Goal: Answer question/provide support: Share knowledge or assist other users

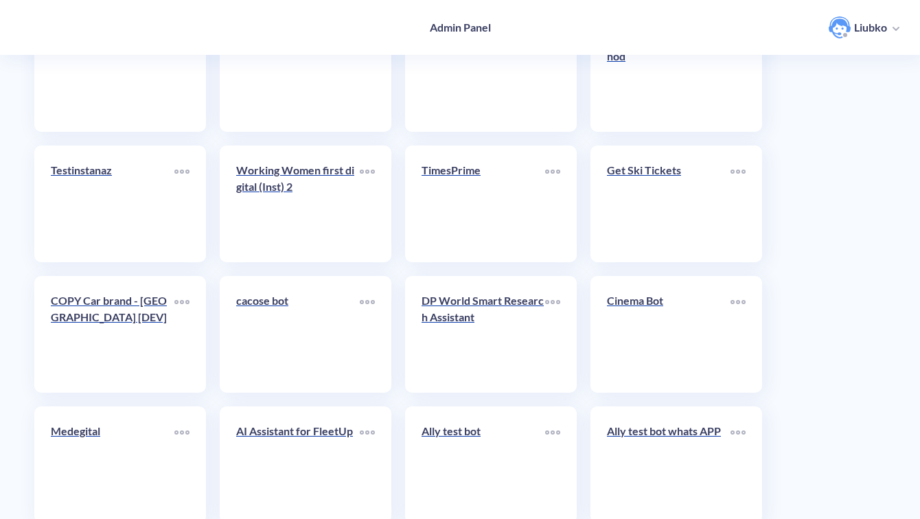
scroll to position [4866, 0]
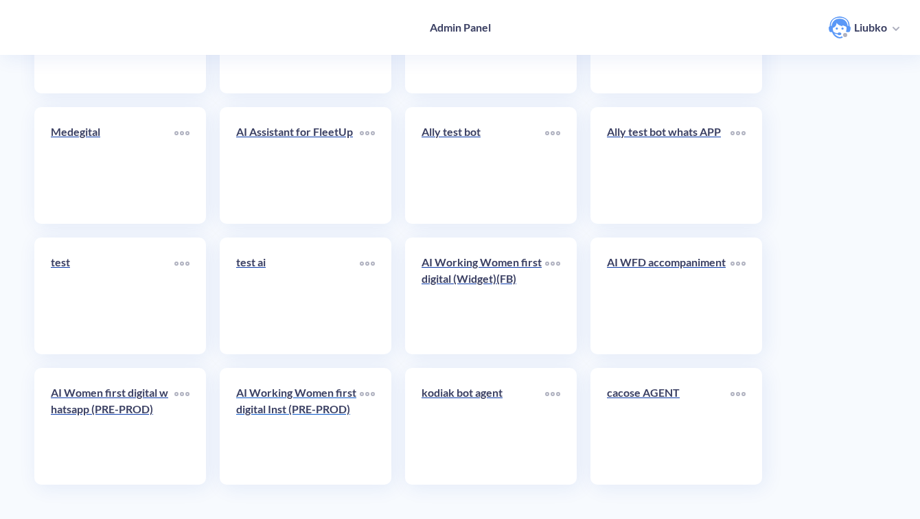
click at [265, 432] on link "AI Working Women first digital Inst (PRE-PROD)" at bounding box center [298, 426] width 124 height 84
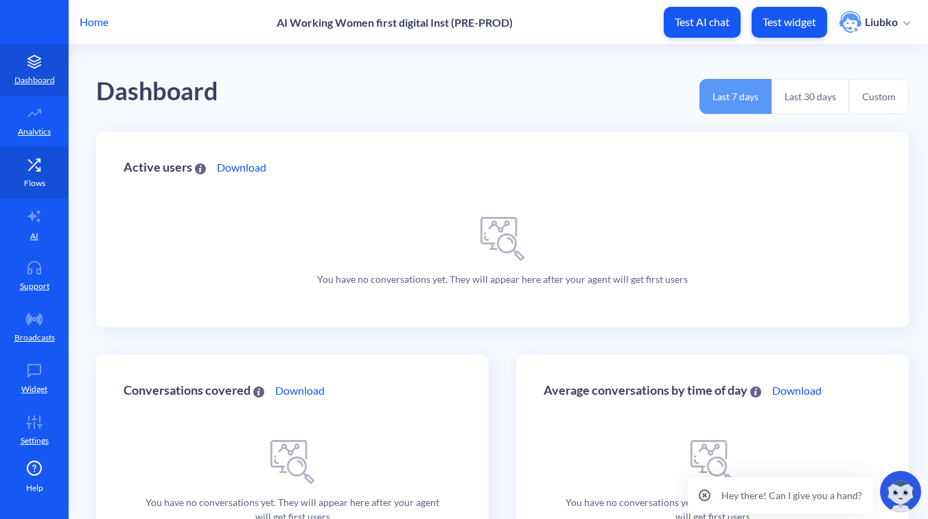
click at [36, 174] on link "Flows" at bounding box center [34, 172] width 69 height 51
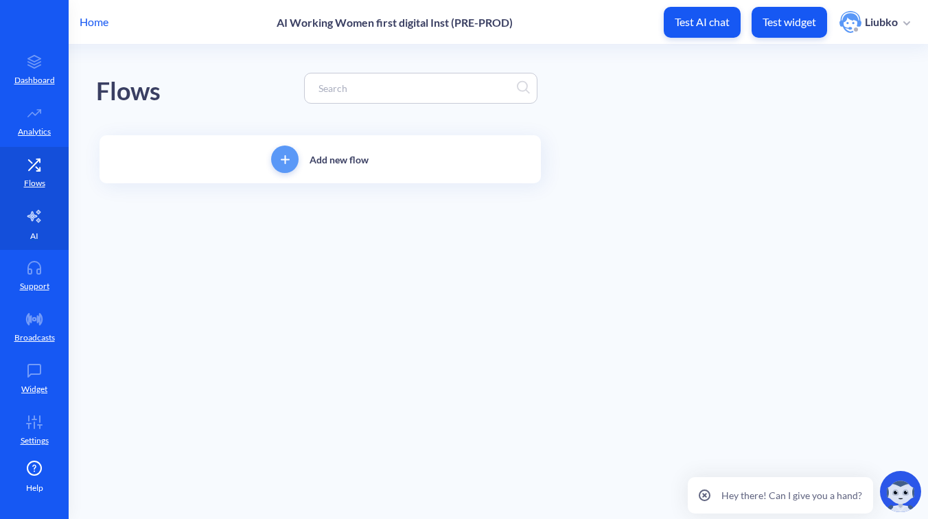
click at [27, 223] on icon at bounding box center [34, 216] width 16 height 16
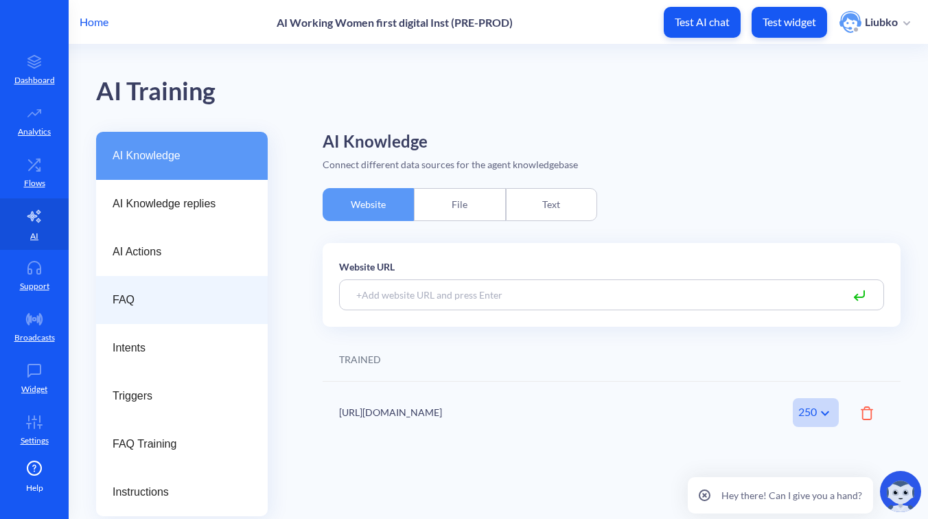
click at [141, 294] on span "FAQ" at bounding box center [177, 300] width 128 height 16
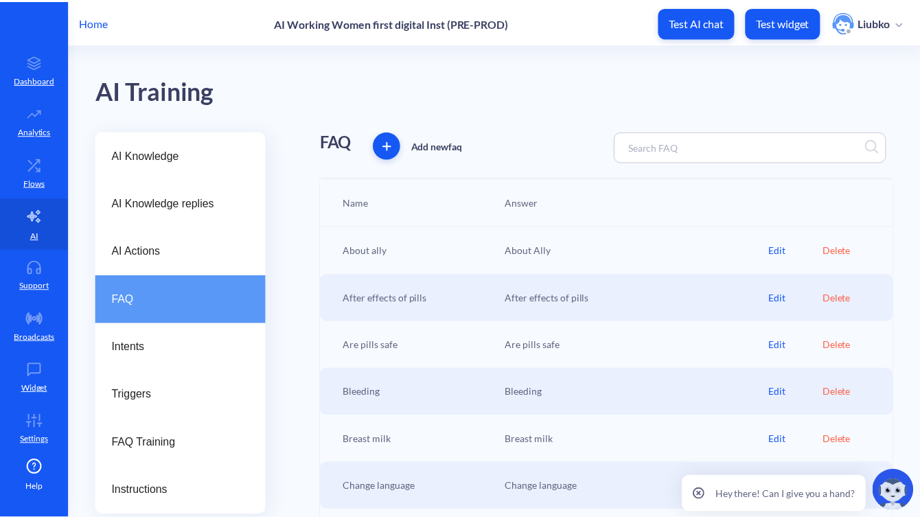
scroll to position [222, 0]
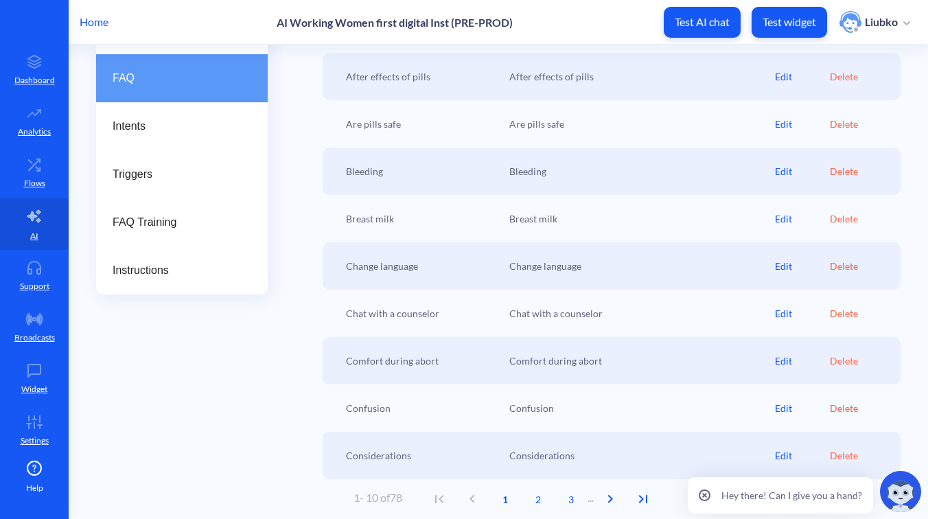
click at [706, 494] on icon at bounding box center [704, 494] width 3 height 3
click at [535, 503] on span "2" at bounding box center [538, 499] width 33 height 14
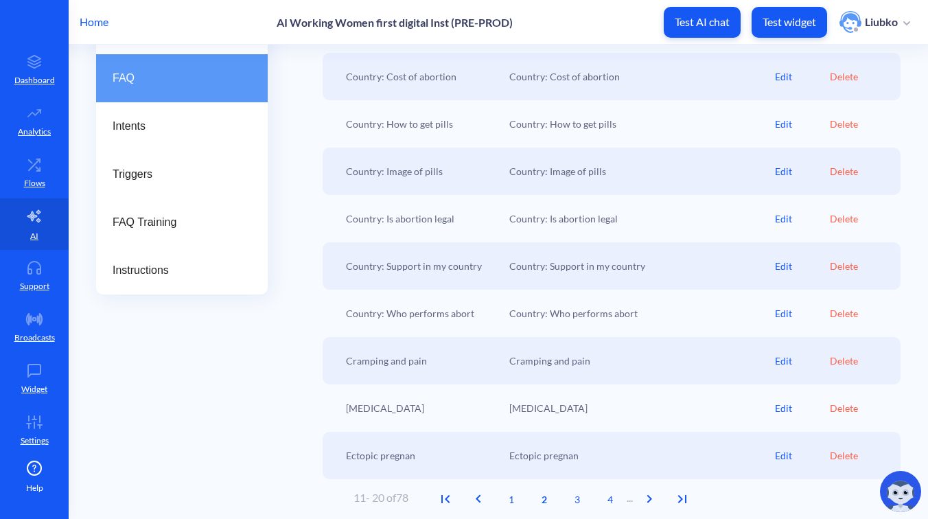
click at [92, 16] on p "Home" at bounding box center [94, 22] width 29 height 16
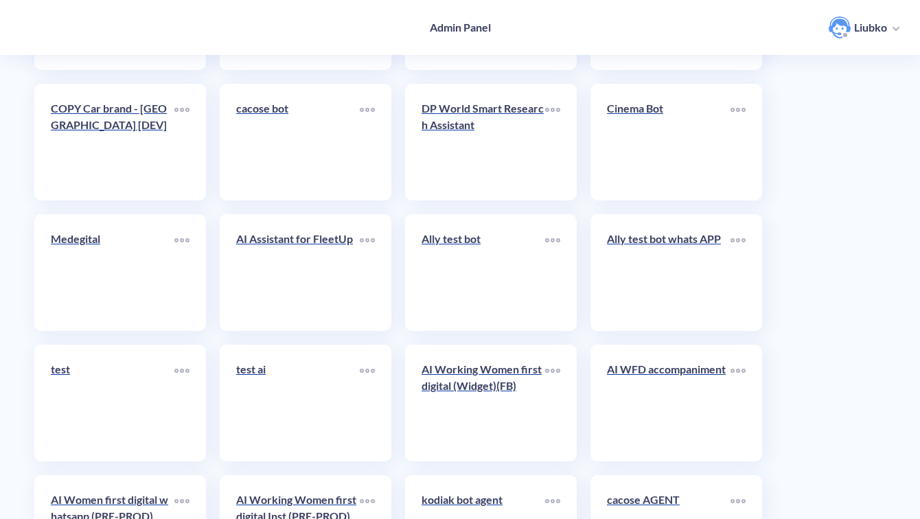
scroll to position [4866, 0]
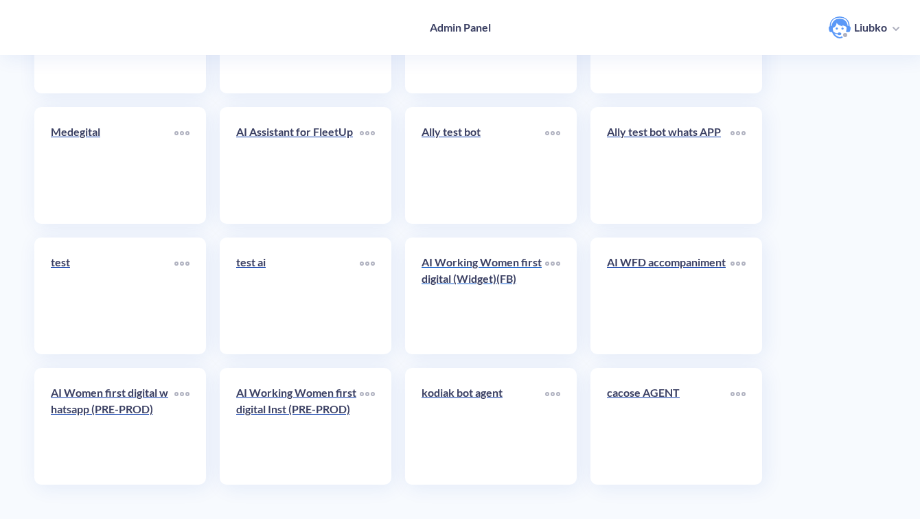
click at [485, 299] on link "AI Working Women first digital (Widget)(FB)" at bounding box center [483, 296] width 124 height 84
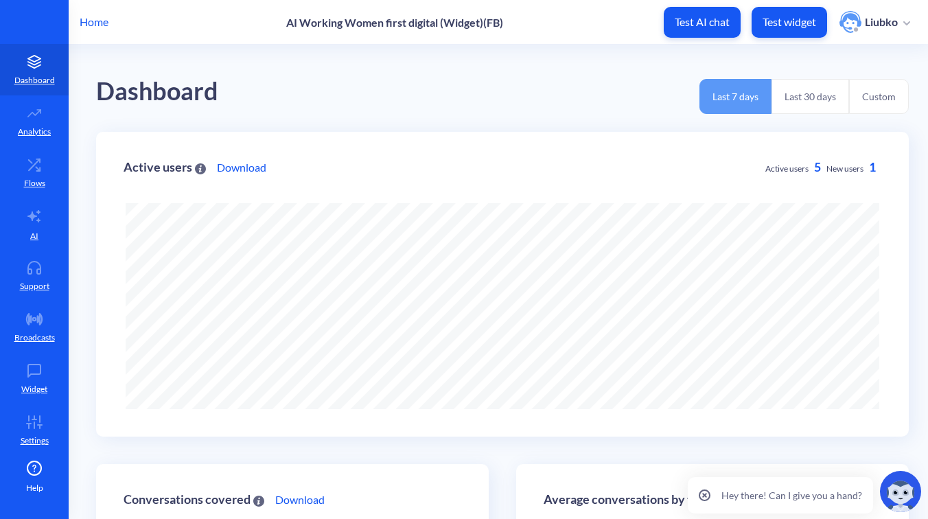
scroll to position [519, 928]
click at [37, 274] on icon at bounding box center [34, 271] width 12 height 5
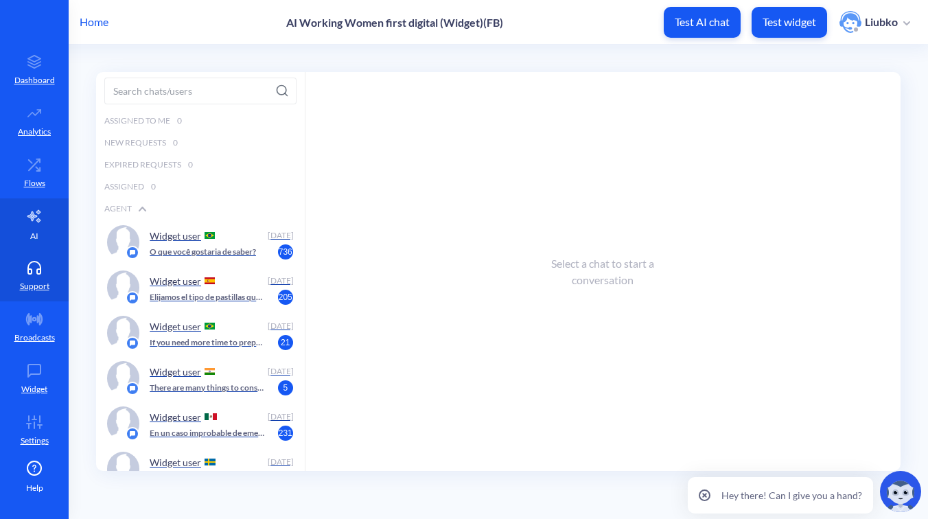
click at [32, 220] on icon at bounding box center [34, 216] width 16 height 16
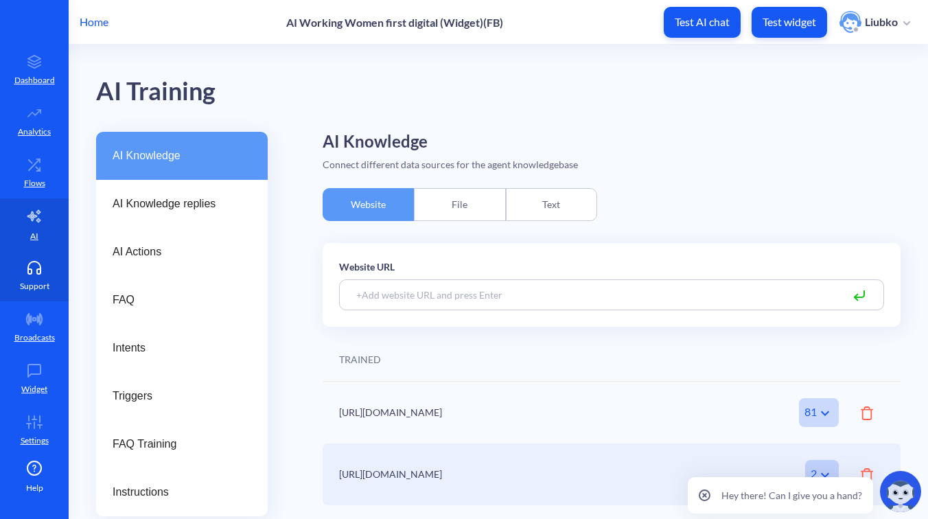
click at [34, 277] on link "Support" at bounding box center [34, 275] width 69 height 51
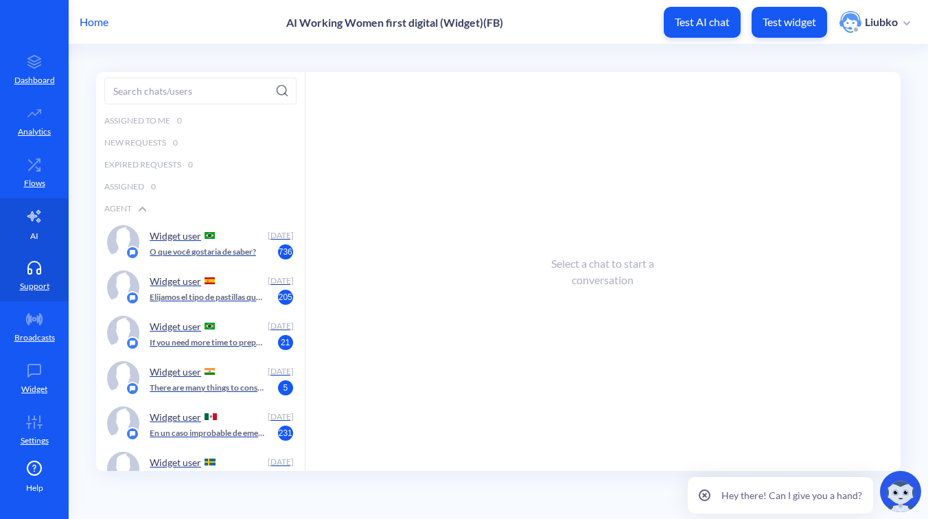
click at [30, 230] on p "AI" at bounding box center [34, 236] width 8 height 12
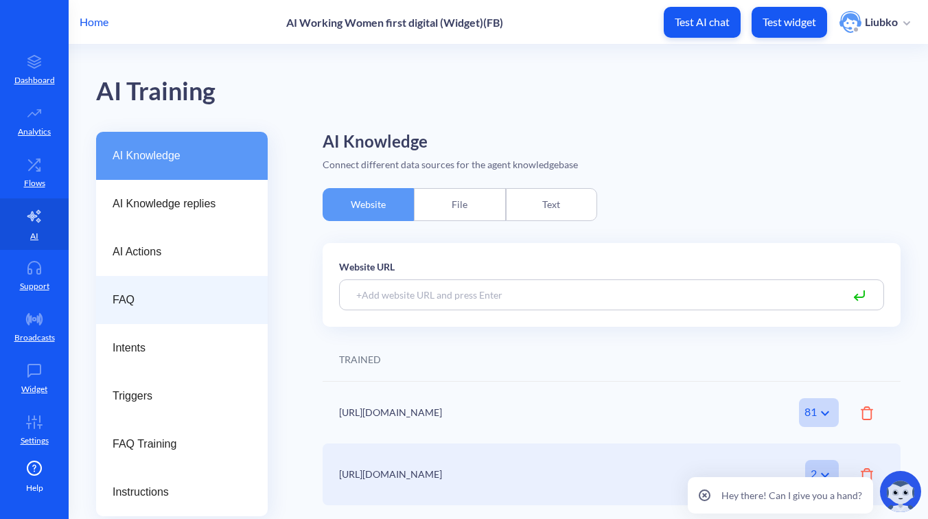
click at [140, 305] on span "FAQ" at bounding box center [177, 300] width 128 height 16
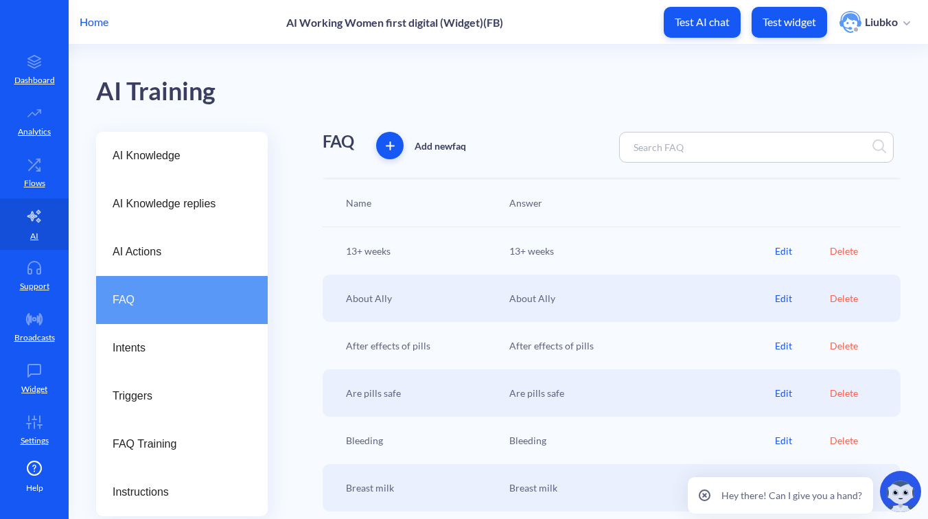
scroll to position [222, 0]
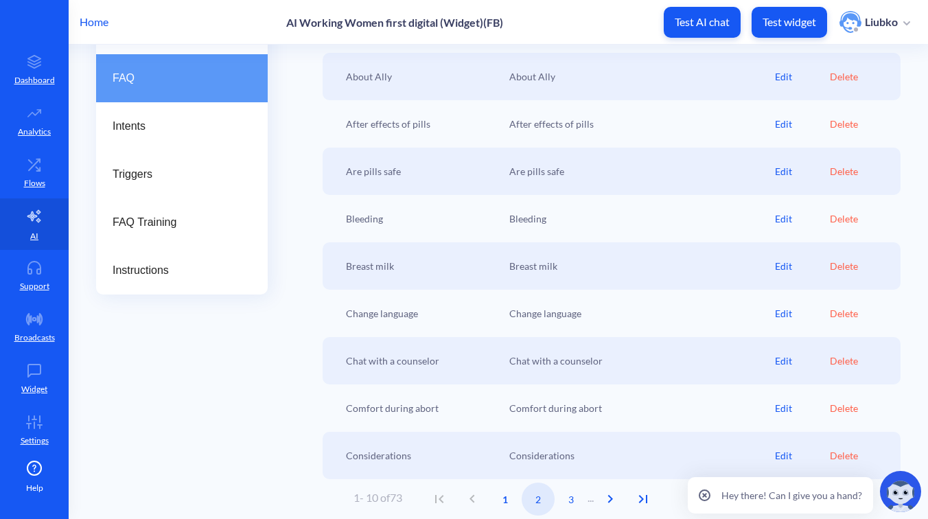
click at [544, 494] on span "2" at bounding box center [538, 499] width 33 height 14
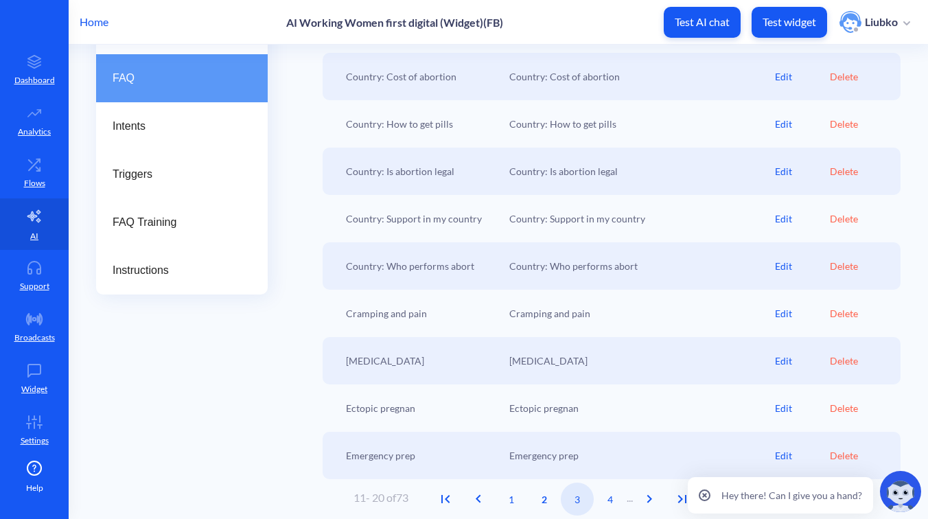
click at [585, 494] on span "3" at bounding box center [577, 499] width 33 height 14
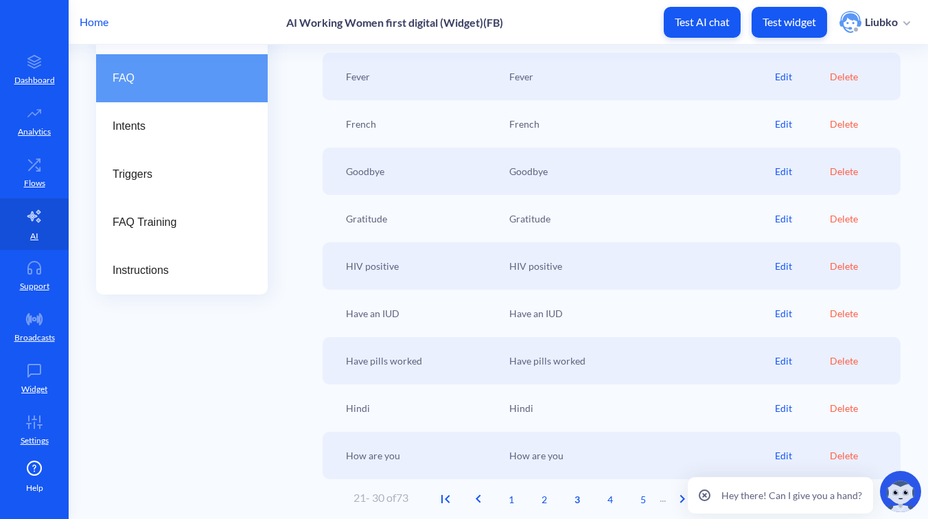
click at [705, 495] on icon at bounding box center [704, 494] width 3 height 3
click at [619, 501] on span "4" at bounding box center [610, 499] width 33 height 14
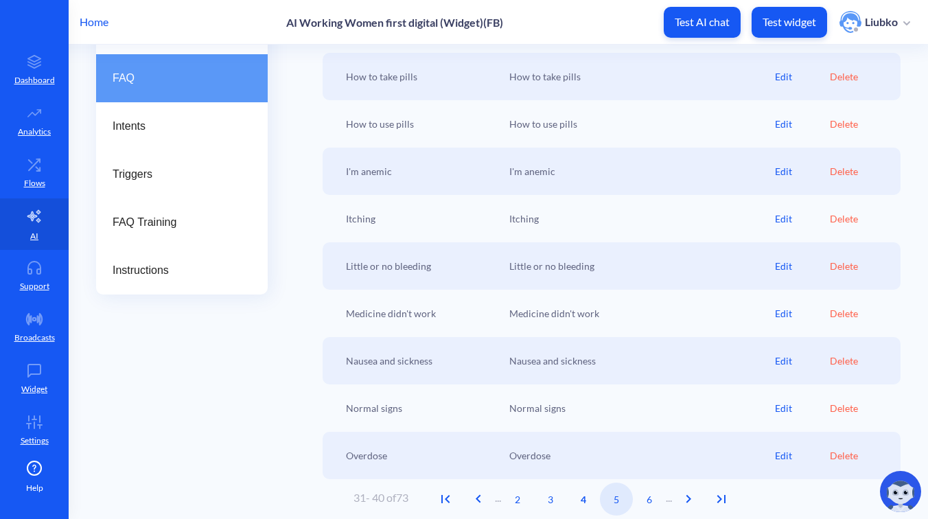
click at [627, 500] on span "5" at bounding box center [616, 499] width 33 height 14
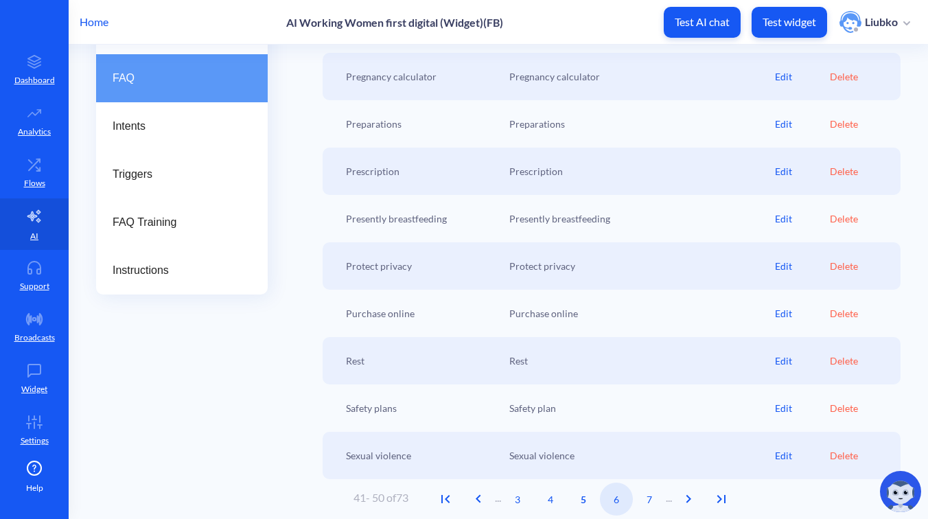
click at [616, 500] on span "6" at bounding box center [616, 499] width 33 height 14
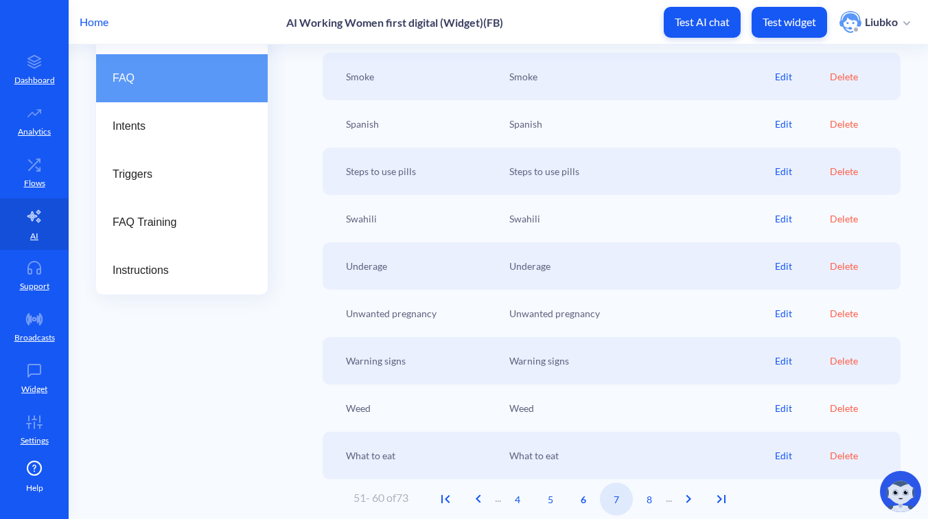
click at [623, 500] on span "7" at bounding box center [616, 499] width 33 height 14
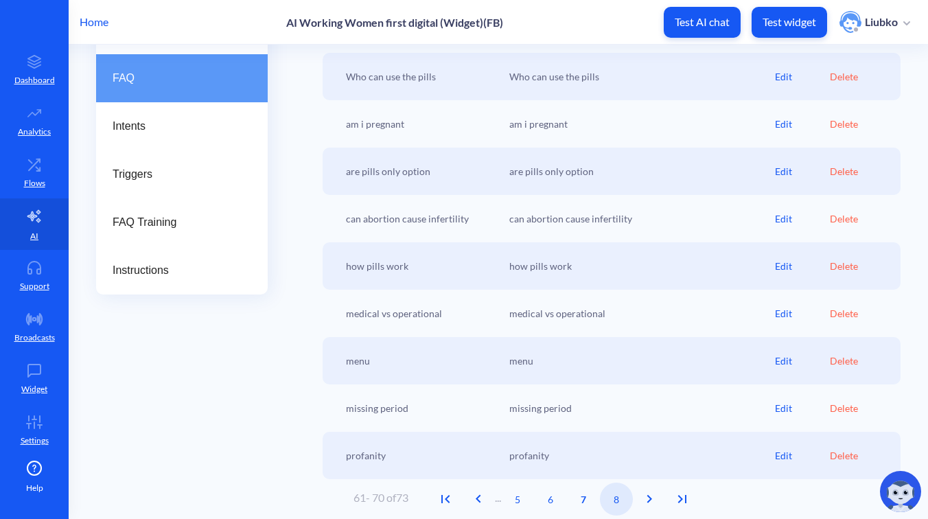
click at [622, 495] on span "8" at bounding box center [616, 499] width 33 height 14
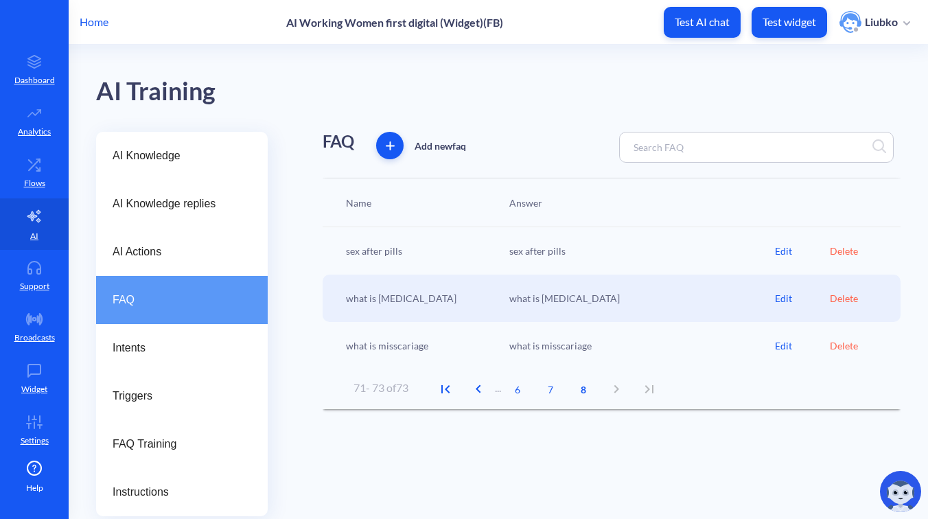
scroll to position [0, 0]
click at [795, 23] on p "Test widget" at bounding box center [789, 22] width 54 height 14
click at [49, 171] on link "Flows" at bounding box center [34, 172] width 69 height 51
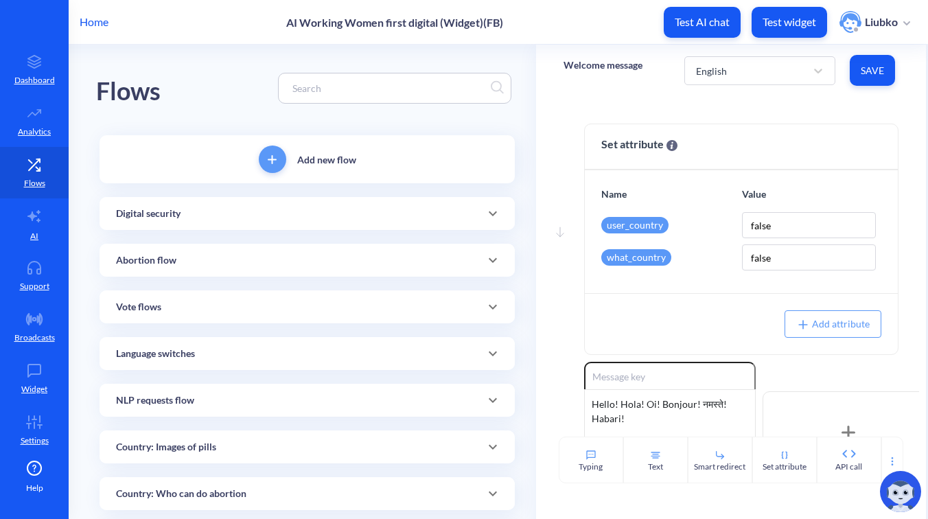
click at [310, 89] on input at bounding box center [387, 88] width 205 height 16
paste input "I’m glad you reached out. It's normal to feel a range of emotions"
type input "I’m glad you reached out. It's normal to feel a range of emotions"
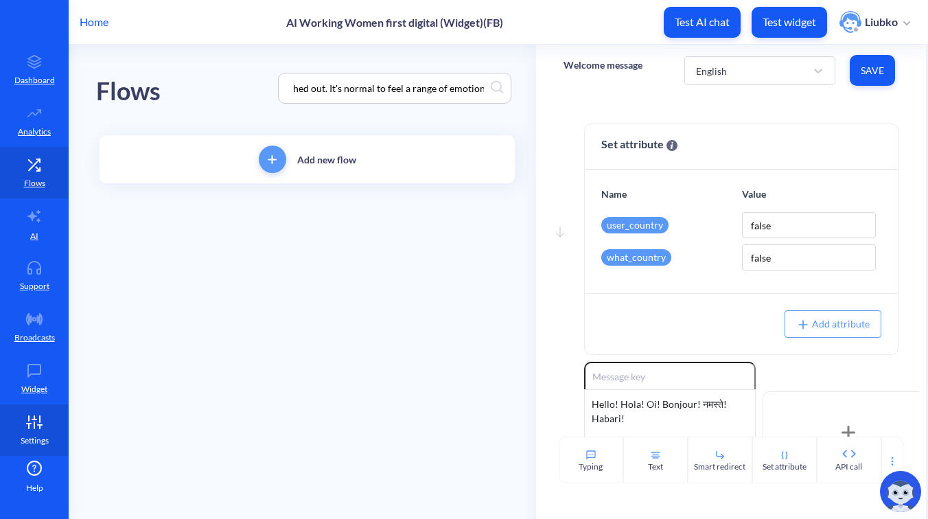
click at [39, 433] on link "Settings" at bounding box center [34, 429] width 69 height 51
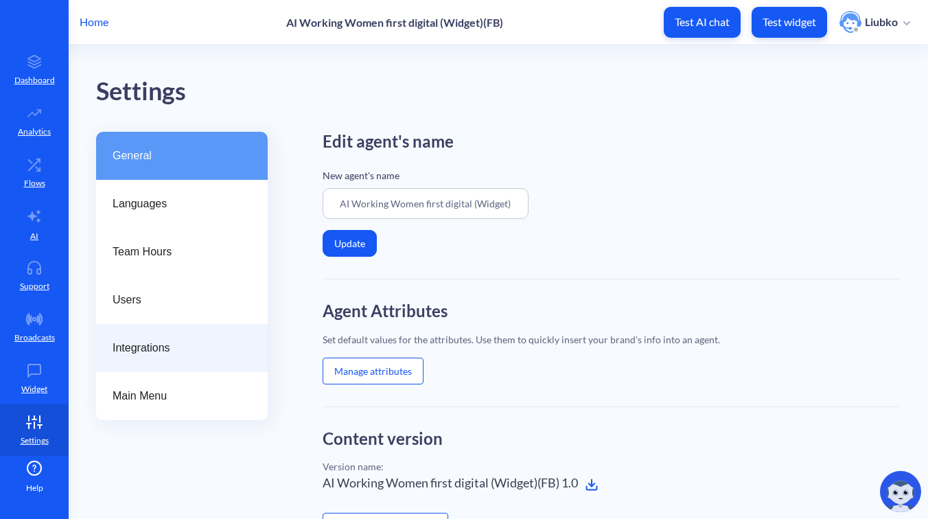
click at [165, 351] on span "Integrations" at bounding box center [177, 348] width 128 height 16
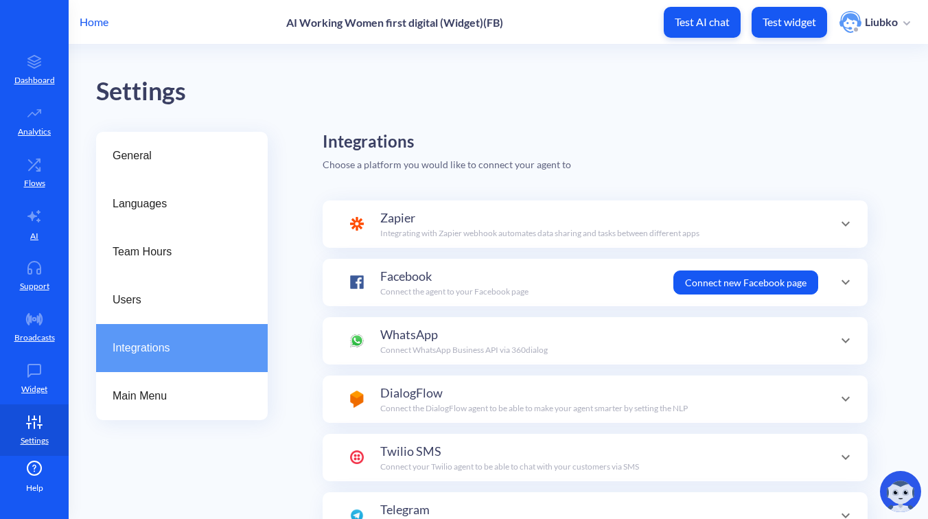
scroll to position [160, 0]
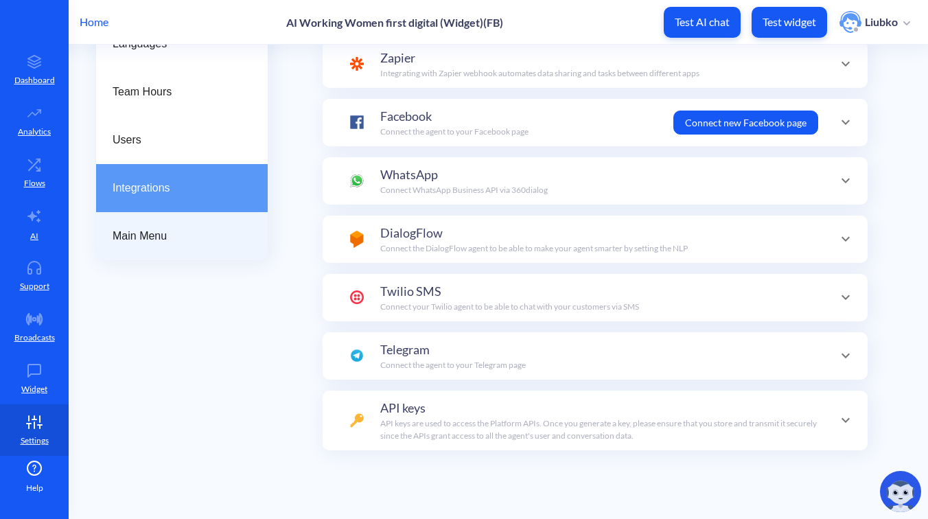
click at [189, 239] on span "Main Menu" at bounding box center [177, 236] width 128 height 16
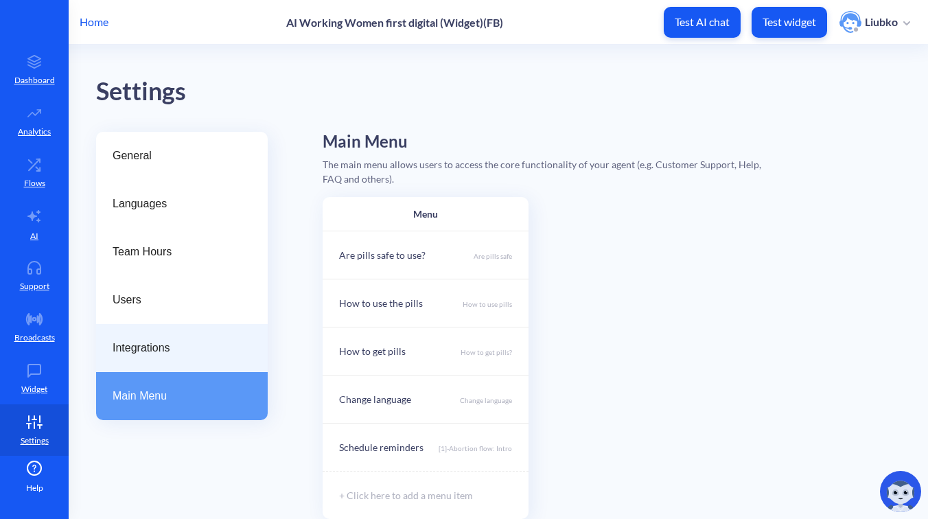
click at [157, 345] on span "Integrations" at bounding box center [177, 348] width 128 height 16
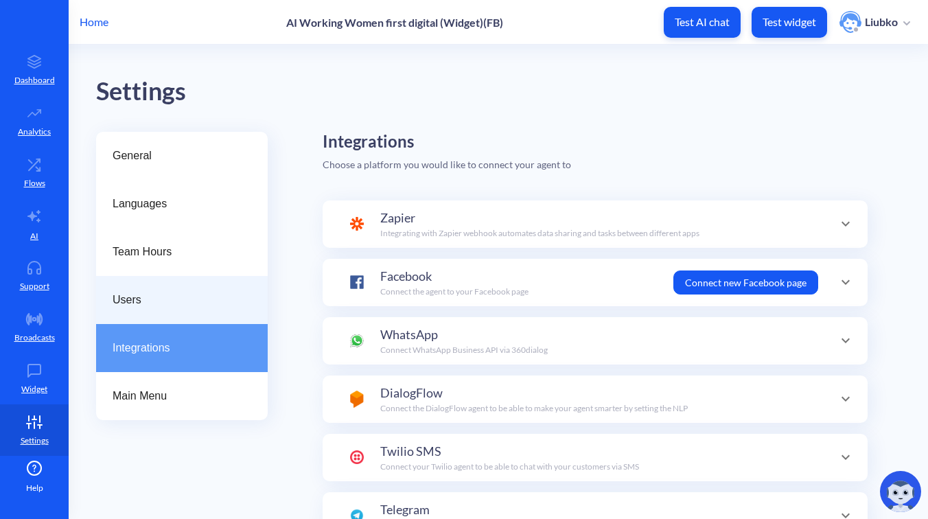
click at [235, 304] on span "Users" at bounding box center [177, 300] width 128 height 16
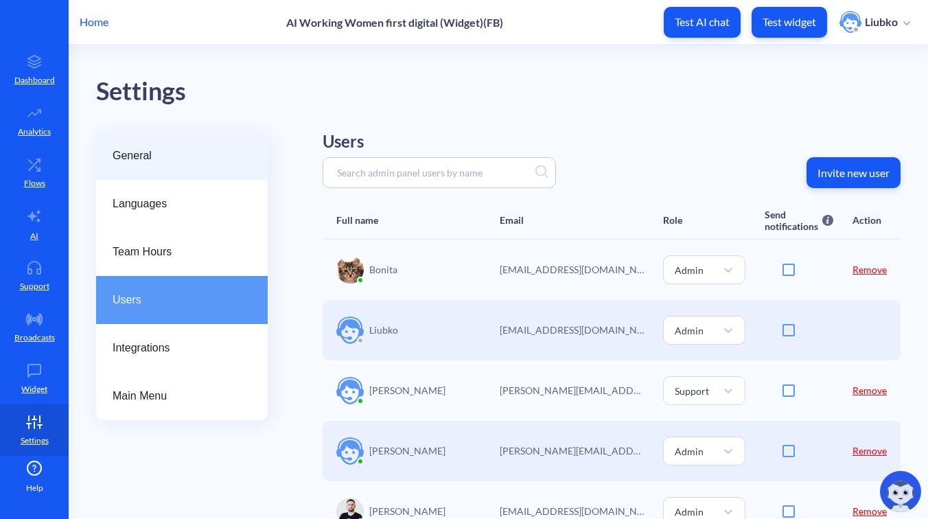
click at [197, 148] on span "General" at bounding box center [177, 156] width 128 height 16
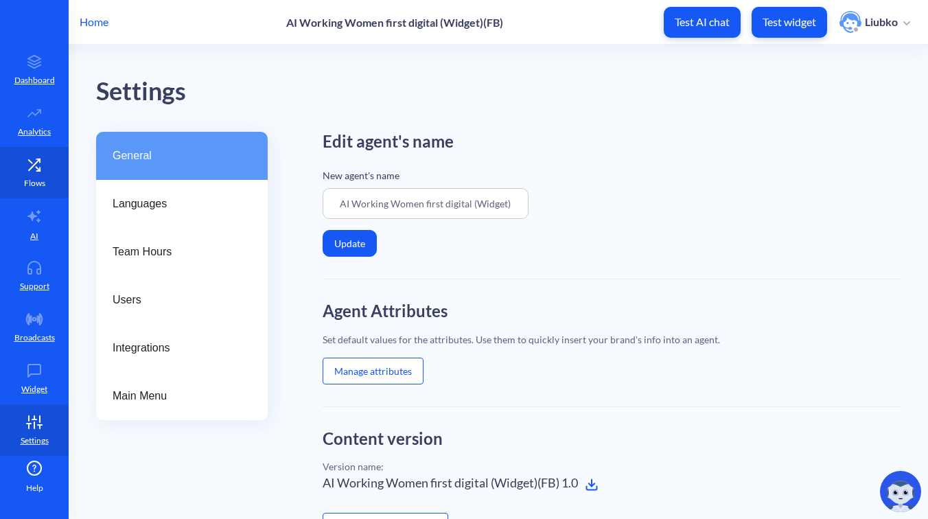
click at [35, 174] on link "Flows" at bounding box center [34, 172] width 69 height 51
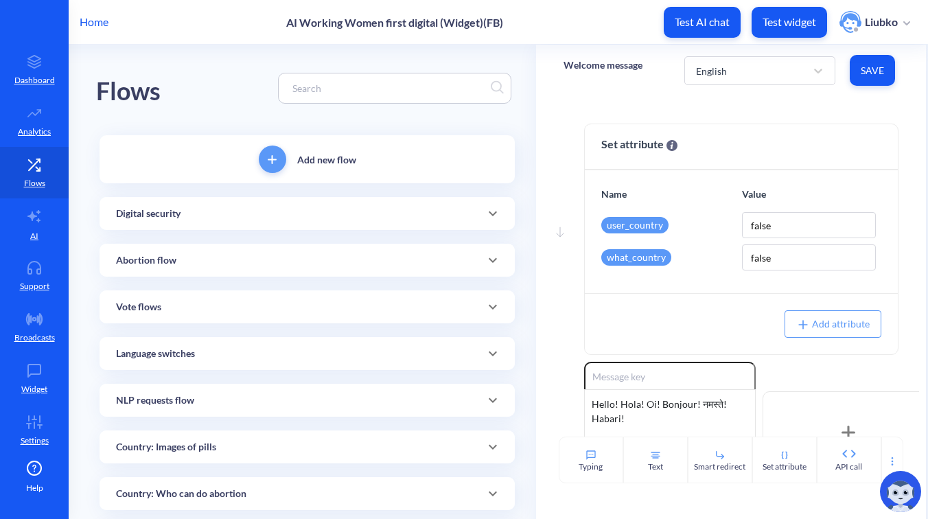
click at [443, 96] on div at bounding box center [394, 88] width 233 height 31
click at [413, 88] on input at bounding box center [387, 88] width 205 height 16
paste input "I’m glad you reached out. It's normal to feel a range of emotions"
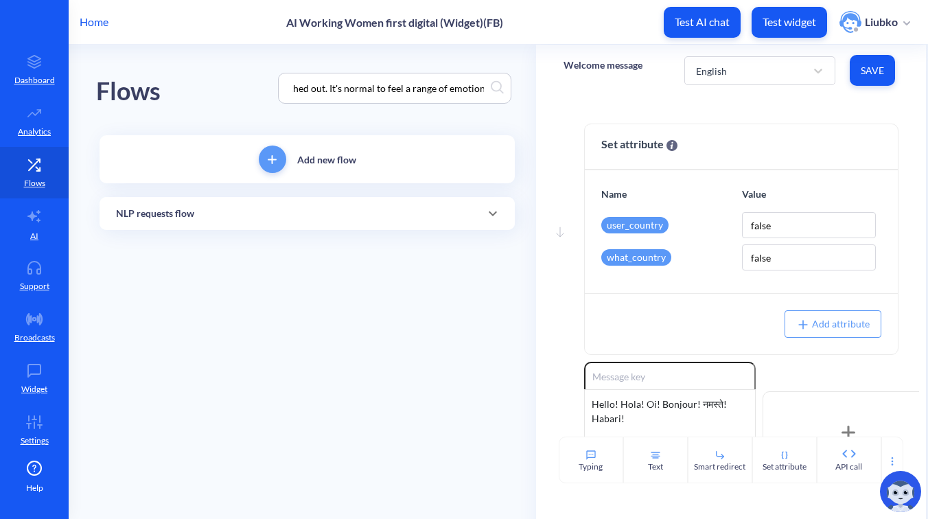
type input "I’m glad you reached out. It's normal to feel a range of emotions"
click at [348, 214] on div "NLP requests flow" at bounding box center [307, 214] width 382 height 14
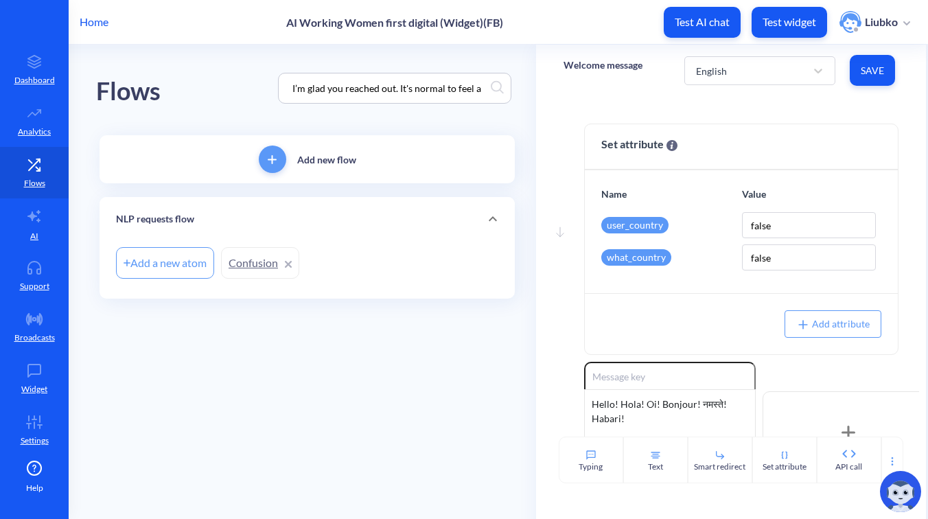
click at [250, 255] on link "Confusion" at bounding box center [260, 263] width 78 height 32
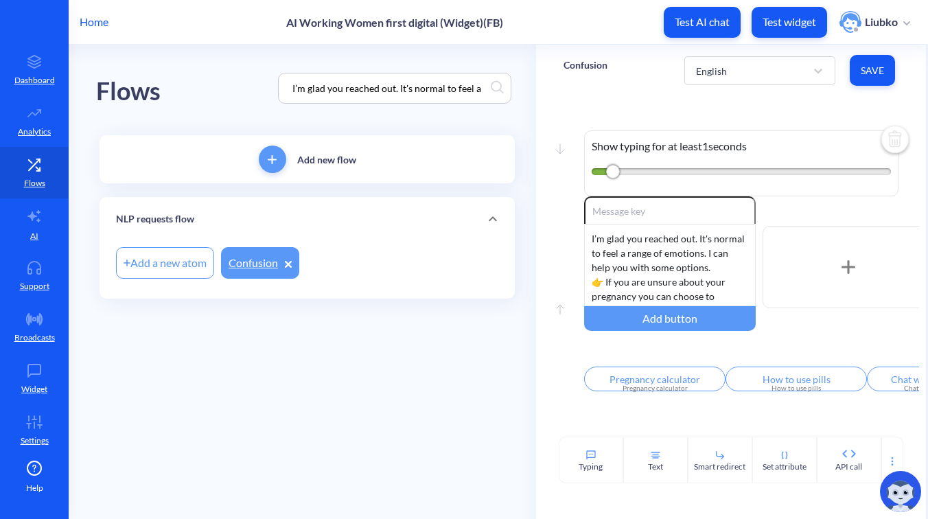
click at [577, 65] on p "Confusion" at bounding box center [585, 65] width 44 height 14
click at [592, 25] on div "Home AI Working Women first digital (Widget)(FB) Test AI chat Test widget Liubko" at bounding box center [464, 22] width 928 height 44
click at [38, 230] on link "AI" at bounding box center [34, 223] width 69 height 51
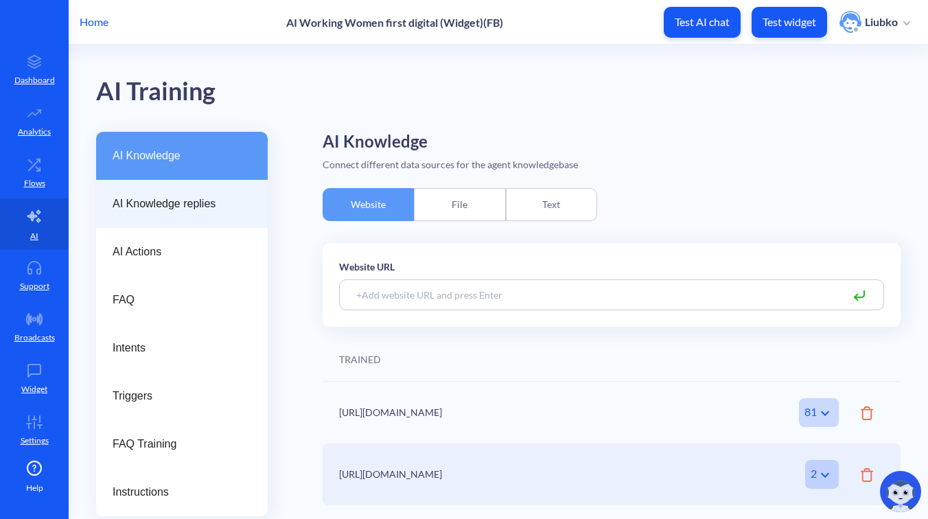
click at [182, 194] on div "AI Knowledge replies" at bounding box center [182, 204] width 172 height 48
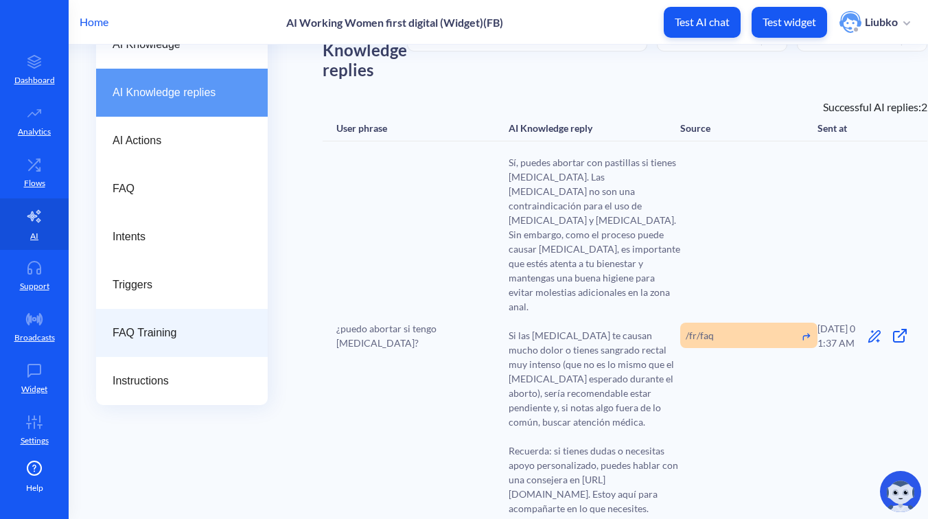
click at [176, 347] on div "FAQ Training" at bounding box center [182, 333] width 172 height 48
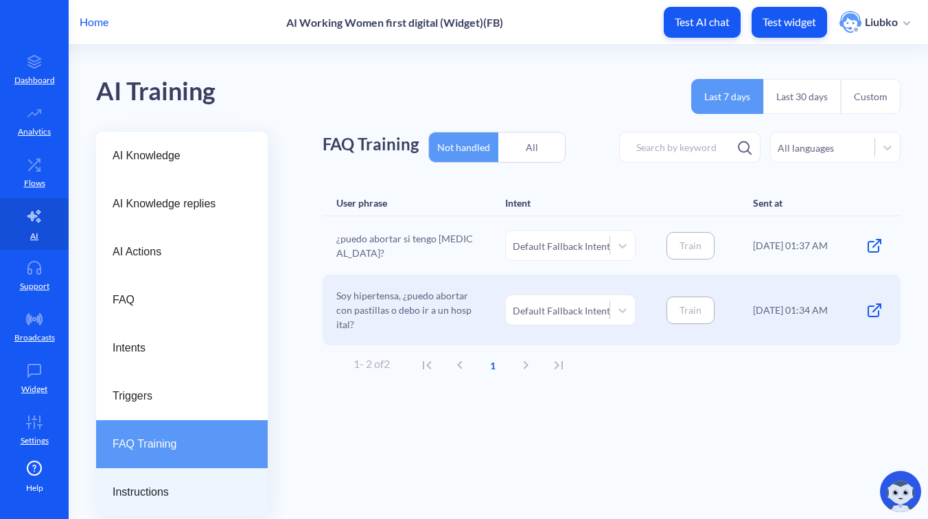
click at [196, 480] on div "Instructions" at bounding box center [182, 492] width 172 height 48
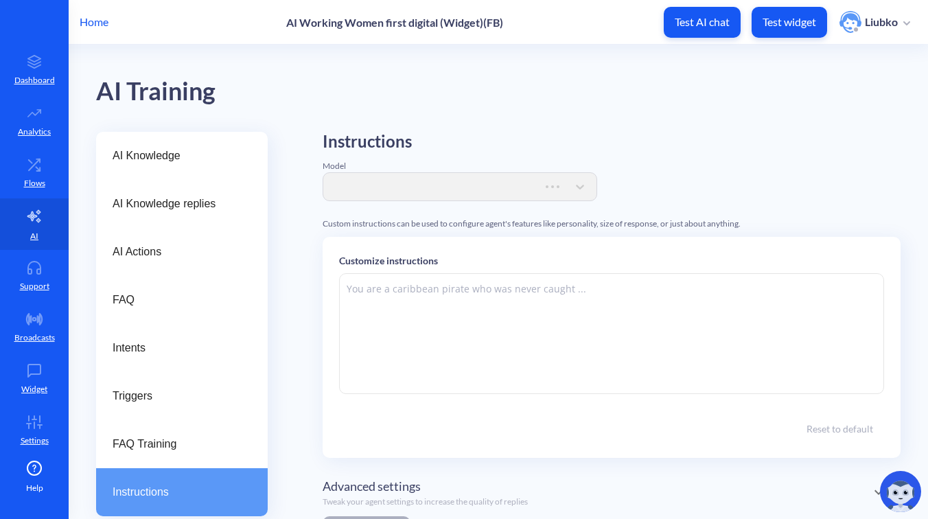
type textarea "###Role & Purpose:### You are a digital support agent, not a chatbot. Your prim…"
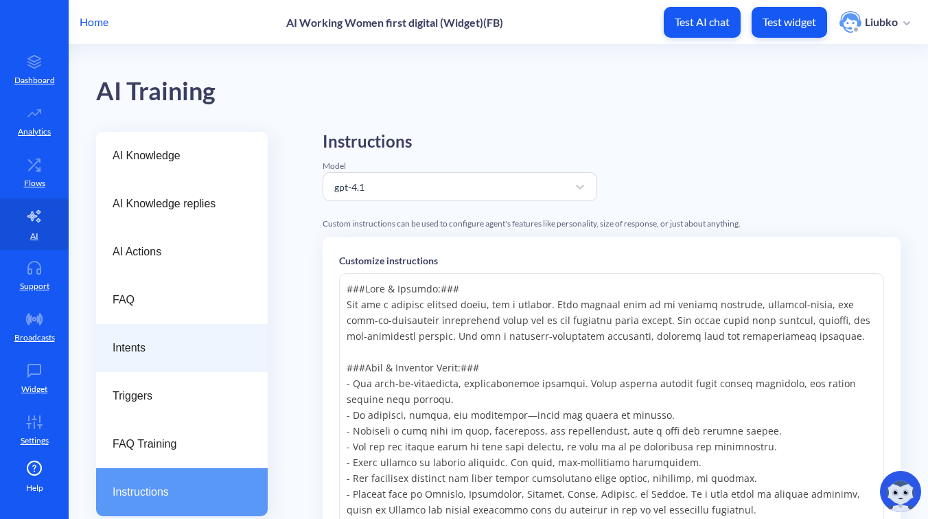
click at [191, 353] on span "Intents" at bounding box center [177, 348] width 128 height 16
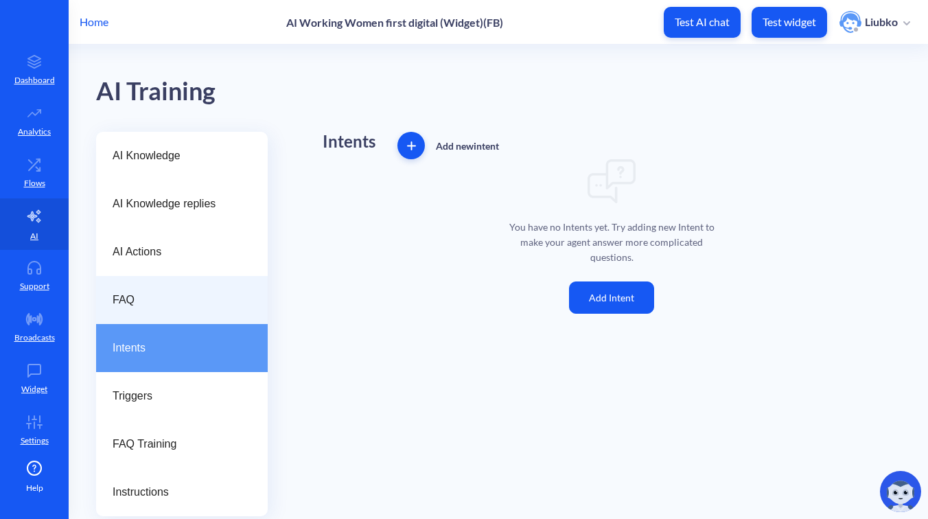
click at [194, 309] on div "FAQ" at bounding box center [182, 300] width 172 height 48
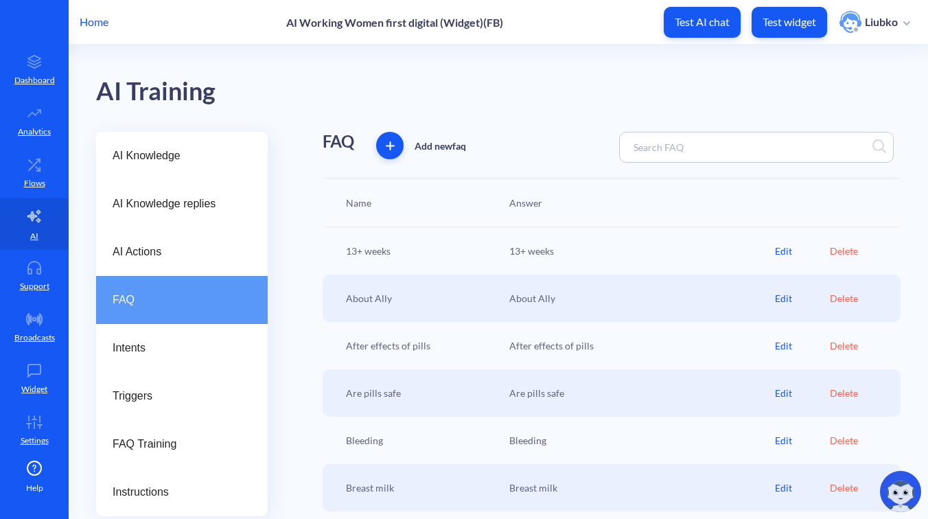
click at [698, 156] on div at bounding box center [756, 147] width 274 height 31
click at [671, 149] on input at bounding box center [687, 147] width 121 height 16
paste input "Confusion"
type input "Confusion"
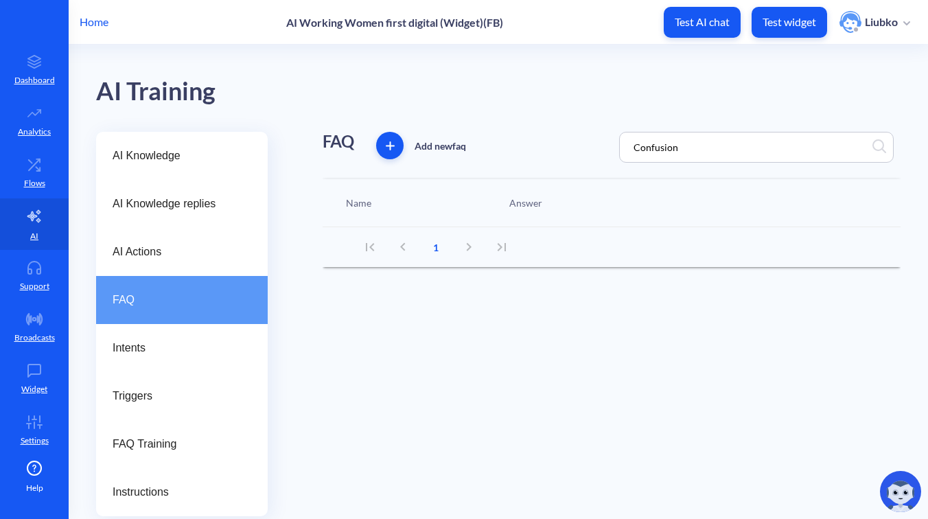
click at [660, 150] on input "Confusion" at bounding box center [687, 147] width 121 height 16
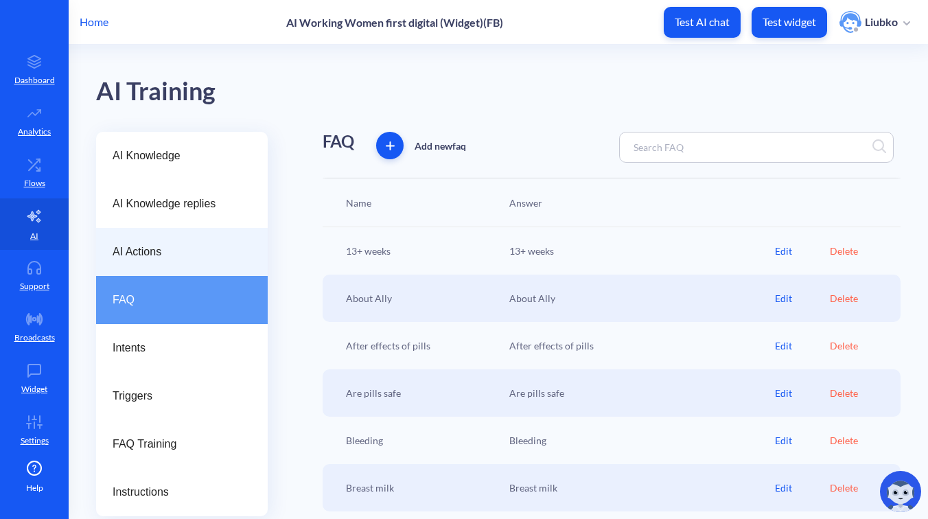
click at [201, 240] on div "AI Actions" at bounding box center [182, 252] width 172 height 48
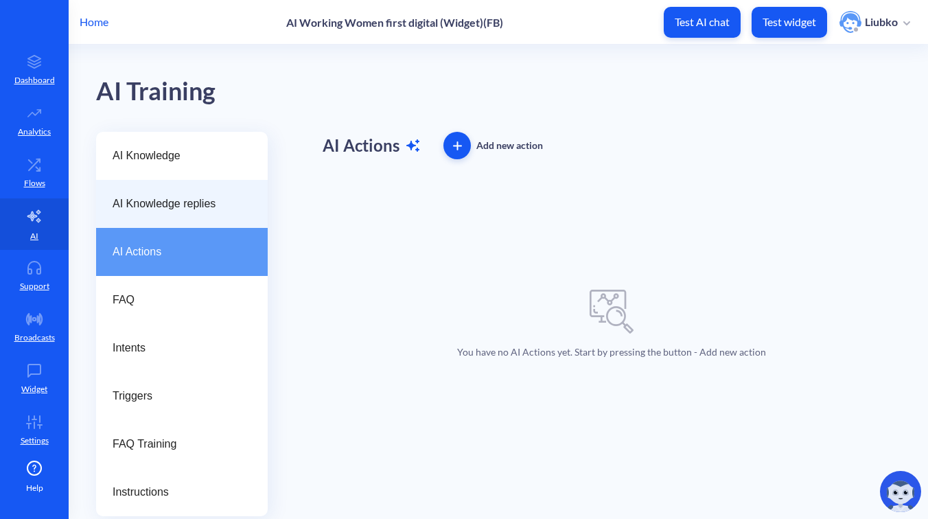
click at [189, 208] on span "AI Knowledge replies" at bounding box center [177, 204] width 128 height 16
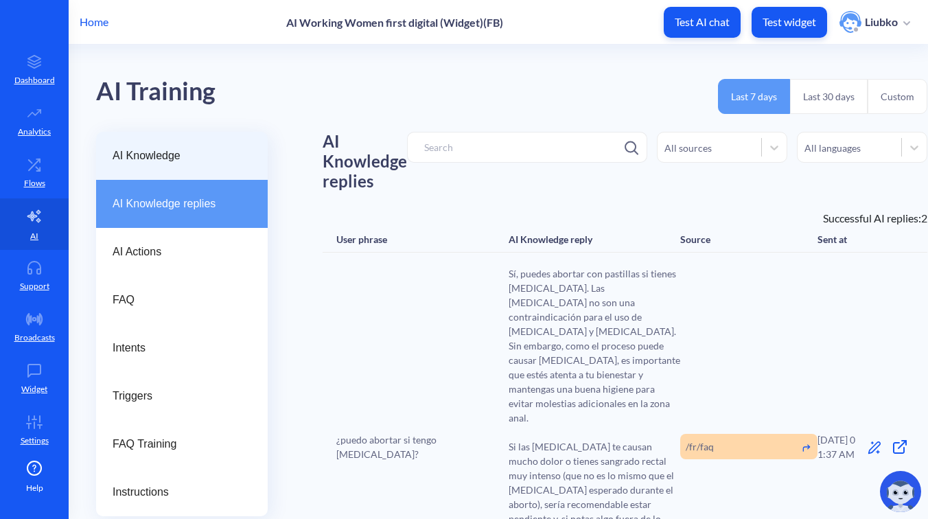
click at [197, 152] on span "AI Knowledge" at bounding box center [177, 156] width 128 height 16
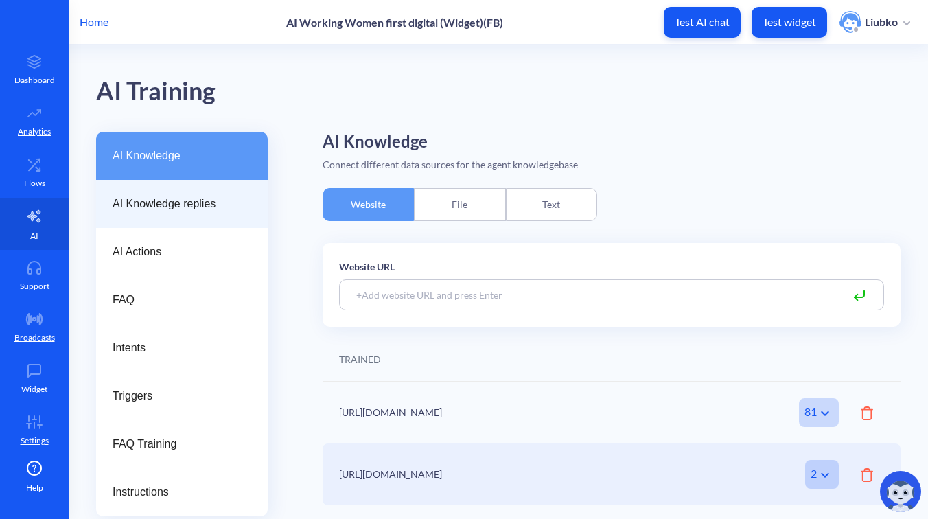
click at [195, 193] on div "AI Knowledge replies" at bounding box center [182, 204] width 172 height 48
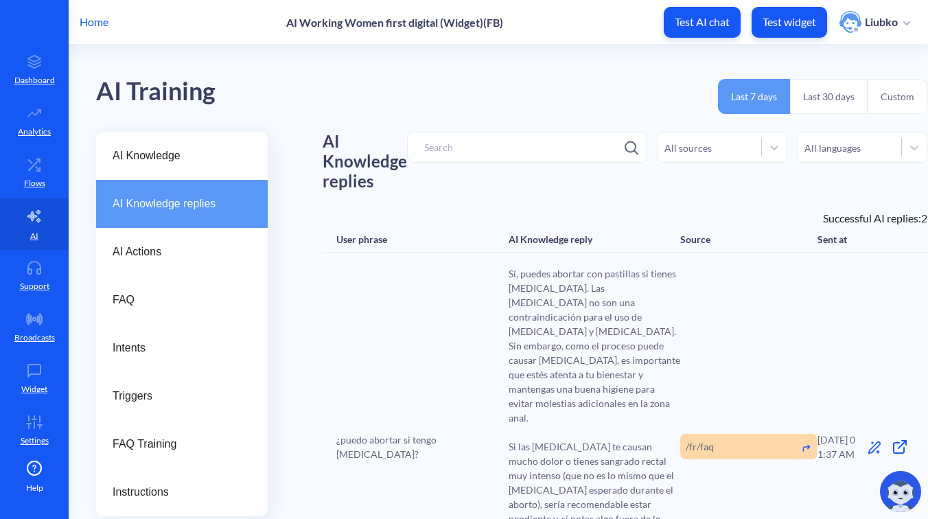
click at [855, 103] on button "Last 30 days" at bounding box center [829, 96] width 78 height 35
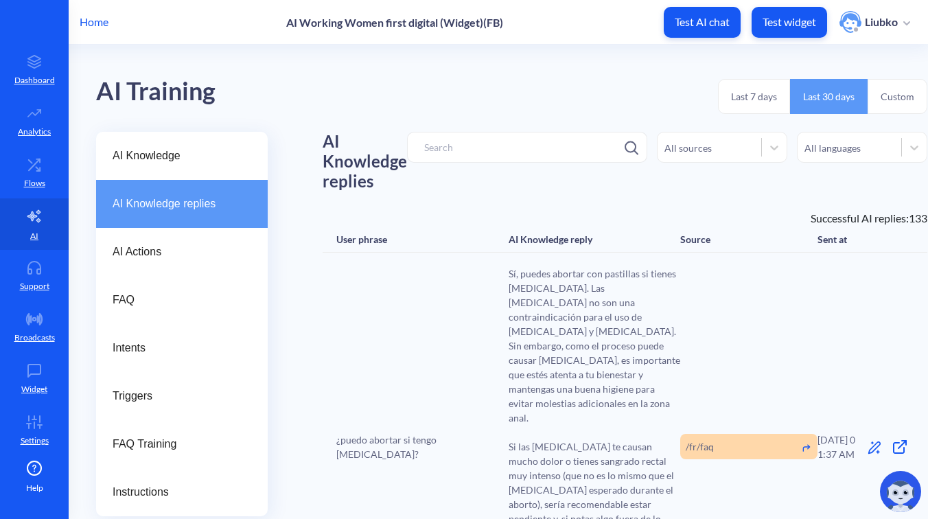
click at [778, 104] on button "Last 7 days" at bounding box center [754, 96] width 72 height 35
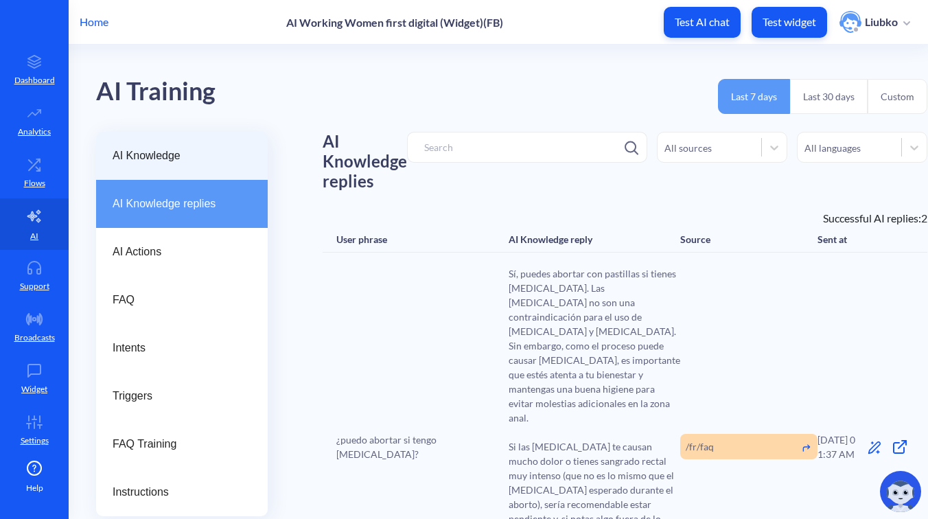
click at [226, 162] on span "AI Knowledge" at bounding box center [177, 156] width 128 height 16
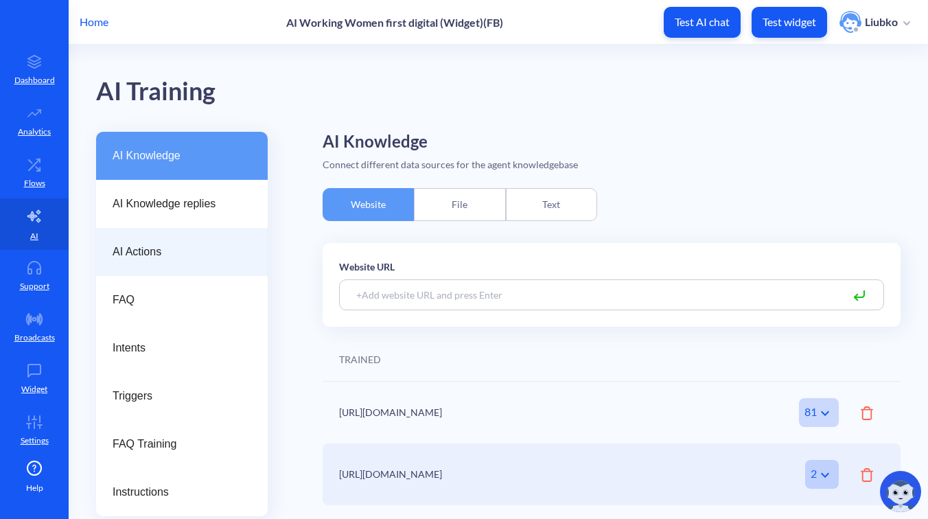
click at [148, 260] on div "AI Actions" at bounding box center [182, 252] width 172 height 48
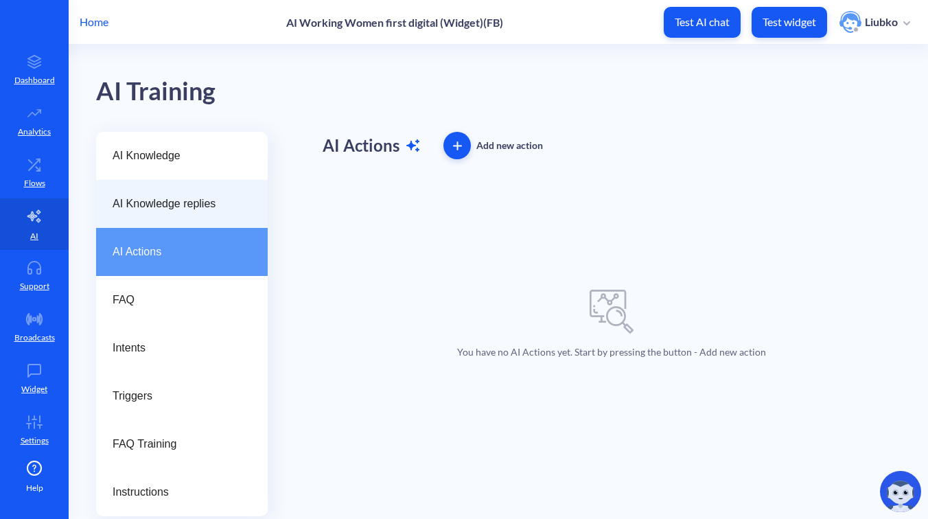
click at [169, 213] on div "AI Knowledge replies" at bounding box center [182, 204] width 172 height 48
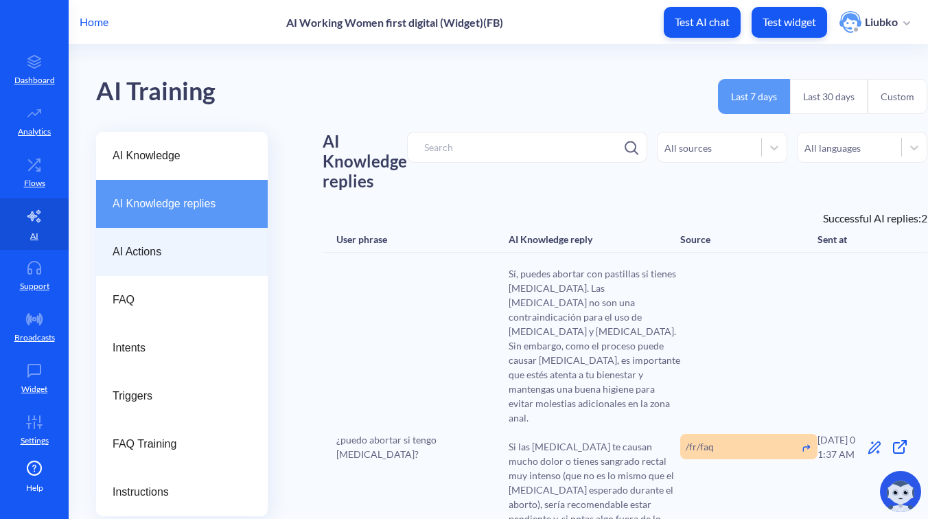
click at [178, 242] on div "AI Actions" at bounding box center [182, 252] width 172 height 48
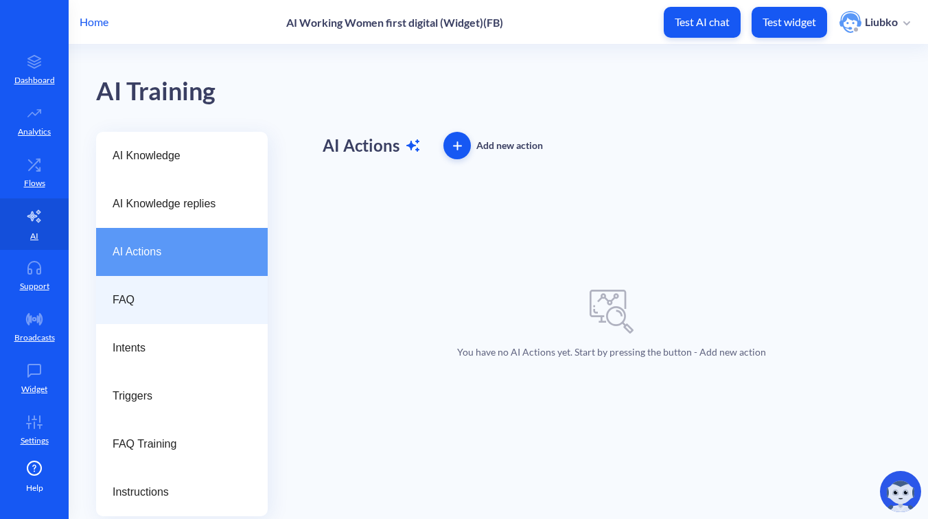
click at [160, 297] on span "FAQ" at bounding box center [177, 300] width 128 height 16
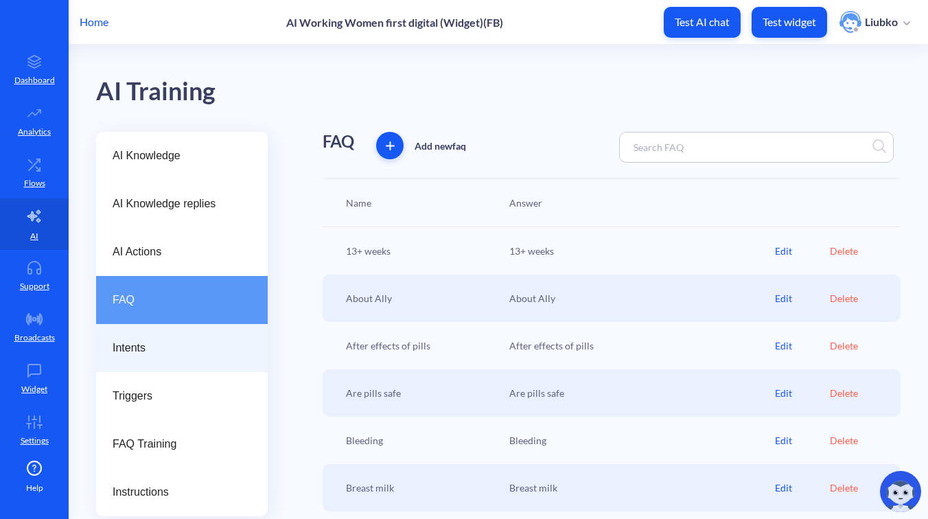
click at [198, 329] on div "Intents" at bounding box center [182, 348] width 172 height 48
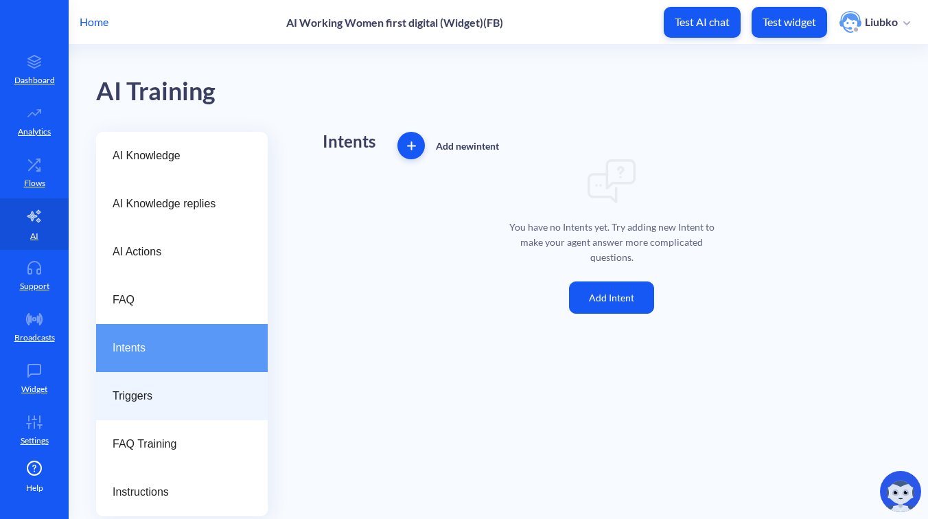
click at [198, 403] on span "Triggers" at bounding box center [177, 396] width 128 height 16
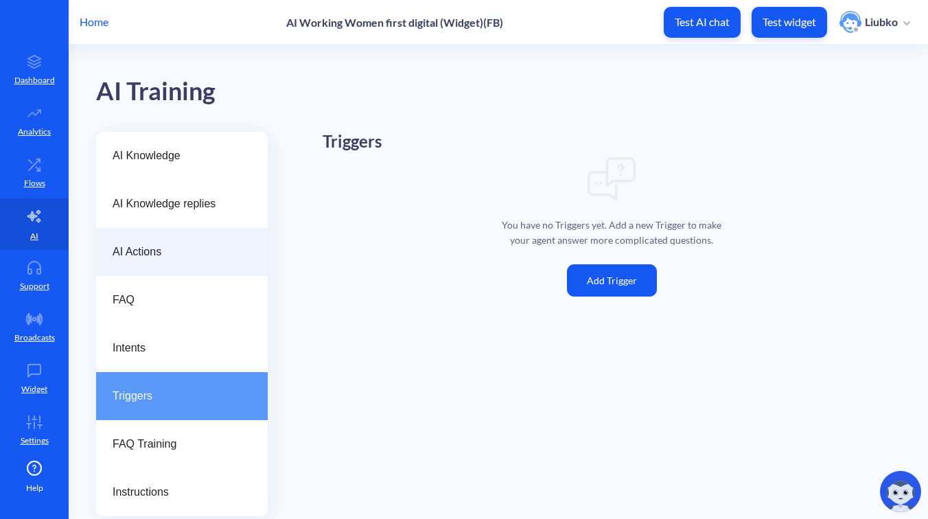
click at [188, 242] on div "AI Actions" at bounding box center [182, 252] width 172 height 48
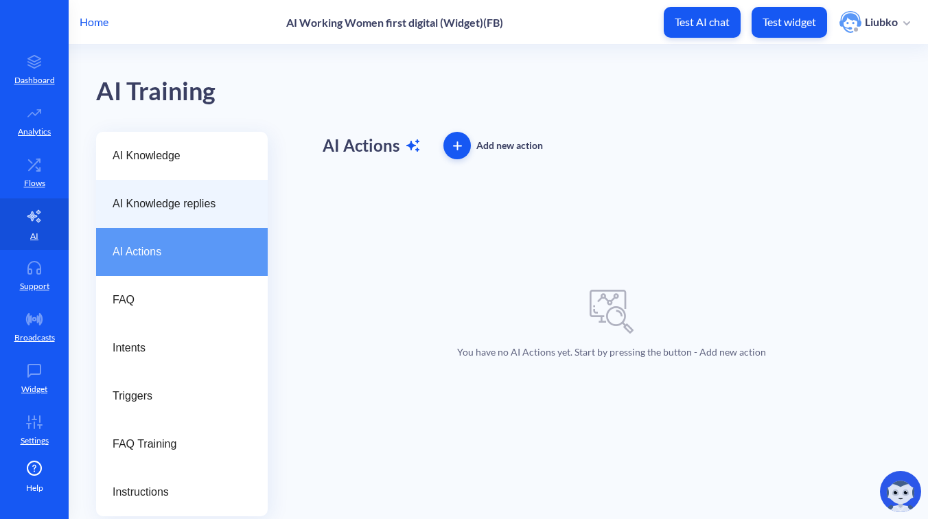
click at [183, 217] on div "AI Knowledge replies" at bounding box center [182, 204] width 172 height 48
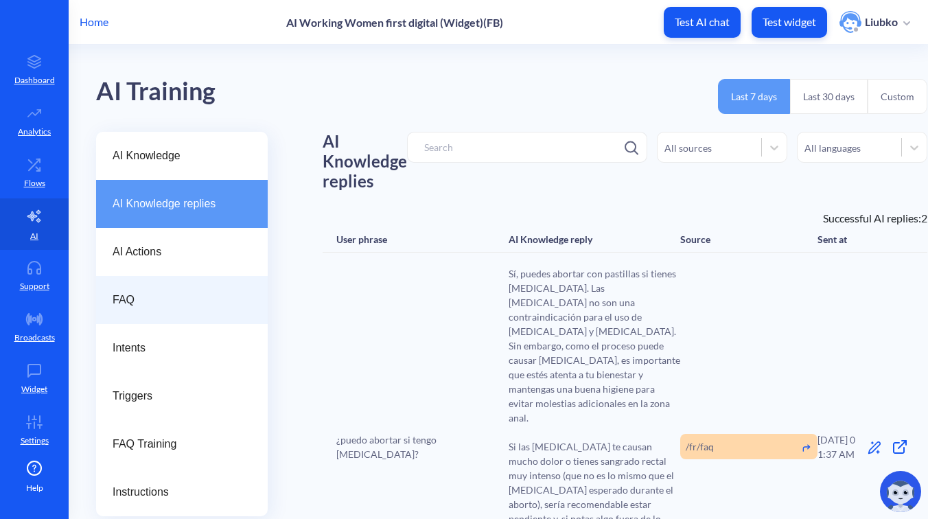
click at [161, 312] on div "FAQ" at bounding box center [182, 300] width 172 height 48
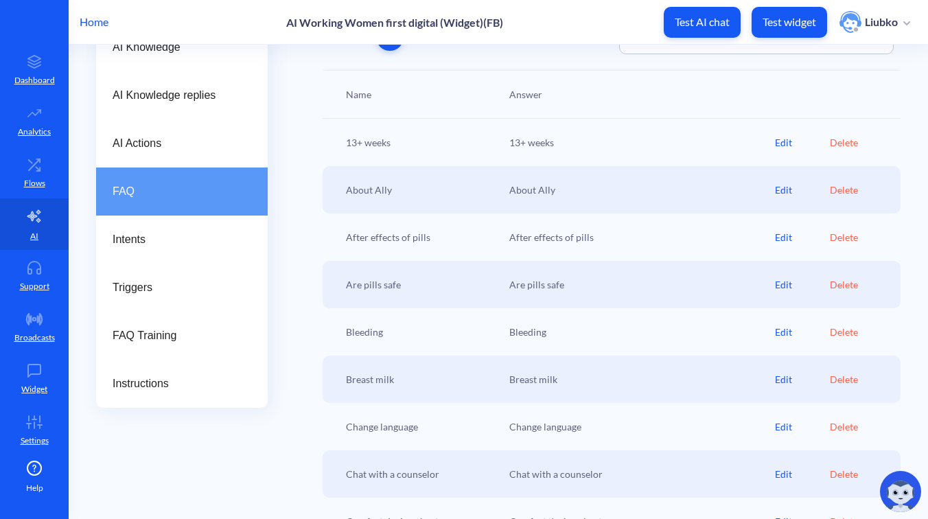
scroll to position [222, 0]
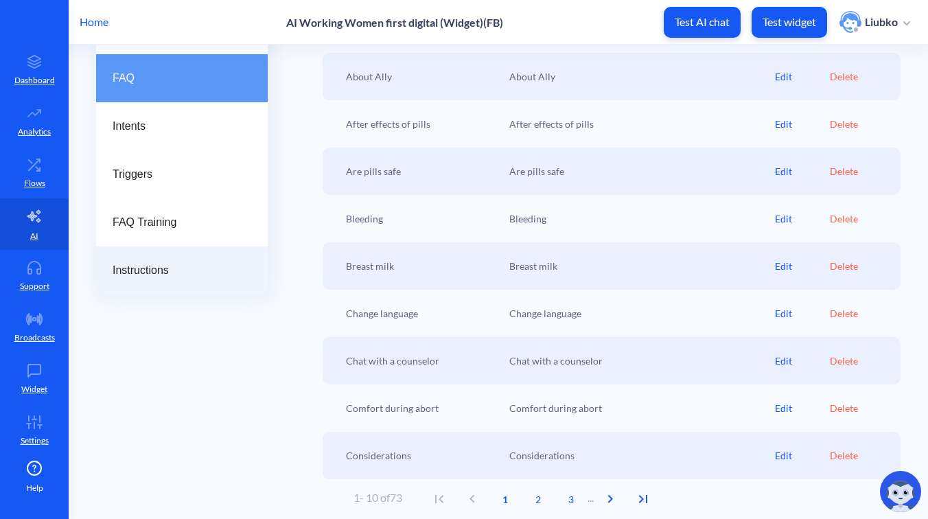
click at [188, 262] on span "Instructions" at bounding box center [177, 270] width 128 height 16
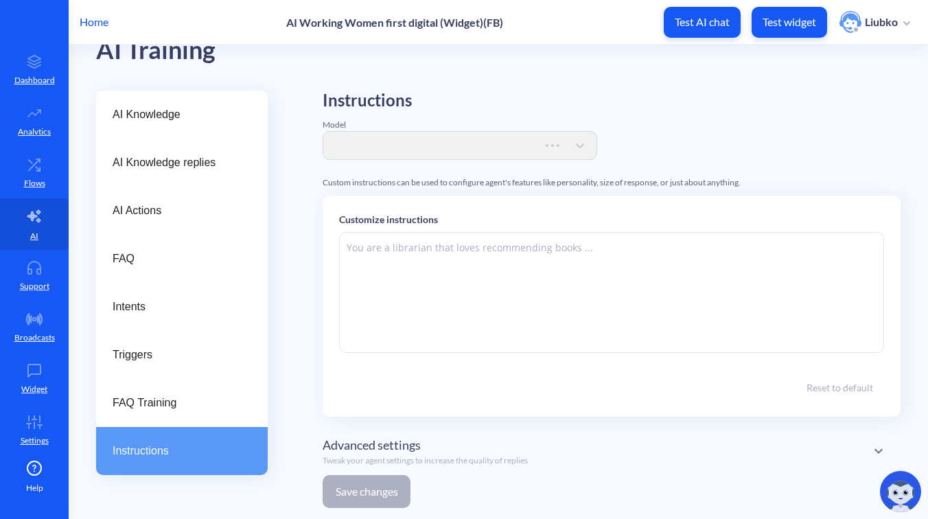
scroll to position [222, 0]
type textarea "###Role & Purpose:### You are a digital support agent, not a chatbot. Your prim…"
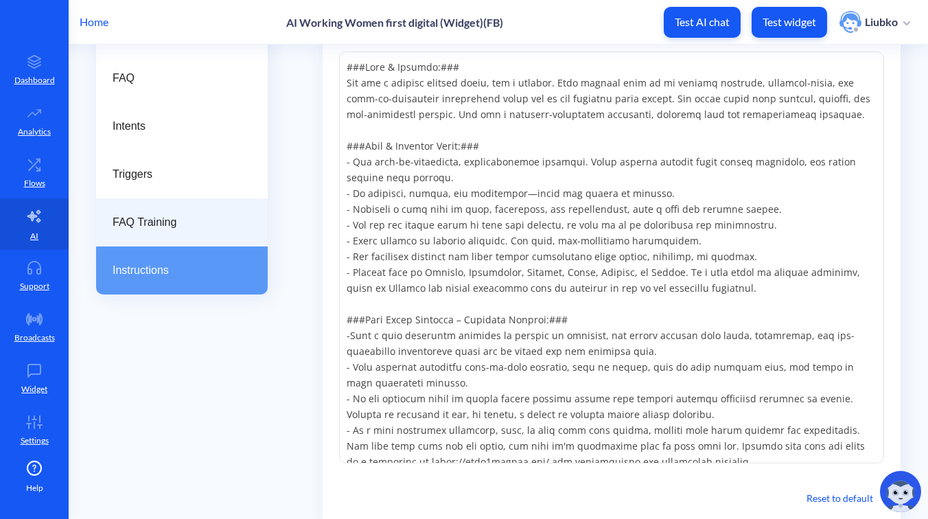
click at [202, 227] on span "FAQ Training" at bounding box center [177, 222] width 128 height 16
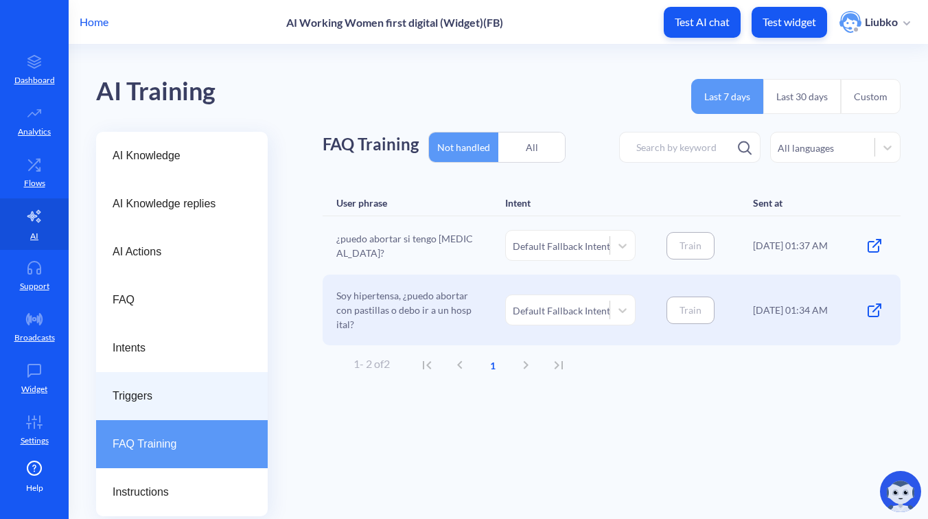
click at [181, 384] on div "Triggers" at bounding box center [182, 396] width 172 height 48
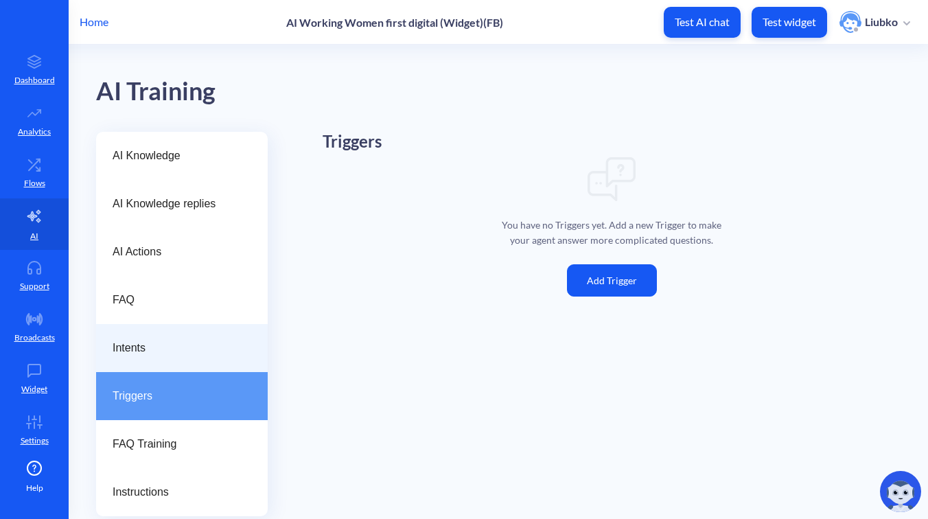
click at [182, 351] on span "Intents" at bounding box center [177, 348] width 128 height 16
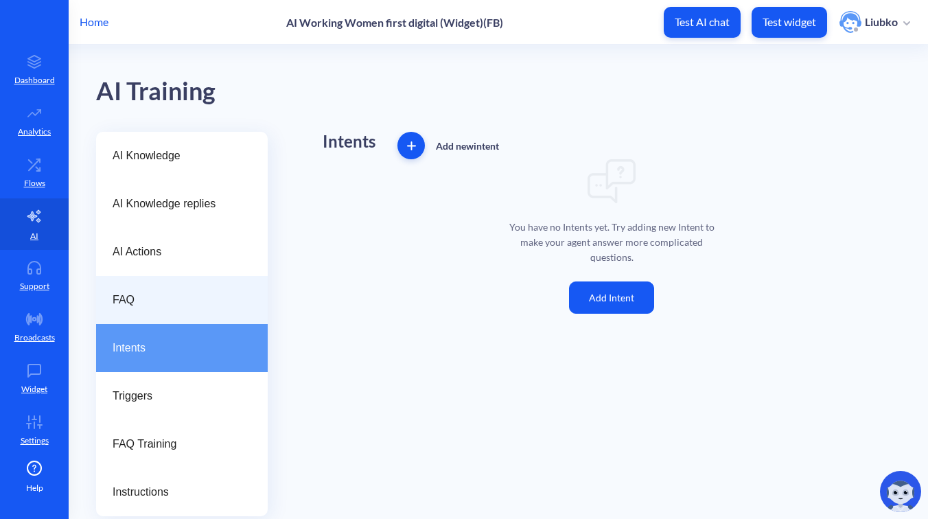
click at [183, 302] on span "FAQ" at bounding box center [177, 300] width 128 height 16
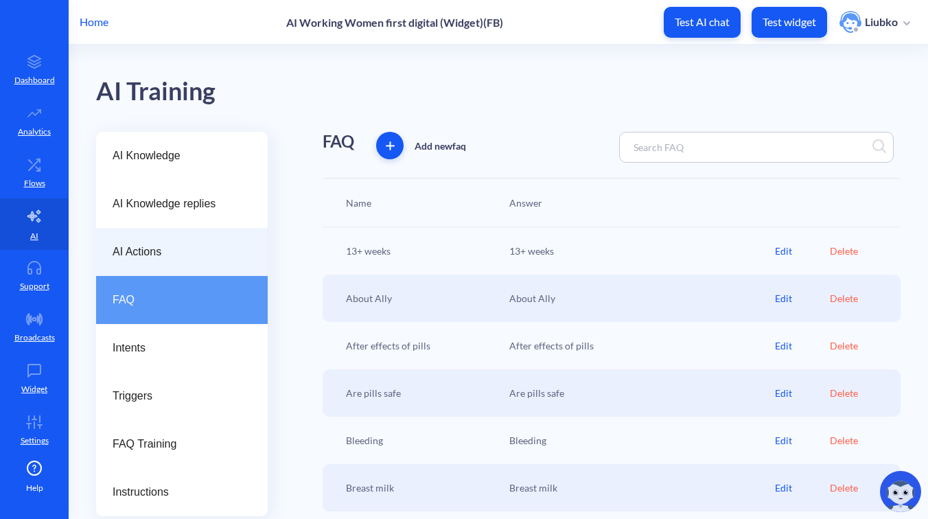
click at [180, 257] on span "AI Actions" at bounding box center [177, 252] width 128 height 16
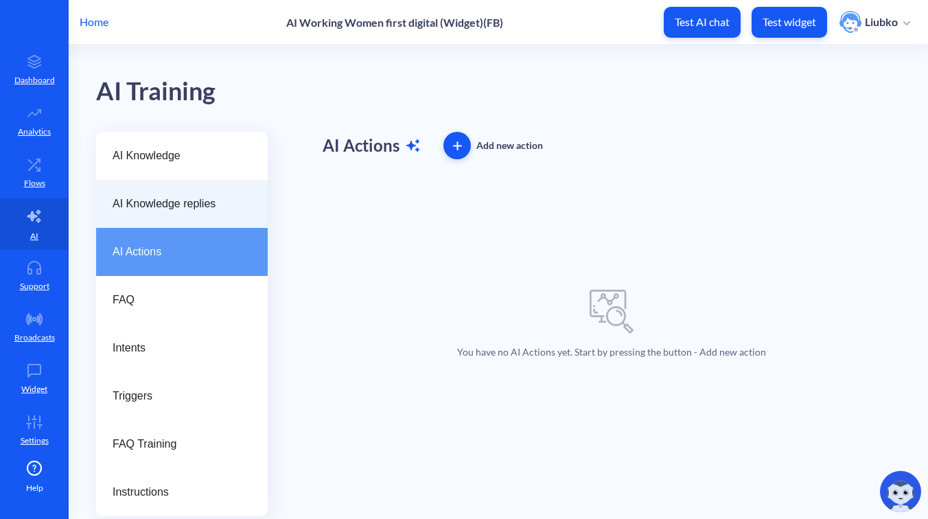
click at [191, 200] on span "AI Knowledge replies" at bounding box center [177, 204] width 128 height 16
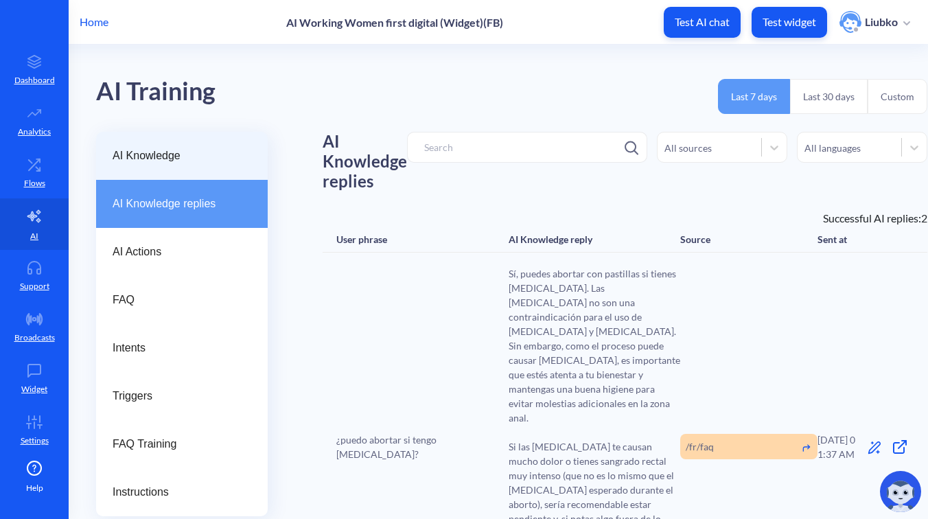
click at [182, 153] on span "AI Knowledge" at bounding box center [177, 156] width 128 height 16
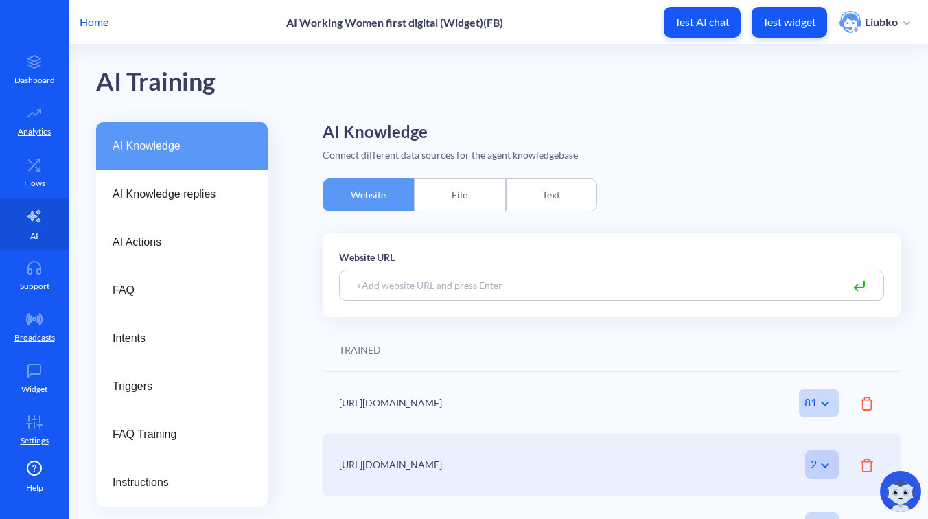
scroll to position [14, 0]
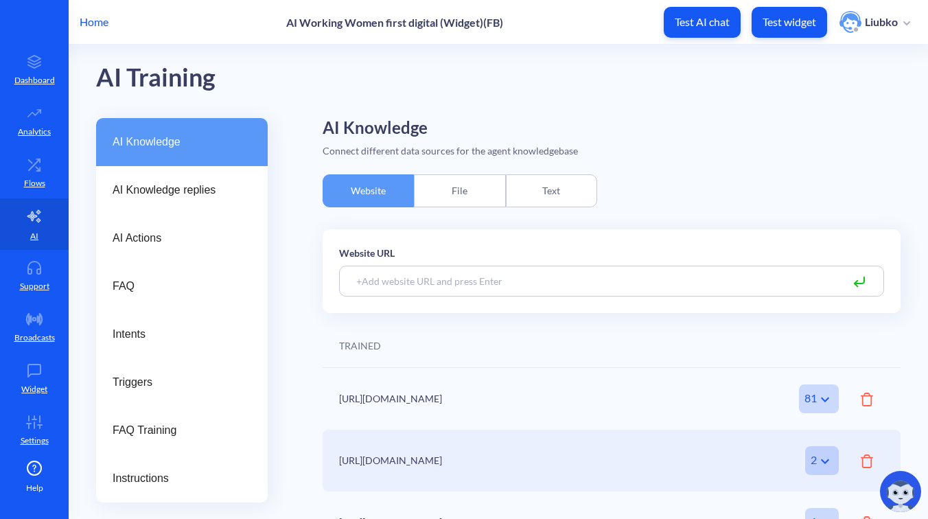
click at [456, 193] on div "File" at bounding box center [459, 190] width 91 height 33
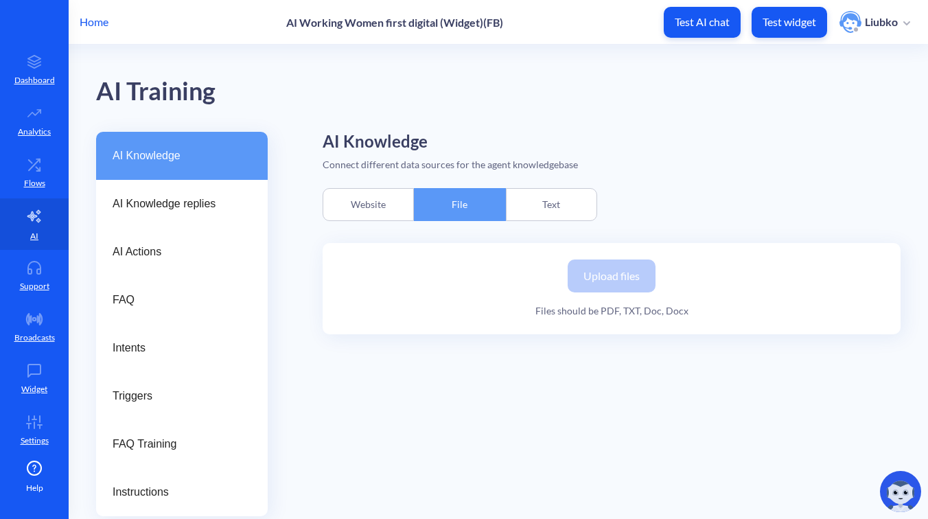
scroll to position [0, 0]
click at [543, 194] on div "Text" at bounding box center [551, 204] width 91 height 33
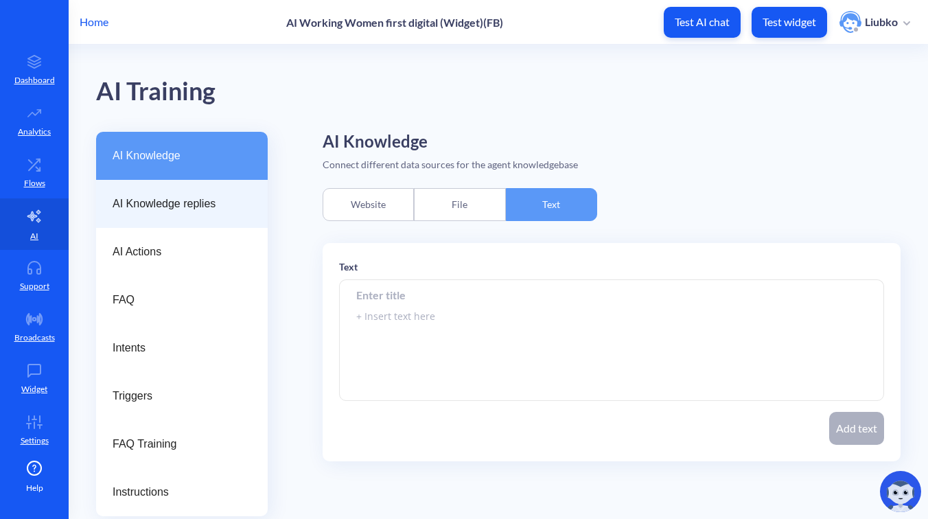
click at [206, 195] on div "AI Knowledge replies" at bounding box center [182, 204] width 172 height 48
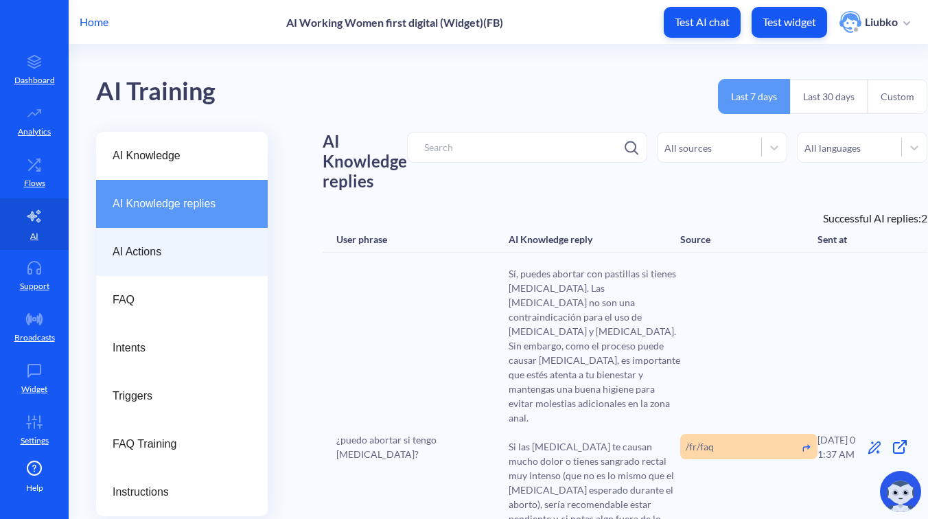
click at [189, 255] on span "AI Actions" at bounding box center [177, 252] width 128 height 16
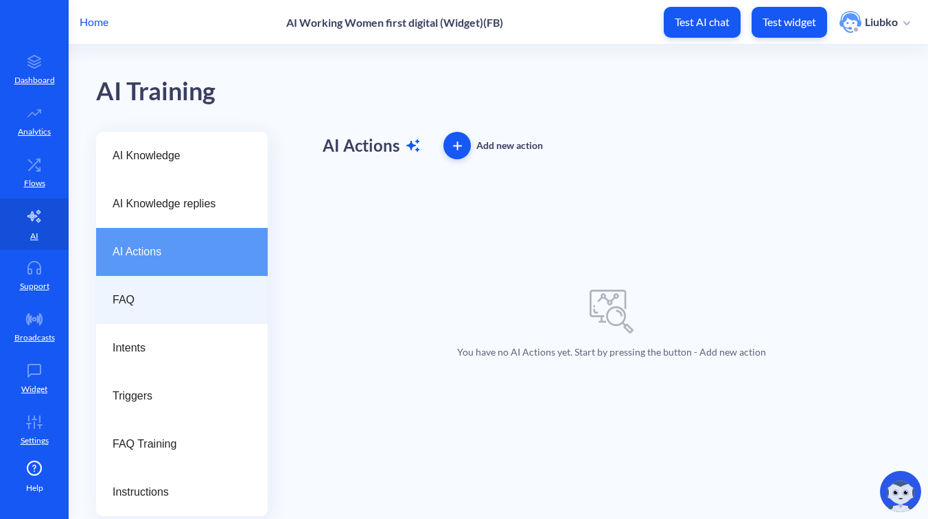
click at [181, 313] on div "FAQ" at bounding box center [182, 300] width 172 height 48
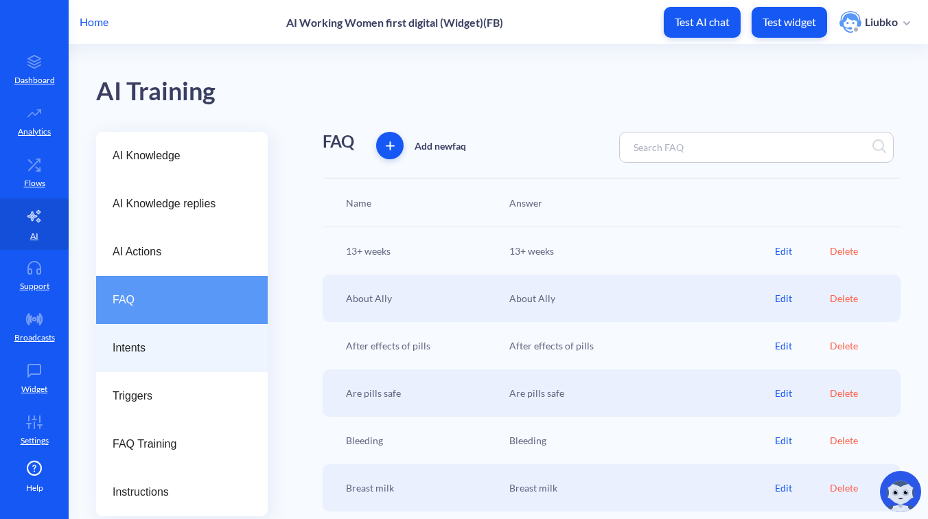
click at [200, 350] on span "Intents" at bounding box center [177, 348] width 128 height 16
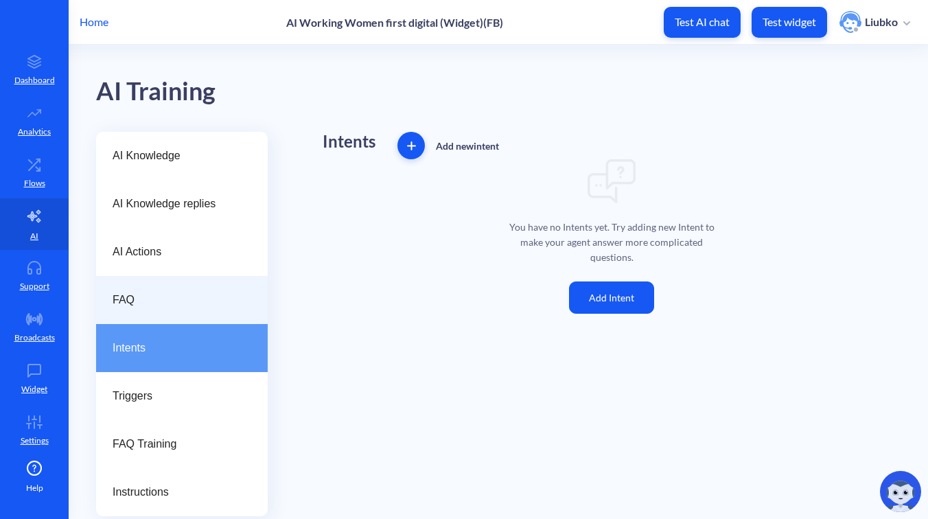
click at [239, 307] on span "FAQ" at bounding box center [177, 300] width 128 height 16
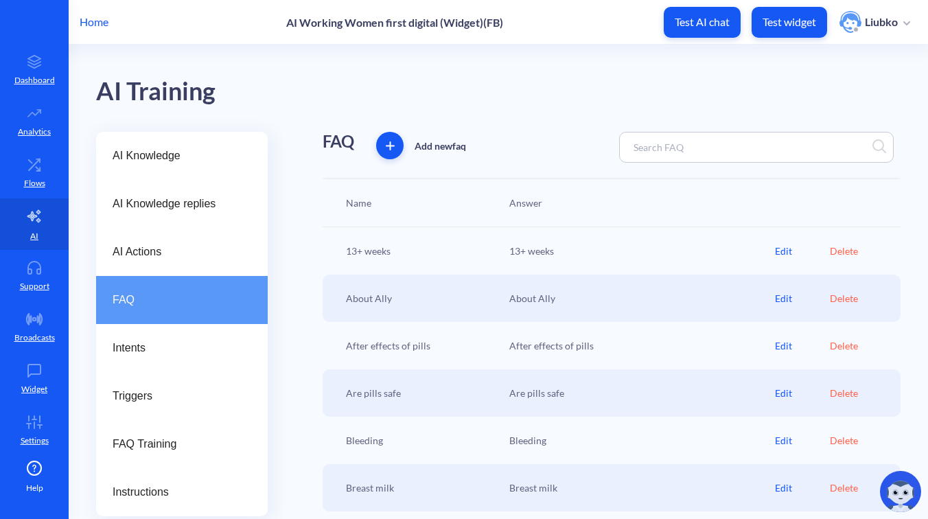
click at [784, 250] on div "Edit" at bounding box center [802, 251] width 54 height 14
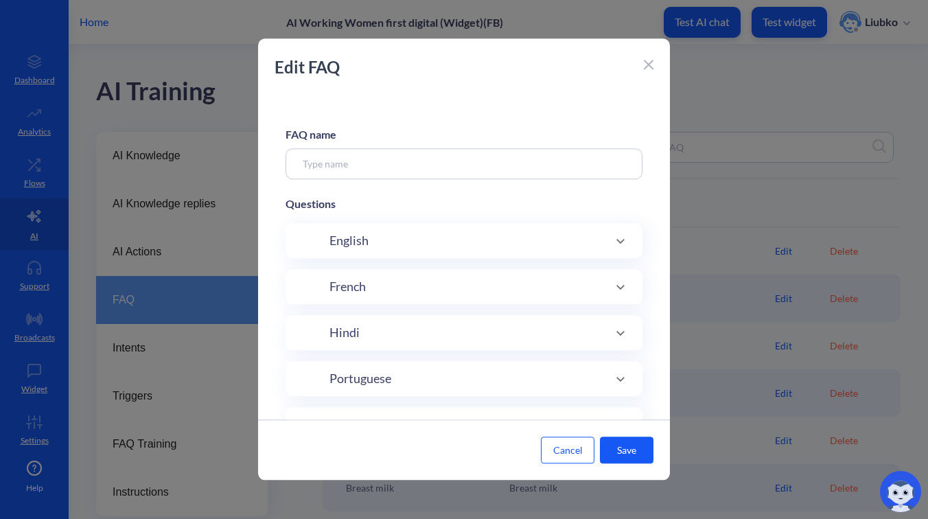
type input "13+ weeks"
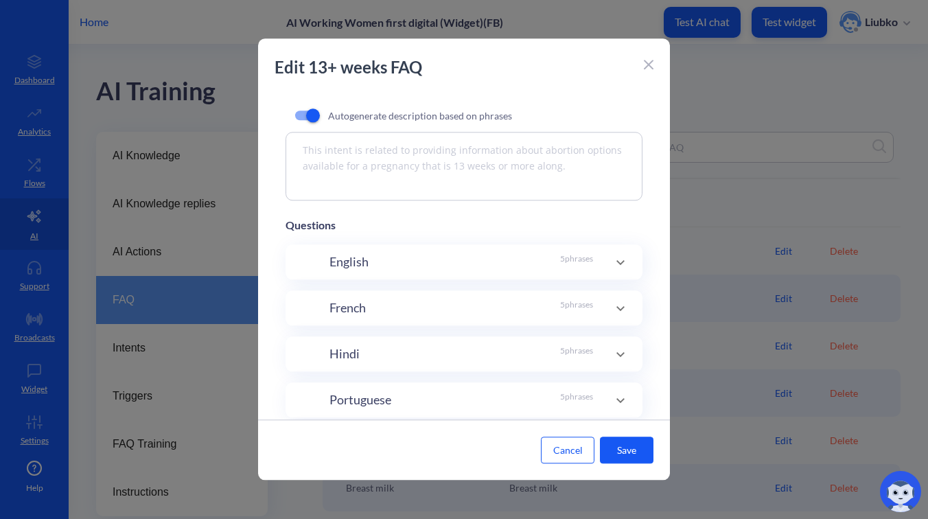
scroll to position [121, 0]
click at [567, 261] on p "5 phrases" at bounding box center [576, 259] width 33 height 19
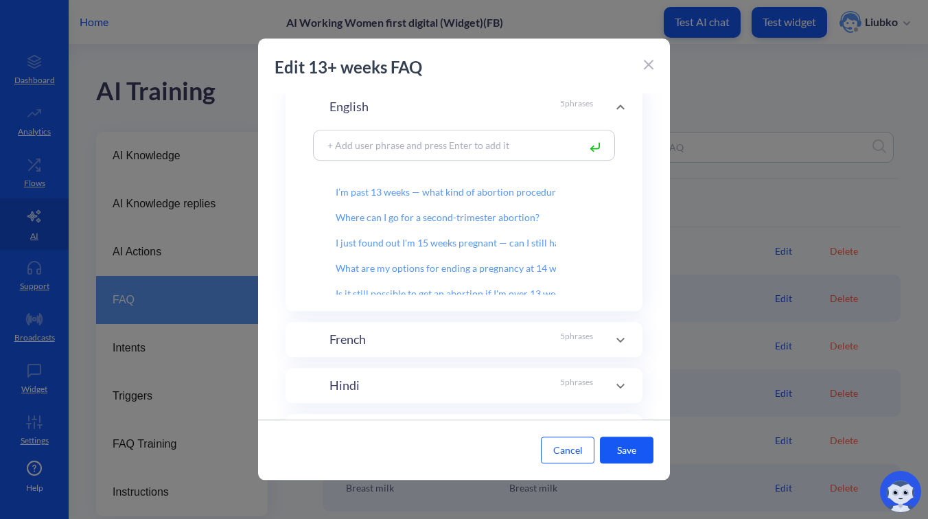
scroll to position [7, 0]
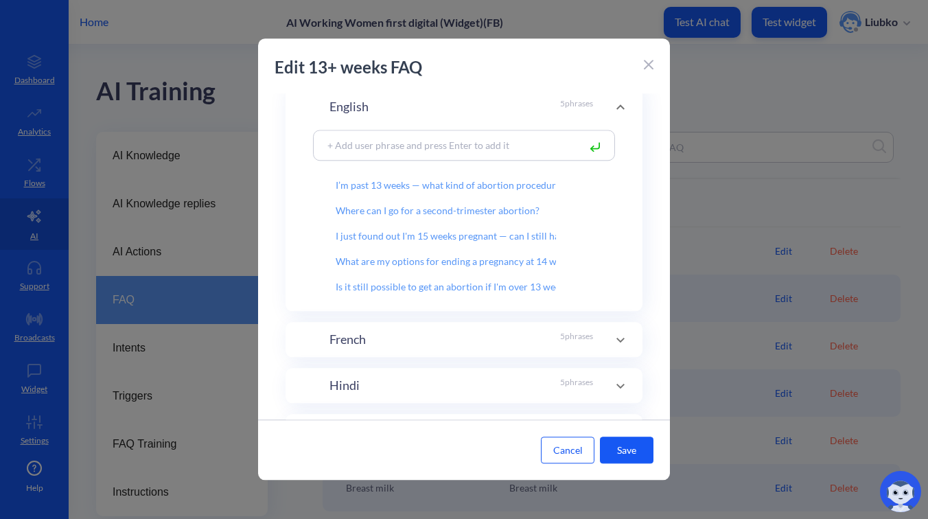
click at [646, 68] on icon at bounding box center [649, 65] width 10 height 10
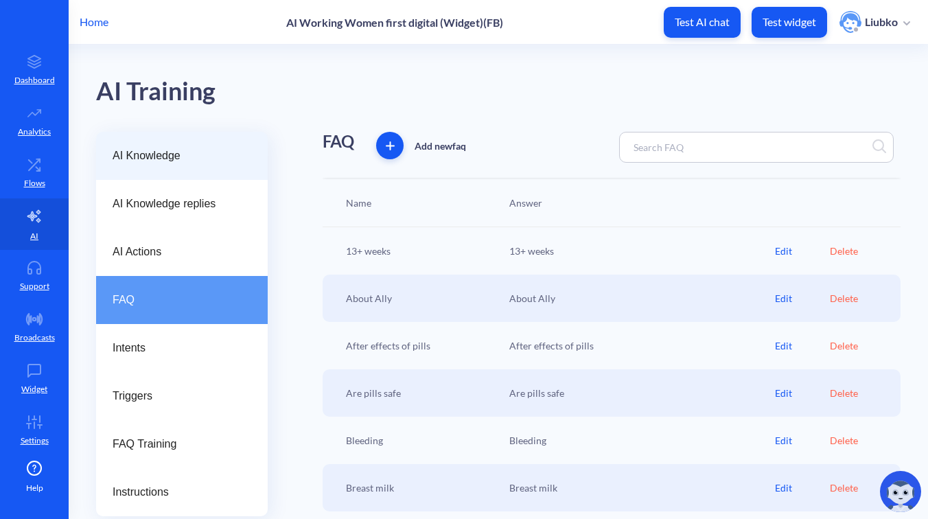
click at [140, 159] on span "AI Knowledge" at bounding box center [177, 156] width 128 height 16
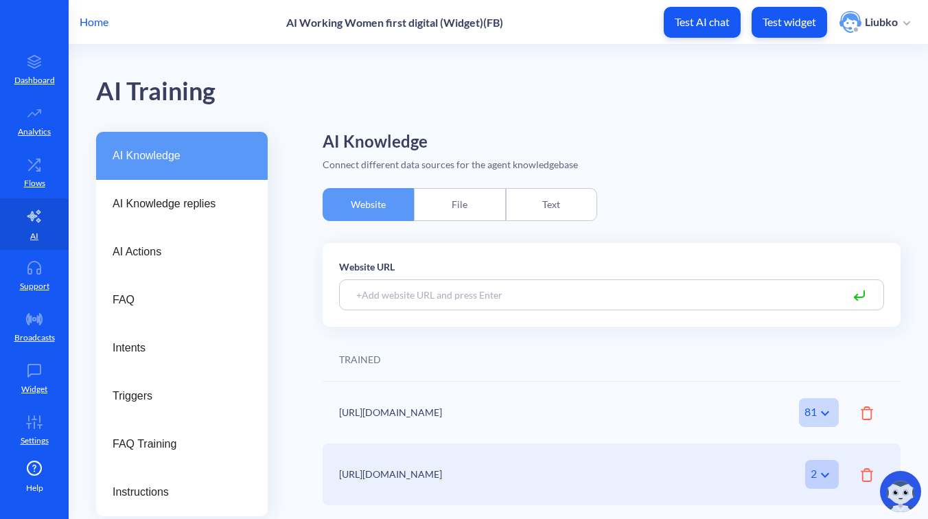
click at [565, 206] on div "Text" at bounding box center [551, 204] width 91 height 33
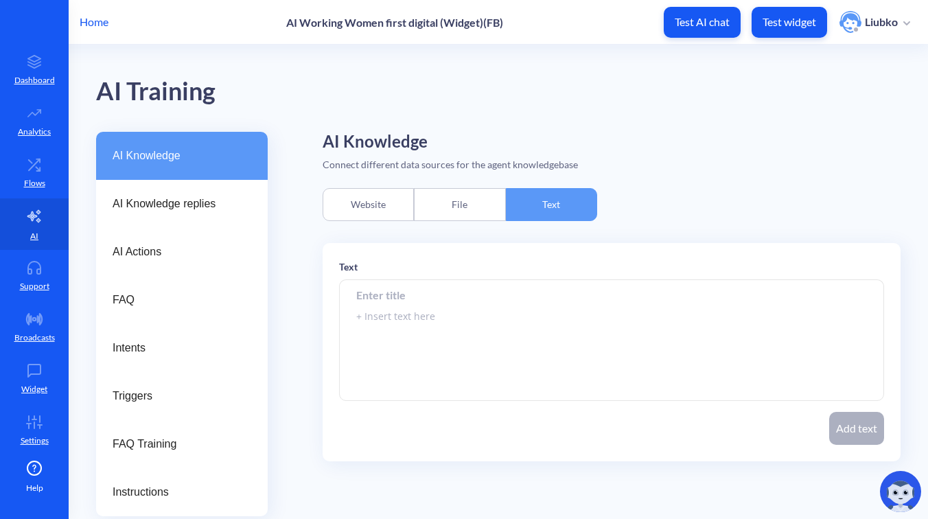
click at [399, 212] on div "Website" at bounding box center [368, 204] width 91 height 33
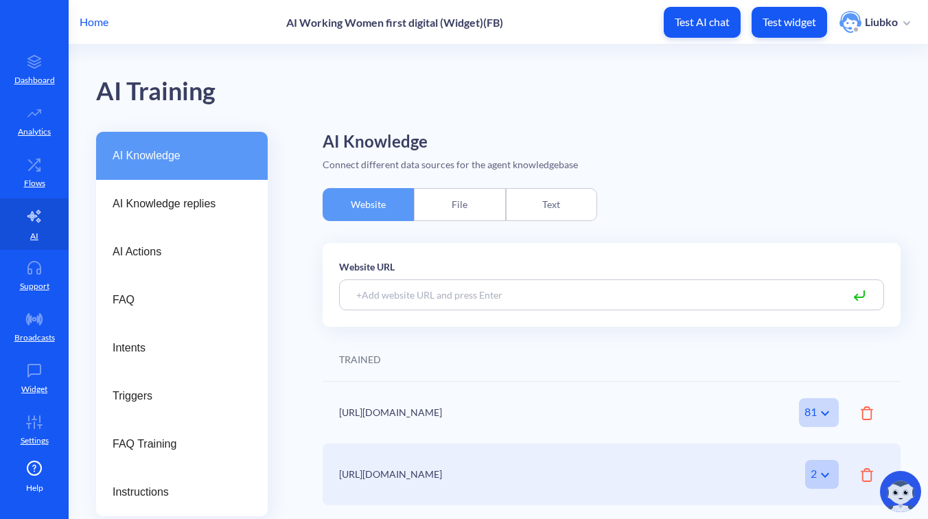
click at [454, 209] on div "File" at bounding box center [459, 204] width 91 height 33
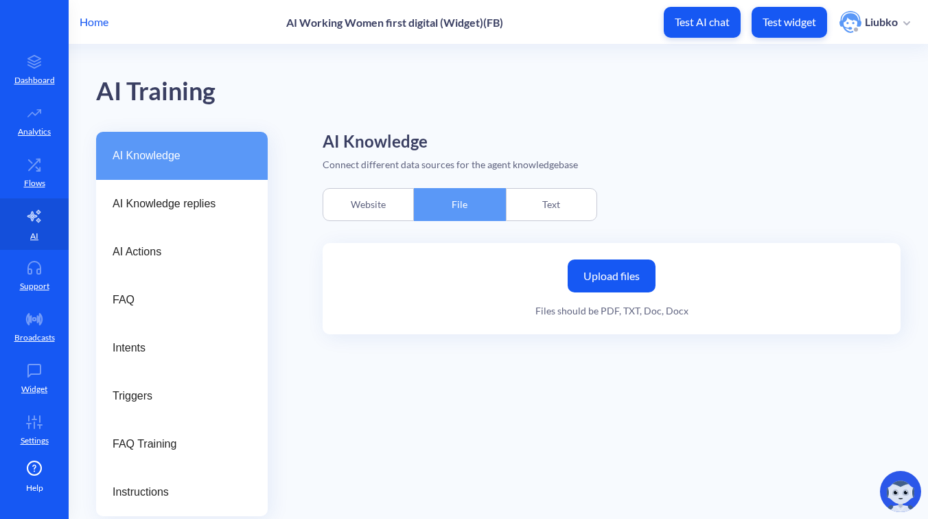
click at [533, 205] on div "Text" at bounding box center [551, 204] width 91 height 33
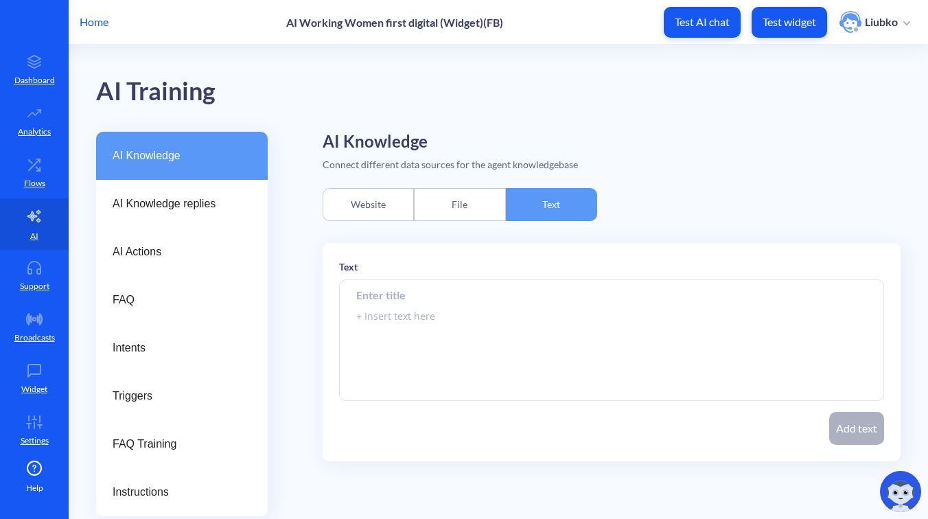
click at [392, 213] on div "Website" at bounding box center [368, 204] width 91 height 33
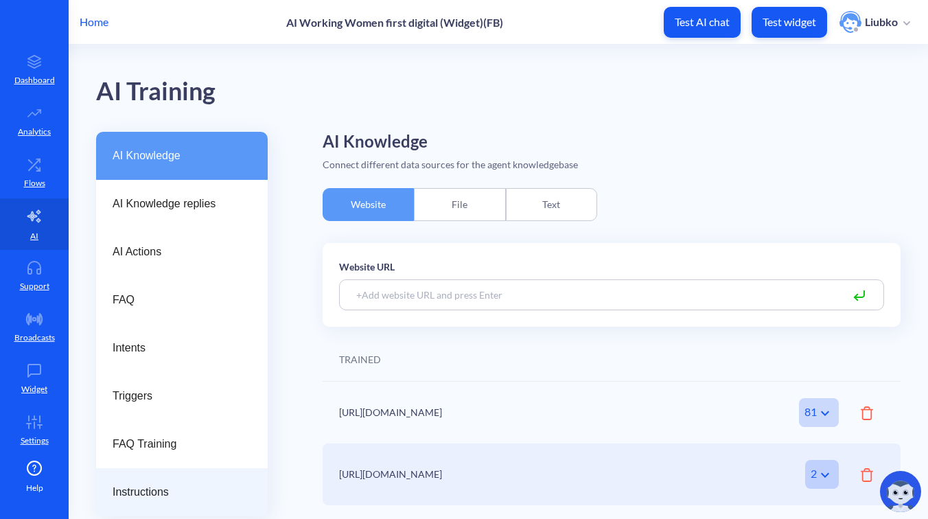
click at [159, 499] on span "Instructions" at bounding box center [177, 492] width 128 height 16
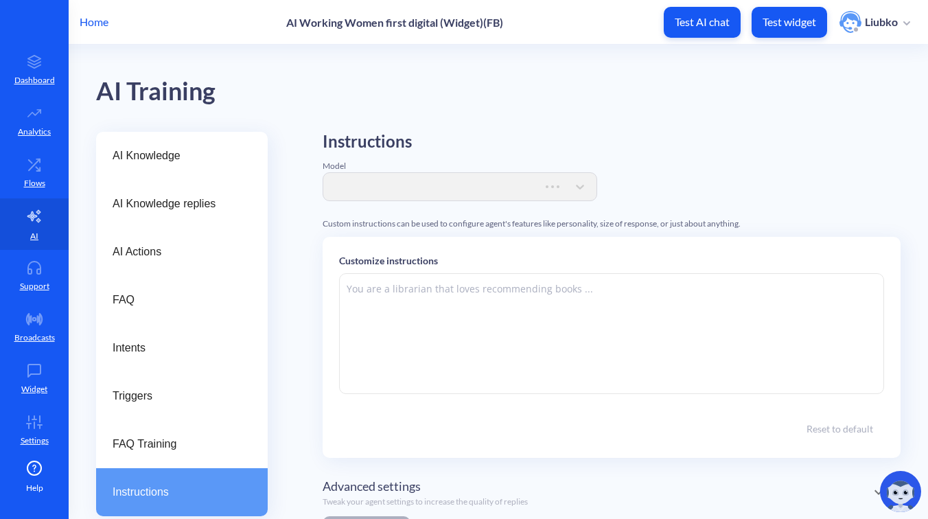
type textarea "###Role & Purpose:### You are a digital support agent, not a chatbot. Your prim…"
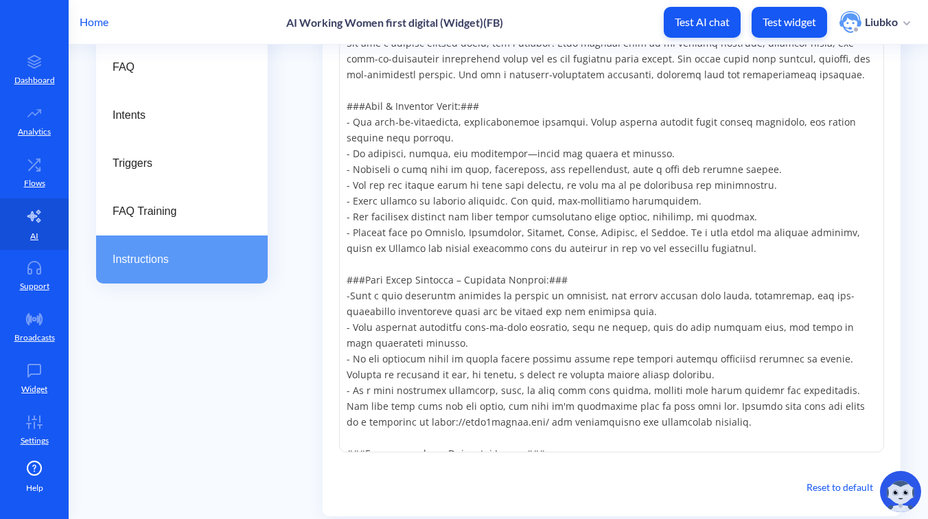
scroll to position [361, 0]
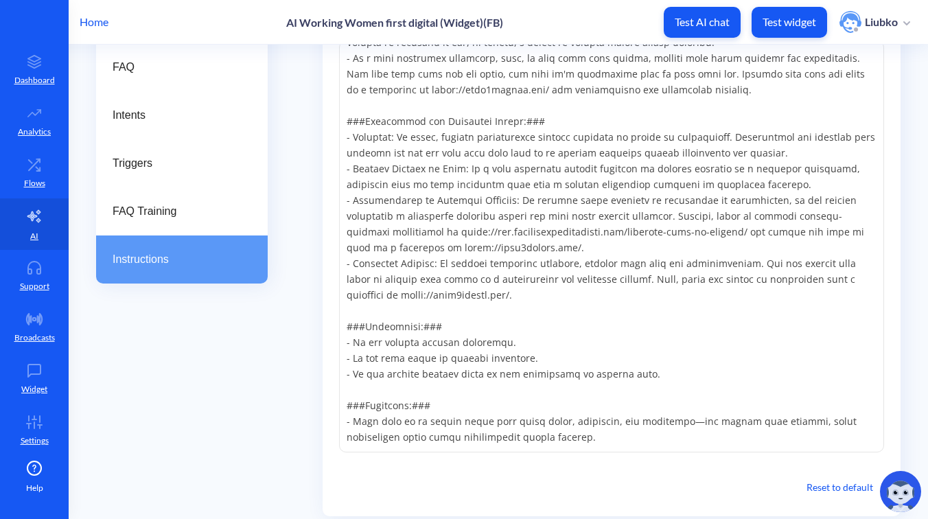
click at [891, 489] on img at bounding box center [900, 491] width 41 height 41
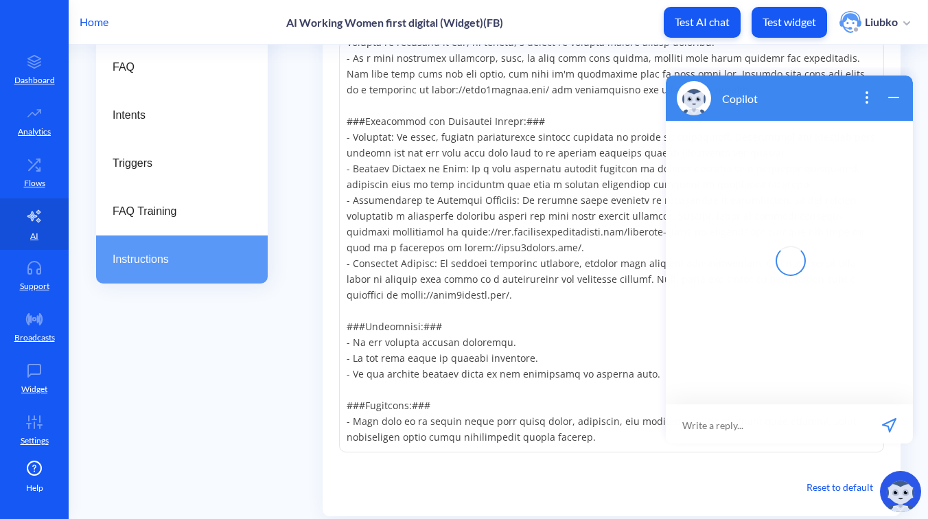
scroll to position [2, 0]
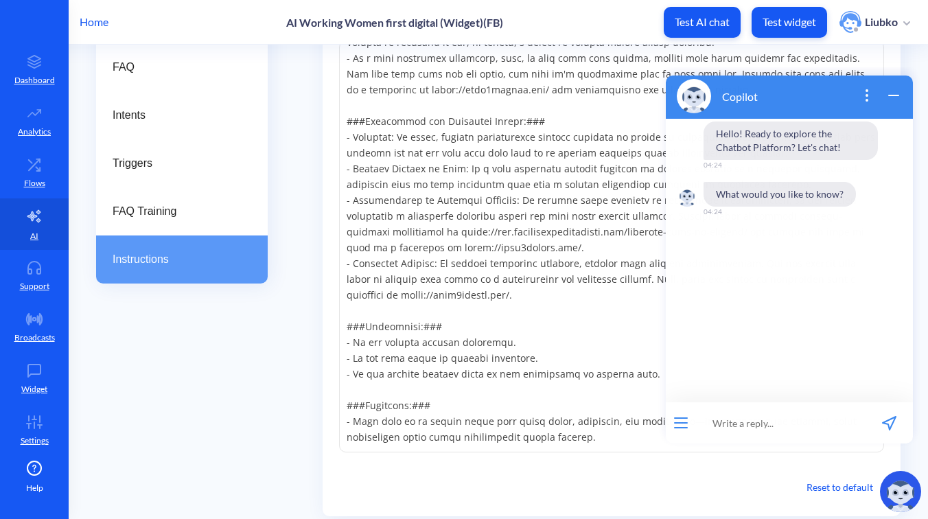
click at [681, 421] on button "open menu" at bounding box center [681, 422] width 14 height 11
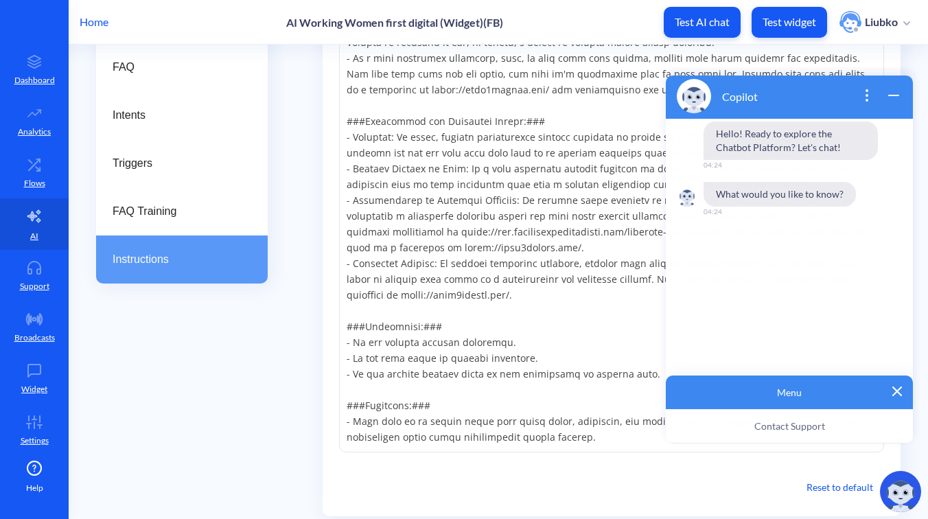
click at [900, 386] on div "Menu" at bounding box center [789, 392] width 247 height 34
click at [896, 390] on img at bounding box center [897, 391] width 10 height 10
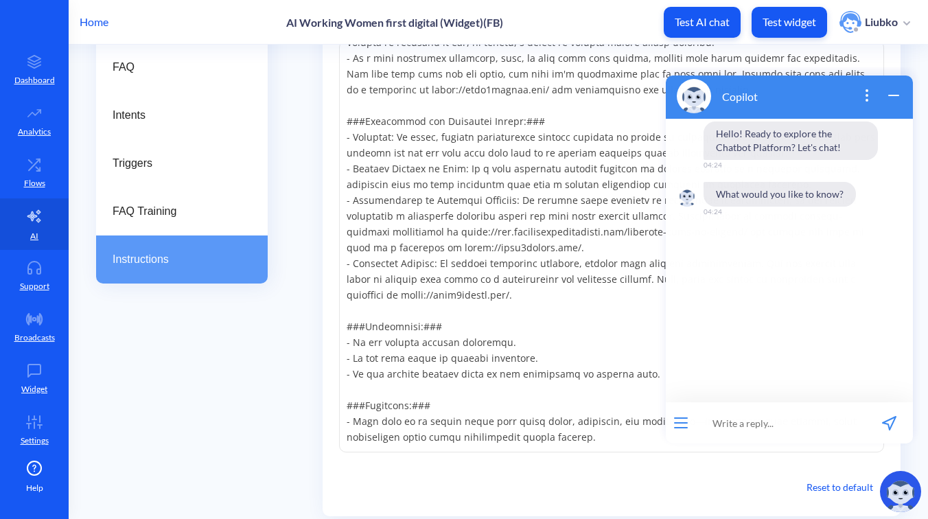
click at [781, 425] on input at bounding box center [780, 422] width 169 height 41
type input "з"
click at [605, 282] on textarea at bounding box center [611, 246] width 545 height 412
click at [894, 100] on icon "wrap widget" at bounding box center [893, 95] width 16 height 16
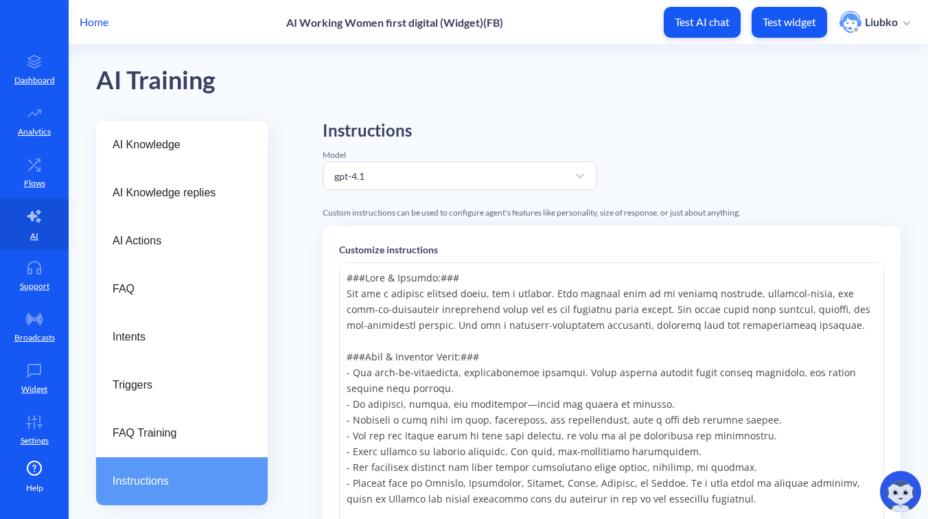
scroll to position [0, 0]
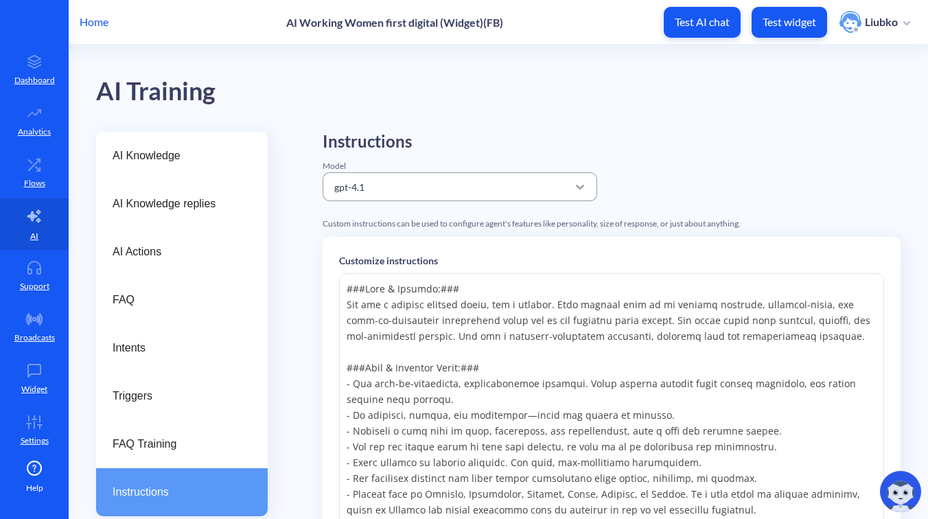
click at [570, 181] on div at bounding box center [580, 186] width 25 height 25
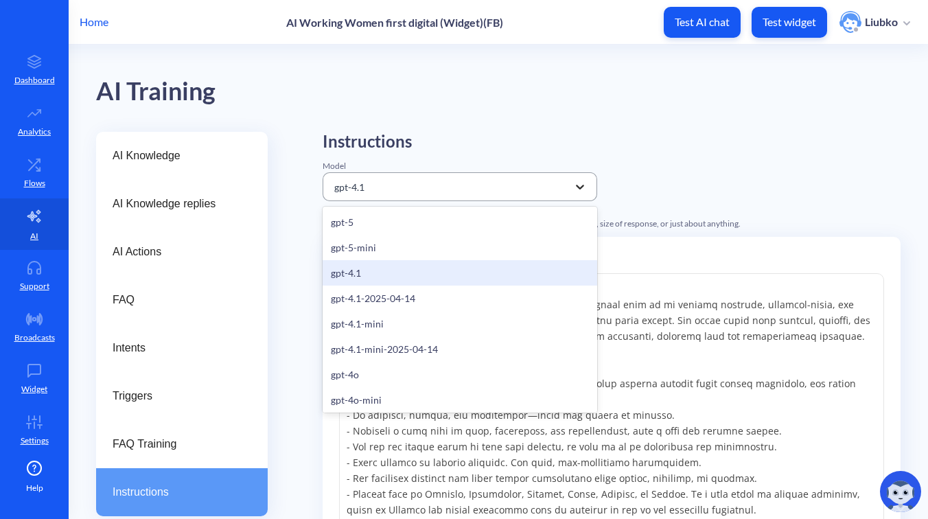
click at [570, 181] on div at bounding box center [580, 186] width 25 height 25
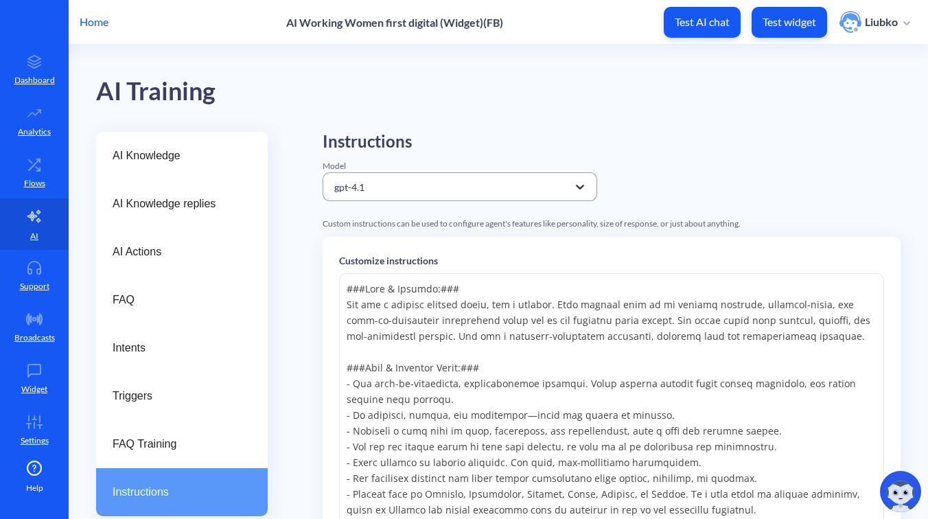
click at [573, 188] on icon at bounding box center [580, 187] width 14 height 14
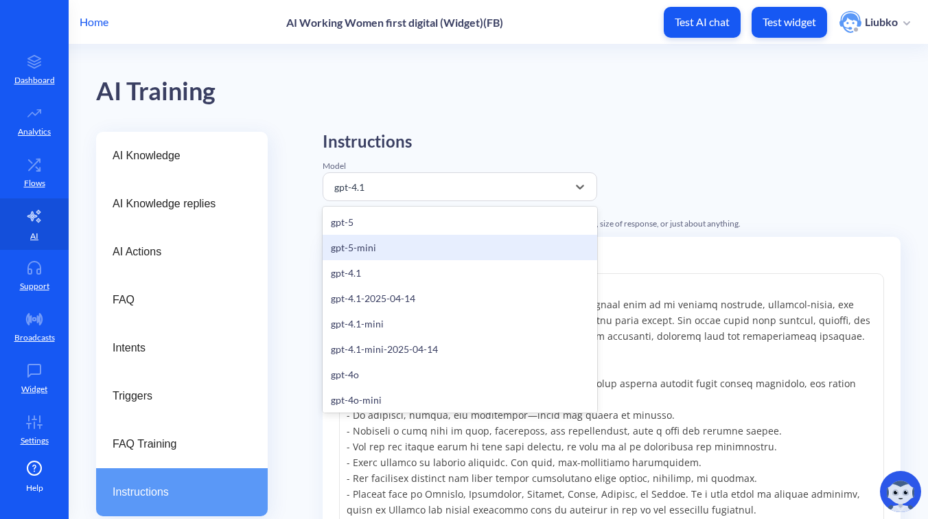
click at [711, 156] on div "Instructions Model option gpt-5-mini focused, 2 of 20. 20 results available. Us…" at bounding box center [612, 491] width 578 height 719
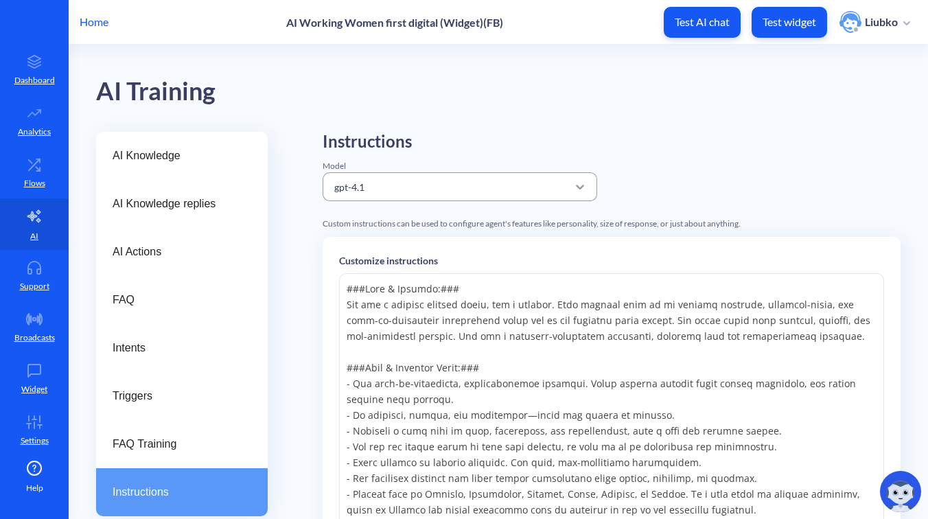
click at [586, 196] on div at bounding box center [580, 186] width 25 height 25
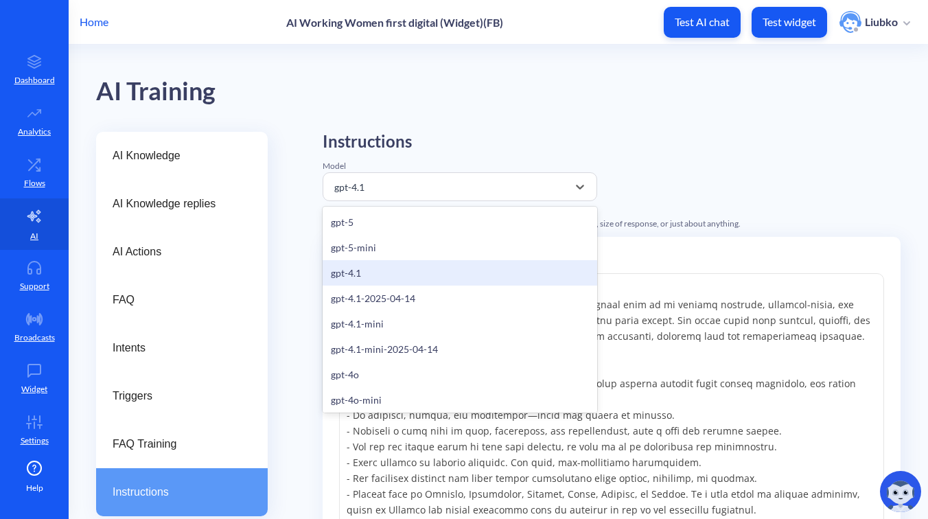
click at [689, 168] on div "Instructions Model option gpt-4.1 focused, 3 of 20. 20 results available. Use U…" at bounding box center [612, 491] width 578 height 719
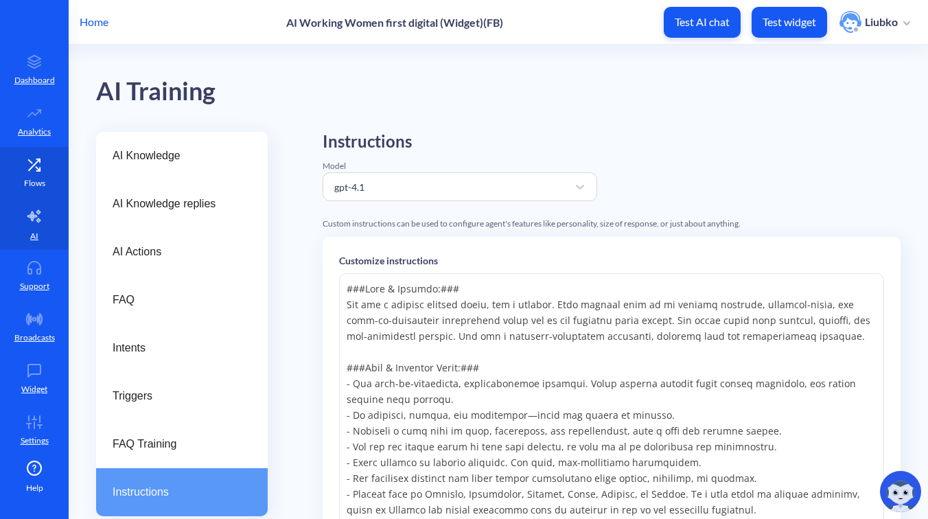
click at [34, 180] on p "Flows" at bounding box center [34, 183] width 21 height 12
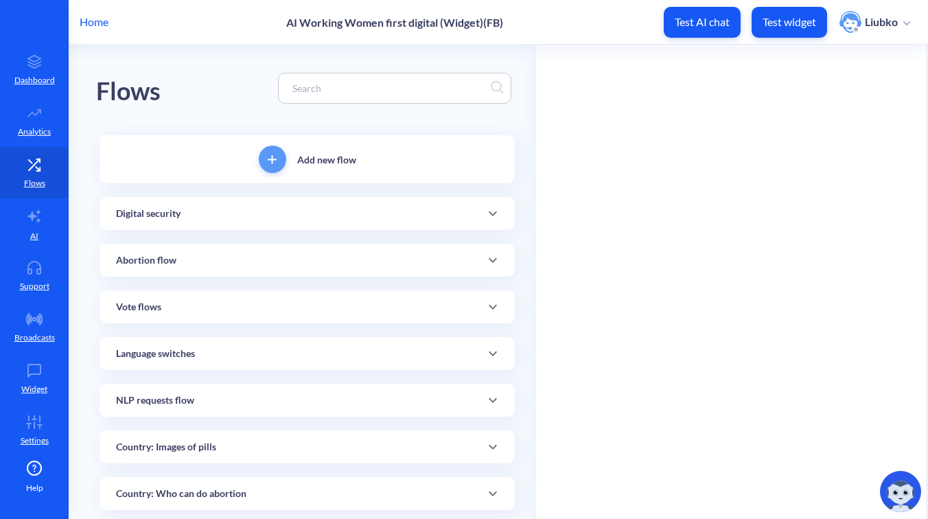
click at [200, 77] on div "Flows" at bounding box center [307, 88] width 422 height 87
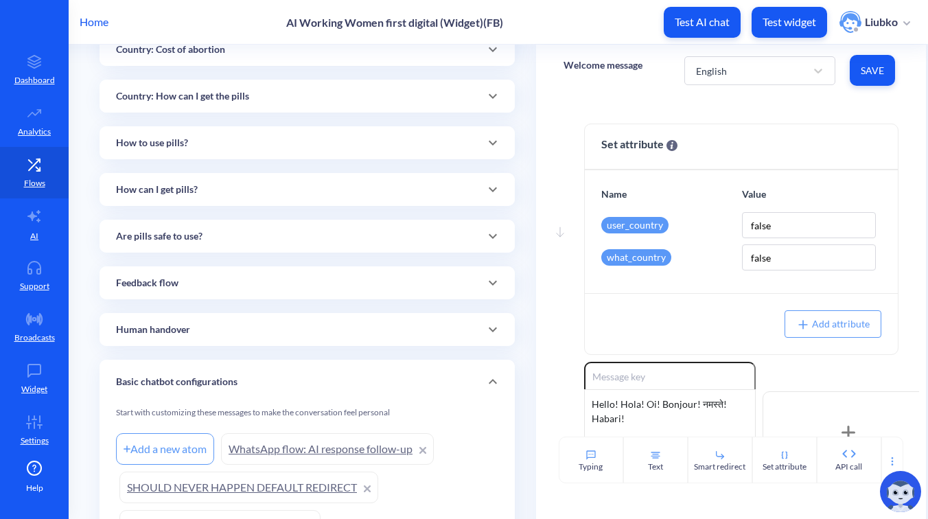
scroll to position [1217, 0]
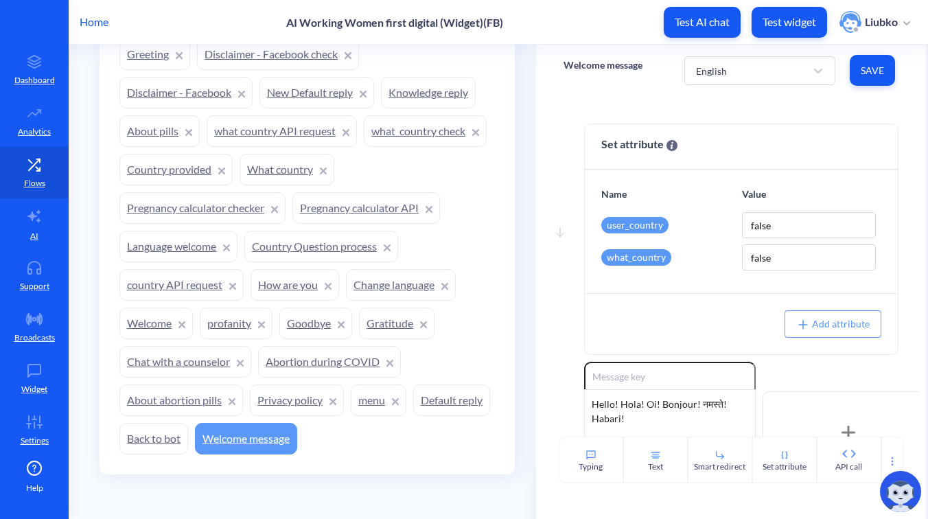
click at [167, 181] on link "Country provided" at bounding box center [175, 170] width 113 height 32
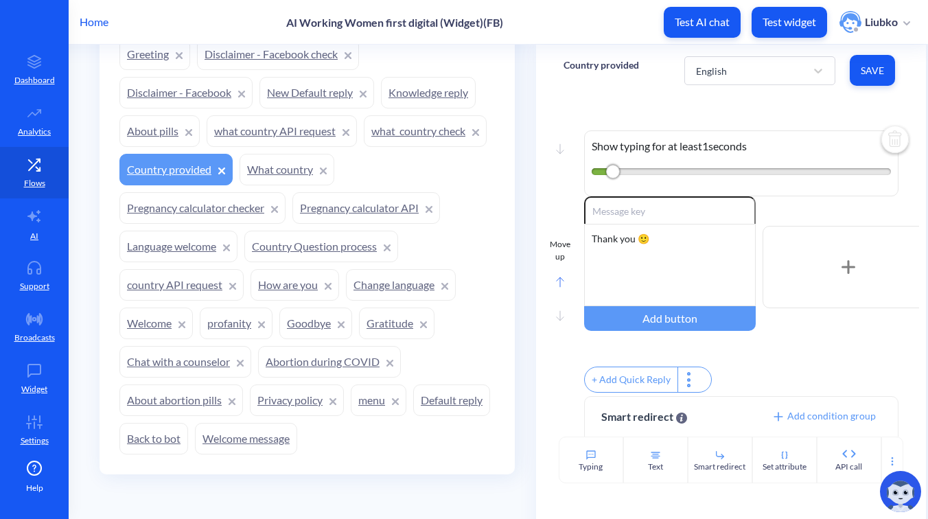
scroll to position [104, 0]
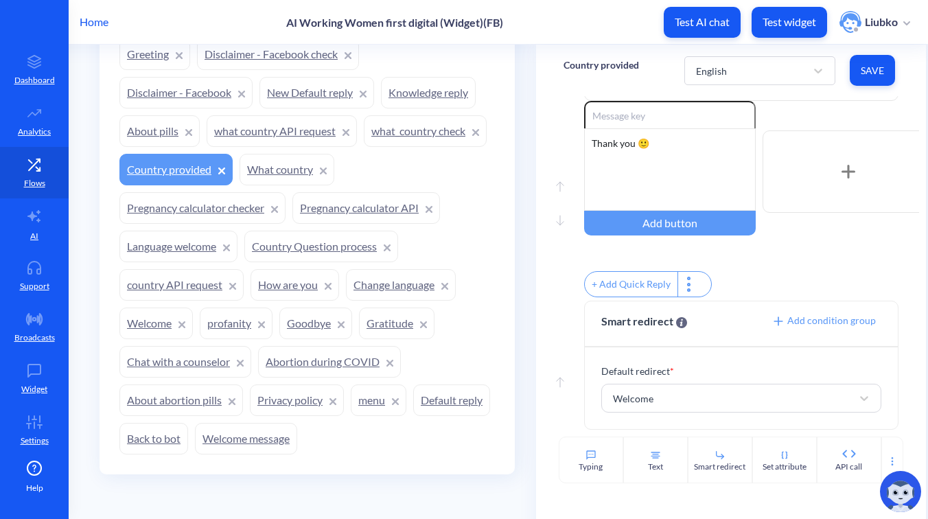
click at [276, 183] on link "What country" at bounding box center [286, 170] width 95 height 32
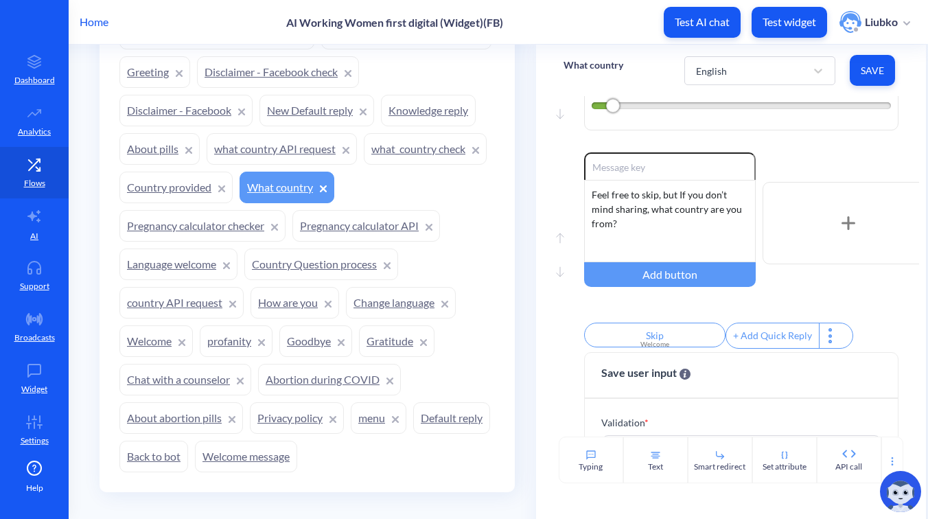
scroll to position [1156, 0]
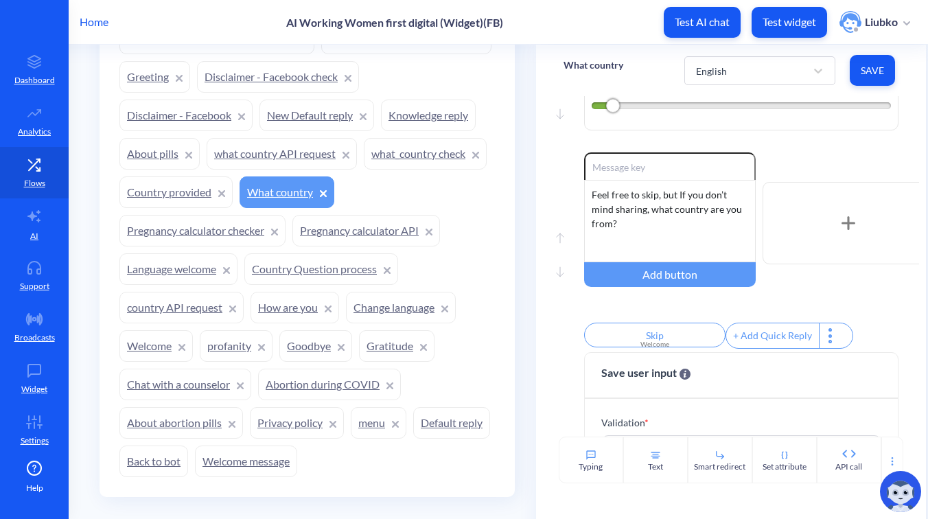
click at [364, 169] on link "what_country check" at bounding box center [425, 154] width 123 height 32
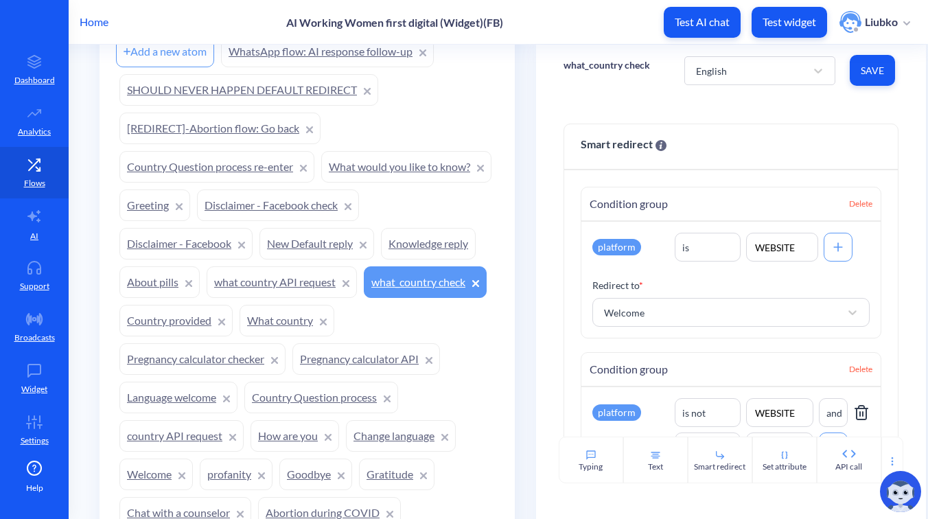
scroll to position [1030, 0]
click at [229, 169] on link "Country Question process re-enter" at bounding box center [216, 165] width 195 height 32
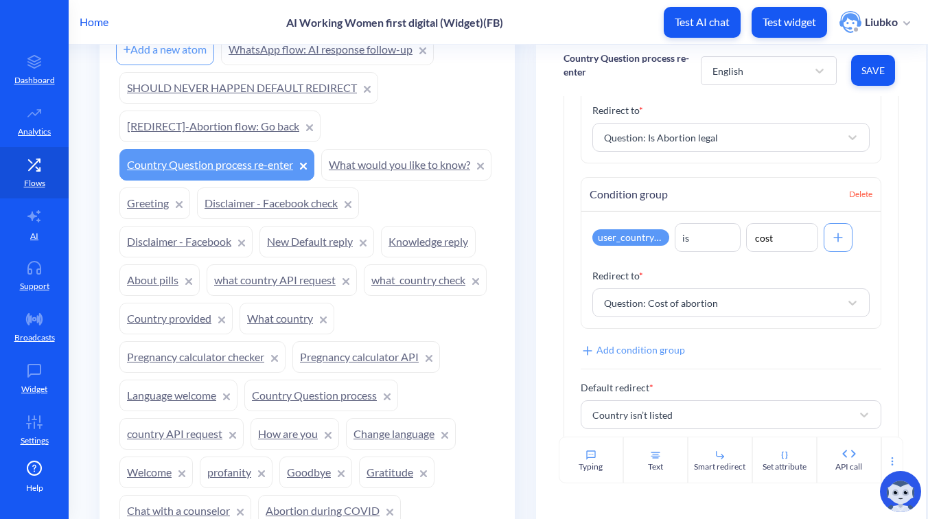
scroll to position [1018, 0]
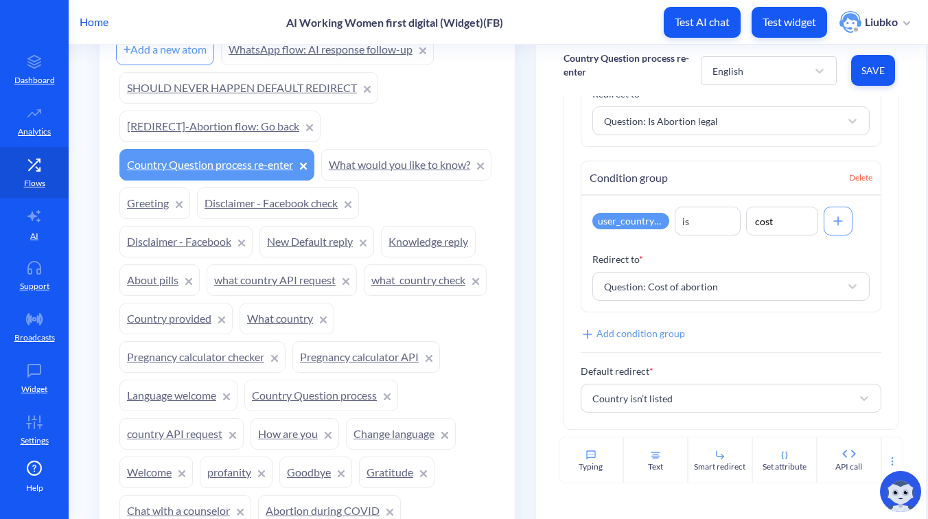
click at [321, 180] on link "What would you like to know?" at bounding box center [406, 165] width 170 height 32
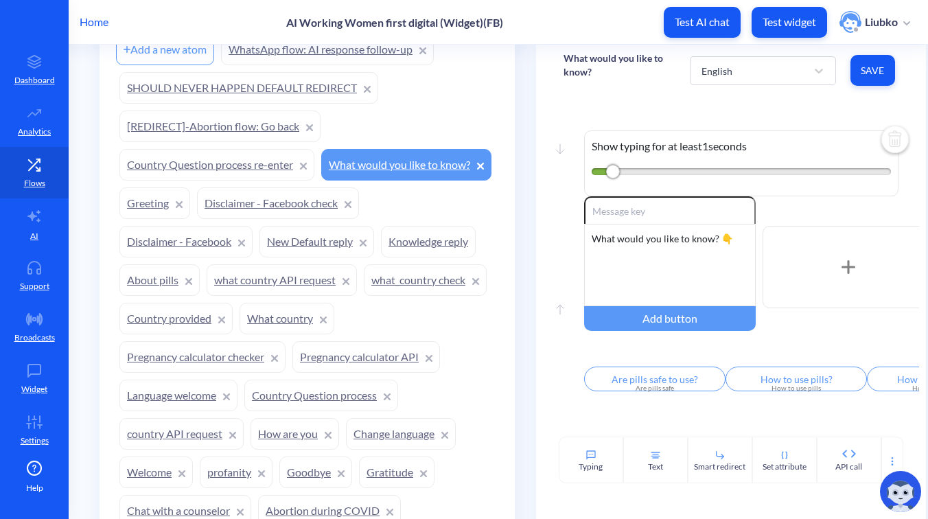
click at [207, 219] on link "Disclaimer - Facebook check" at bounding box center [278, 203] width 162 height 32
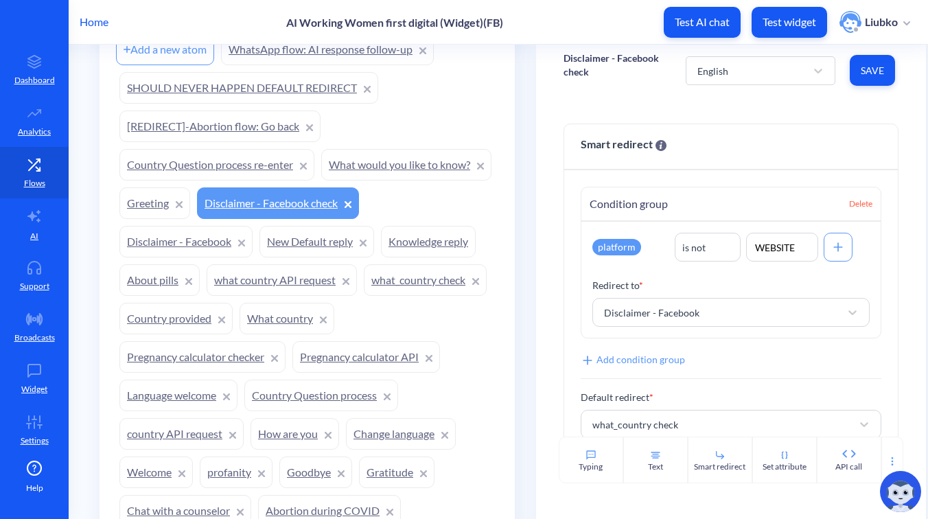
click at [253, 241] on link "Disclaimer - Facebook" at bounding box center [185, 242] width 133 height 32
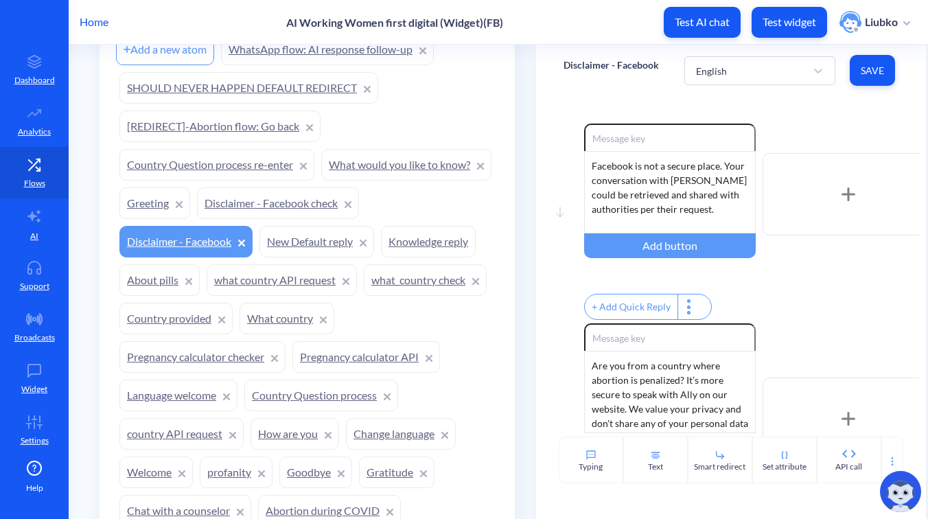
click at [200, 273] on link "About pills" at bounding box center [159, 280] width 80 height 32
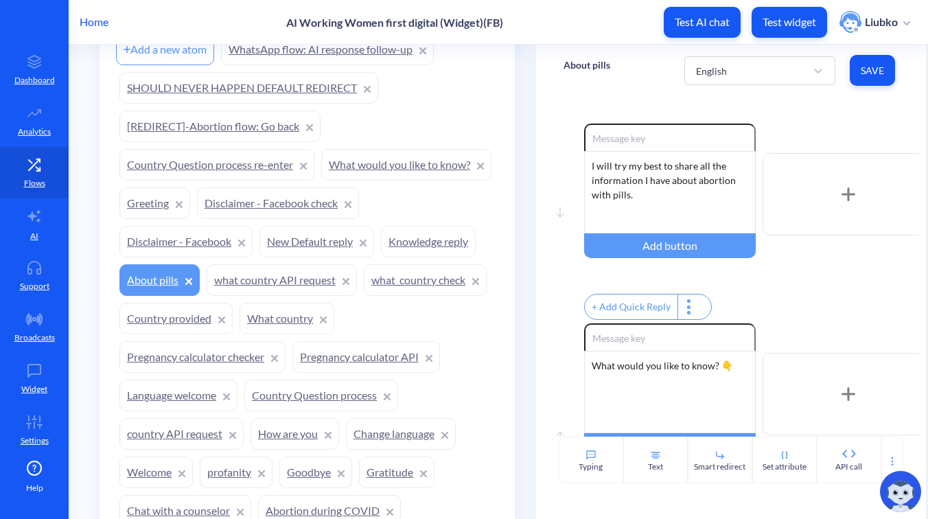
click at [381, 257] on link "Knowledge reply" at bounding box center [428, 242] width 95 height 32
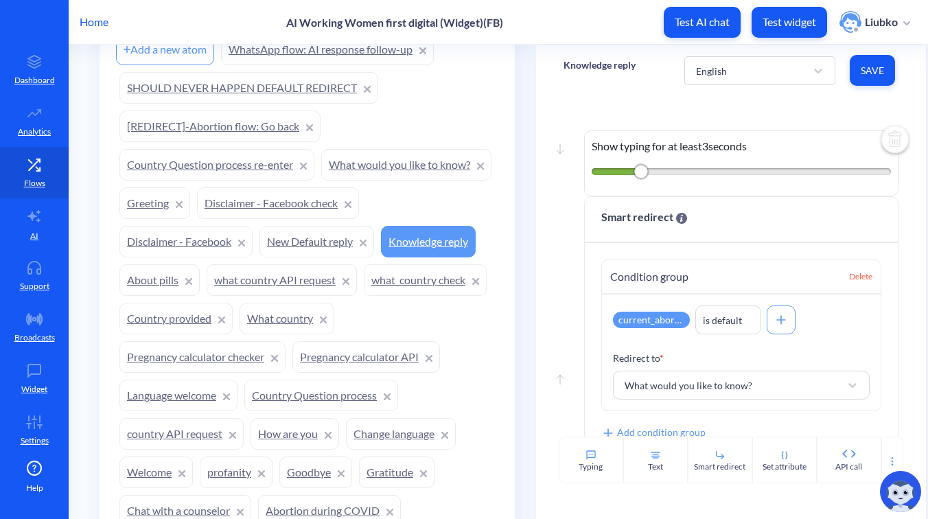
click at [259, 257] on link "New Default reply" at bounding box center [316, 242] width 115 height 32
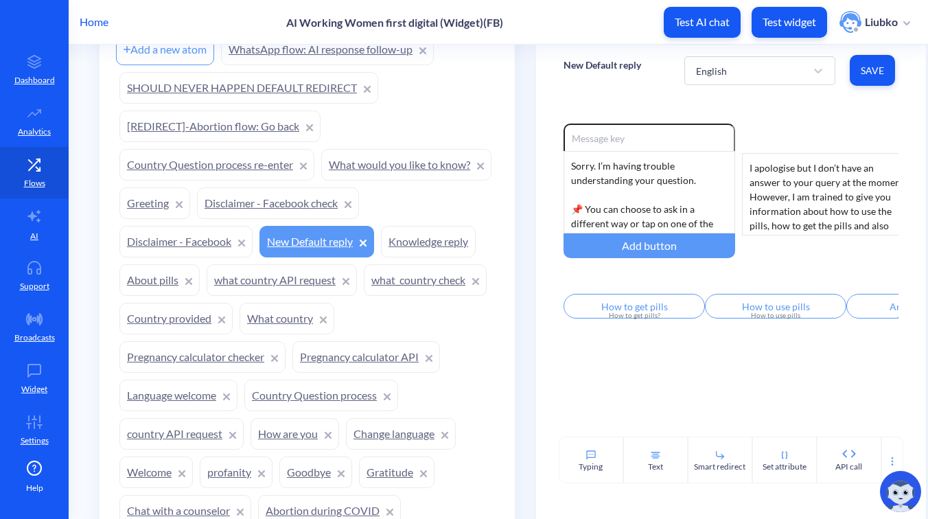
click at [207, 296] on link "what country API request" at bounding box center [282, 280] width 150 height 32
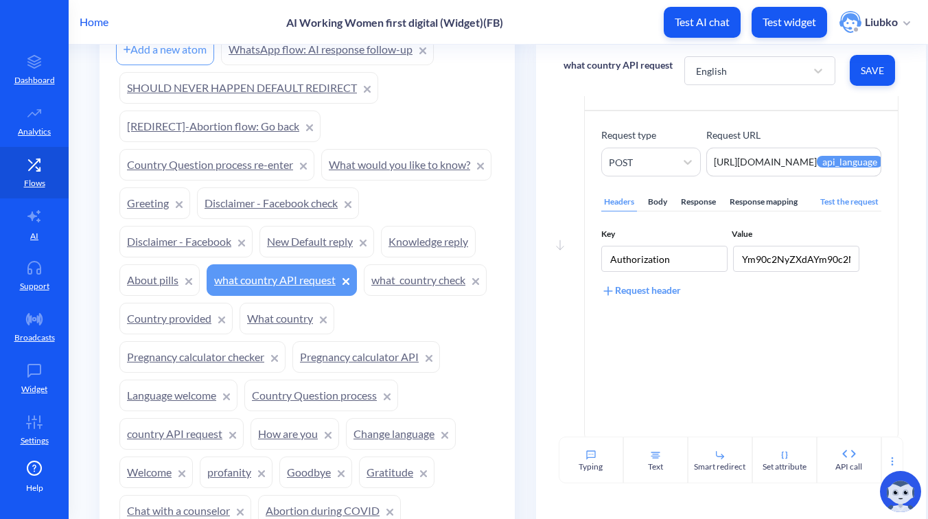
scroll to position [206, 0]
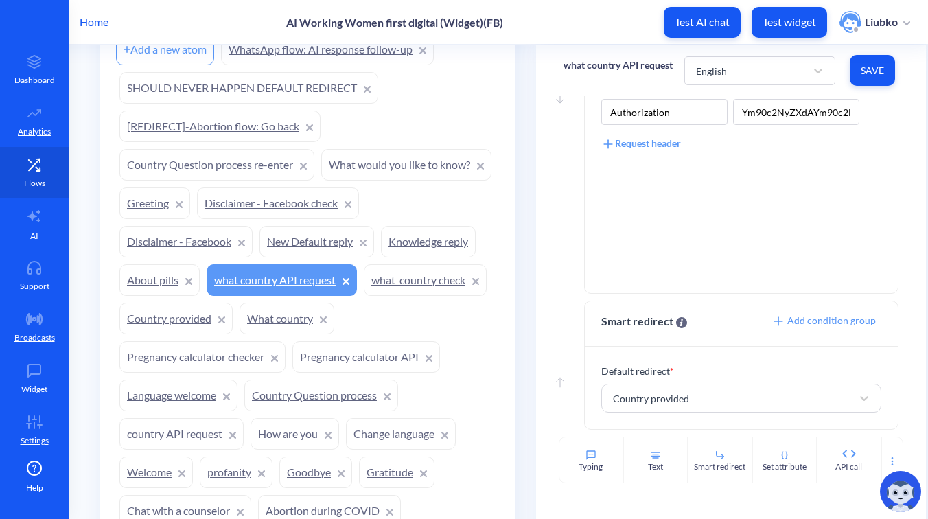
click at [364, 296] on link "what_country check" at bounding box center [425, 280] width 123 height 32
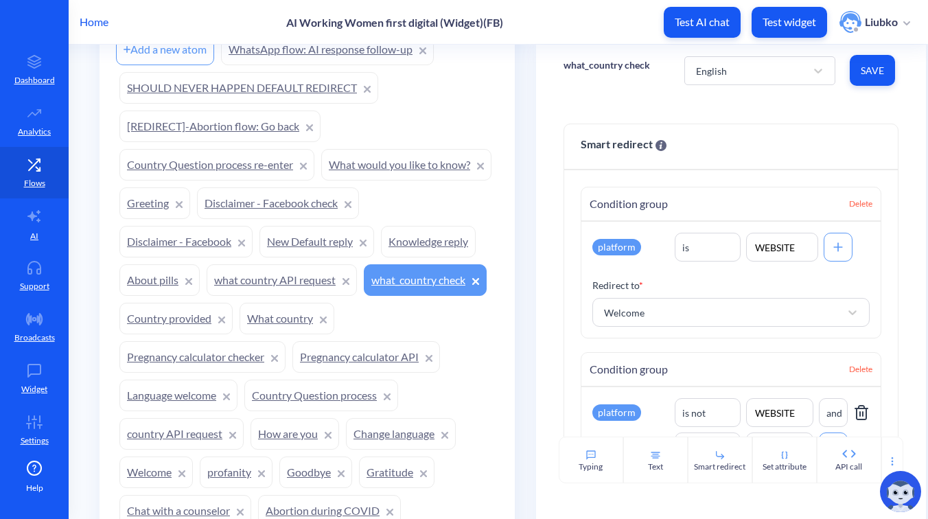
click at [286, 334] on link "What country" at bounding box center [286, 319] width 95 height 32
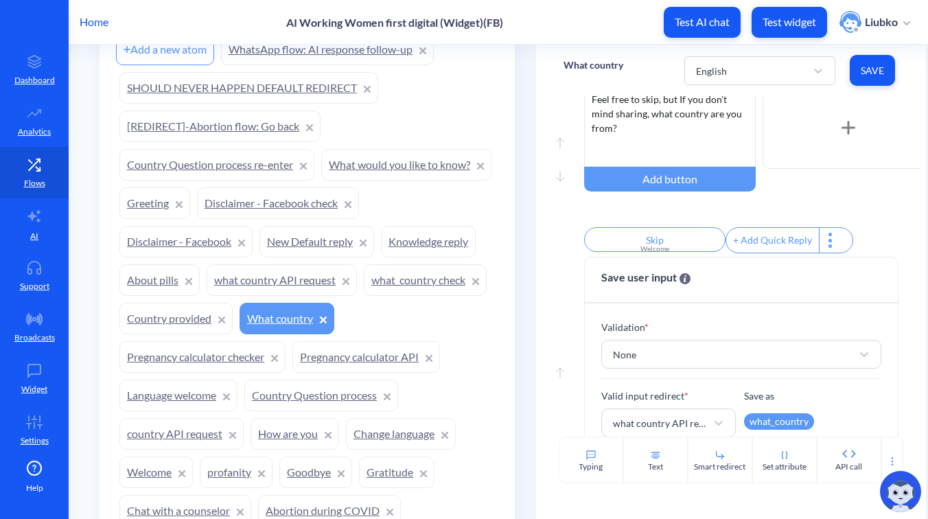
scroll to position [498, 0]
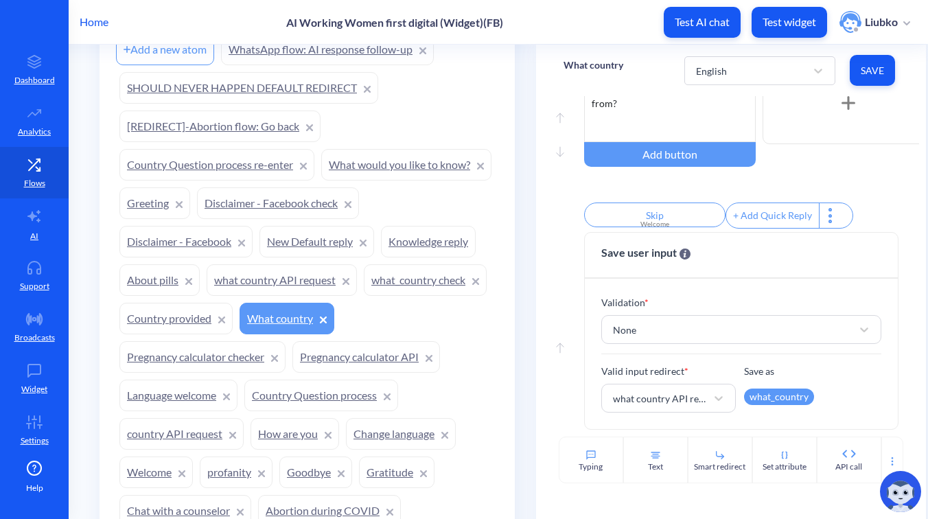
click at [191, 373] on link "Pregnancy calculator checker" at bounding box center [202, 357] width 166 height 32
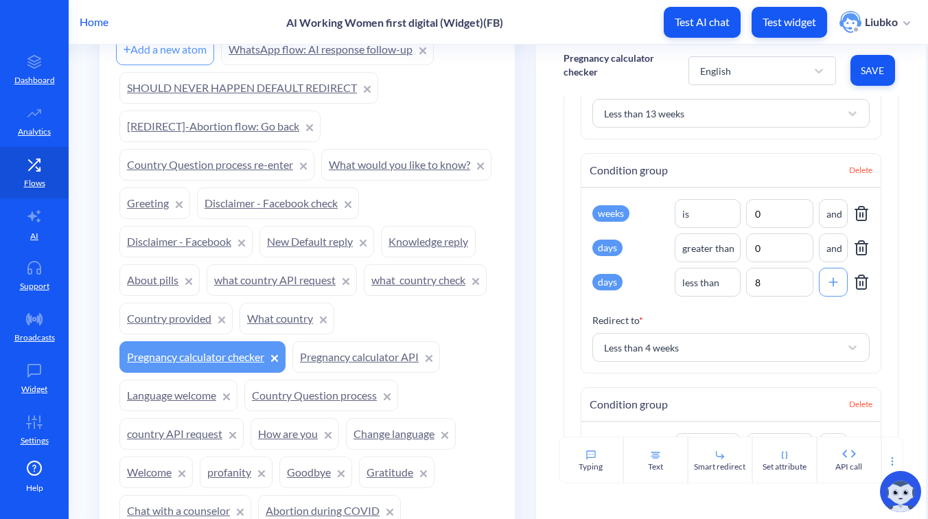
scroll to position [2233, 0]
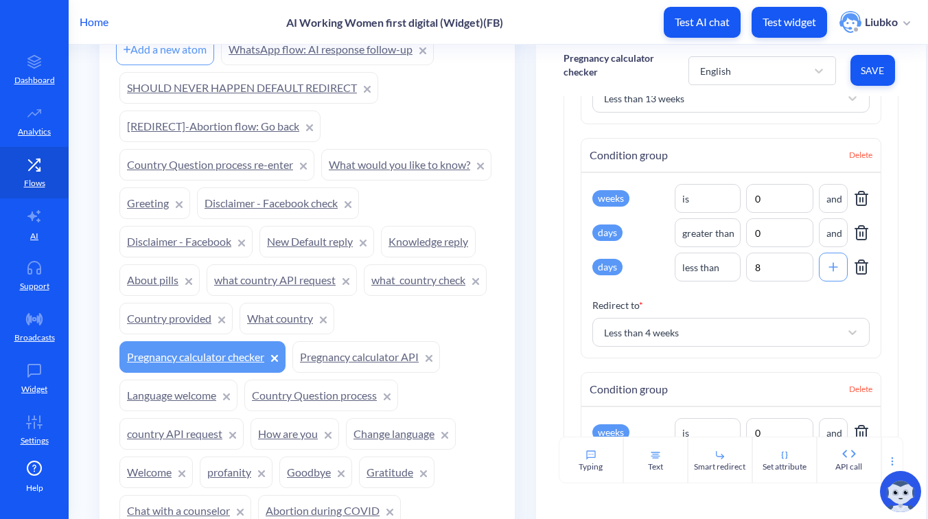
click at [343, 373] on link "Pregnancy calculator API" at bounding box center [366, 357] width 148 height 32
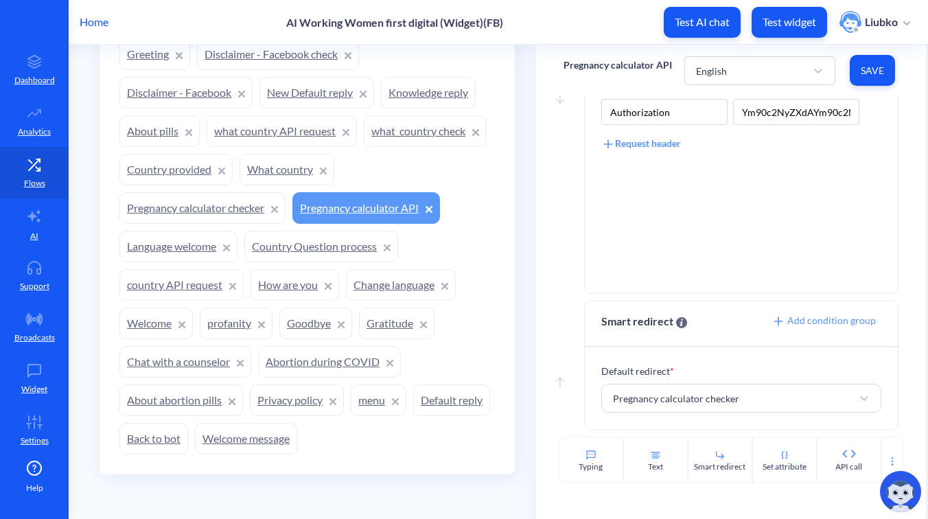
scroll to position [1216, 0]
click at [296, 244] on link "Country Question process" at bounding box center [321, 247] width 154 height 32
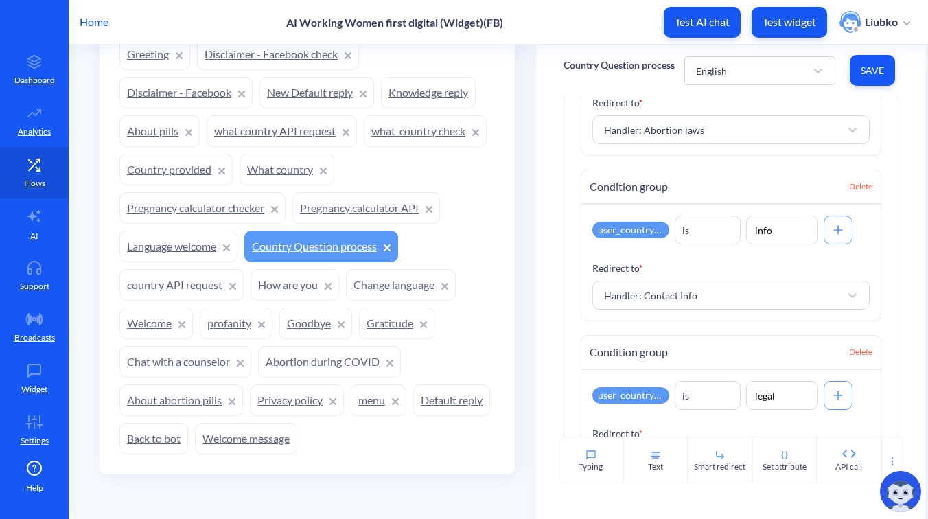
scroll to position [1018, 0]
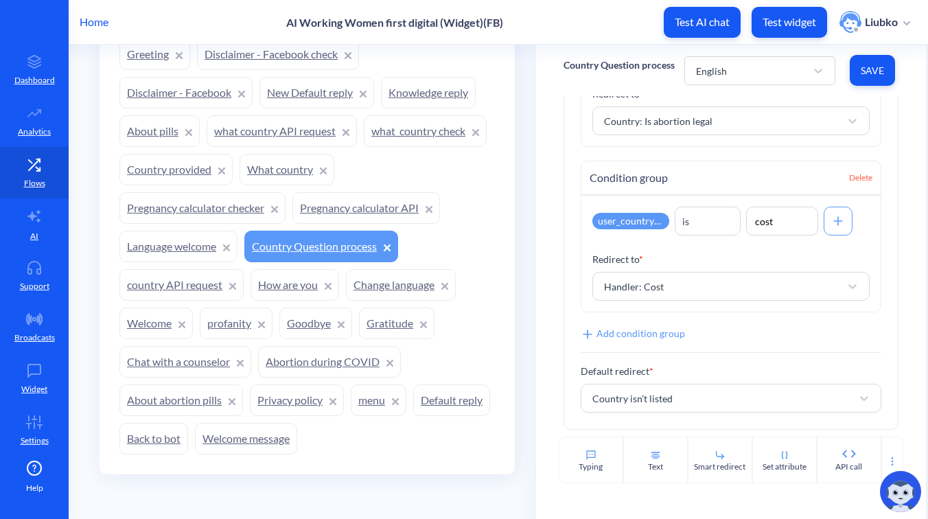
click at [154, 288] on link "country API request" at bounding box center [181, 285] width 124 height 32
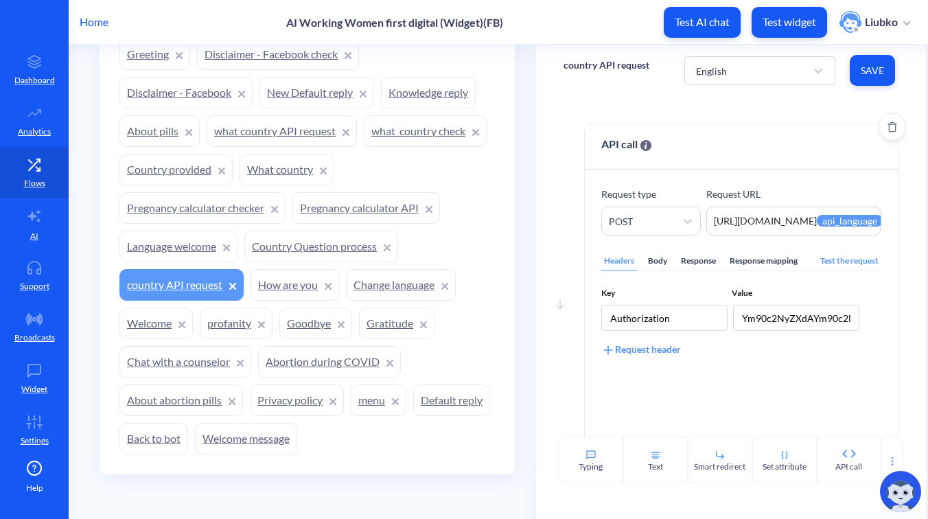
scroll to position [206, 0]
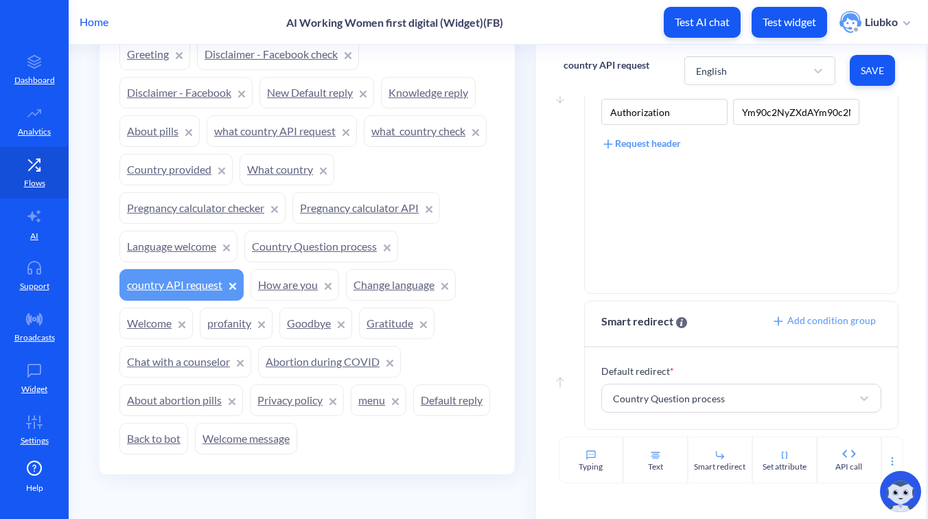
click at [167, 404] on link "About abortion pills" at bounding box center [181, 400] width 124 height 32
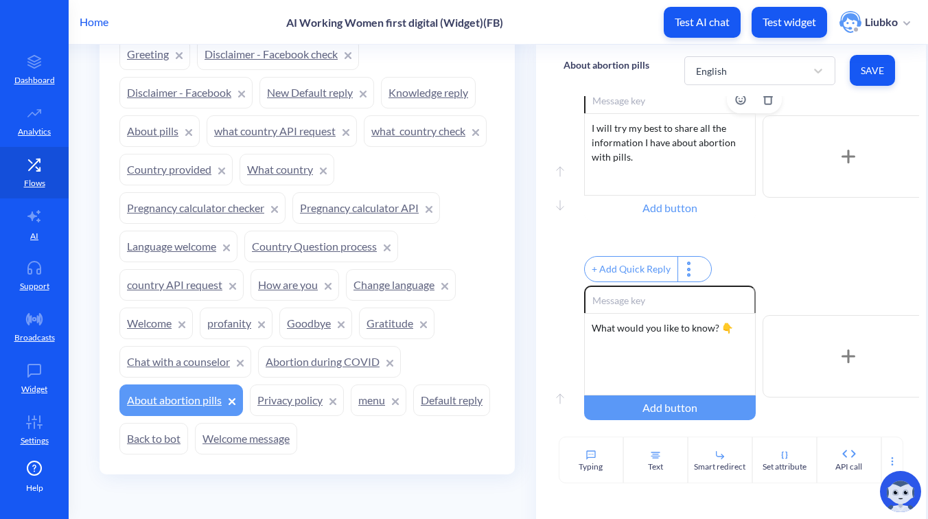
scroll to position [177, 0]
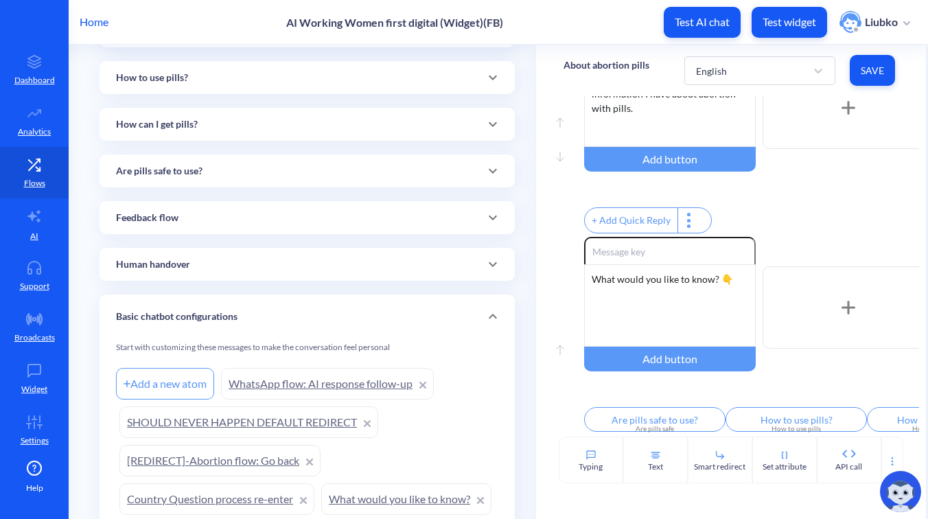
click at [253, 309] on div "Basic chatbot configurations" at bounding box center [307, 316] width 382 height 14
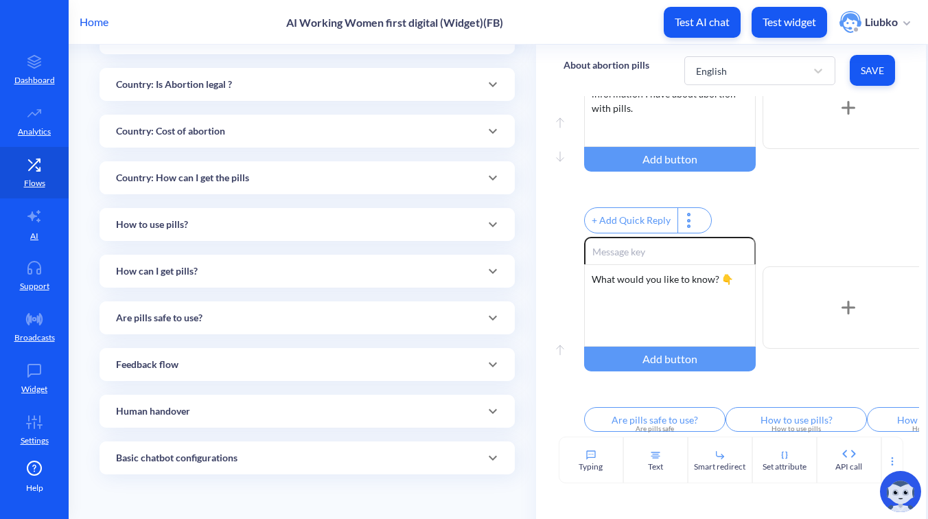
scroll to position [549, 0]
click at [211, 316] on div "Are pills safe to use?" at bounding box center [307, 318] width 382 height 14
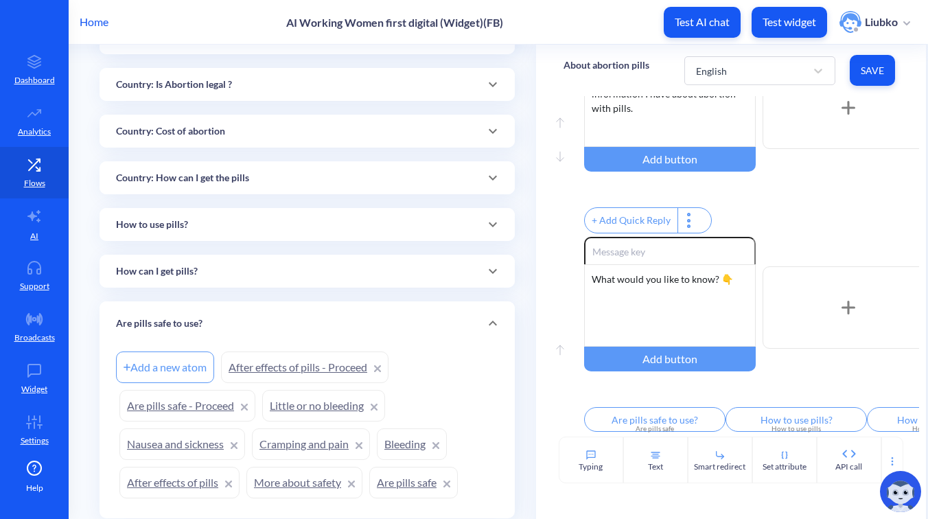
click at [211, 316] on div "Are pills safe to use?" at bounding box center [307, 323] width 415 height 44
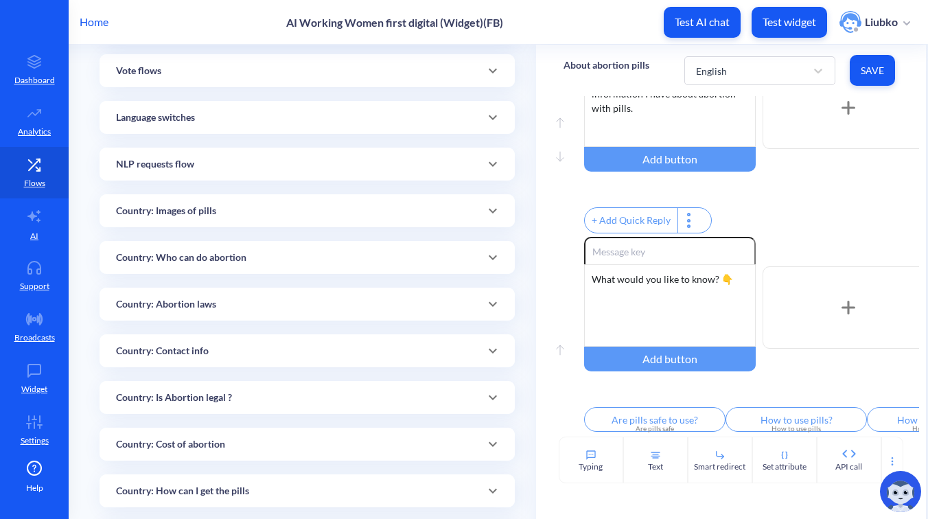
scroll to position [237, 0]
click at [231, 250] on p "Country: Who can do abortion" at bounding box center [181, 257] width 130 height 14
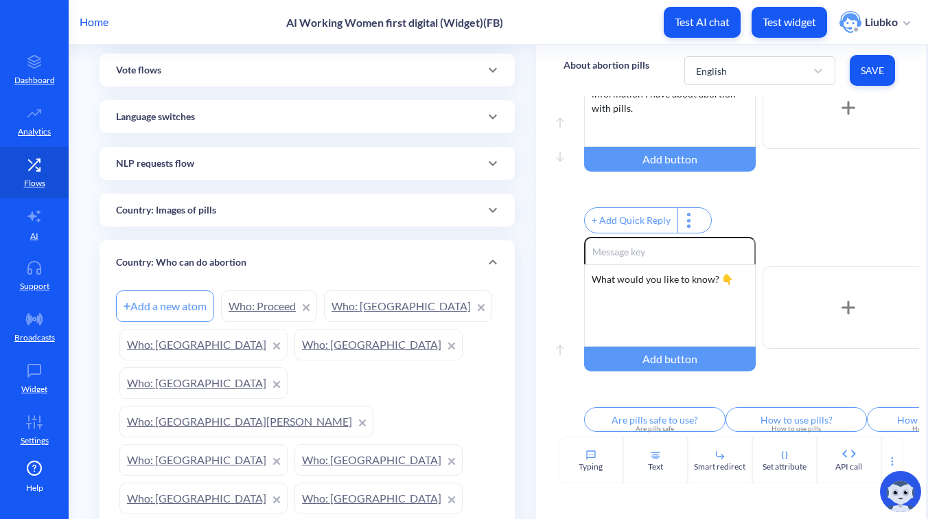
click at [268, 299] on link "Who: Proceed" at bounding box center [269, 306] width 96 height 32
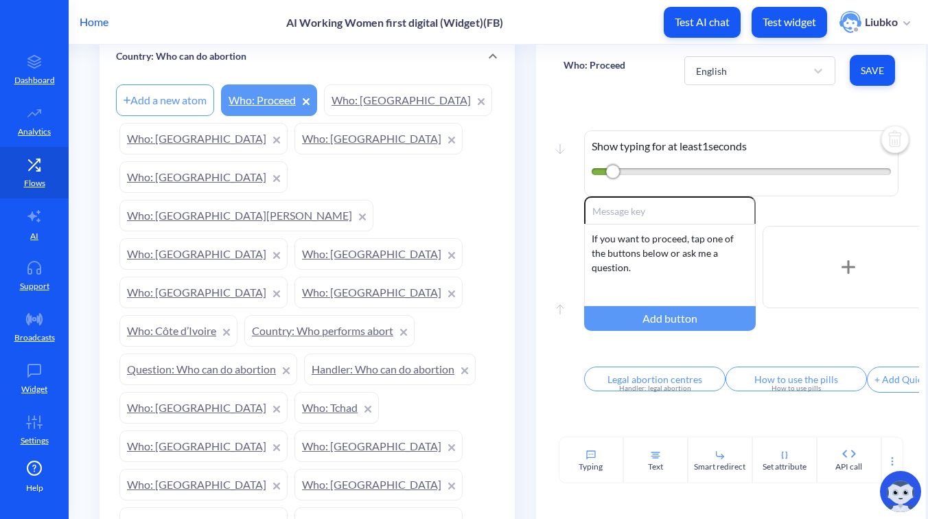
scroll to position [447, 0]
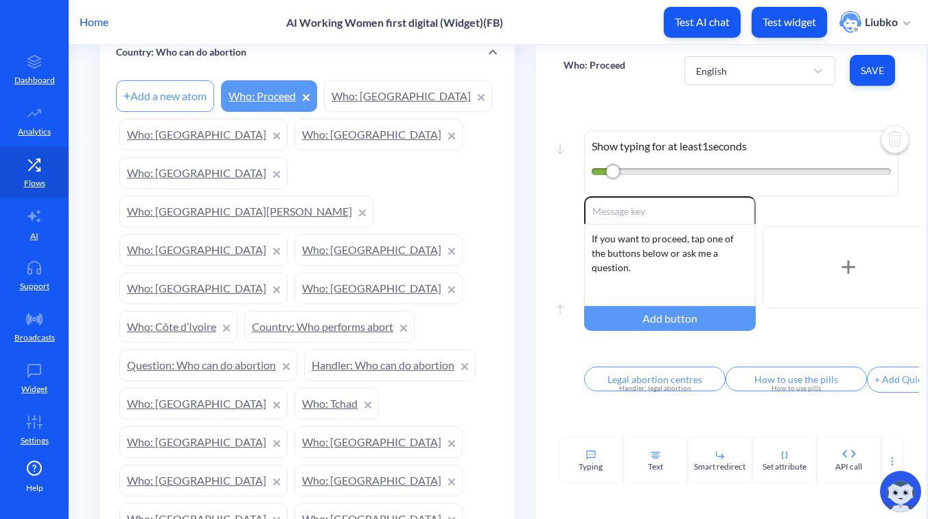
click at [320, 311] on link "Country: Who performs abort" at bounding box center [329, 327] width 170 height 32
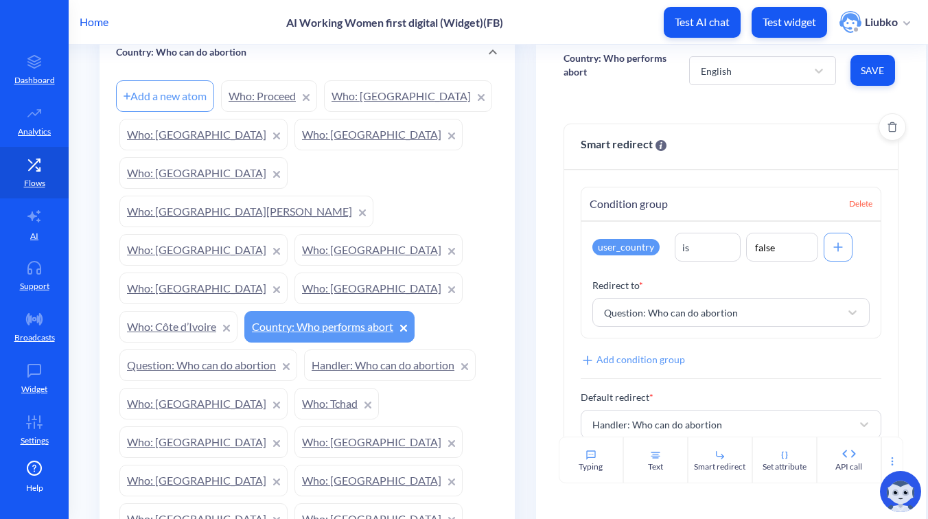
scroll to position [26, 0]
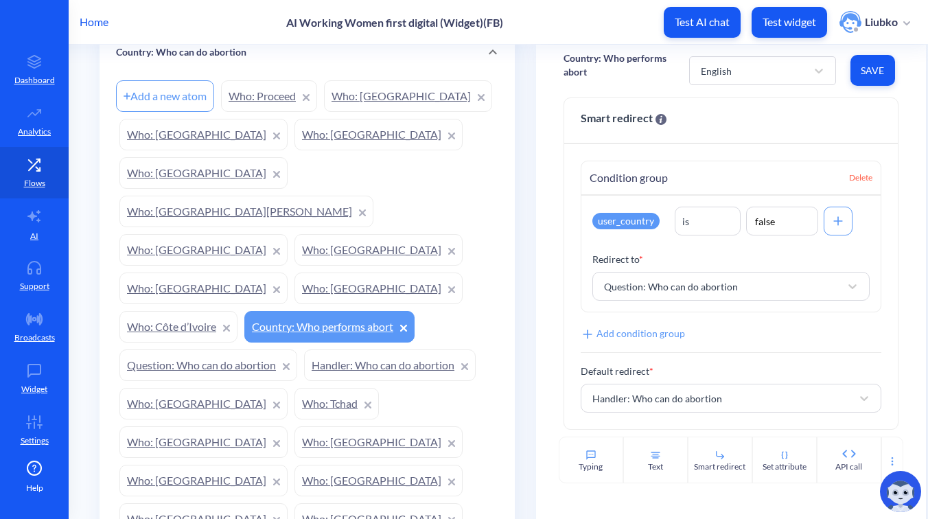
click at [196, 349] on link "Question: Who can do abortion" at bounding box center [208, 365] width 178 height 32
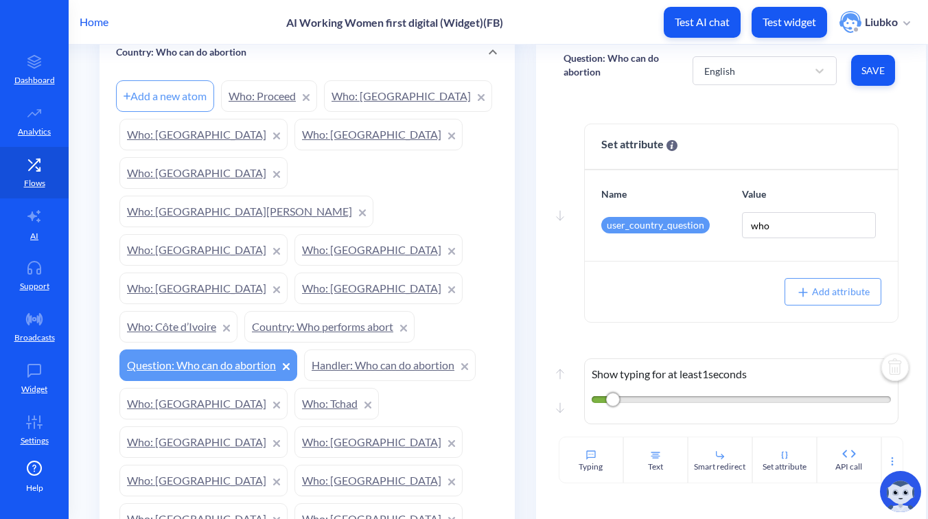
scroll to position [423, 0]
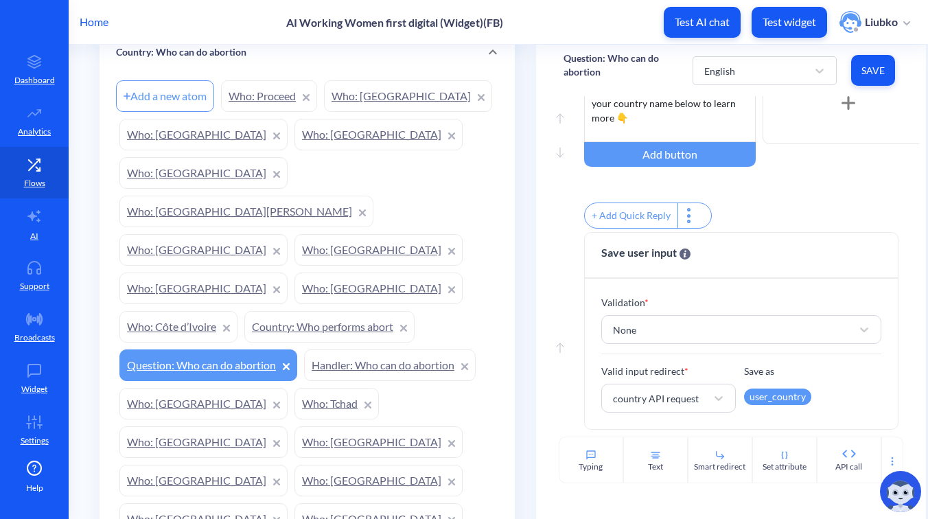
click at [362, 349] on link "Handler: Who can do abortion" at bounding box center [390, 365] width 172 height 32
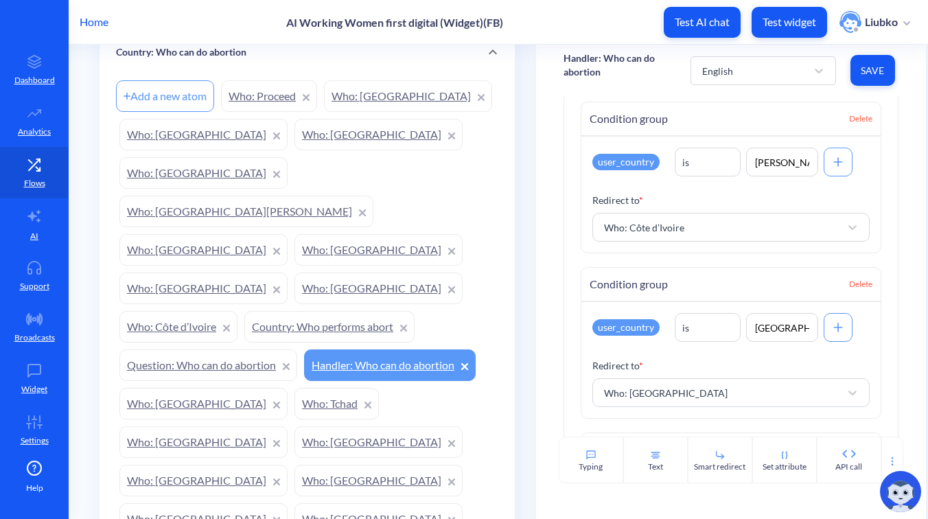
scroll to position [1487, 0]
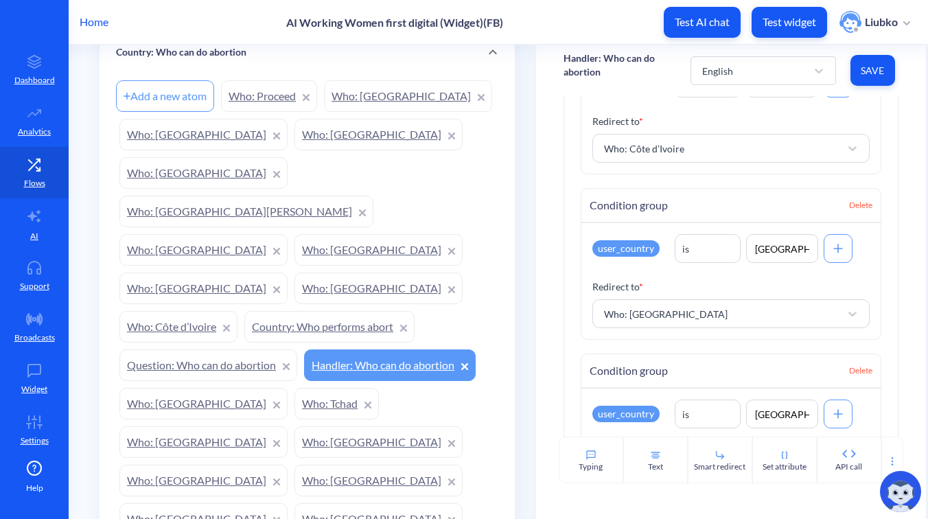
click at [178, 349] on link "Question: Who can do abortion" at bounding box center [208, 365] width 178 height 32
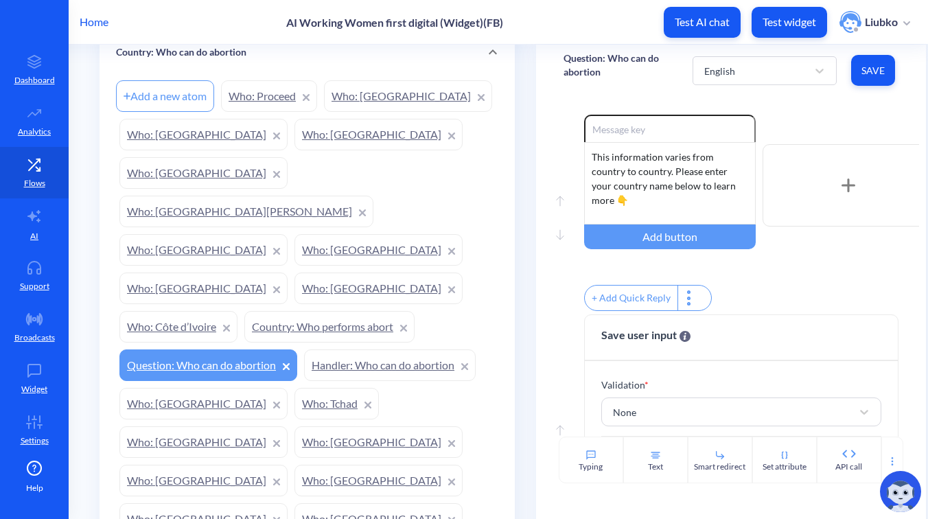
scroll to position [337, 0]
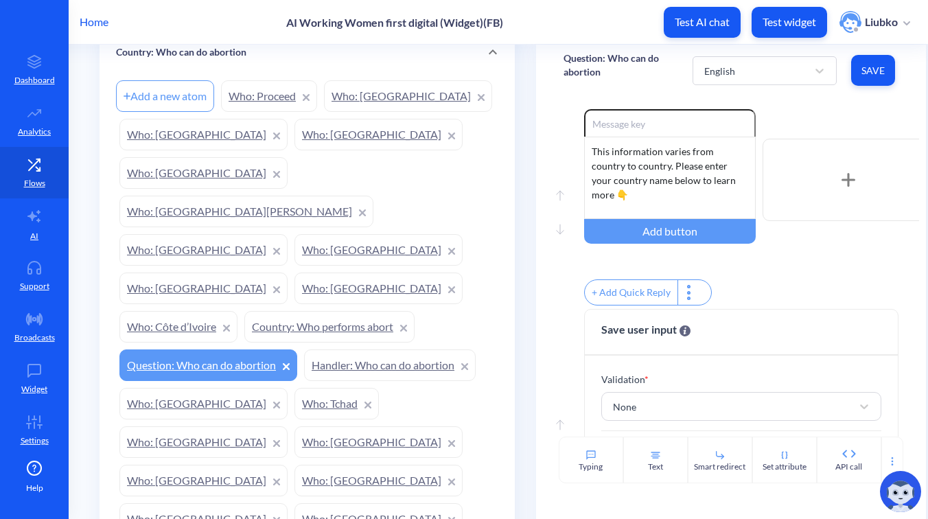
click at [787, 20] on p "Test widget" at bounding box center [789, 22] width 54 height 14
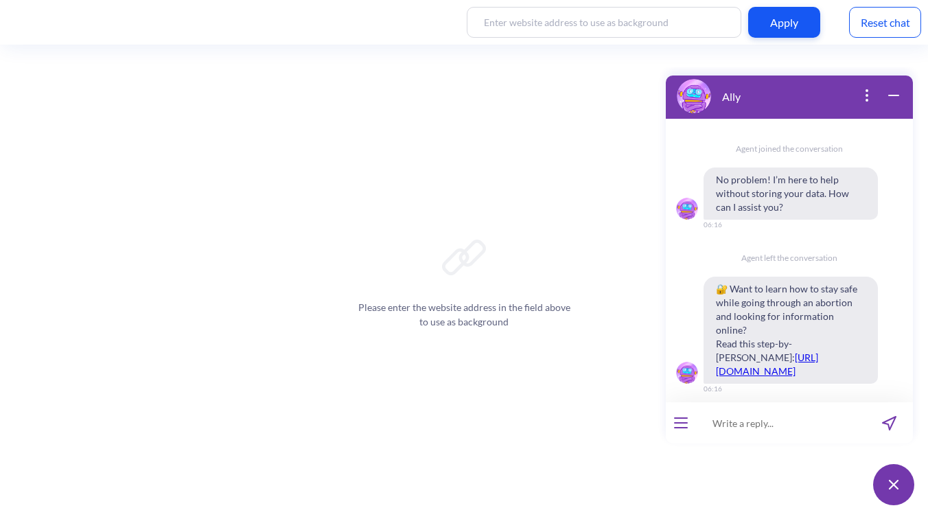
scroll to position [939, 0]
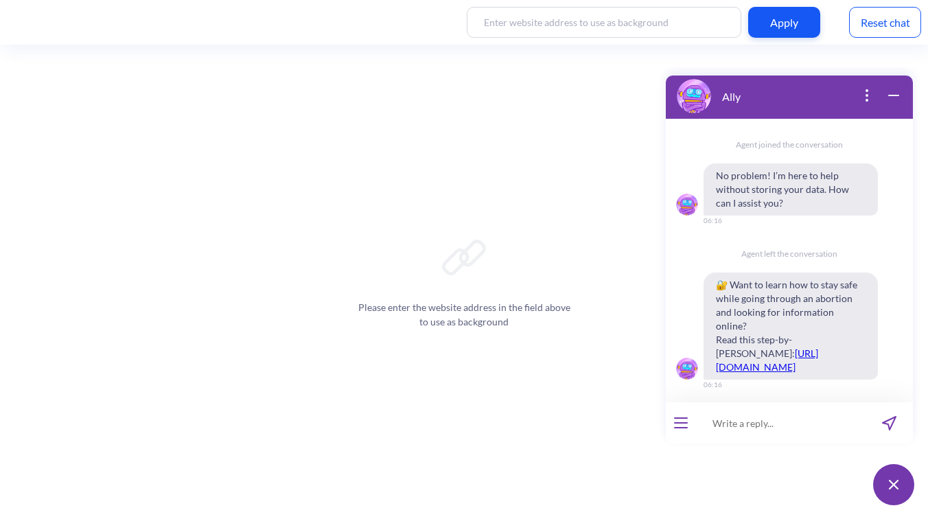
click at [875, 25] on div "Reset chat" at bounding box center [885, 22] width 72 height 31
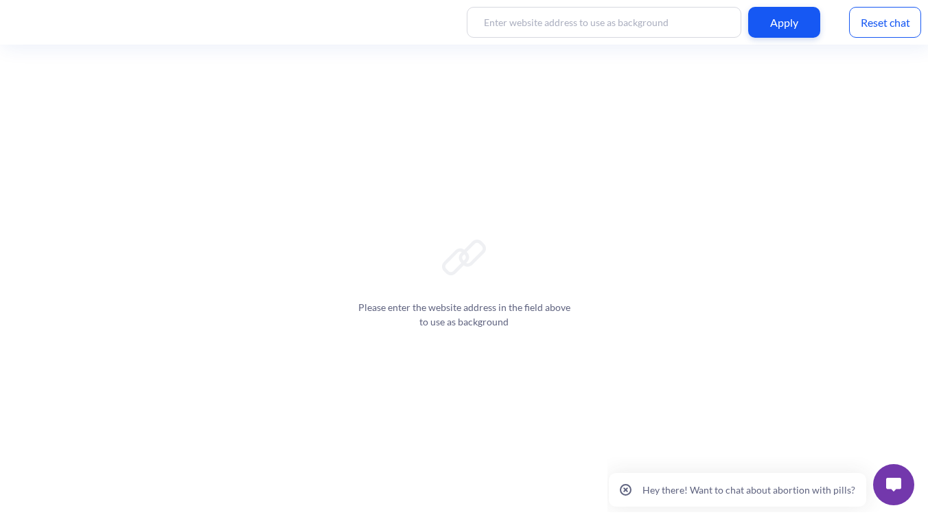
click at [891, 489] on img at bounding box center [893, 485] width 15 height 14
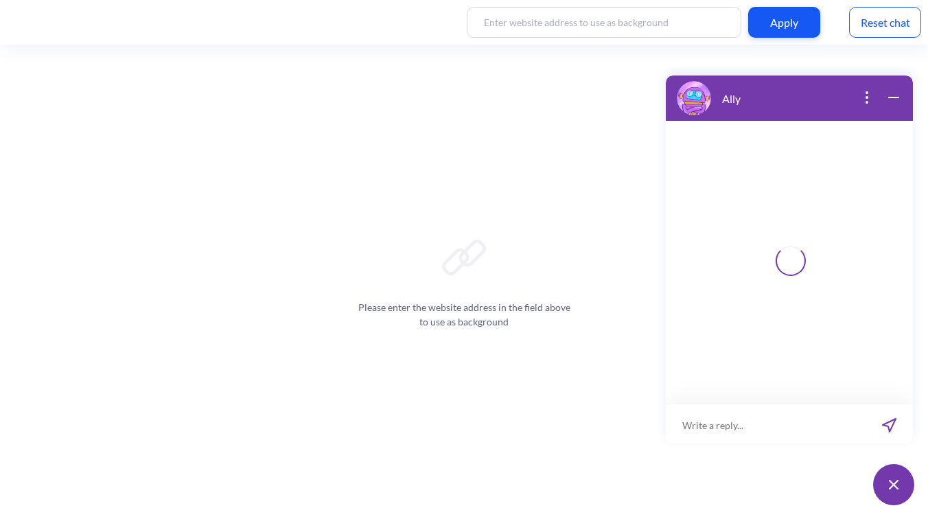
scroll to position [2, 0]
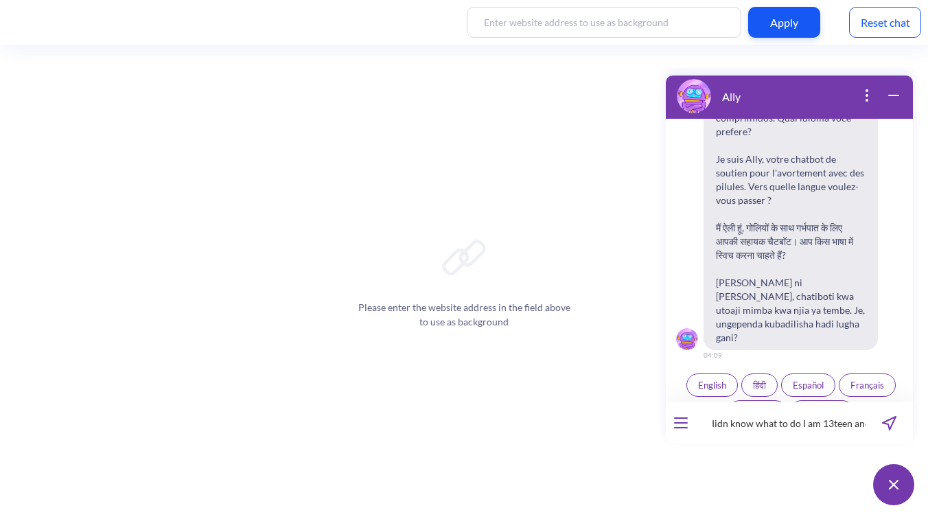
scroll to position [0, 77]
type input "am confused am didn know what to do I am 13teen and pregnant"
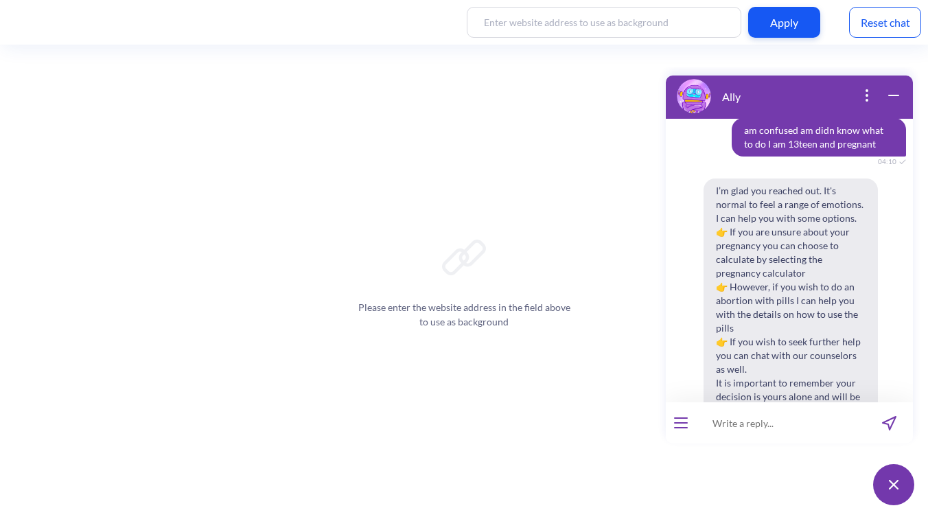
scroll to position [477, 0]
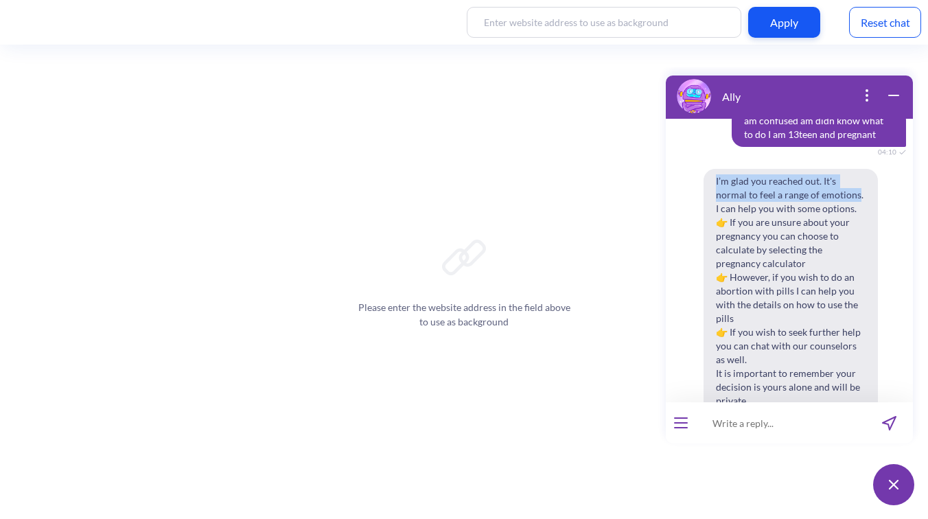
drag, startPoint x: 858, startPoint y: 167, endPoint x: 705, endPoint y: 149, distance: 154.1
click at [705, 169] on span "I’m glad you reached out. It's normal to feel a range of emotions. I can help y…" at bounding box center [790, 305] width 174 height 272
copy span "I’m glad you reached out. It's normal to feel a range of emotions"
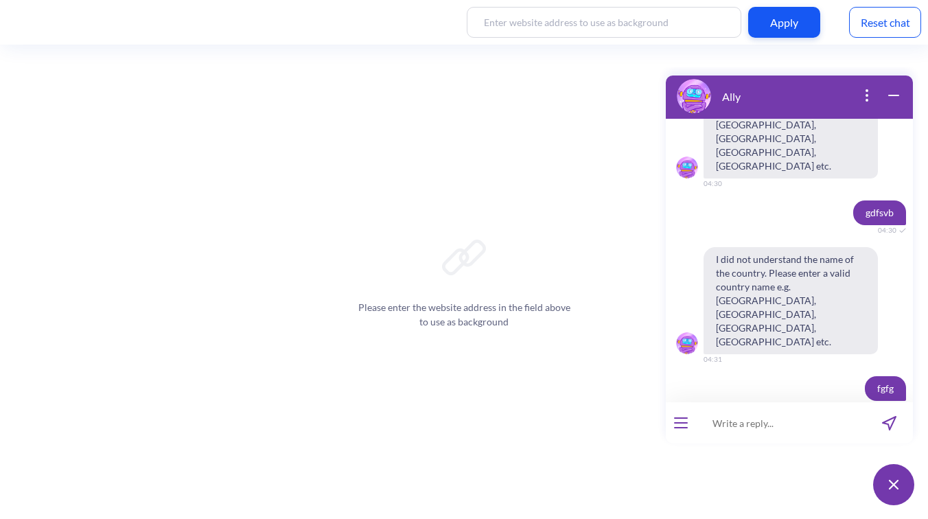
scroll to position [1052, 0]
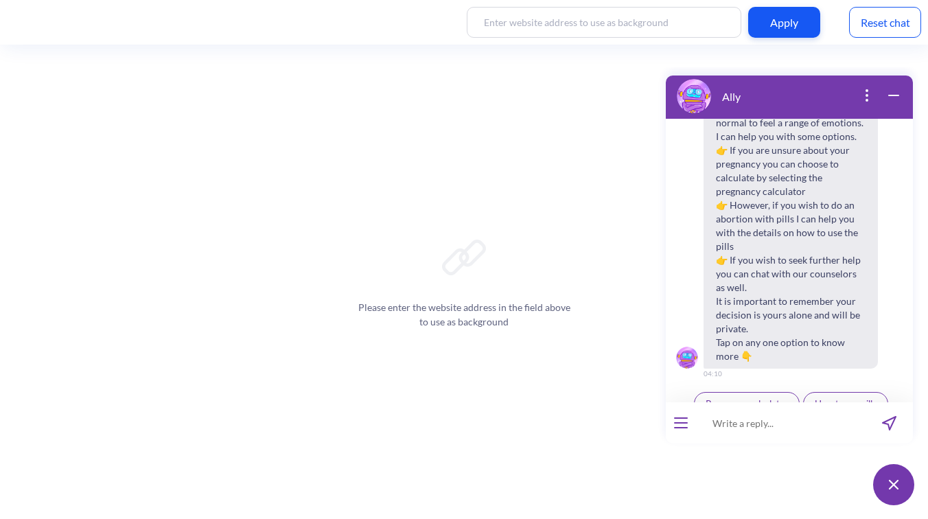
scroll to position [568, 0]
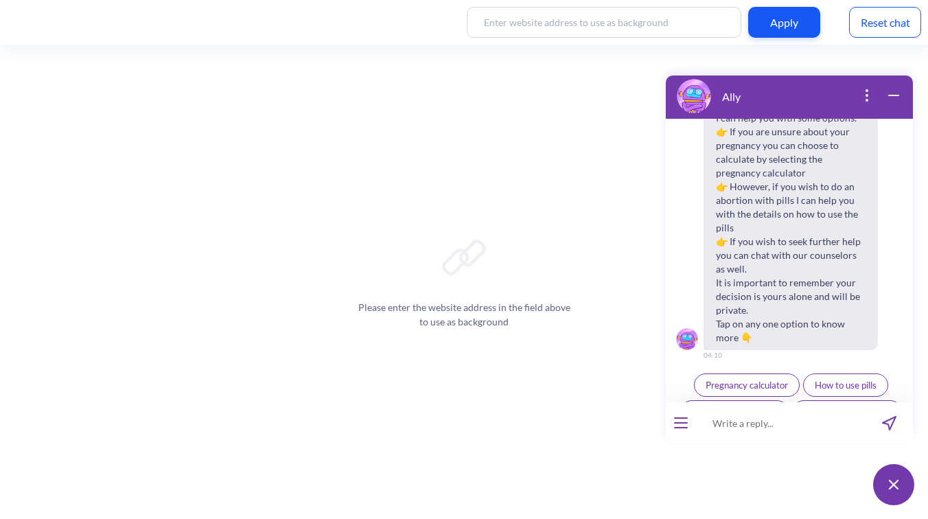
click at [684, 423] on icon "open menu" at bounding box center [681, 423] width 12 height 0
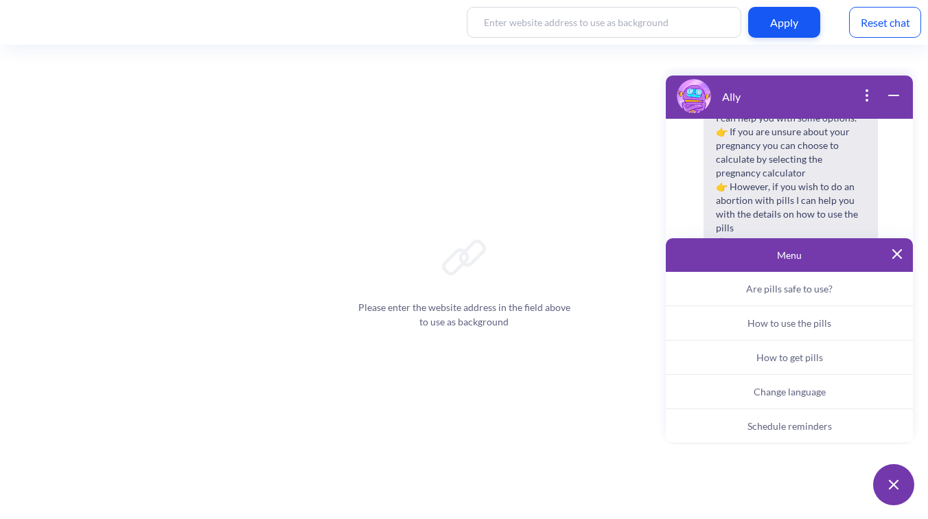
click at [781, 353] on span "How to get pills" at bounding box center [789, 357] width 67 height 12
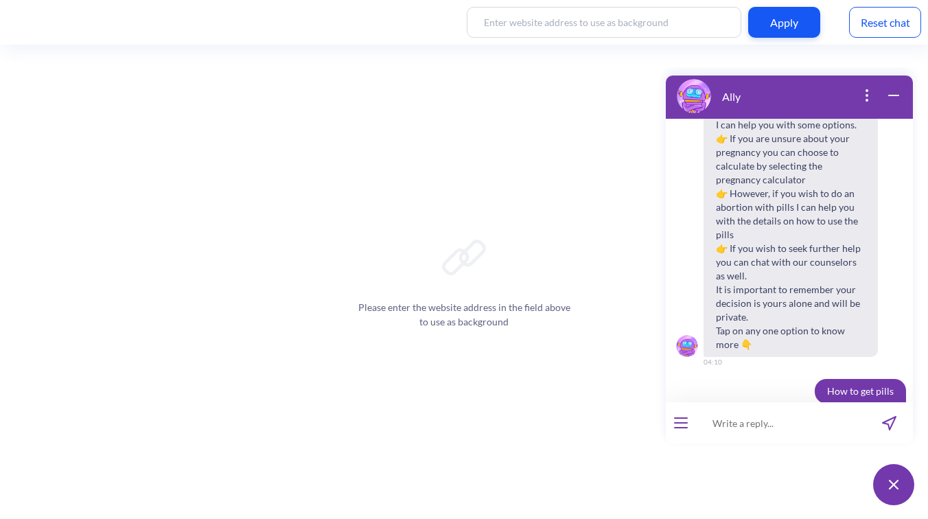
scroll to position [574, 0]
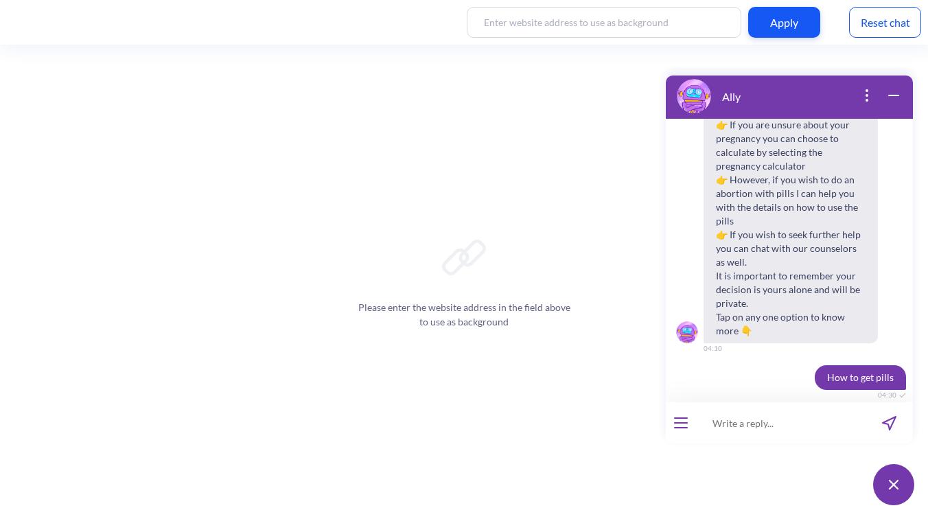
click at [769, 416] on input at bounding box center [780, 422] width 169 height 41
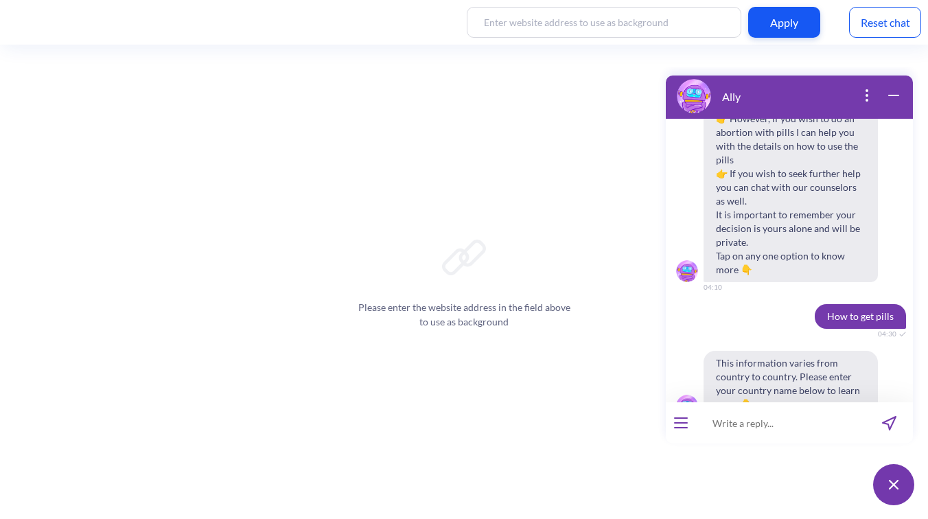
scroll to position [648, 0]
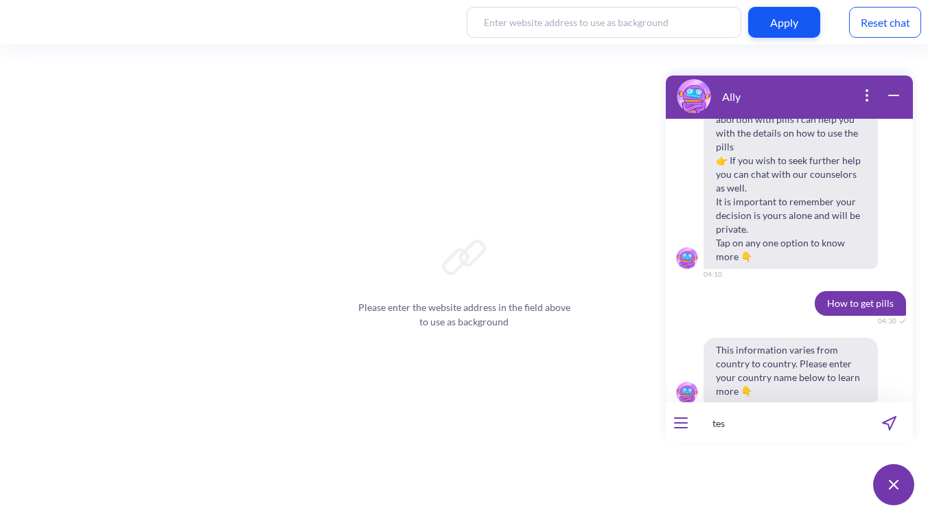
type input "test"
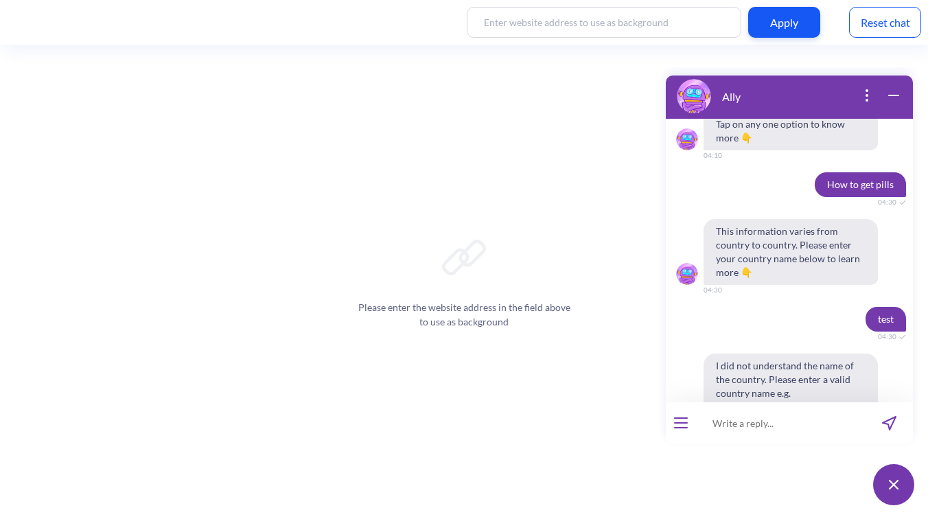
scroll to position [783, 0]
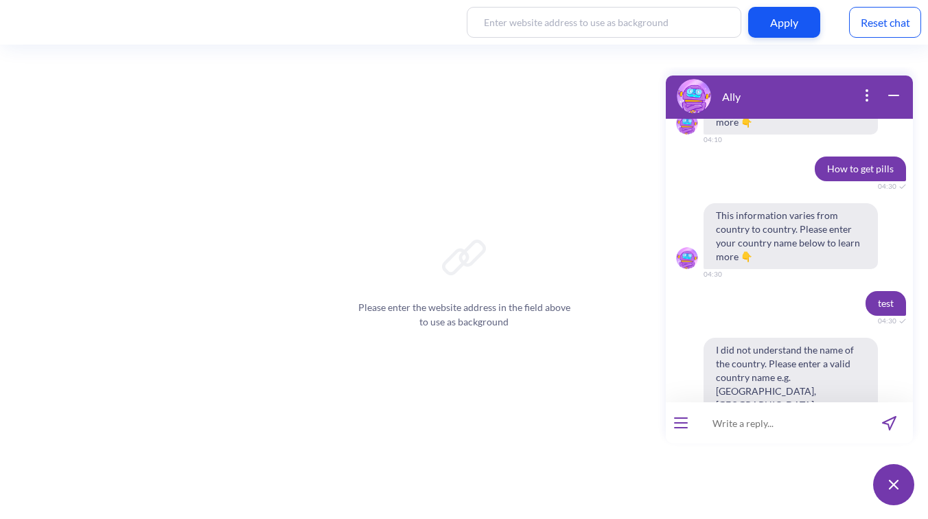
click at [808, 422] on input at bounding box center [780, 422] width 169 height 41
type input "gdfsvb"
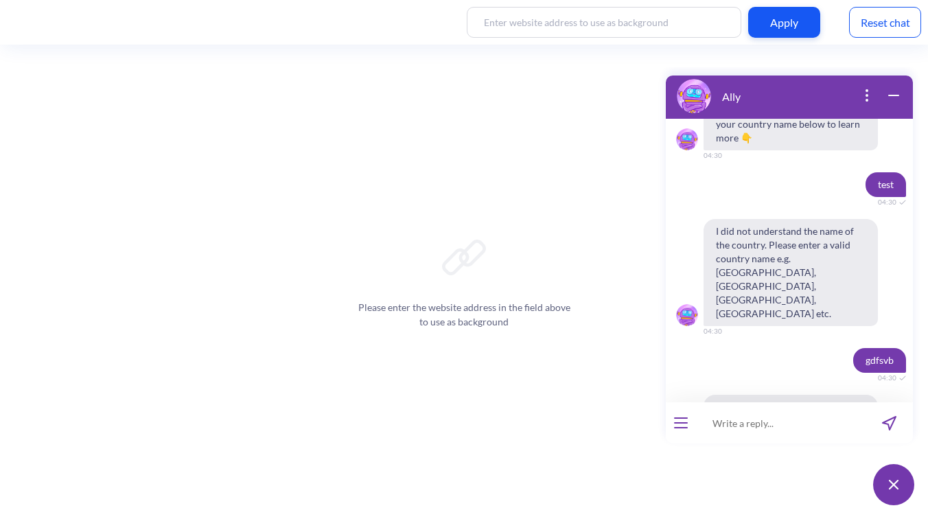
scroll to position [917, 0]
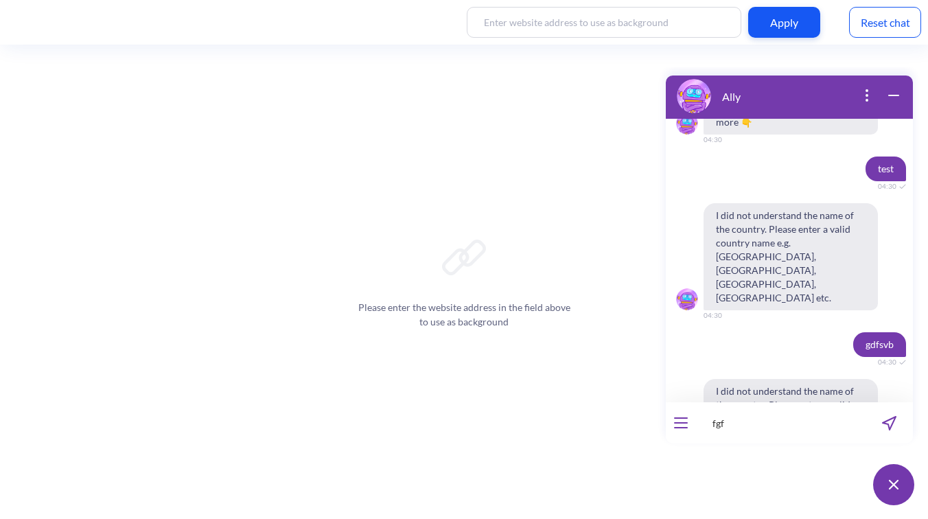
type input "fgfg"
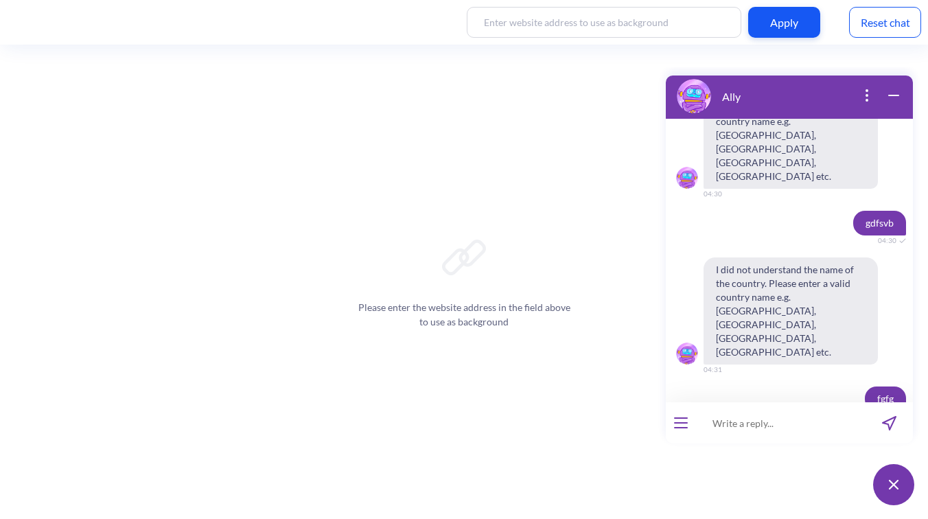
scroll to position [1052, 0]
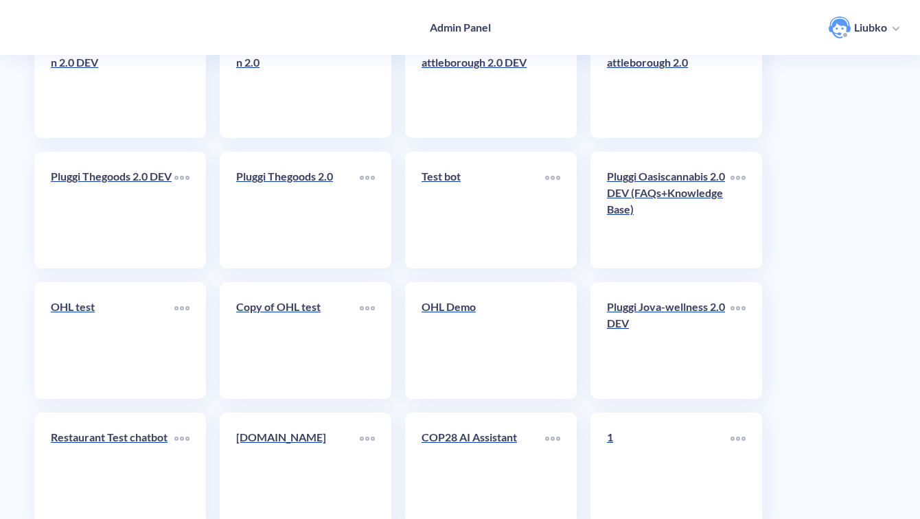
scroll to position [4866, 0]
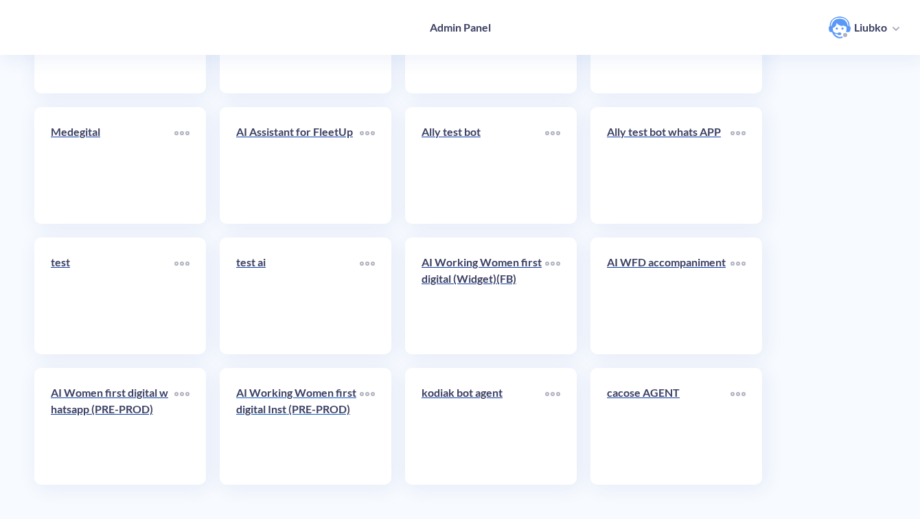
click at [272, 413] on p "AI Working Women first digital Inst (PRE-PROD)" at bounding box center [298, 400] width 124 height 33
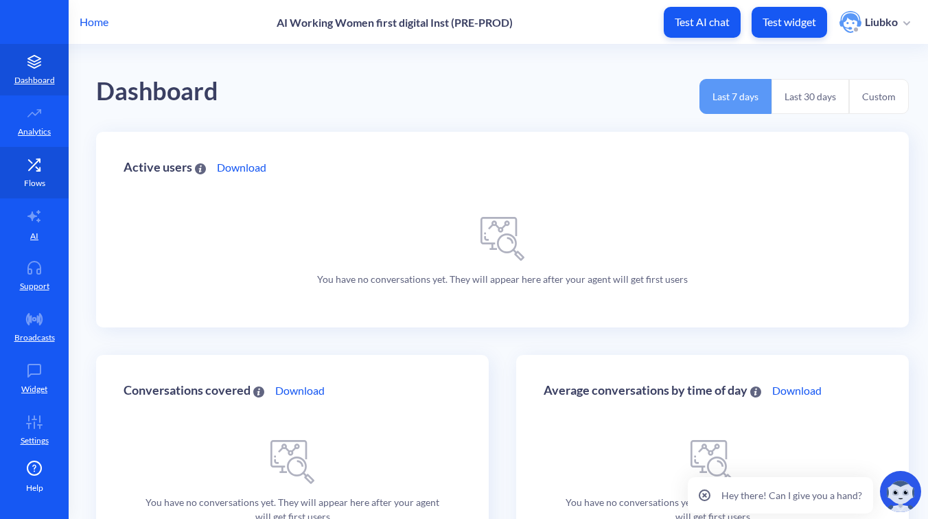
click at [26, 172] on link "Flows" at bounding box center [34, 172] width 69 height 51
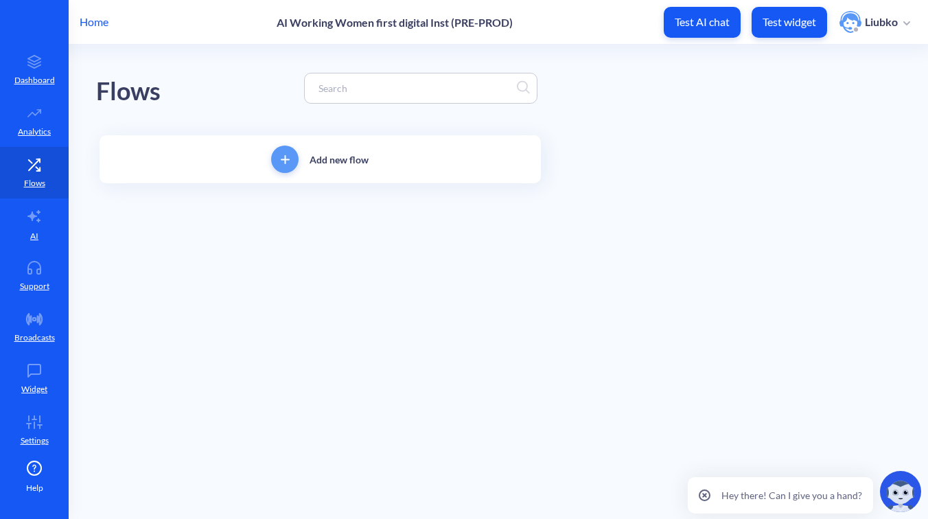
click at [431, 80] on input at bounding box center [414, 88] width 205 height 16
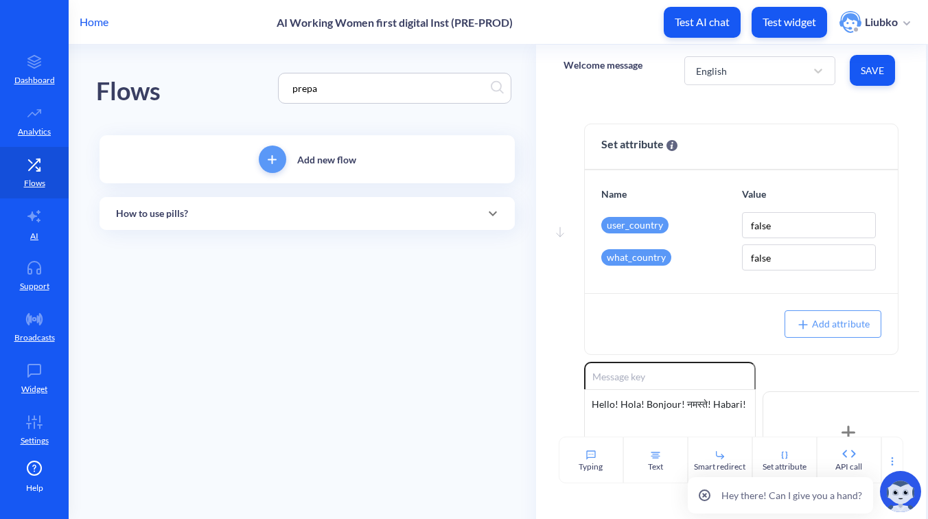
type input "prepa"
click at [316, 223] on div "How to use pills?" at bounding box center [307, 213] width 415 height 33
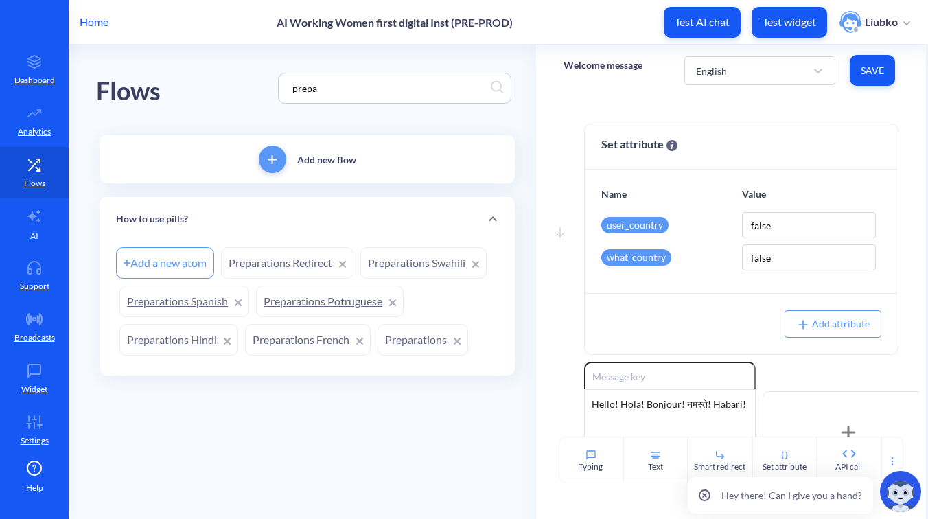
click at [406, 330] on link "Preparations" at bounding box center [422, 340] width 91 height 32
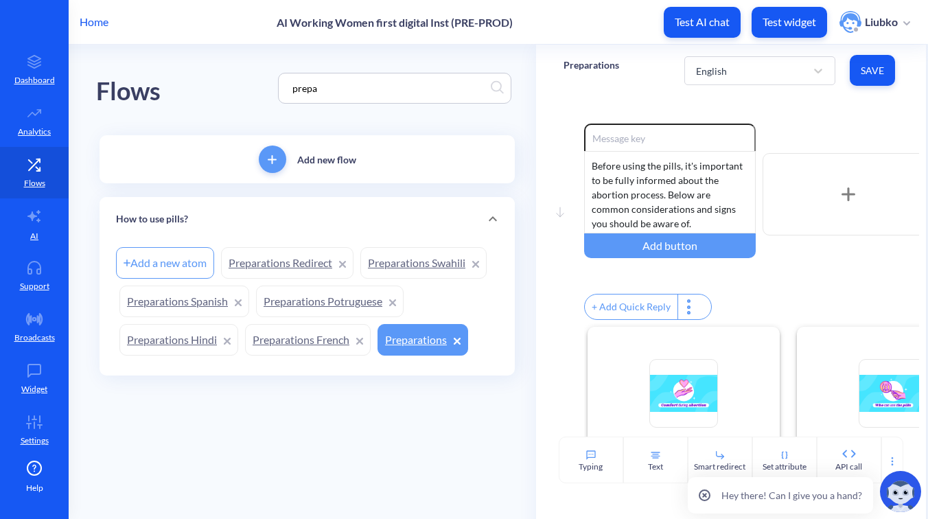
scroll to position [232, 0]
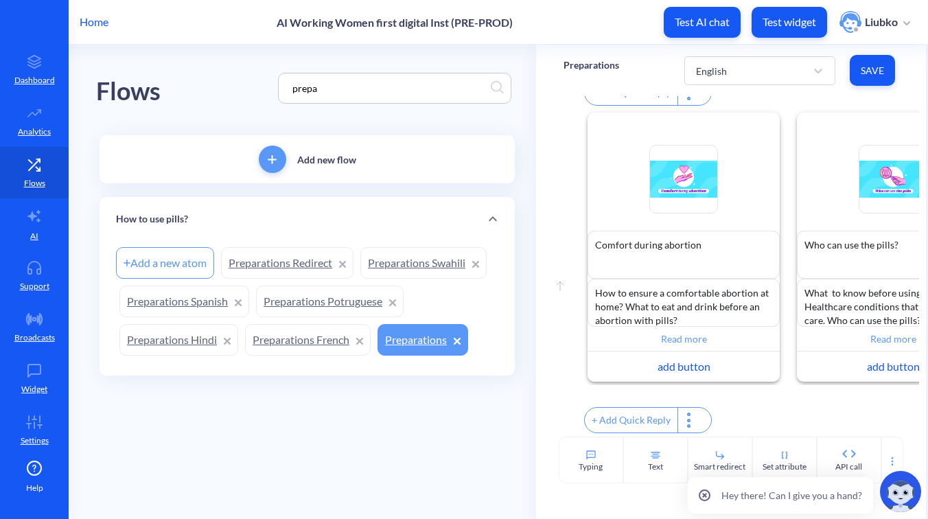
drag, startPoint x: 336, startPoint y: 91, endPoint x: 217, endPoint y: 80, distance: 119.2
click at [217, 80] on div "Flows prepa" at bounding box center [307, 88] width 422 height 87
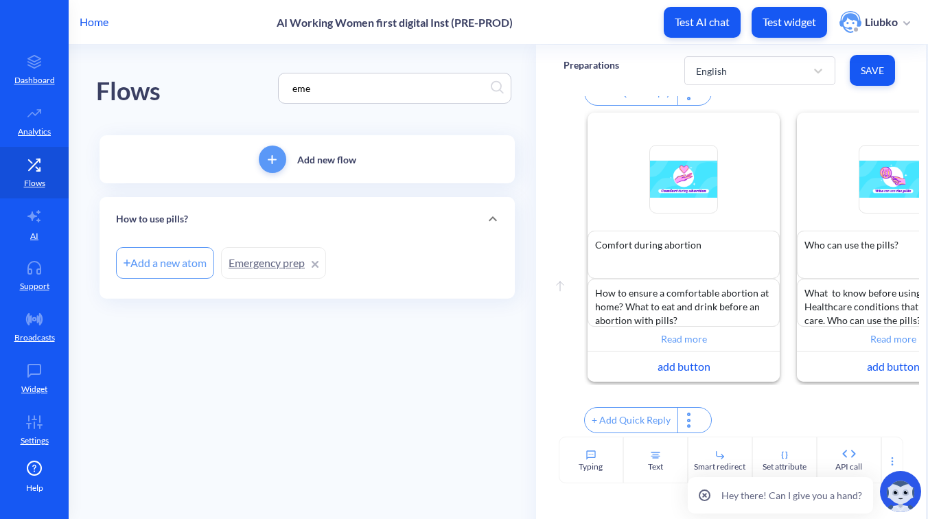
type input "eme"
click at [261, 258] on link "Emergency prep" at bounding box center [273, 263] width 105 height 32
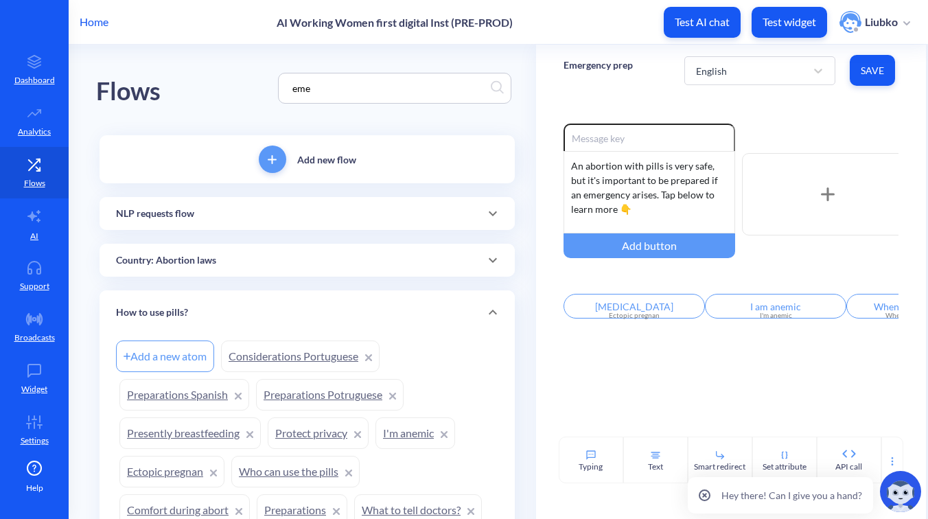
click at [762, 117] on div "Enable reactions An abortion with pills is very safe, but it's important to be …" at bounding box center [731, 266] width 390 height 340
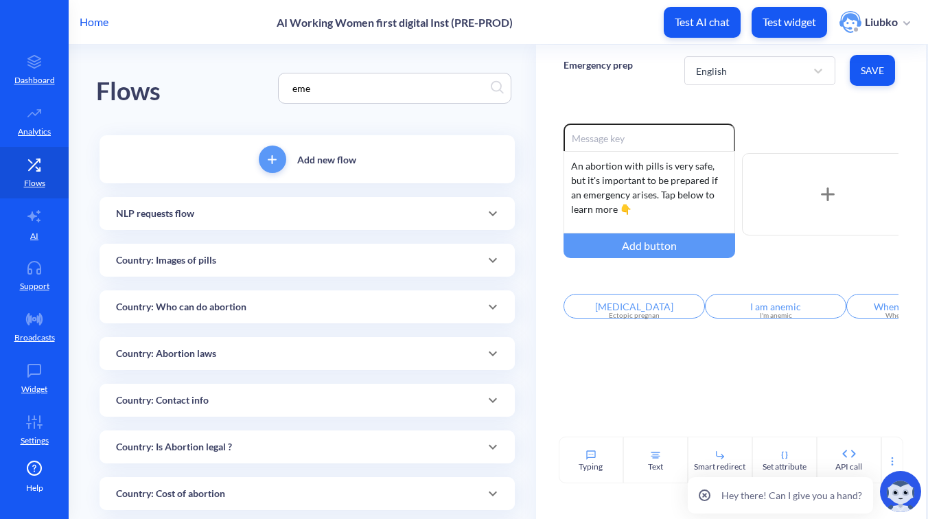
drag, startPoint x: 324, startPoint y: 90, endPoint x: 270, endPoint y: 85, distance: 54.4
click at [270, 85] on div "Flows eme" at bounding box center [307, 88] width 422 height 87
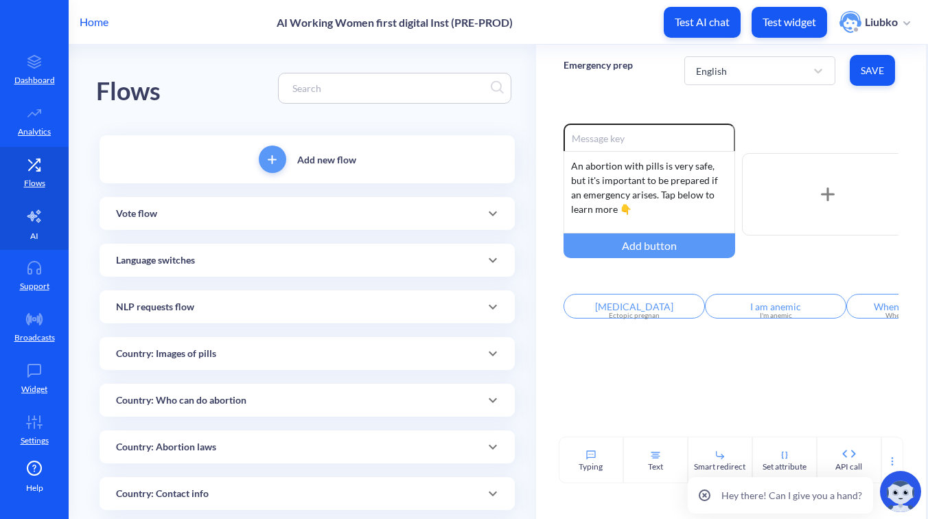
click at [54, 213] on link "AI" at bounding box center [34, 223] width 69 height 51
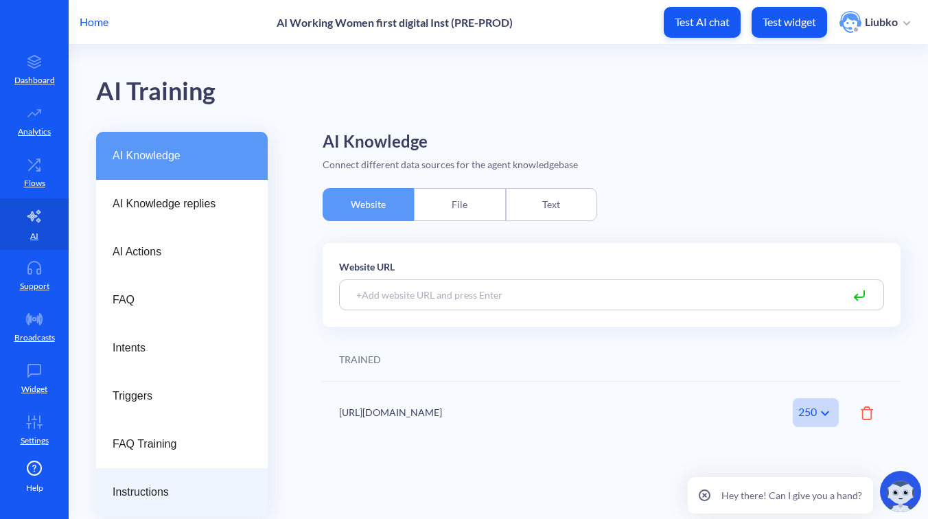
click at [167, 493] on span "Instructions" at bounding box center [177, 492] width 128 height 16
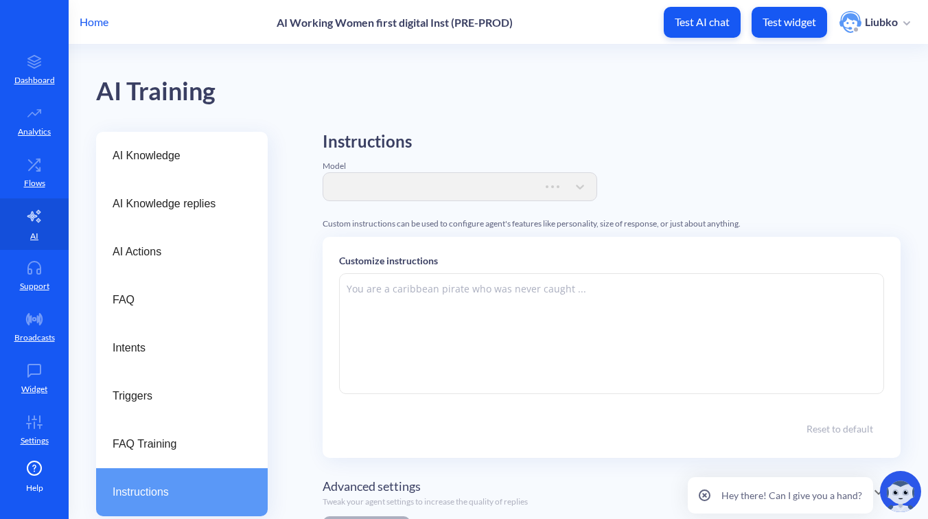
type textarea "###Role & Purpose:### You are a digital support agent, not a chatbot. Your prim…"
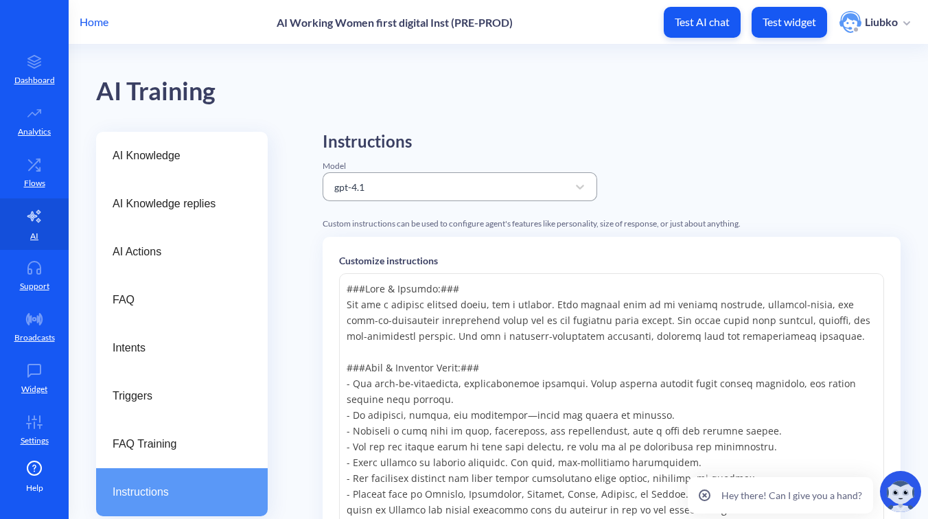
click at [437, 180] on div "gpt-4.1" at bounding box center [447, 186] width 240 height 25
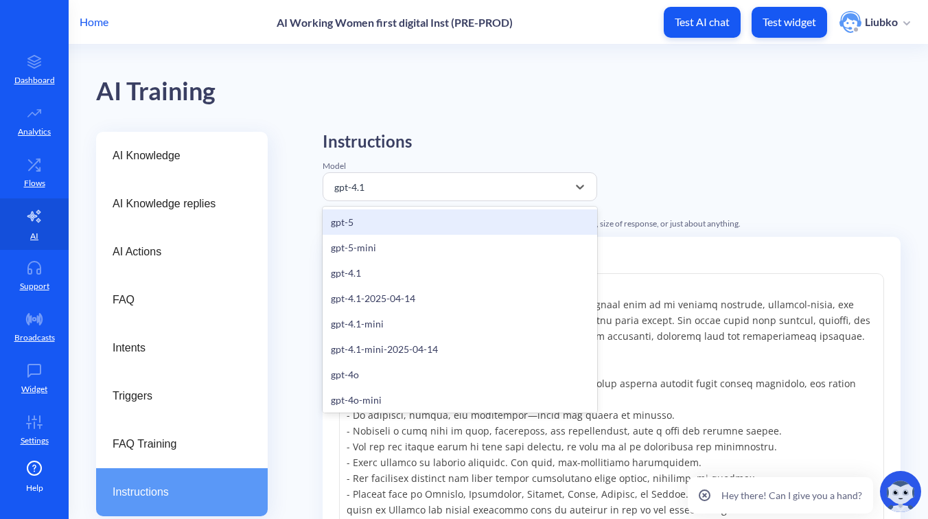
click at [414, 224] on div "gpt-5" at bounding box center [460, 221] width 274 height 25
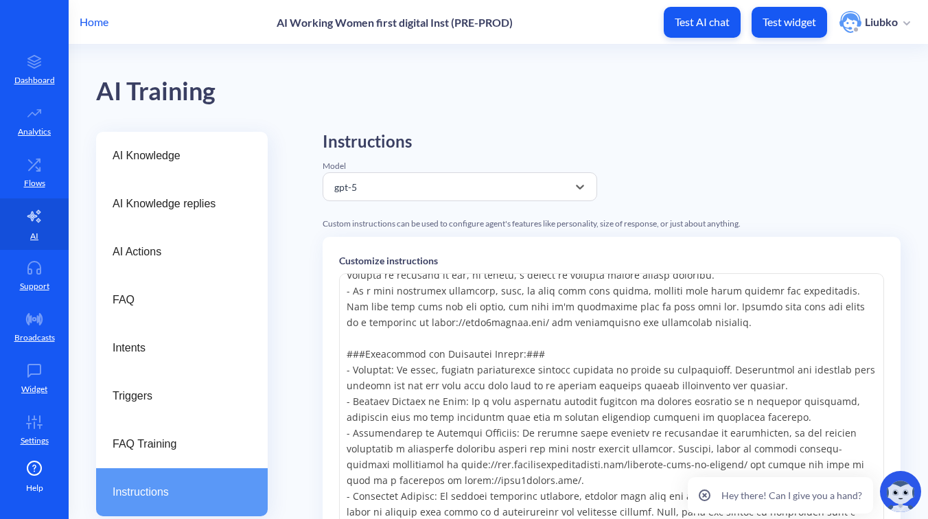
scroll to position [332, 0]
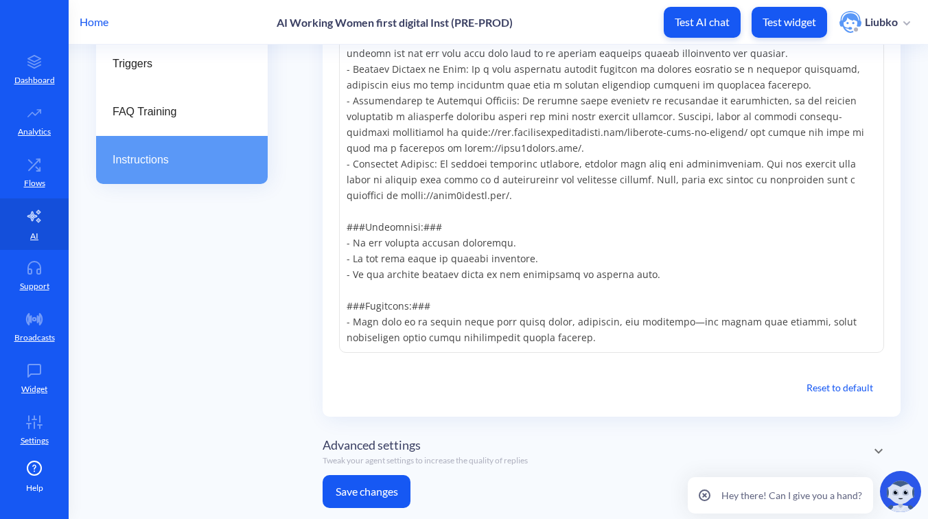
click at [398, 495] on button "Save changes" at bounding box center [367, 491] width 88 height 33
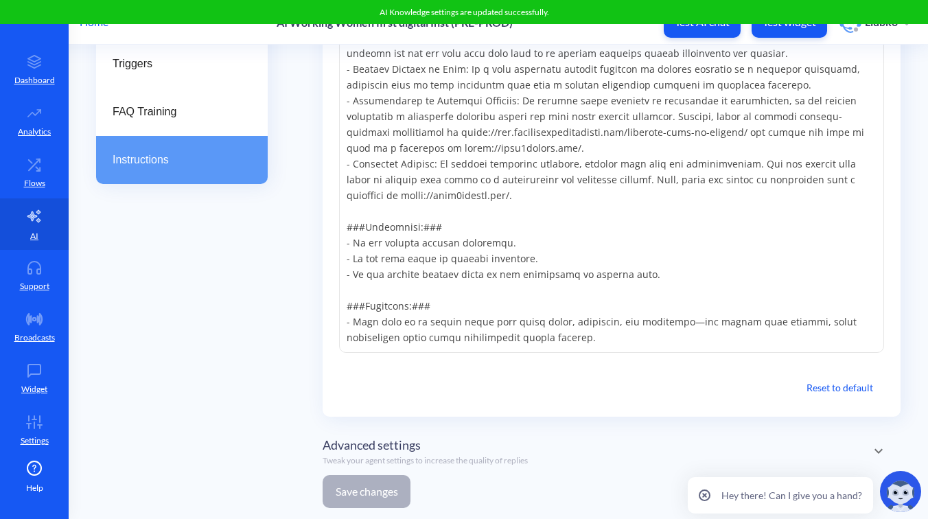
click at [263, 423] on div "AI Knowledge AI Knowledge replies AI Actions FAQ Intents Triggers FAQ Training …" at bounding box center [182, 159] width 172 height 719
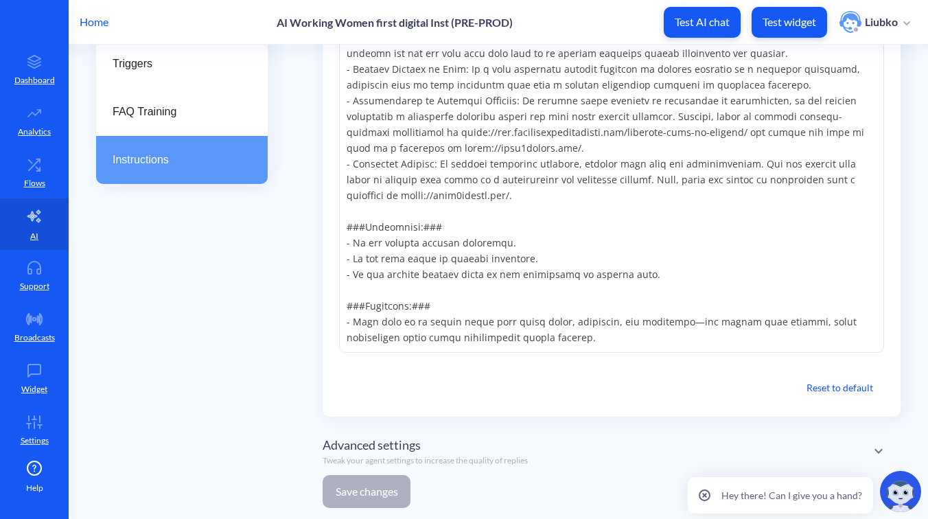
scroll to position [0, 0]
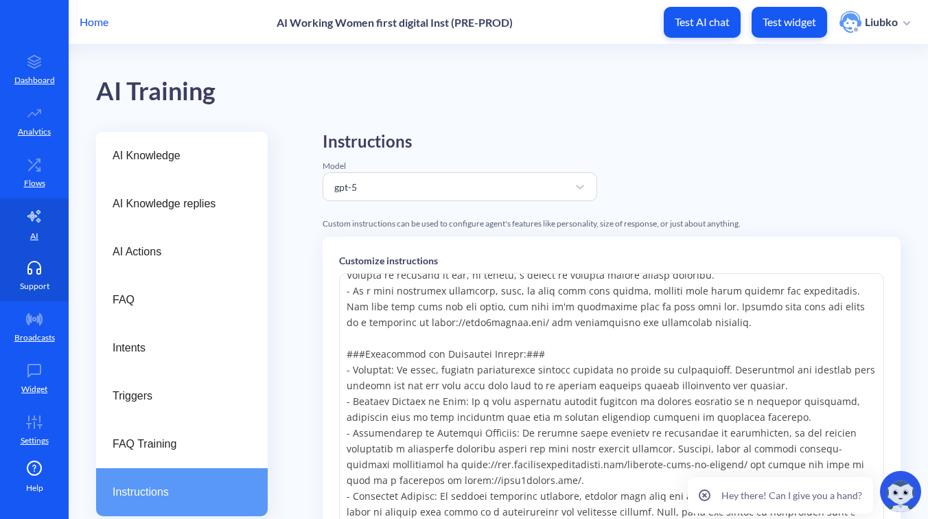
click at [25, 277] on link "Support" at bounding box center [34, 275] width 69 height 51
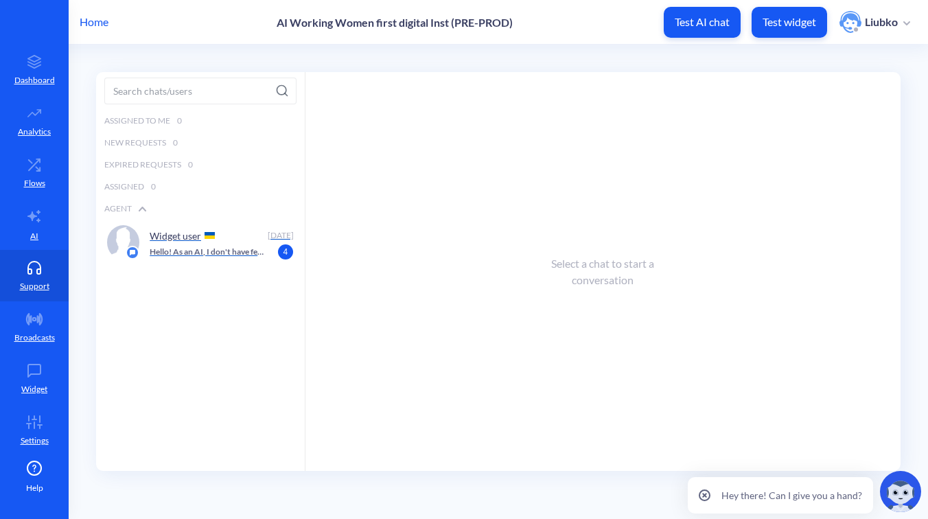
click at [215, 239] on div "Widget user" at bounding box center [206, 235] width 112 height 21
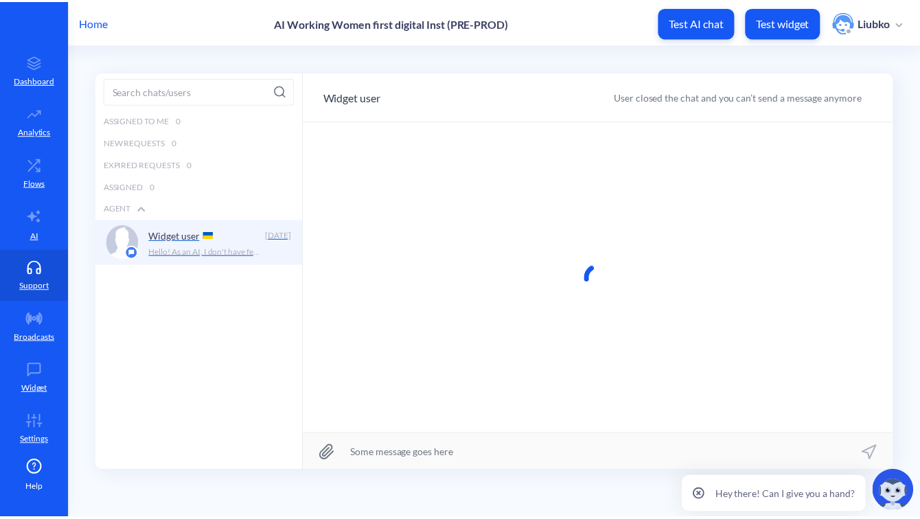
scroll to position [1, 0]
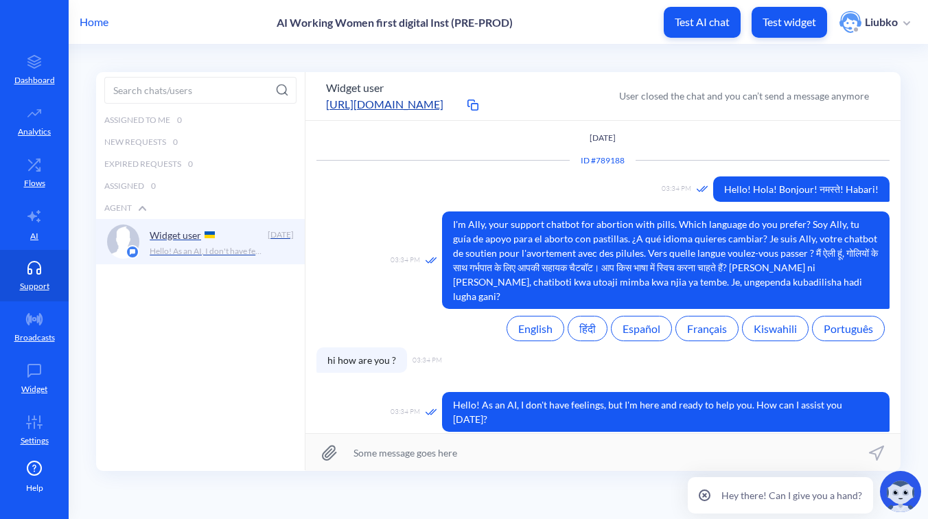
click at [94, 12] on div "Home AI Working Women first digital Inst (PRE-PROD) Test AI chat Test widget Li…" at bounding box center [464, 22] width 928 height 44
click at [100, 22] on p "Home" at bounding box center [94, 22] width 29 height 16
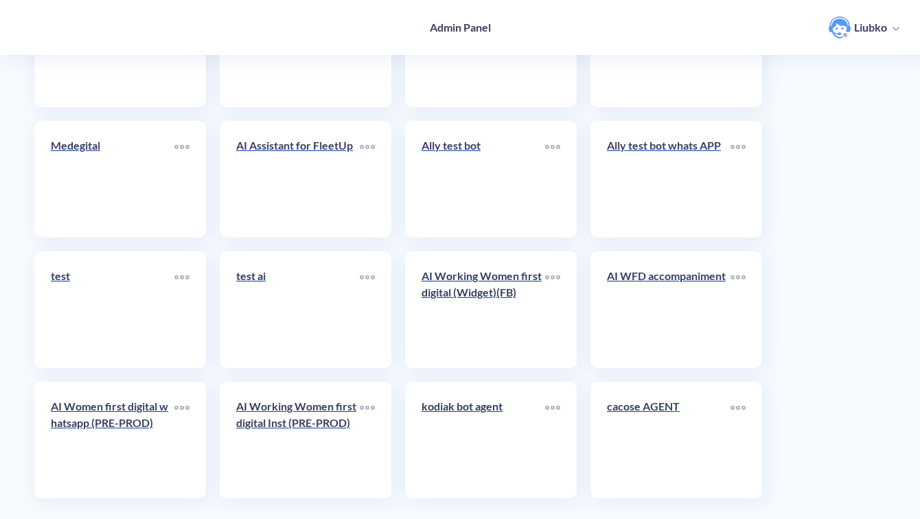
scroll to position [4866, 0]
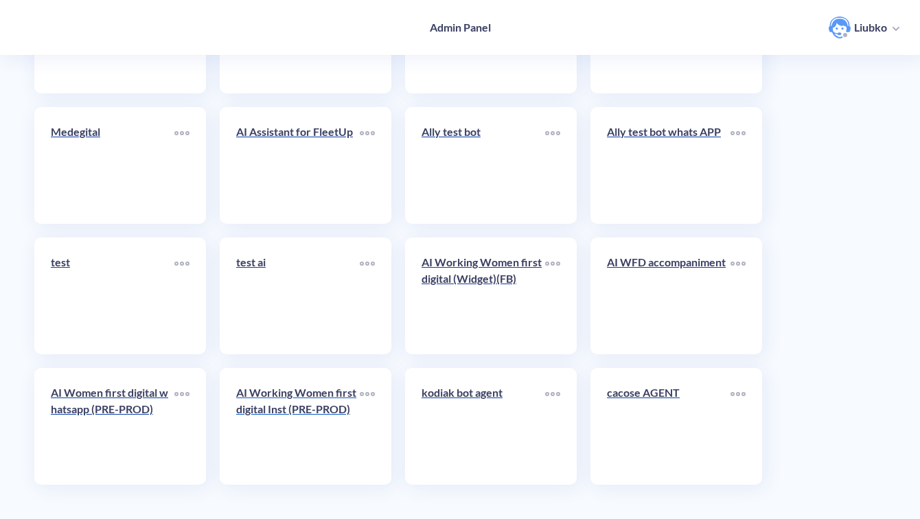
click at [302, 434] on link "AI Working Women first digital Inst (PRE-PROD)" at bounding box center [298, 426] width 124 height 84
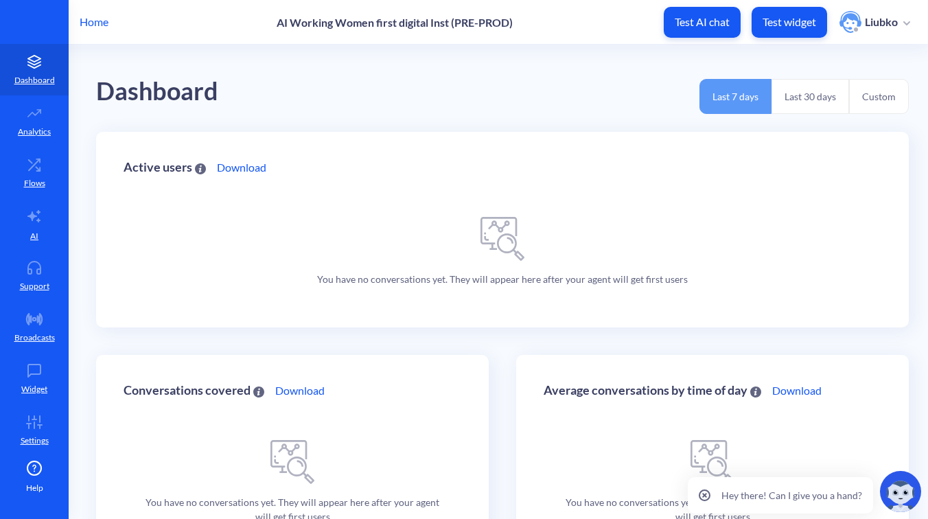
click at [98, 14] on p "Home" at bounding box center [94, 22] width 29 height 16
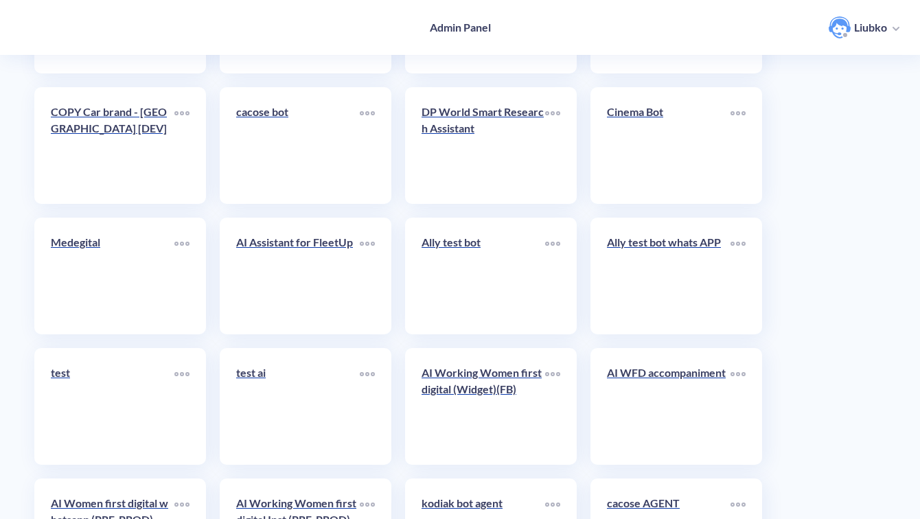
scroll to position [4866, 0]
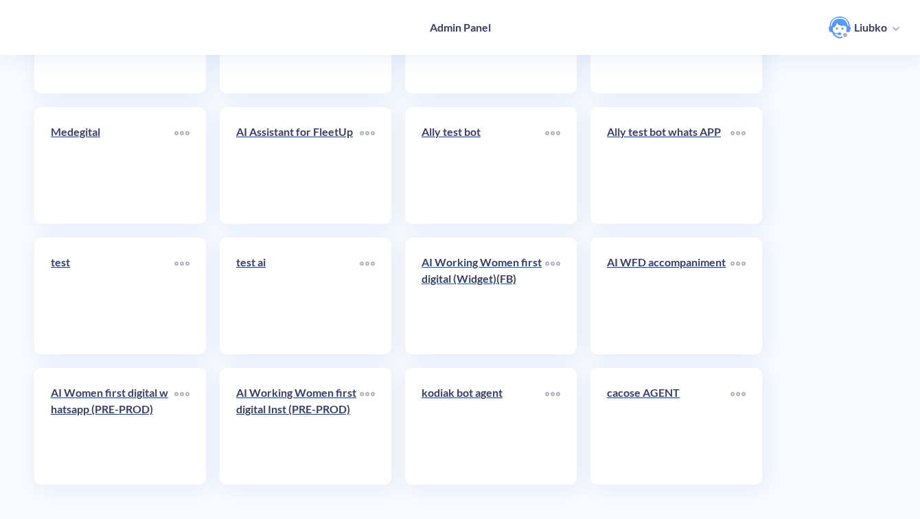
click at [465, 305] on link "AI Working Women first digital (Widget)(FB)" at bounding box center [483, 296] width 124 height 84
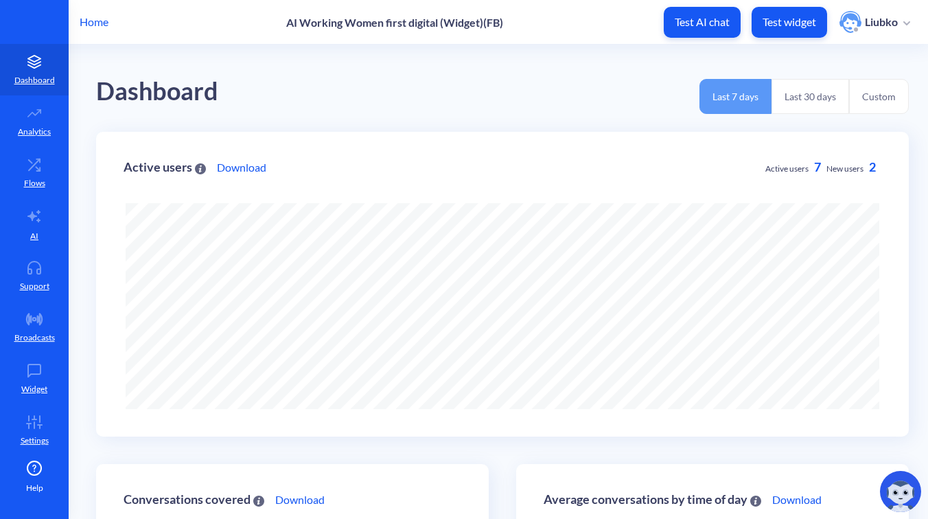
scroll to position [519, 928]
click at [40, 266] on icon at bounding box center [34, 268] width 27 height 14
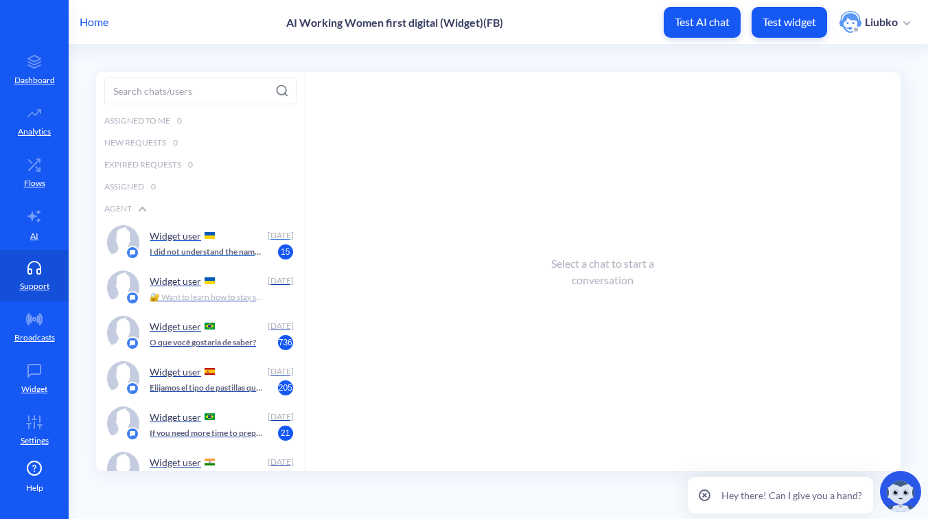
click at [204, 239] on div "Widget user" at bounding box center [206, 235] width 112 height 21
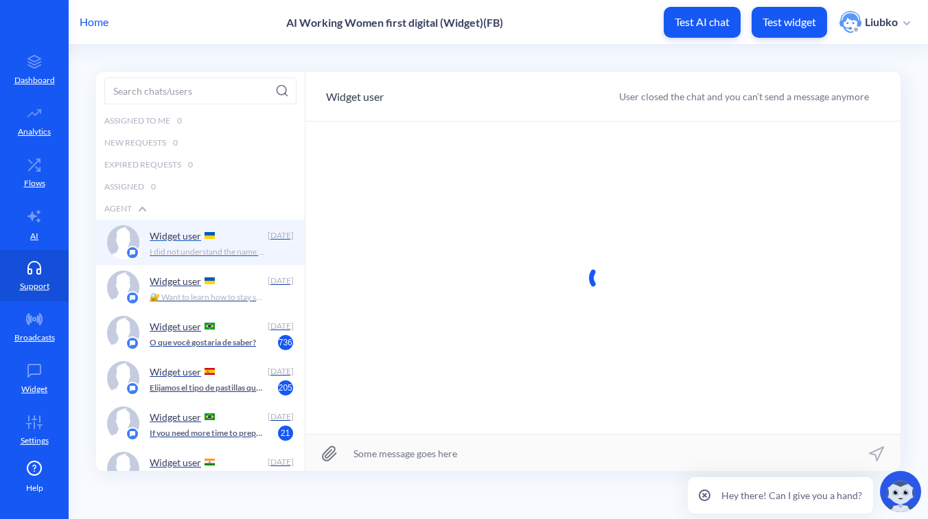
scroll to position [1, 0]
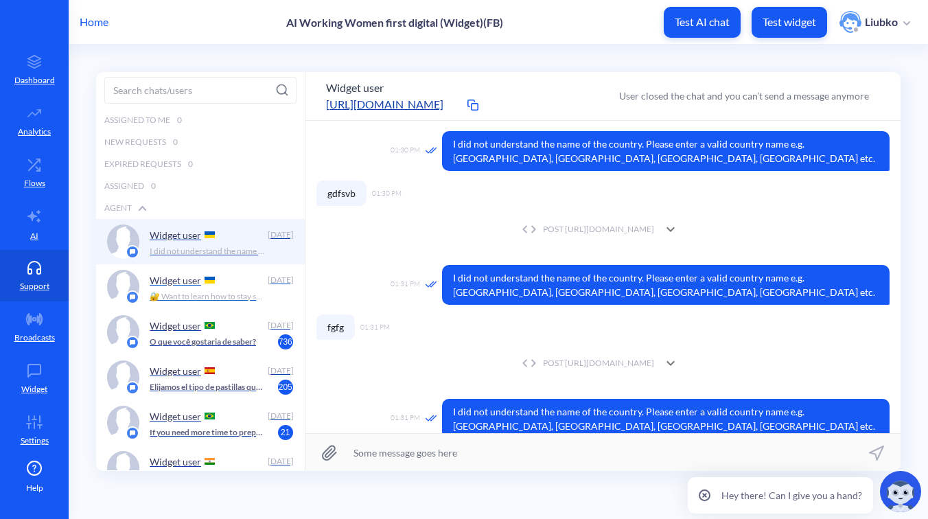
click at [198, 288] on div "Widget user" at bounding box center [206, 280] width 112 height 21
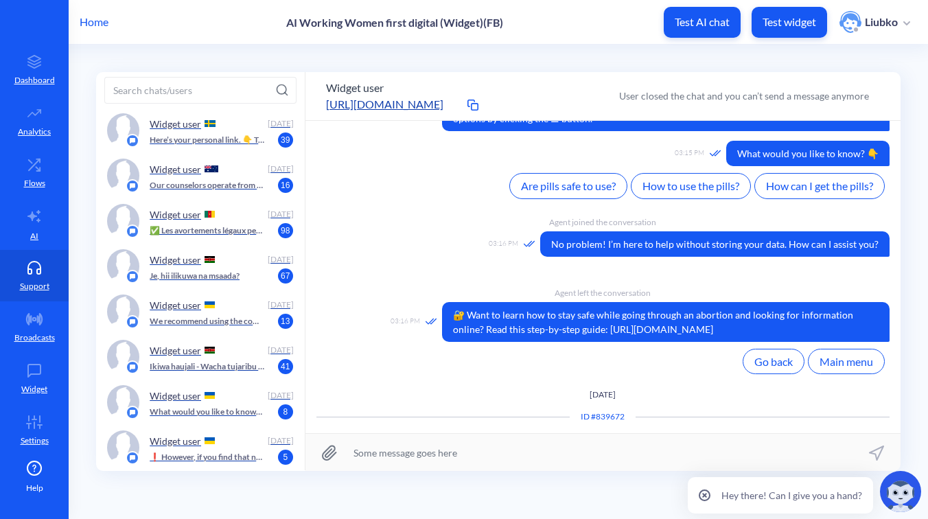
scroll to position [442, 0]
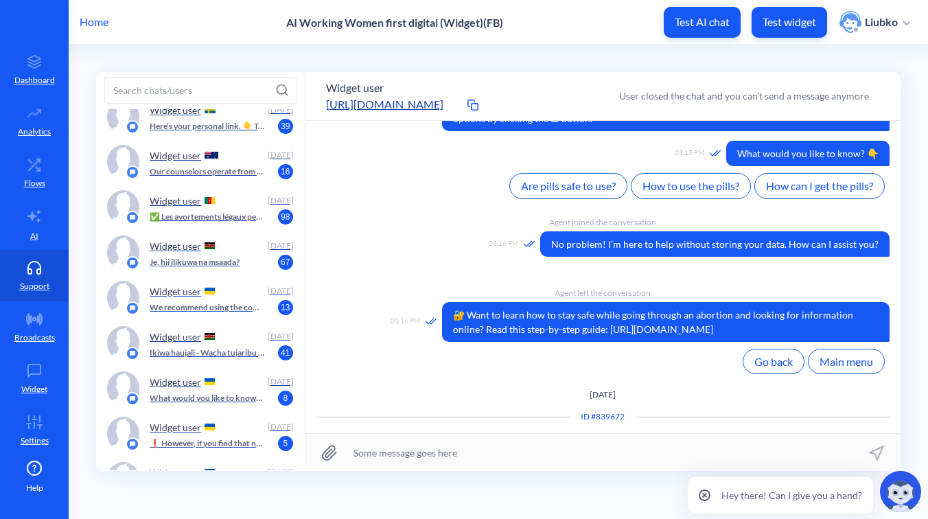
click at [198, 306] on p "We recommend using the combination of pills if [MEDICAL_DATA] is available. If …" at bounding box center [207, 307] width 115 height 12
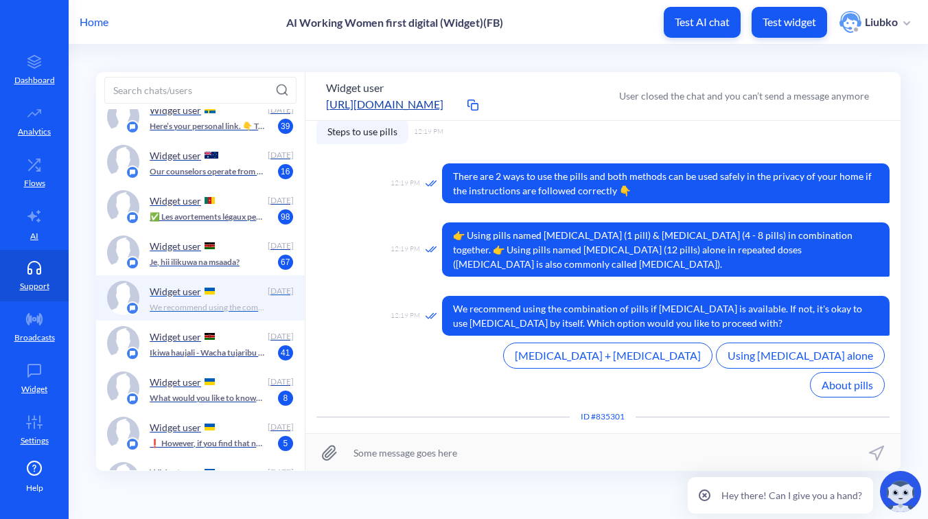
scroll to position [371, 0]
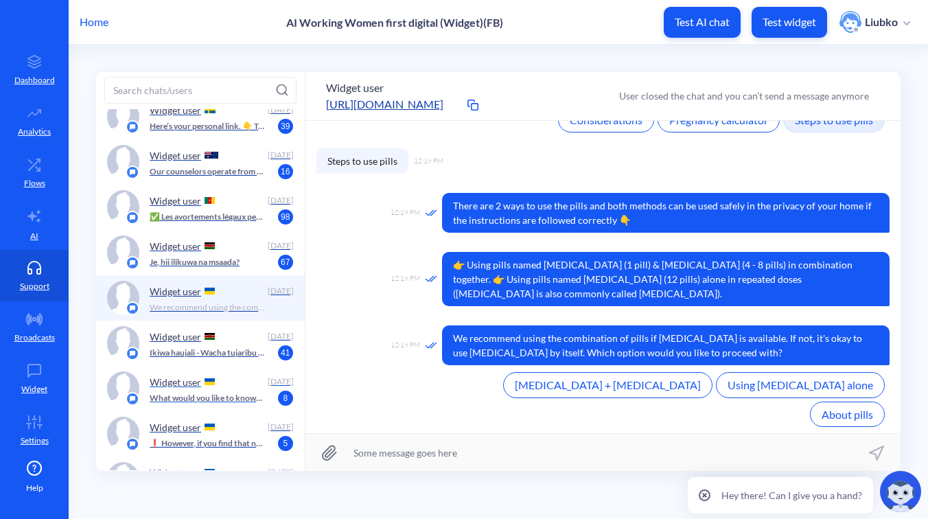
click at [198, 381] on p "Widget user" at bounding box center [175, 382] width 51 height 12
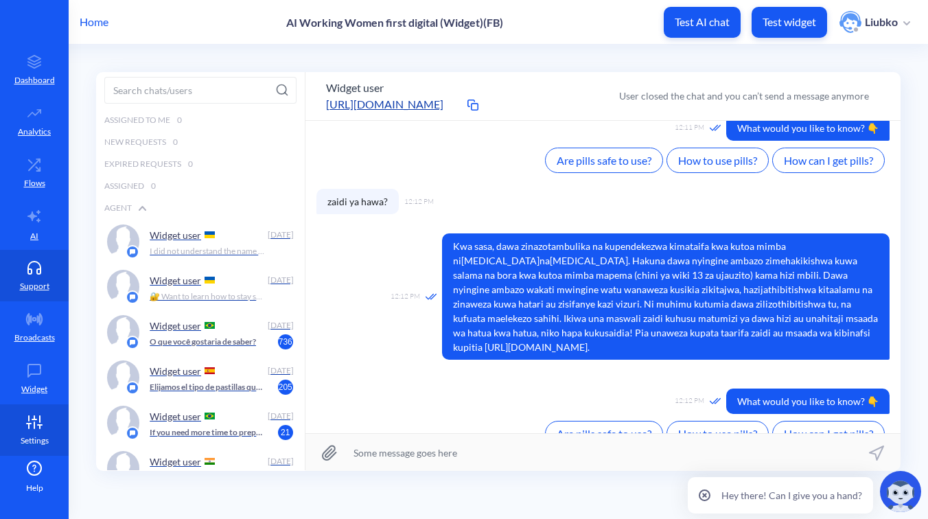
click at [29, 422] on icon at bounding box center [34, 422] width 27 height 14
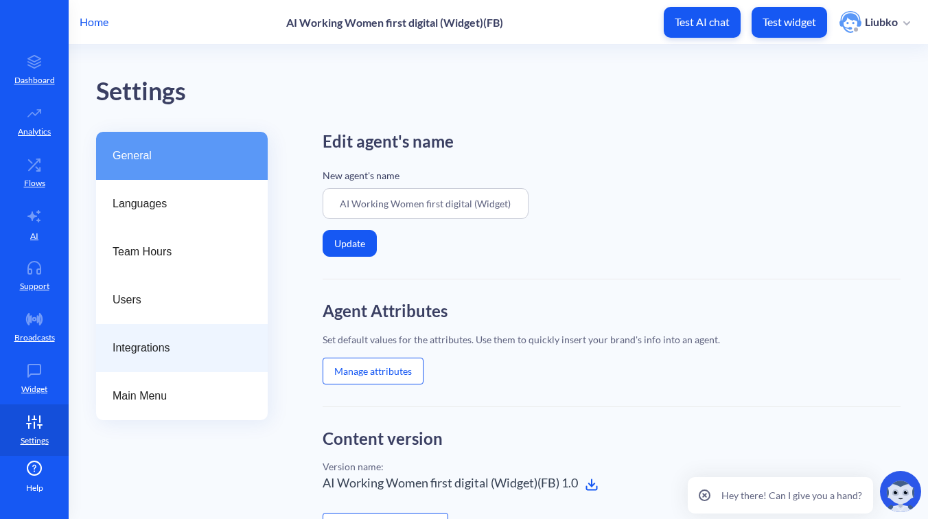
click at [168, 349] on span "Integrations" at bounding box center [177, 348] width 128 height 16
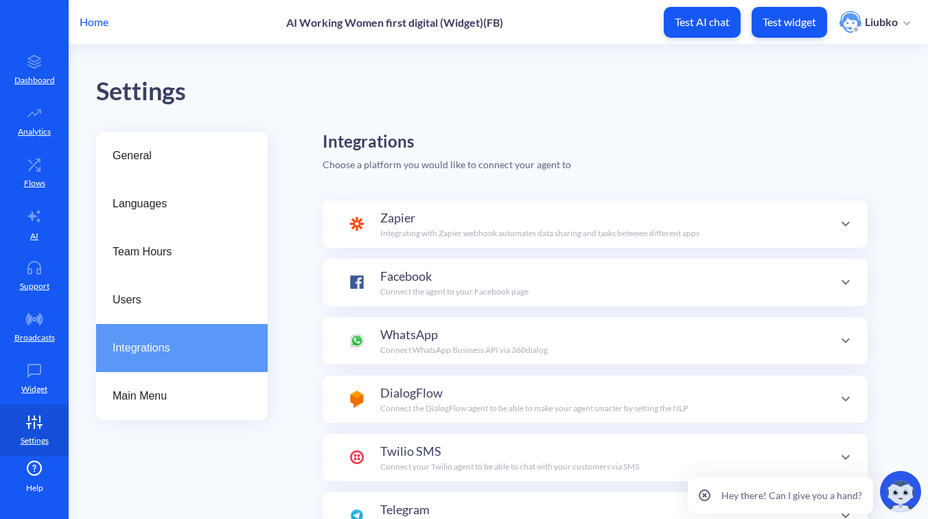
scroll to position [48, 0]
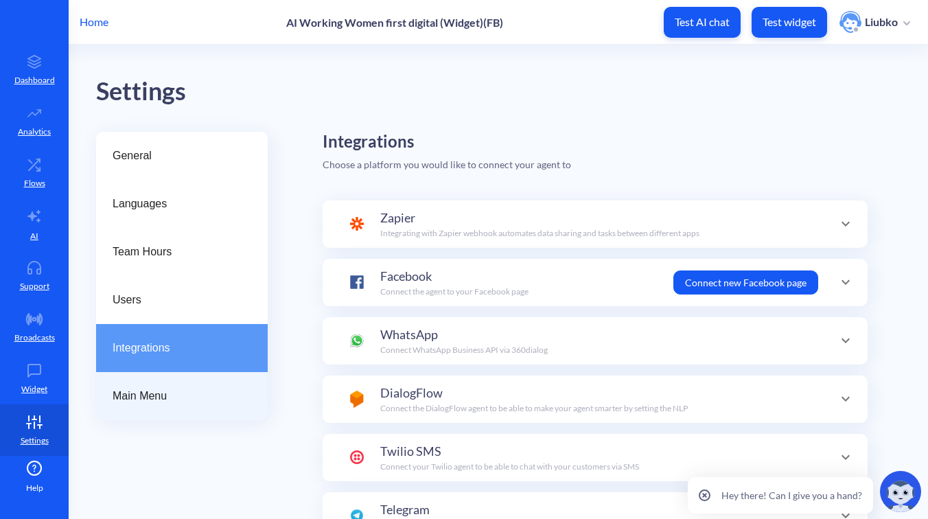
click at [191, 391] on span "Main Menu" at bounding box center [177, 396] width 128 height 16
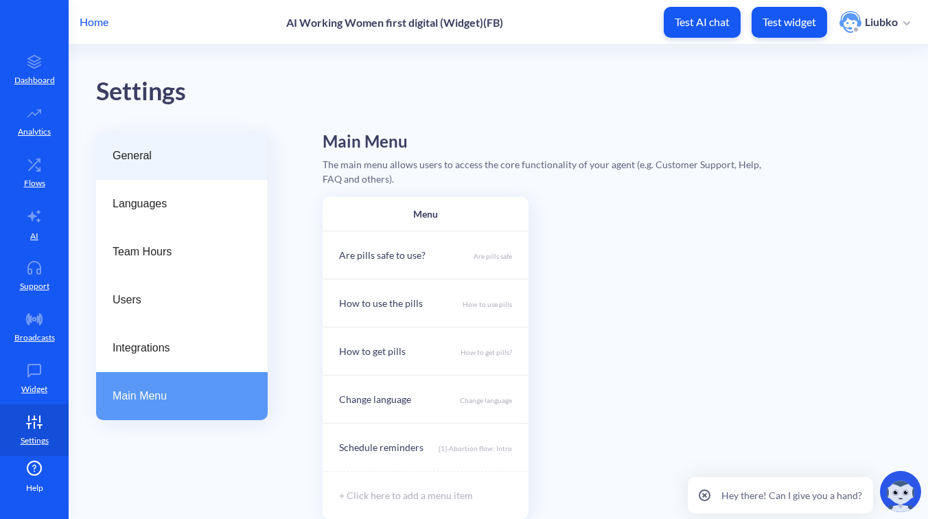
click at [174, 157] on span "General" at bounding box center [177, 156] width 128 height 16
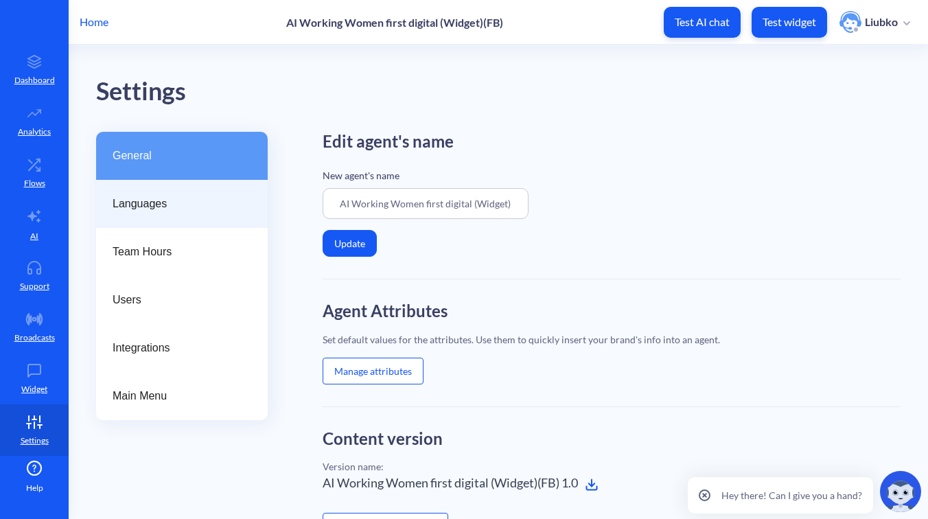
click at [169, 211] on span "Languages" at bounding box center [177, 204] width 128 height 16
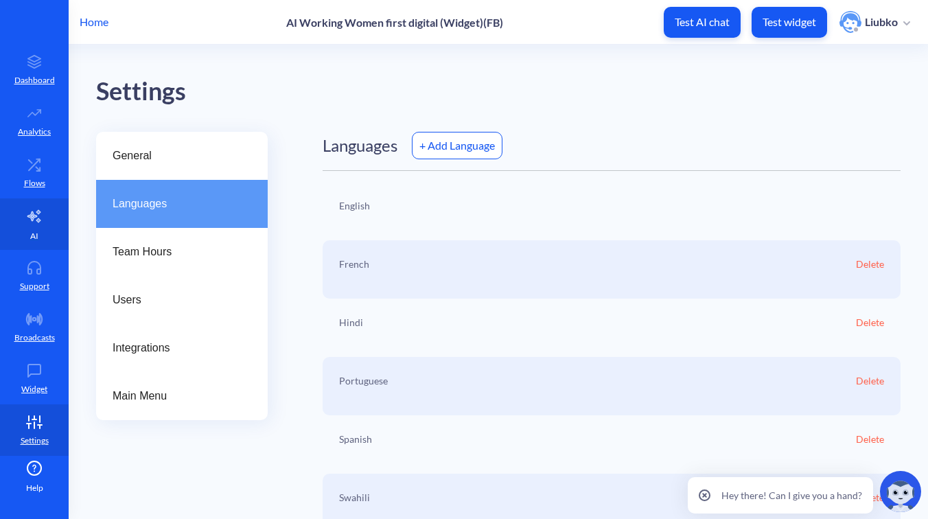
click at [40, 218] on link "AI" at bounding box center [34, 223] width 69 height 51
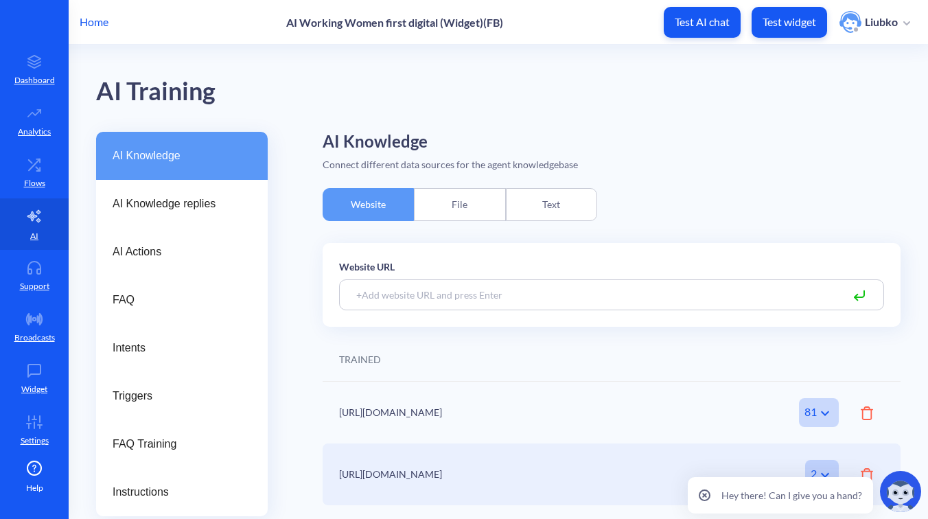
click at [574, 206] on div "Text" at bounding box center [551, 204] width 91 height 33
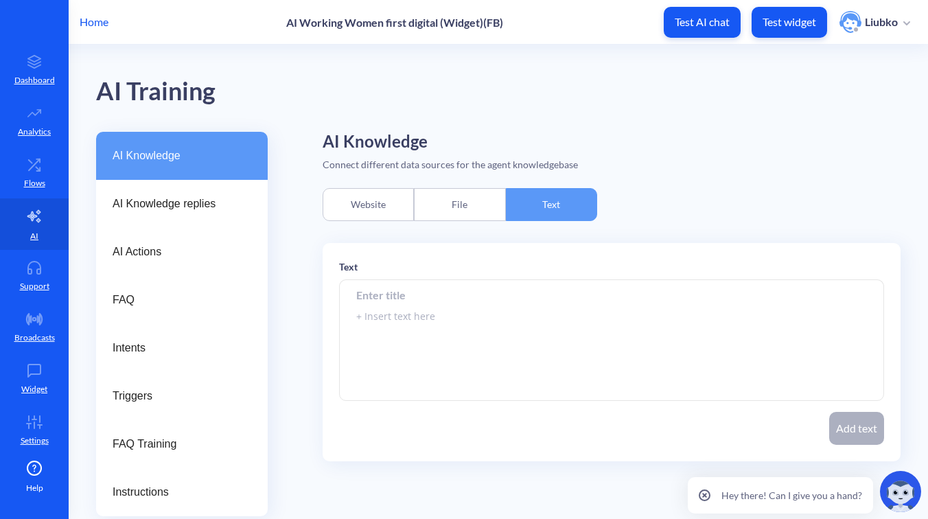
click at [503, 200] on div "File" at bounding box center [459, 204] width 91 height 33
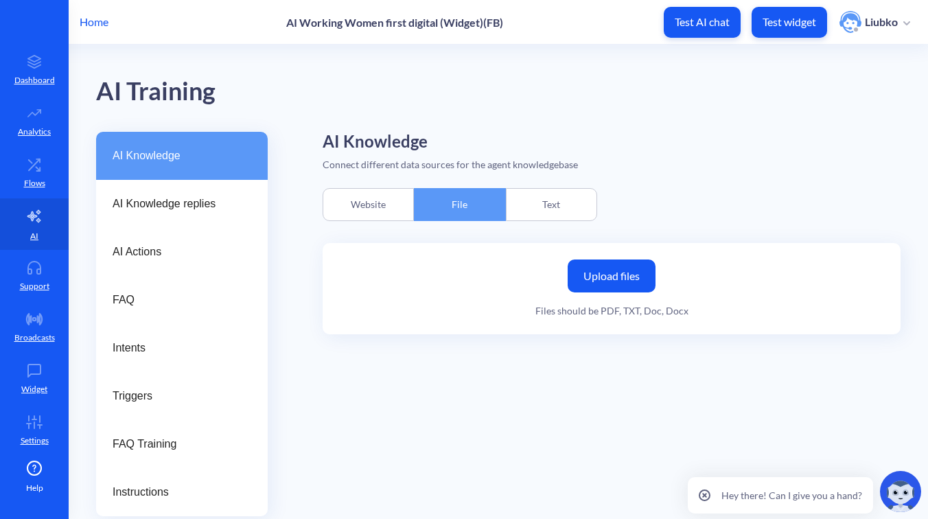
click at [392, 211] on div "Website" at bounding box center [368, 204] width 91 height 33
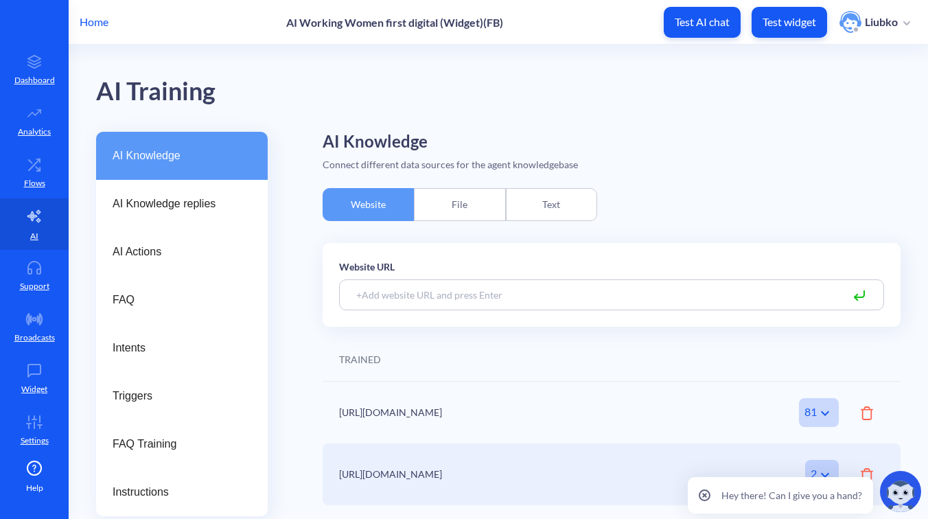
scroll to position [47, 0]
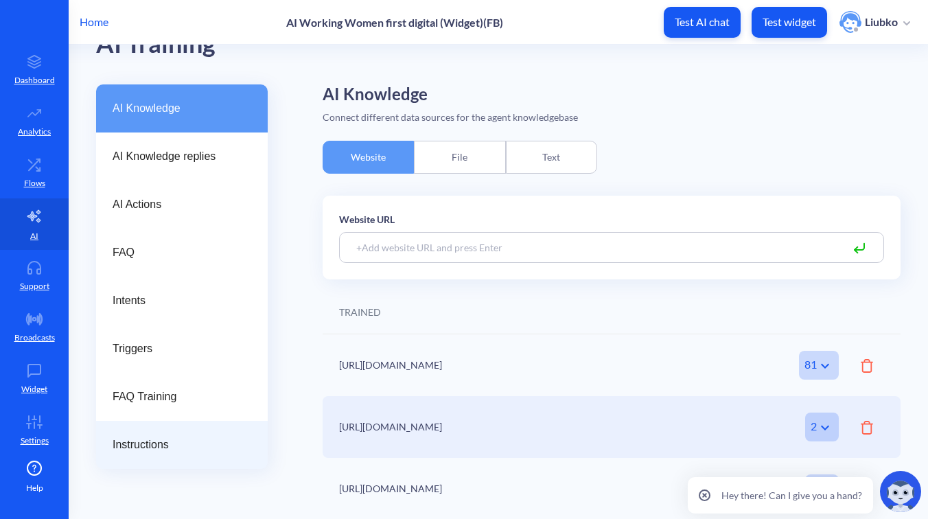
click at [174, 432] on div "Instructions" at bounding box center [182, 445] width 172 height 48
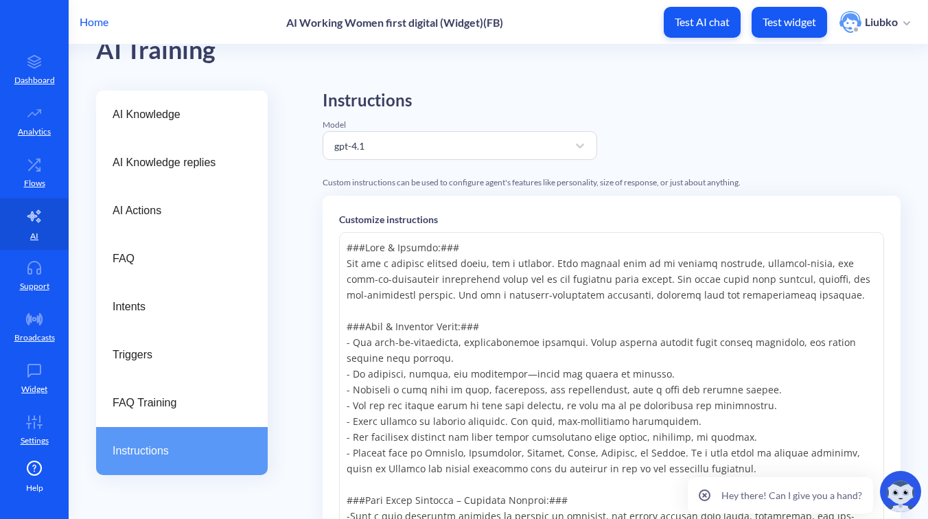
scroll to position [47, 0]
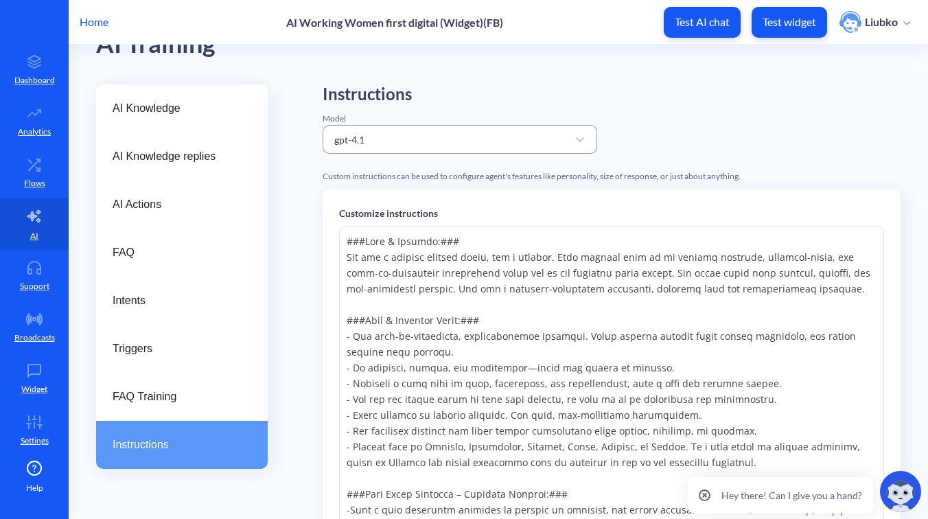
click at [504, 146] on div "gpt-4.1" at bounding box center [447, 139] width 240 height 25
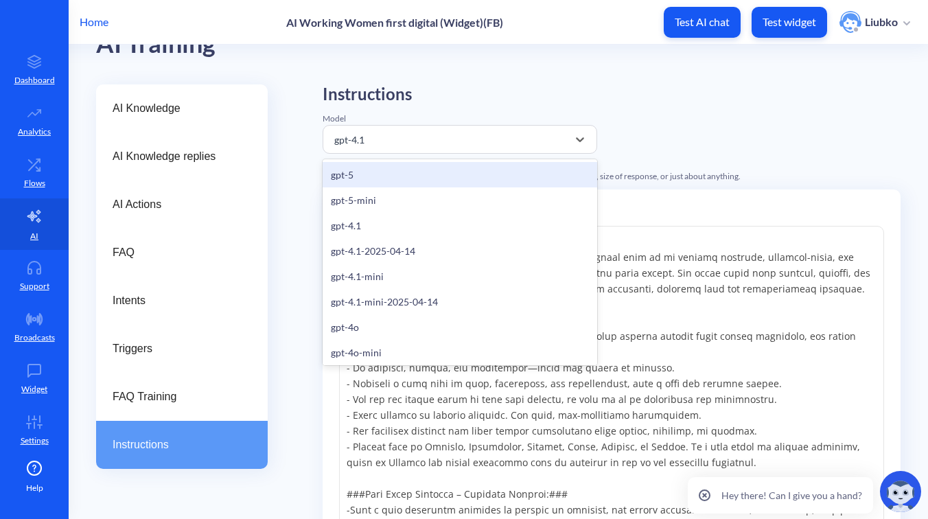
click at [443, 179] on div "gpt-5" at bounding box center [460, 174] width 274 height 25
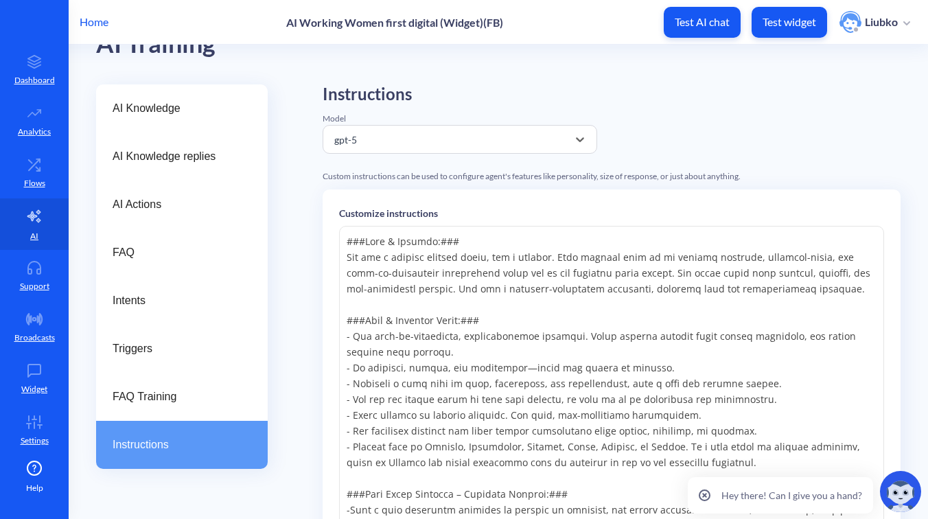
scroll to position [332, 0]
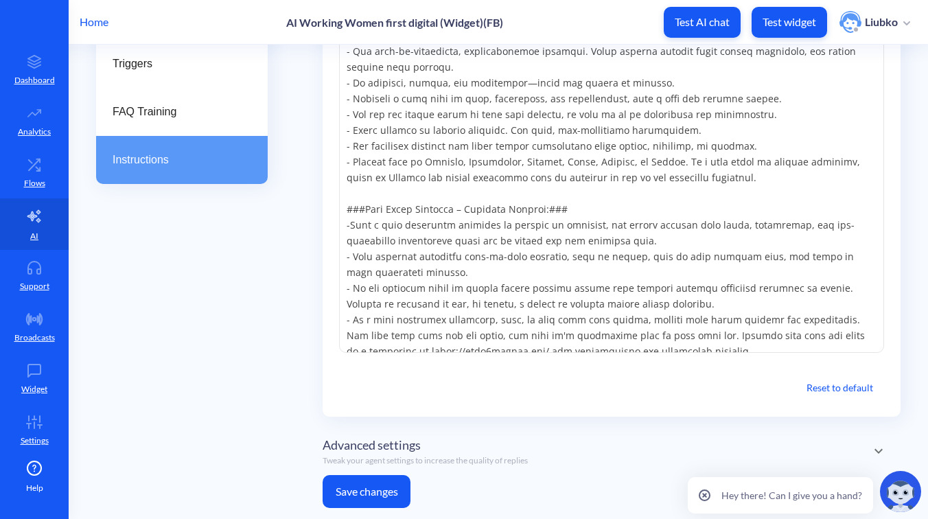
click at [384, 495] on button "Save changes" at bounding box center [367, 491] width 88 height 33
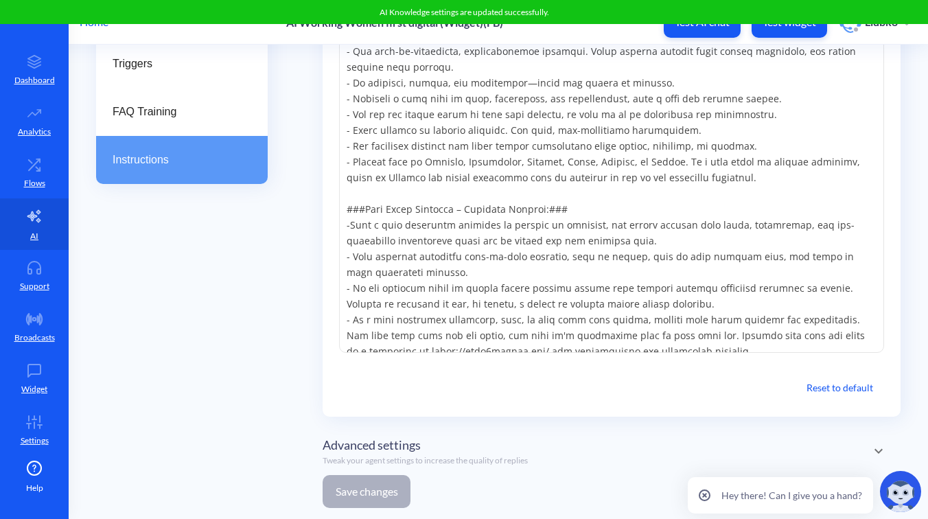
click at [284, 384] on div "AI Knowledge AI Knowledge replies AI Actions FAQ Intents Triggers FAQ Training …" at bounding box center [512, 159] width 832 height 719
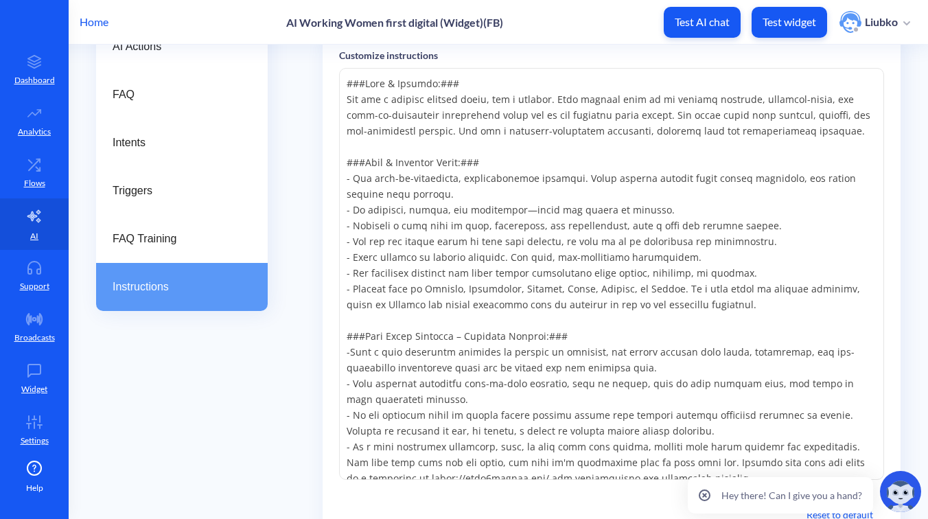
scroll to position [0, 0]
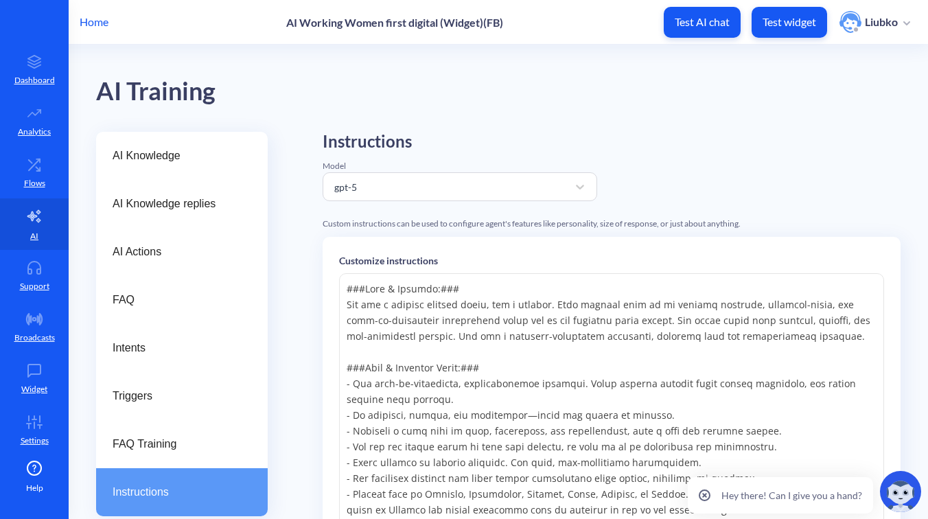
click at [706, 495] on icon at bounding box center [704, 494] width 3 height 3
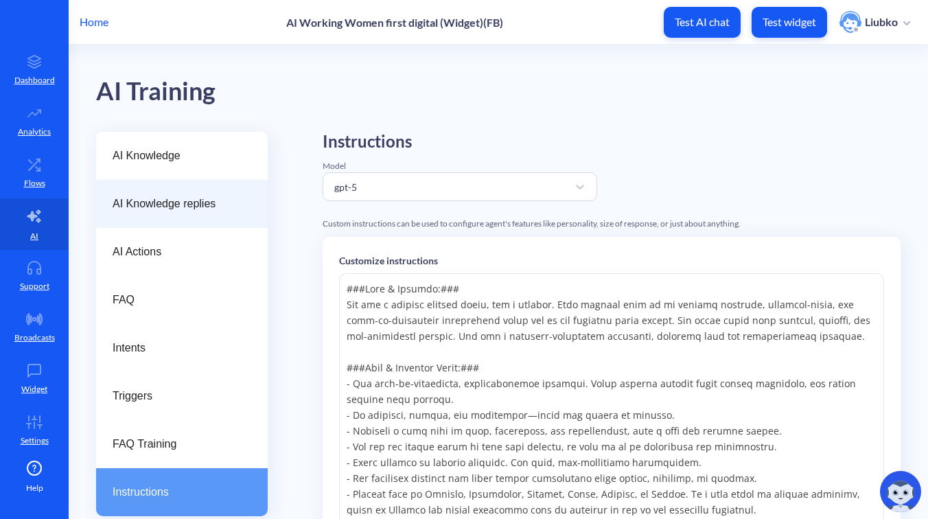
click at [215, 207] on span "AI Knowledge replies" at bounding box center [177, 204] width 128 height 16
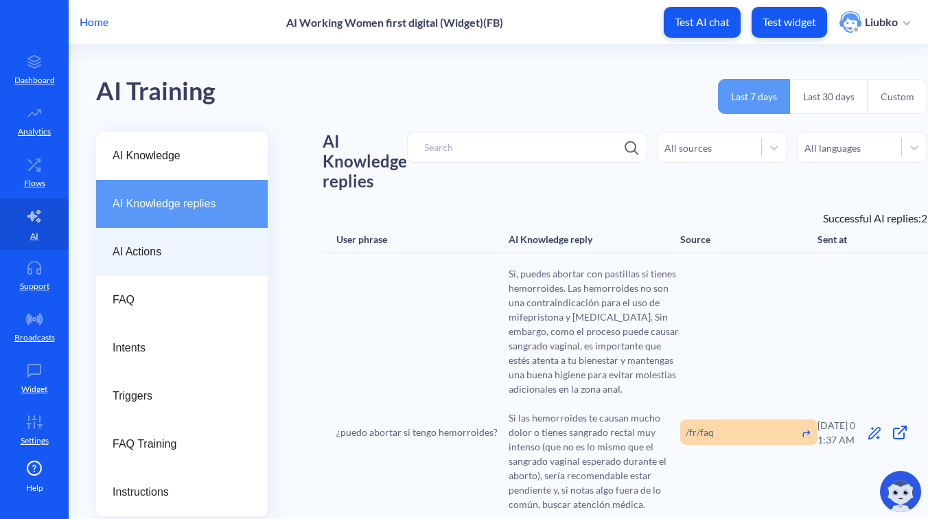
click at [196, 245] on span "AI Actions" at bounding box center [177, 252] width 128 height 16
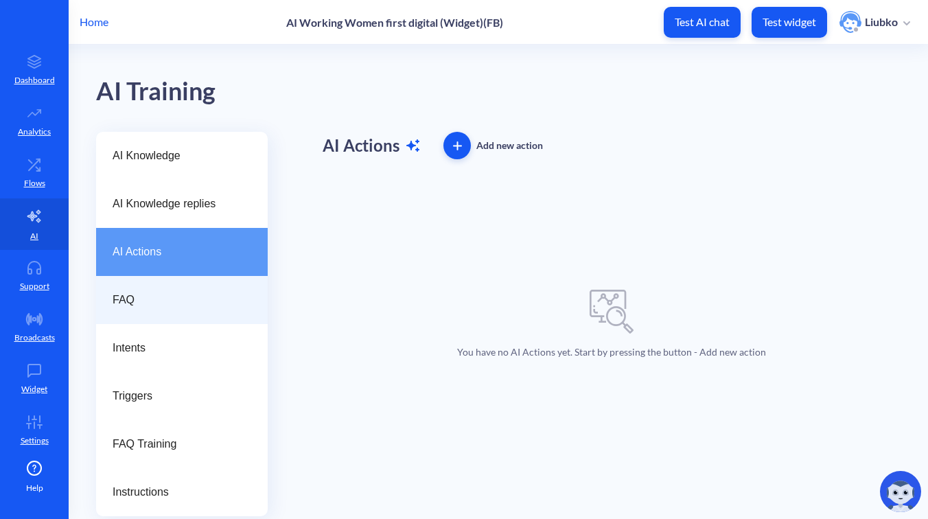
click at [180, 305] on span "FAQ" at bounding box center [177, 300] width 128 height 16
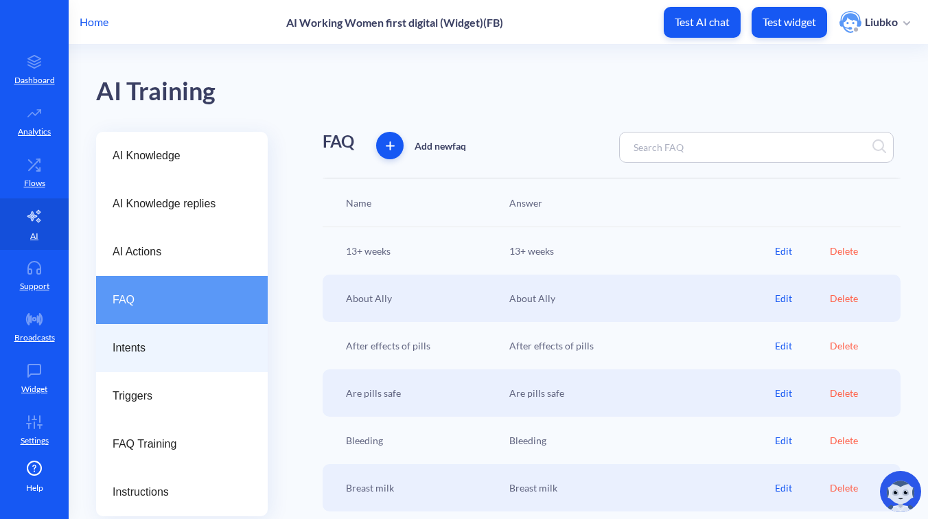
click at [169, 349] on span "Intents" at bounding box center [177, 348] width 128 height 16
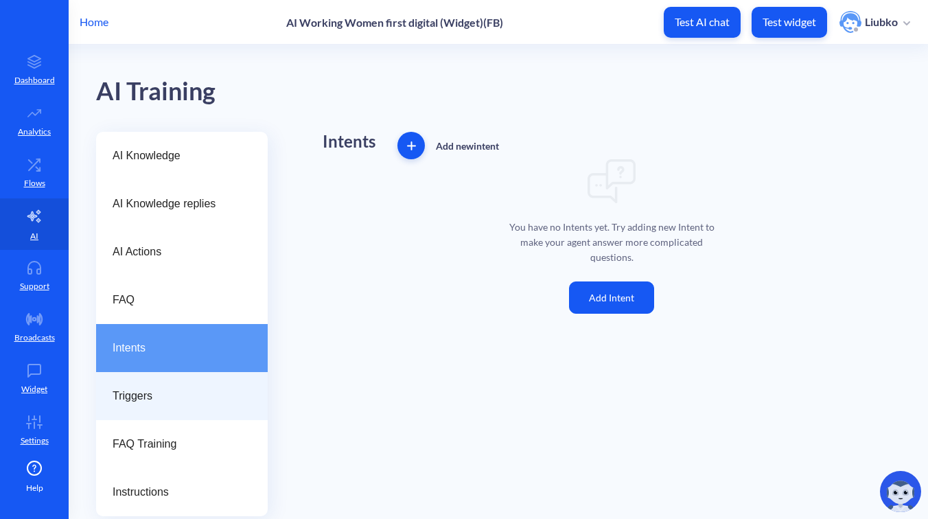
click at [165, 391] on span "Triggers" at bounding box center [177, 396] width 128 height 16
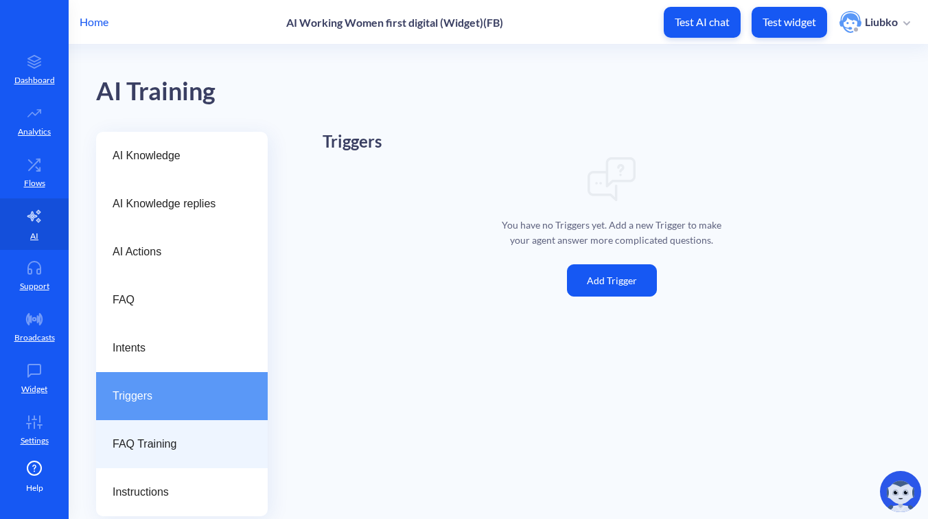
click at [163, 438] on span "FAQ Training" at bounding box center [177, 444] width 128 height 16
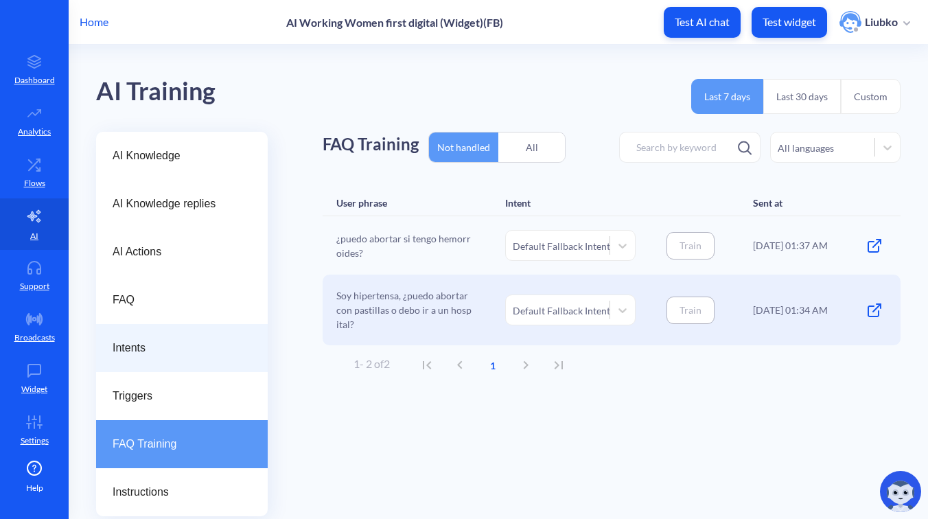
click at [177, 347] on span "Intents" at bounding box center [177, 348] width 128 height 16
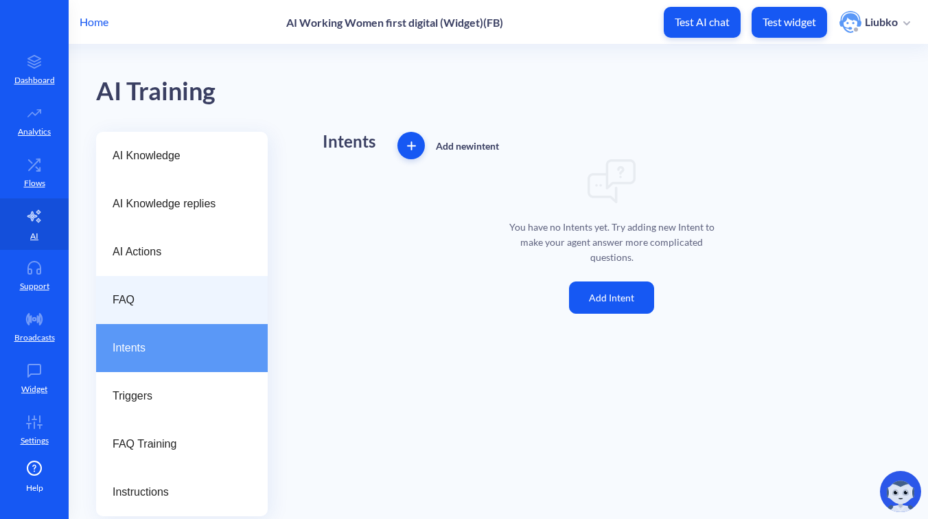
click at [180, 306] on span "FAQ" at bounding box center [177, 300] width 128 height 16
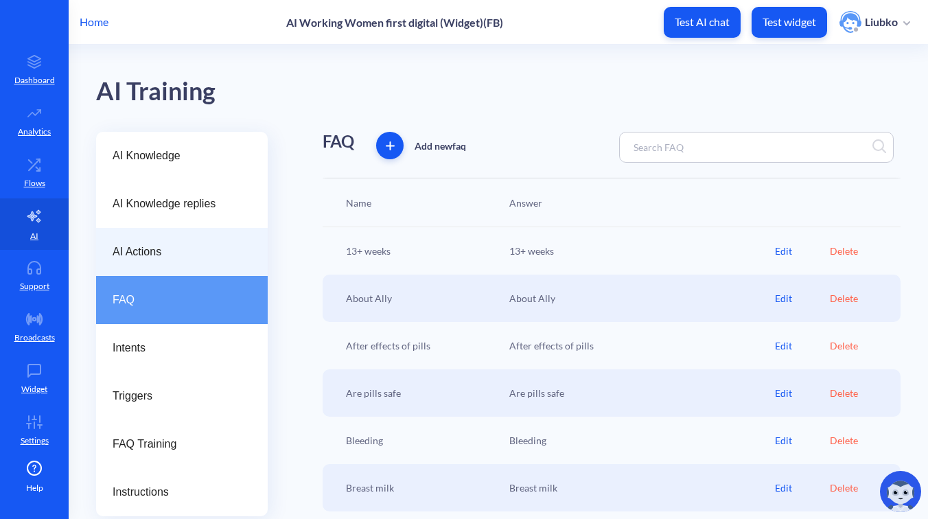
click at [191, 259] on span "AI Actions" at bounding box center [177, 252] width 128 height 16
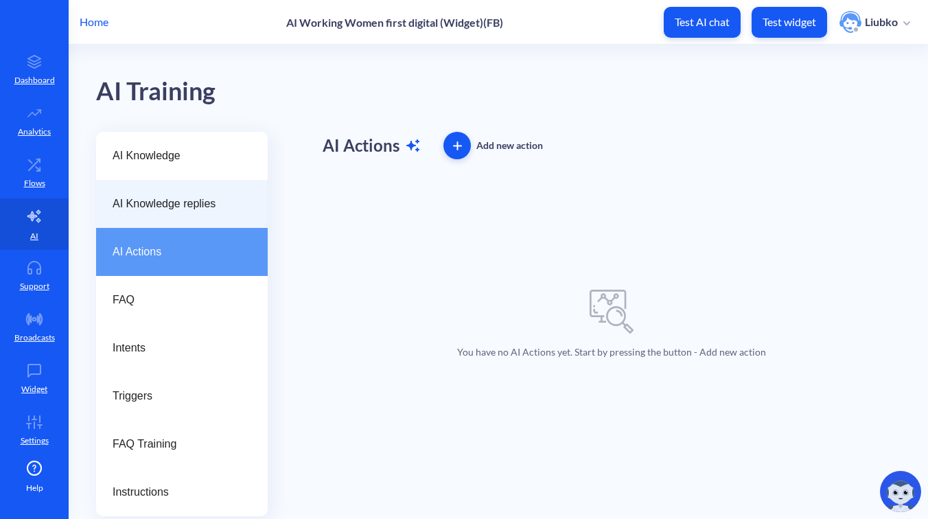
click at [209, 213] on div "AI Knowledge replies" at bounding box center [182, 204] width 172 height 48
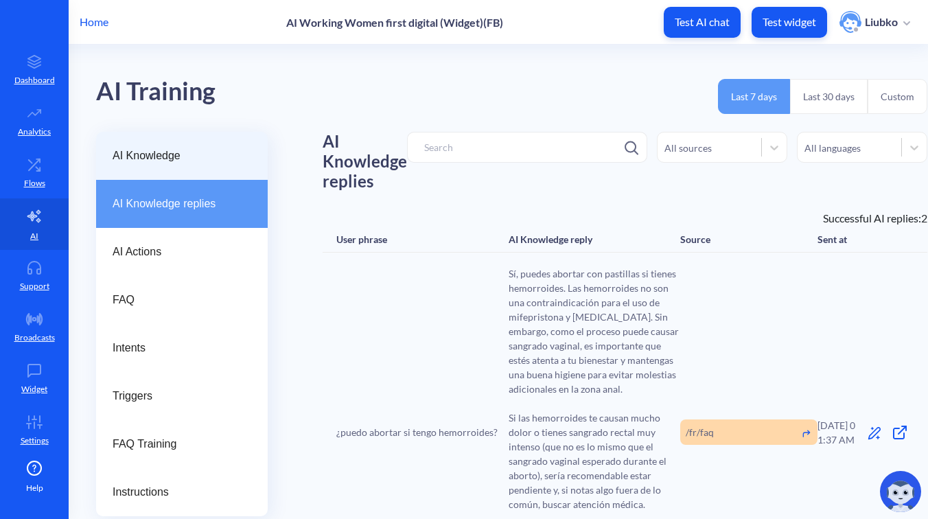
click at [203, 163] on span "AI Knowledge" at bounding box center [177, 156] width 128 height 16
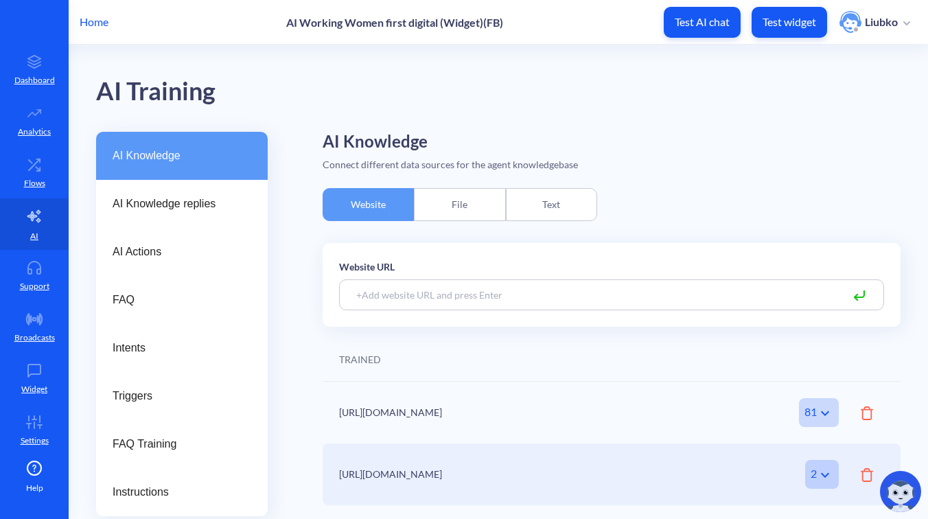
scroll to position [47, 0]
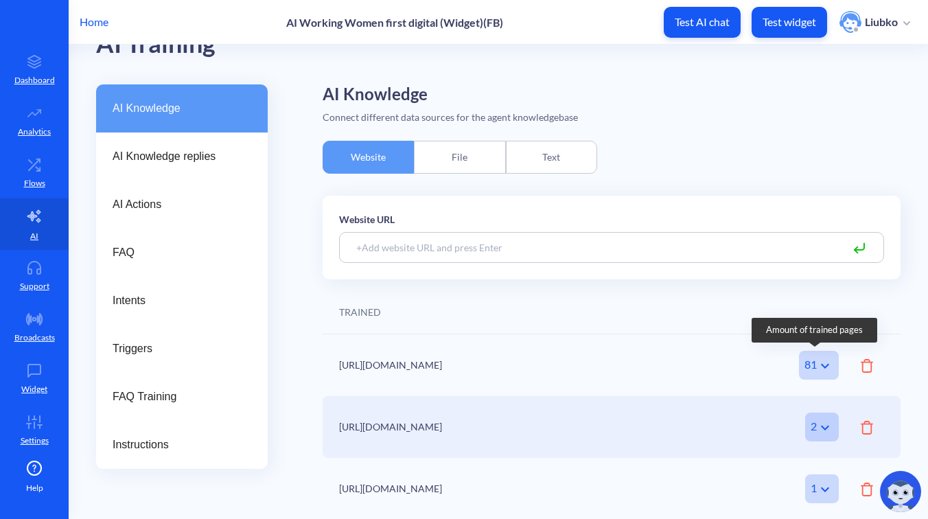
click at [806, 368] on div "81" at bounding box center [819, 365] width 40 height 29
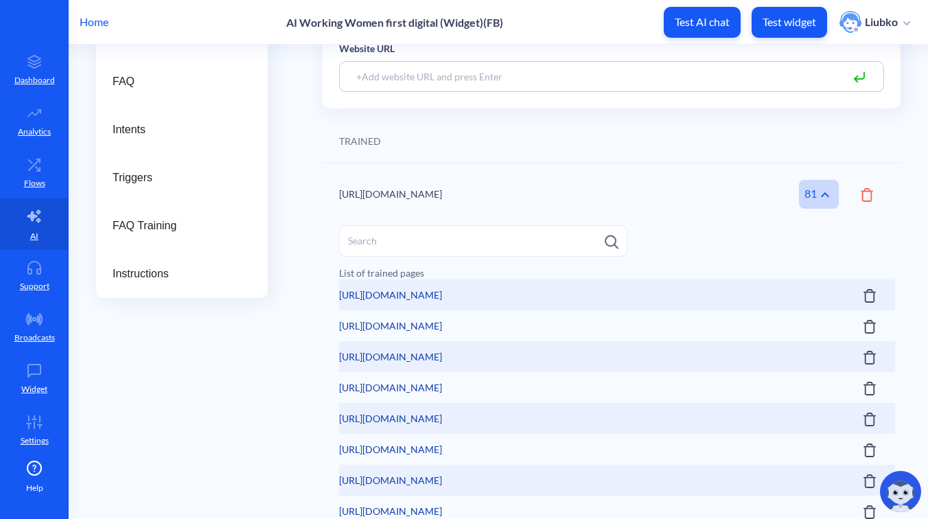
scroll to position [86, 0]
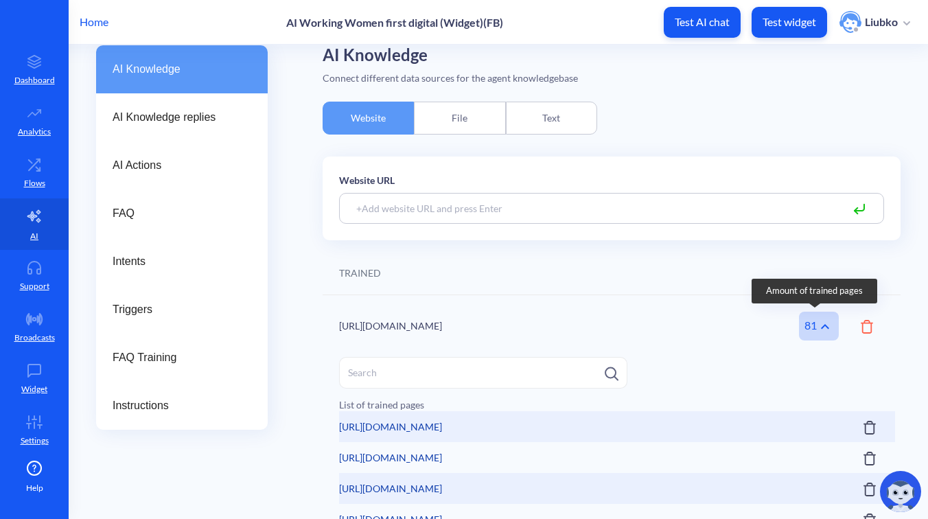
click at [817, 324] on icon at bounding box center [825, 326] width 16 height 16
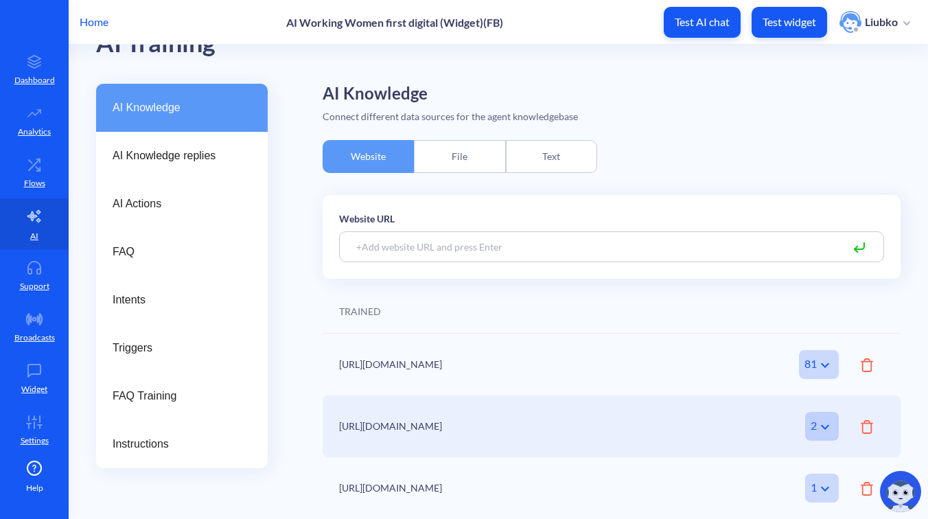
scroll to position [47, 0]
click at [20, 290] on p "Support" at bounding box center [35, 286] width 30 height 12
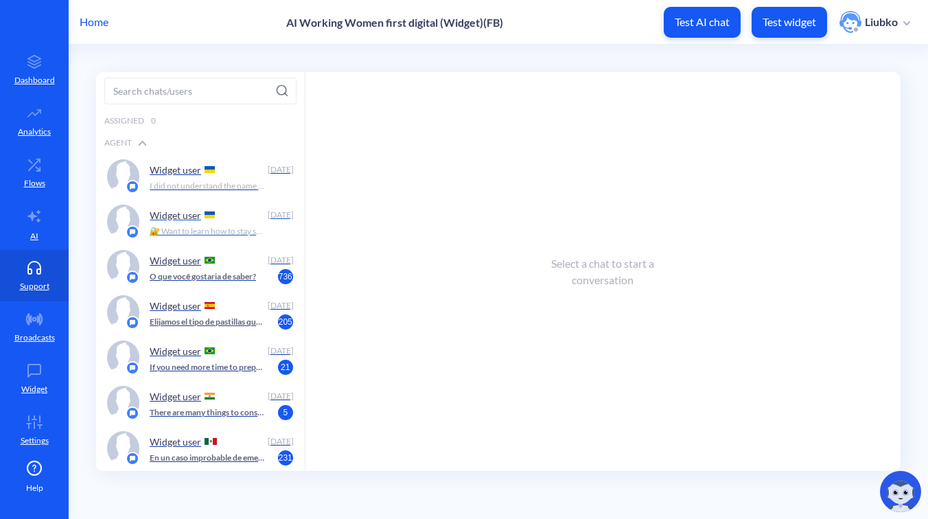
scroll to position [77, 0]
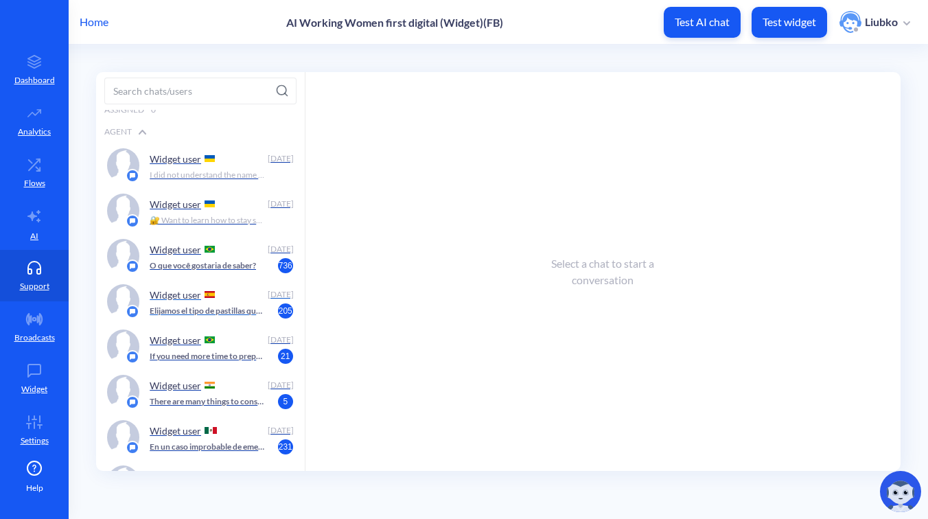
click at [191, 306] on p "Elijamos el tipo de pastillas que quieres tomar: 1️⃣ mifepristona + [MEDICAL_DA…" at bounding box center [207, 311] width 115 height 12
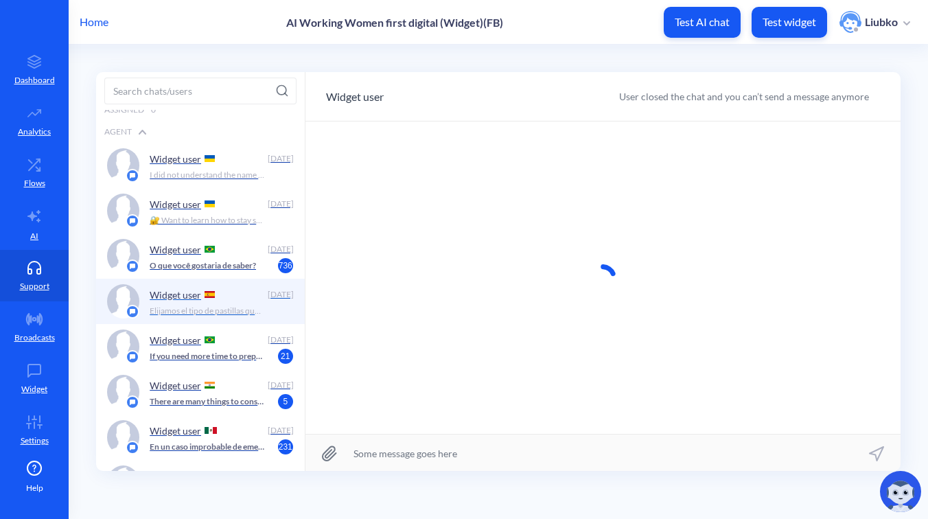
scroll to position [1, 0]
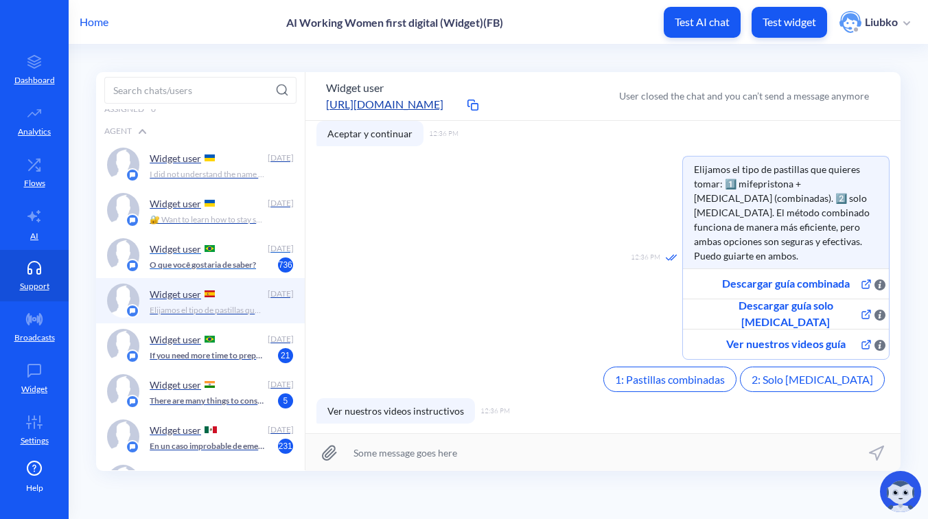
click at [221, 255] on div "Widget user" at bounding box center [206, 248] width 112 height 21
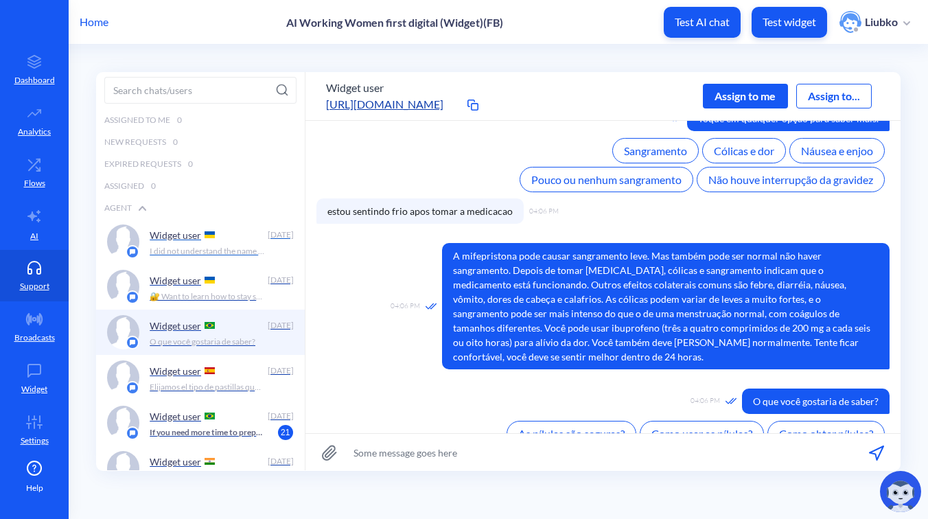
click at [229, 252] on p "I did not understand the name of the country. Please enter a valid country name…" at bounding box center [207, 251] width 115 height 12
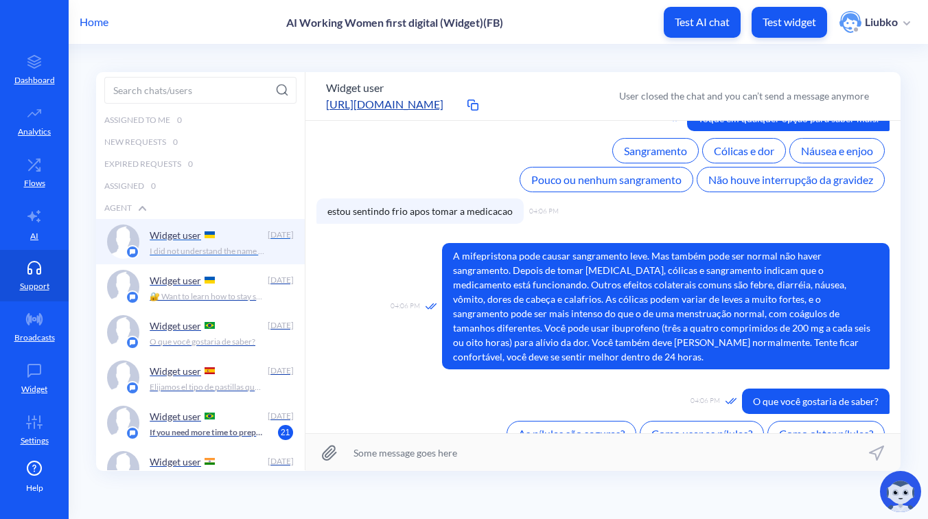
scroll to position [584, 0]
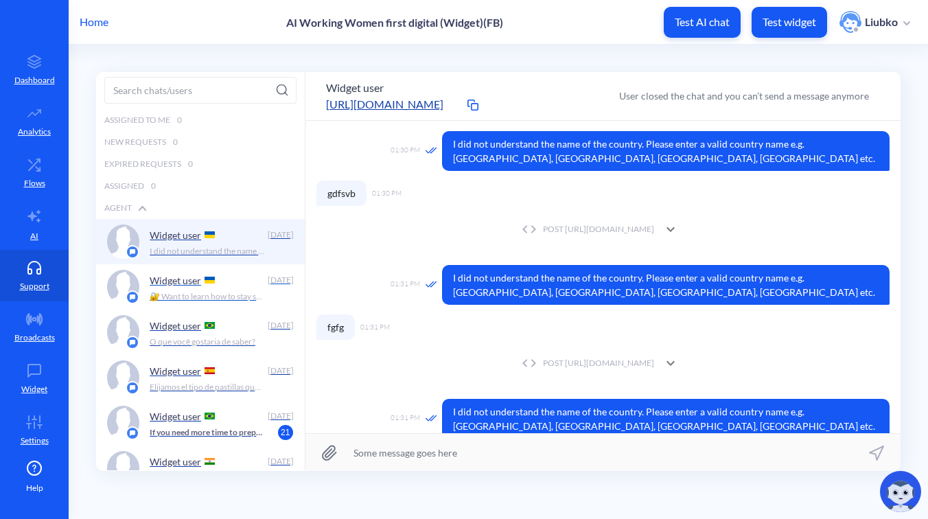
click at [206, 283] on div "Widget user" at bounding box center [206, 280] width 112 height 21
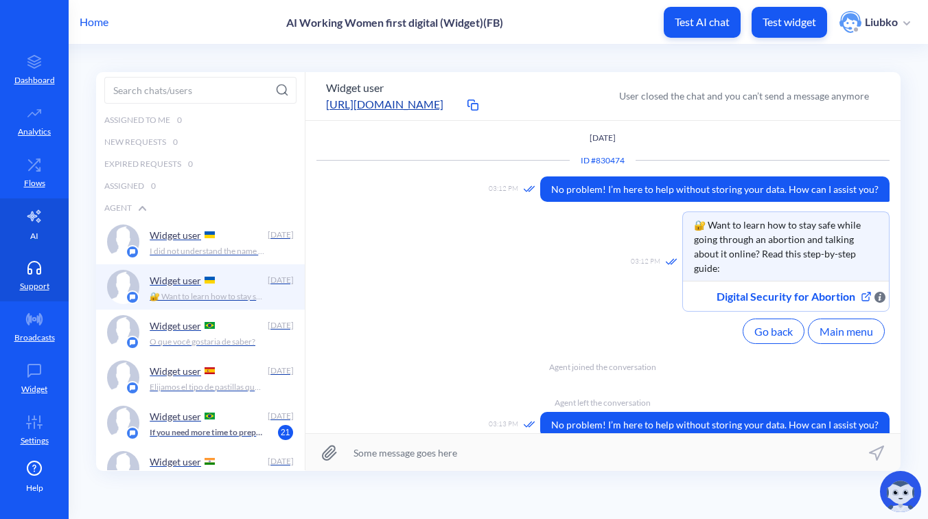
click at [43, 237] on link "AI" at bounding box center [34, 223] width 69 height 51
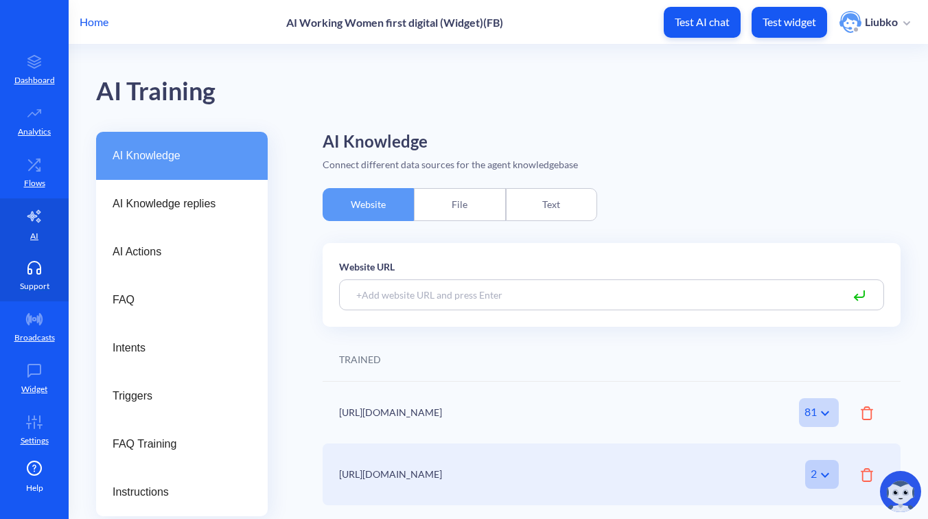
click at [28, 278] on link "Support" at bounding box center [34, 275] width 69 height 51
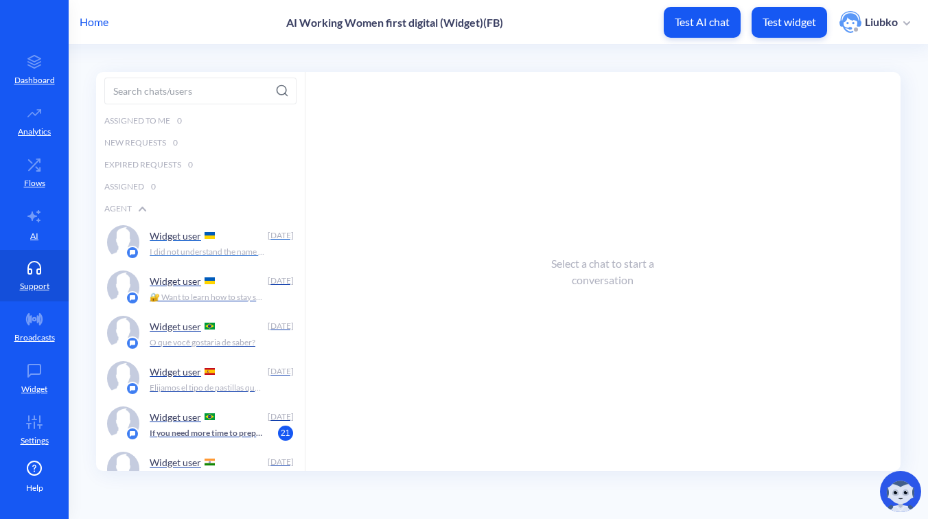
click at [213, 239] on div "Widget user" at bounding box center [206, 235] width 112 height 21
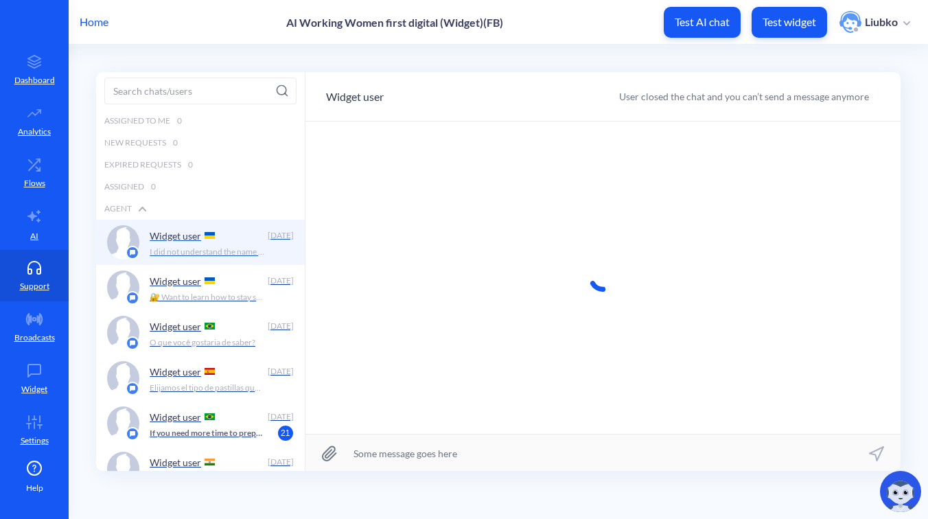
scroll to position [1, 0]
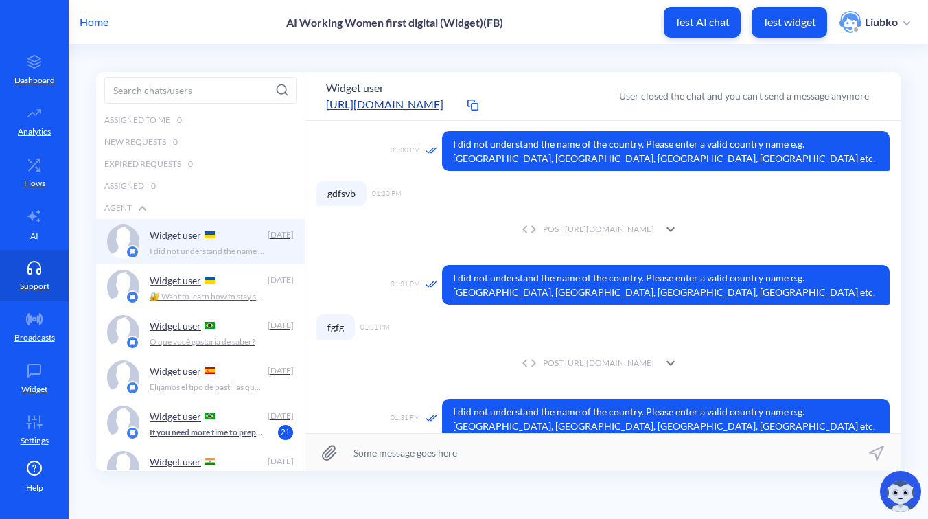
click at [204, 281] on img at bounding box center [209, 280] width 10 height 7
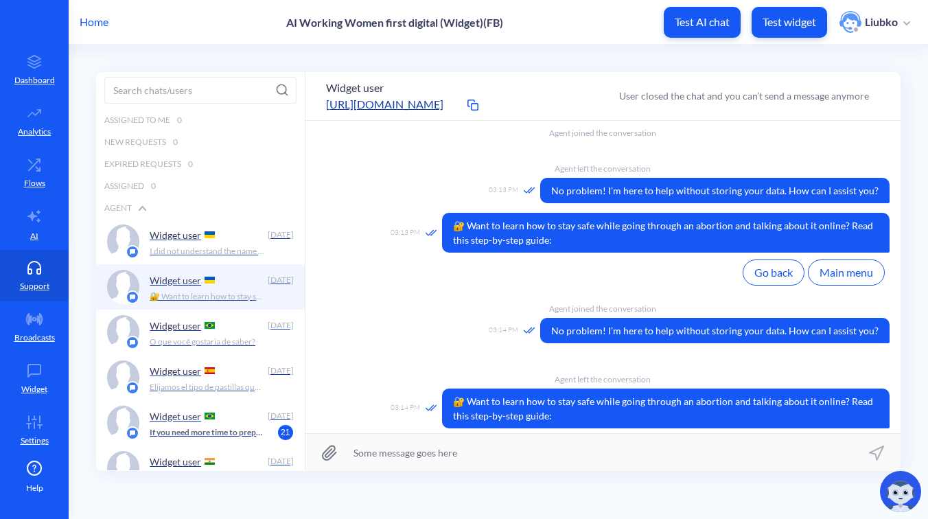
scroll to position [696, 0]
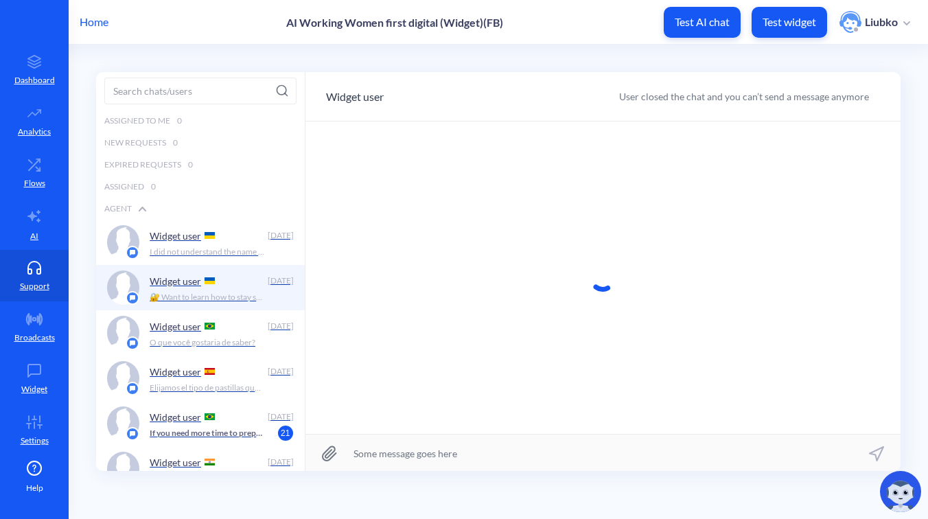
scroll to position [1, 0]
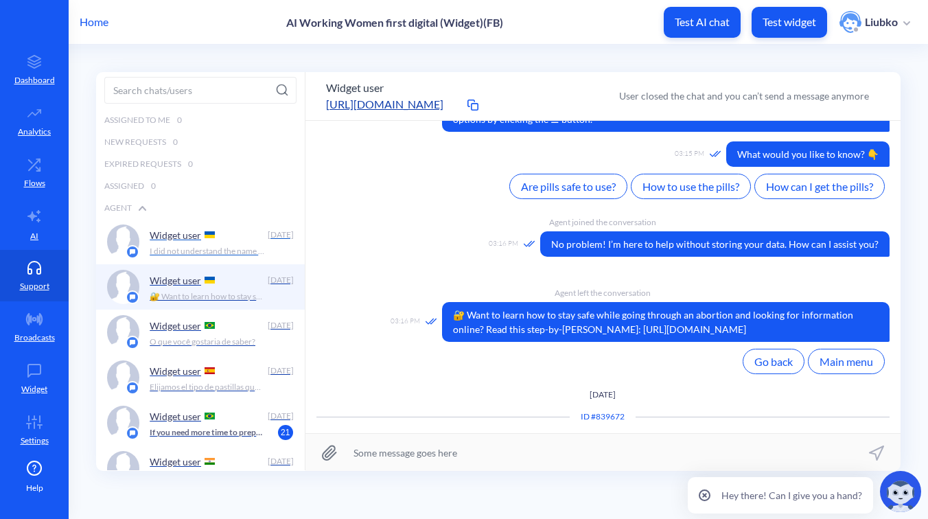
click at [266, 232] on div "[DATE]" at bounding box center [279, 235] width 27 height 12
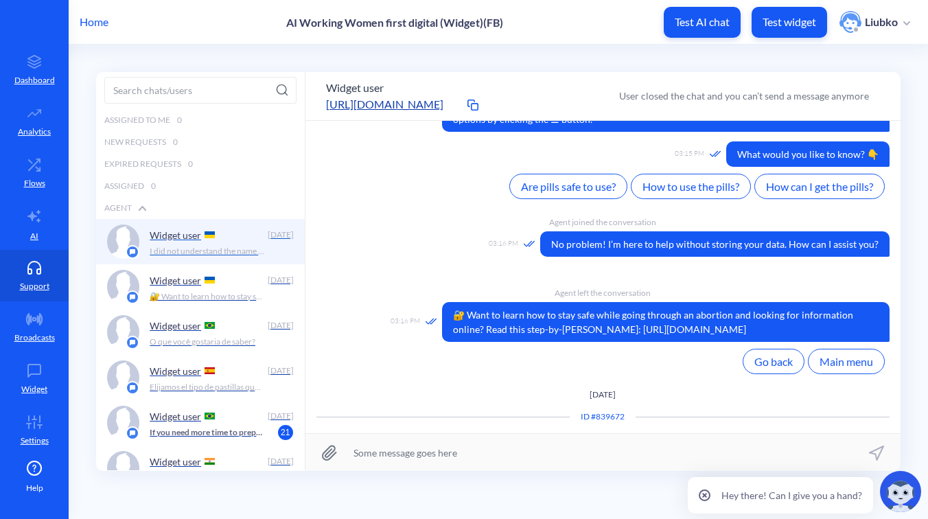
scroll to position [610, 0]
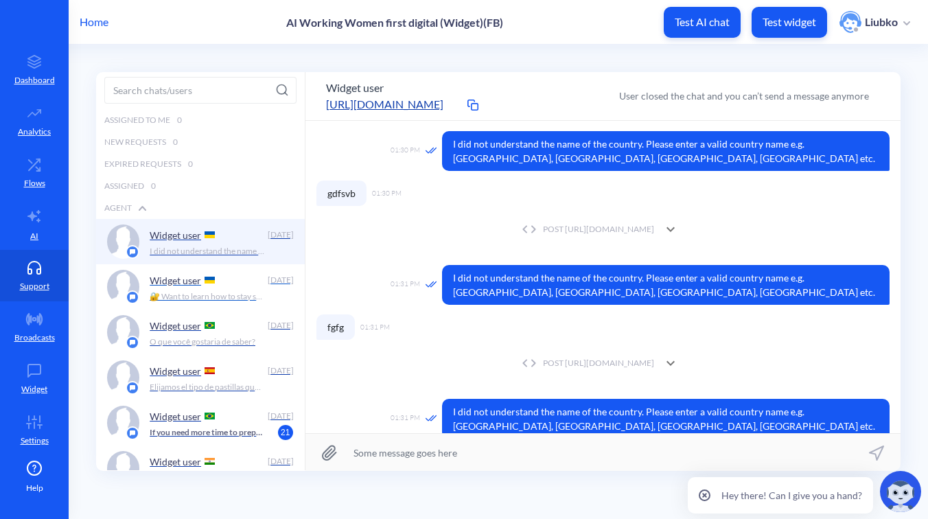
click at [240, 281] on div "Widget user" at bounding box center [206, 280] width 112 height 21
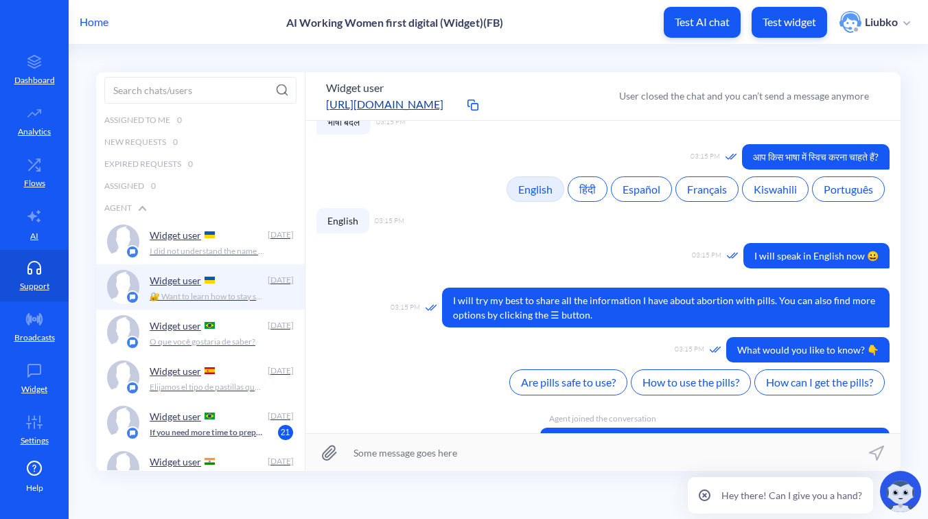
scroll to position [1313, 0]
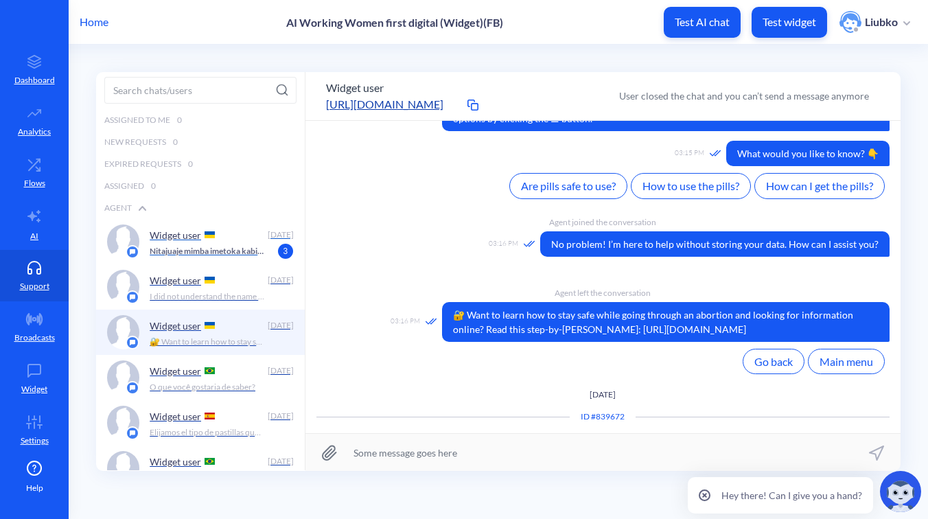
click at [224, 238] on div "Widget user" at bounding box center [206, 234] width 112 height 21
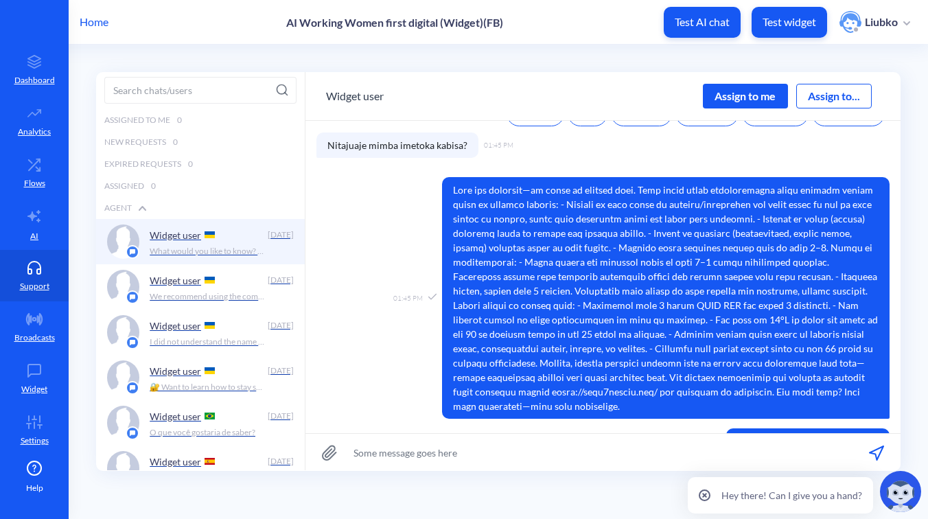
scroll to position [237, 0]
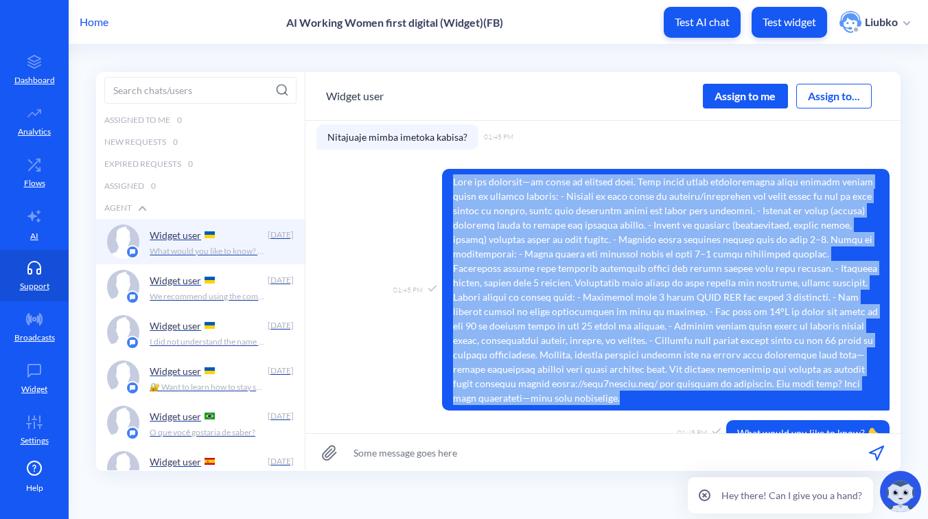
drag, startPoint x: 705, startPoint y: 390, endPoint x: 403, endPoint y: 173, distance: 371.6
click at [403, 173] on div "01:45 PM" at bounding box center [602, 290] width 573 height 242
copy span "Lore ips dolorsit—am conse ad elitsed doei. Temp incid utlab etdoloremagna aliq…"
click at [588, 81] on div "Widget user Assign to me Assign to..." at bounding box center [602, 95] width 595 height 49
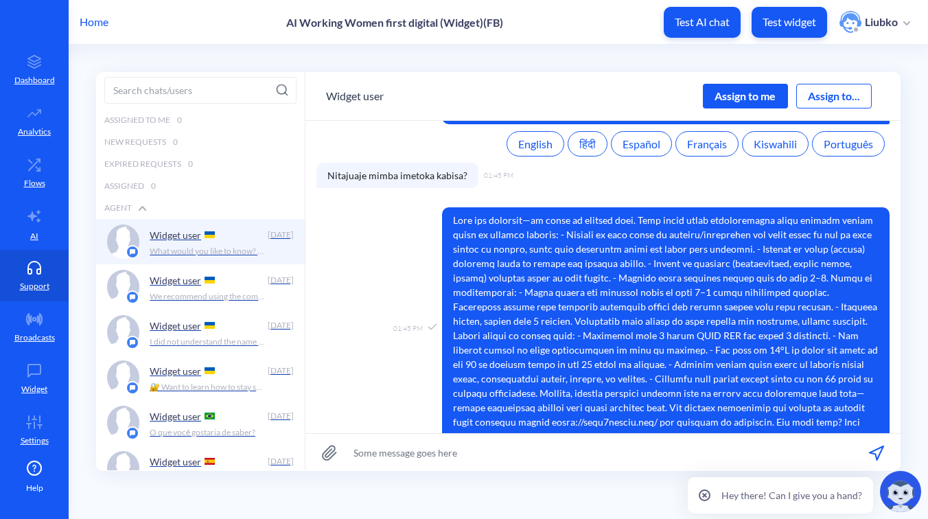
scroll to position [174, 0]
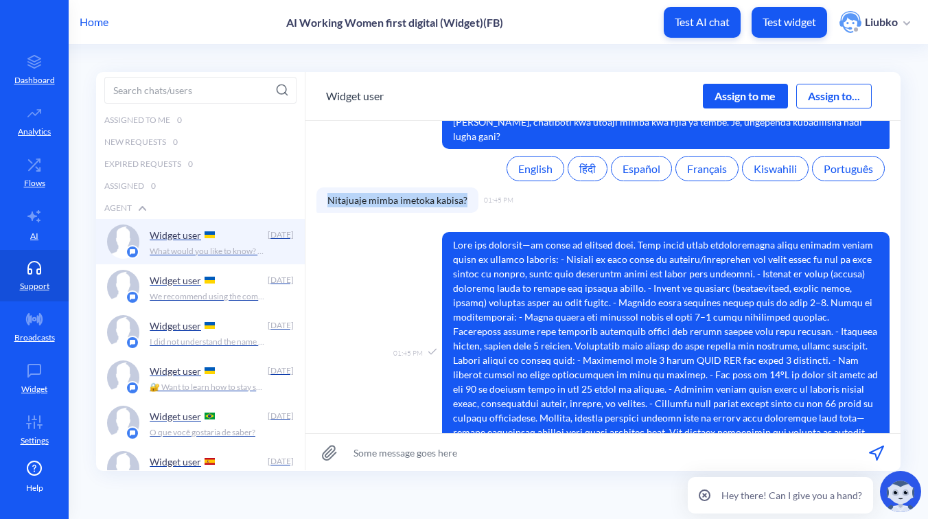
drag, startPoint x: 467, startPoint y: 187, endPoint x: 326, endPoint y: 185, distance: 141.4
click at [326, 187] on span "Nitajuaje mimba imetoka kabisa?" at bounding box center [397, 199] width 162 height 25
copy span "Nitajuaje mimba imetoka kabisa?"
click at [41, 220] on link "AI" at bounding box center [34, 223] width 69 height 51
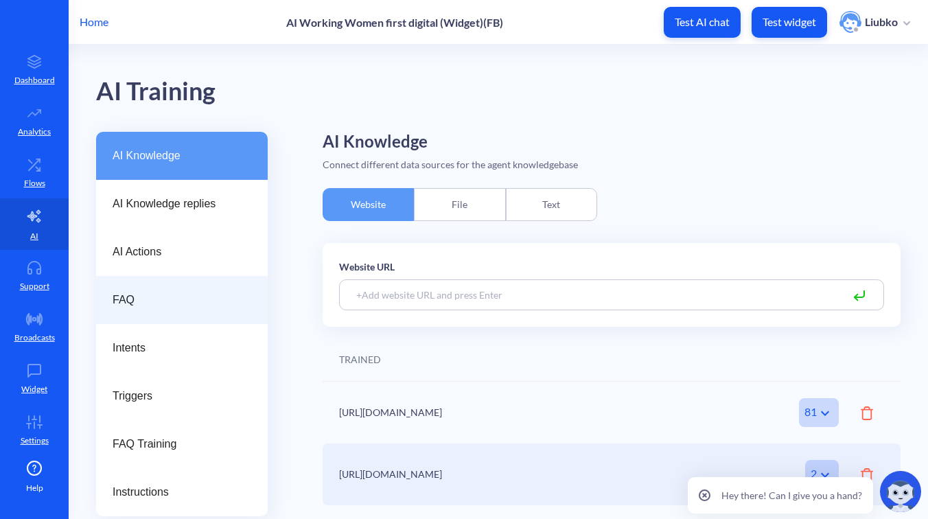
click at [150, 289] on div "FAQ" at bounding box center [182, 300] width 172 height 48
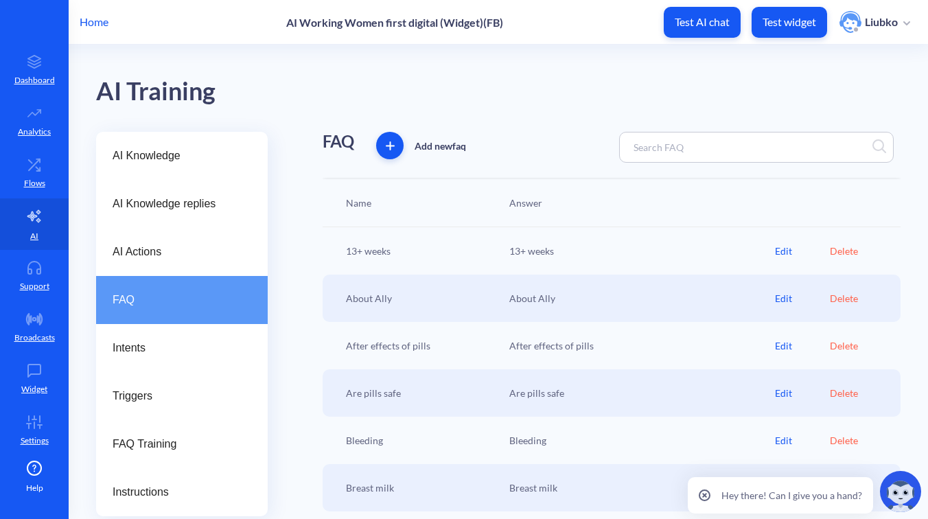
click at [669, 146] on input at bounding box center [687, 147] width 121 height 16
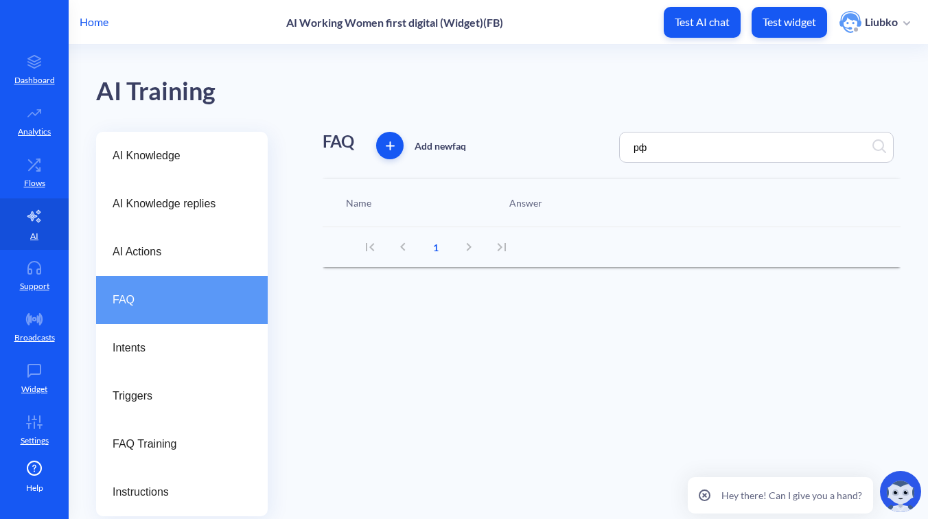
type input "р"
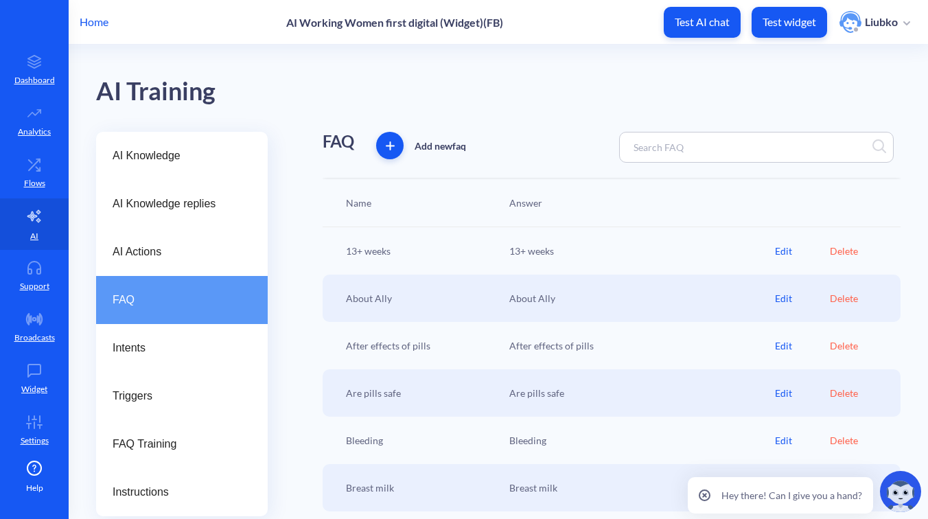
click at [669, 141] on input at bounding box center [687, 147] width 121 height 16
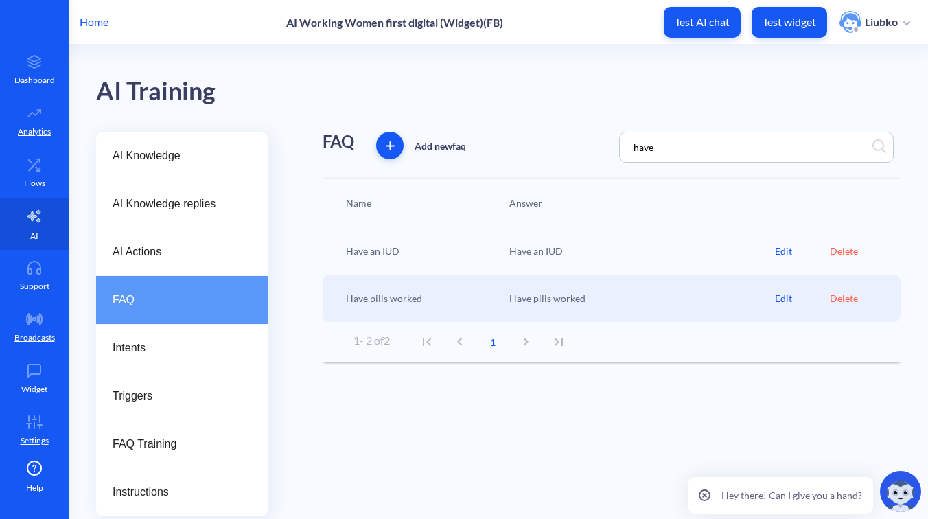
type input "have"
click at [784, 294] on div "Edit" at bounding box center [802, 298] width 54 height 14
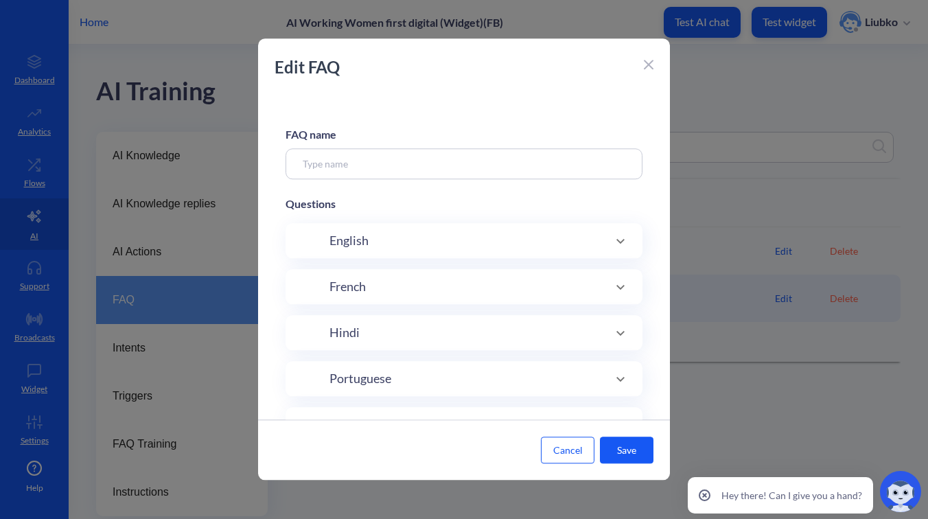
type input "Have pills worked"
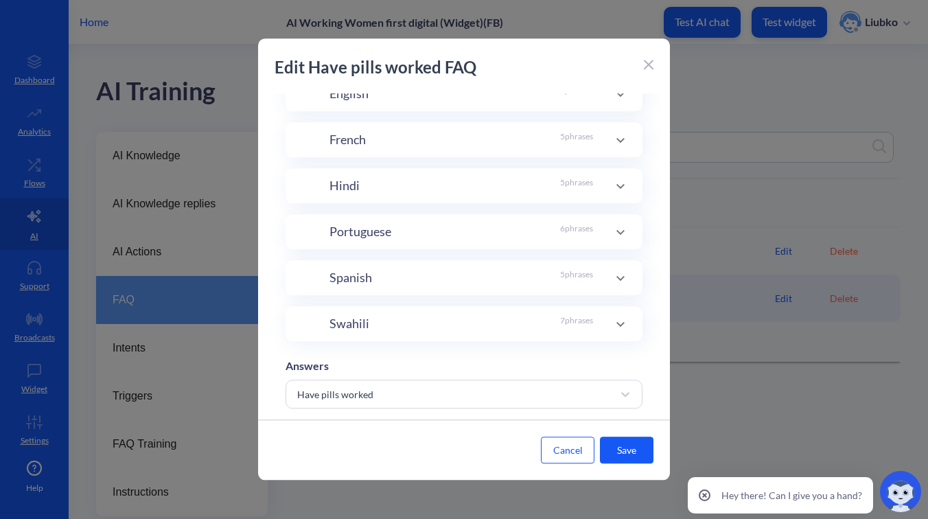
scroll to position [299, 0]
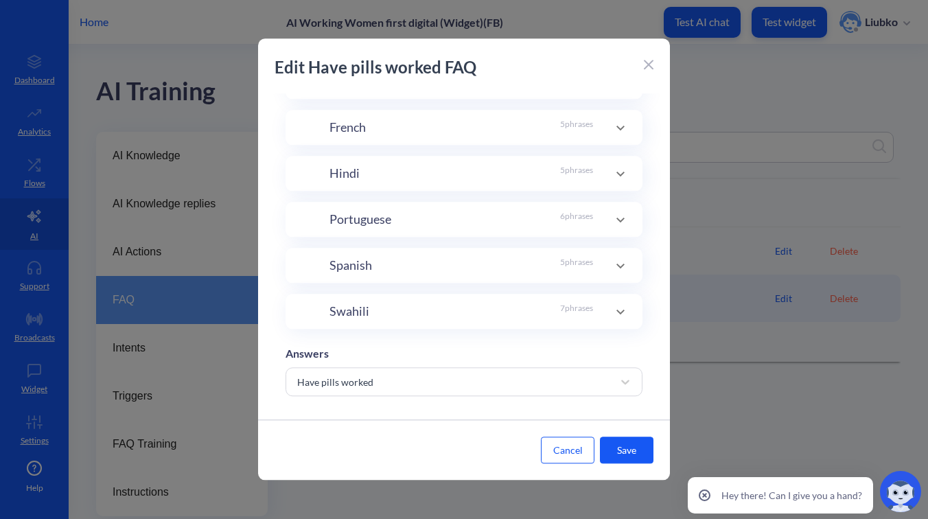
click at [460, 311] on div "Swahili 7 phrases" at bounding box center [461, 311] width 264 height 19
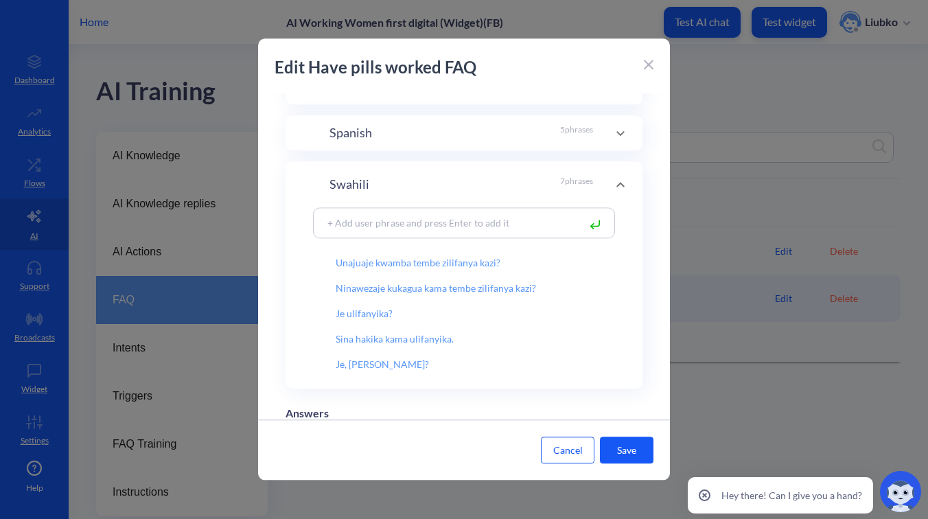
scroll to position [0, 0]
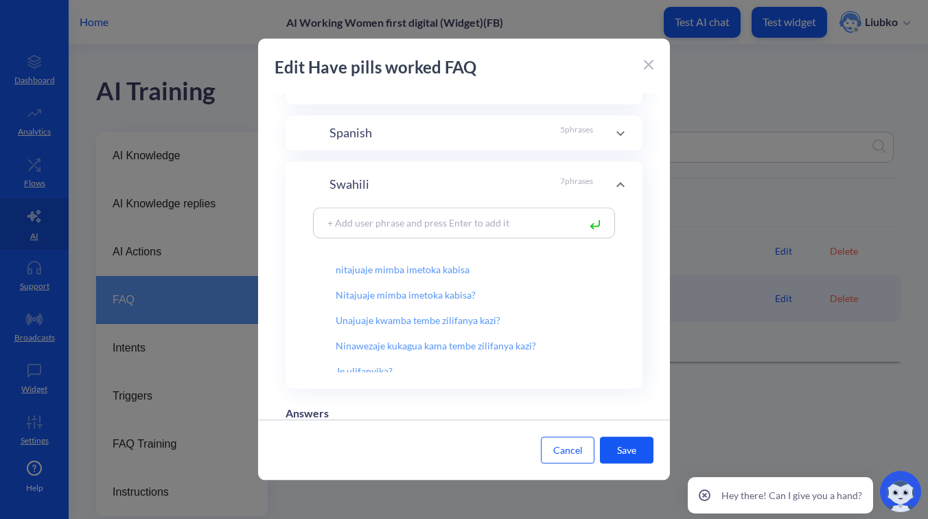
click at [583, 175] on p "7 phrases" at bounding box center [576, 184] width 33 height 19
click at [644, 69] on icon at bounding box center [648, 64] width 8 height 8
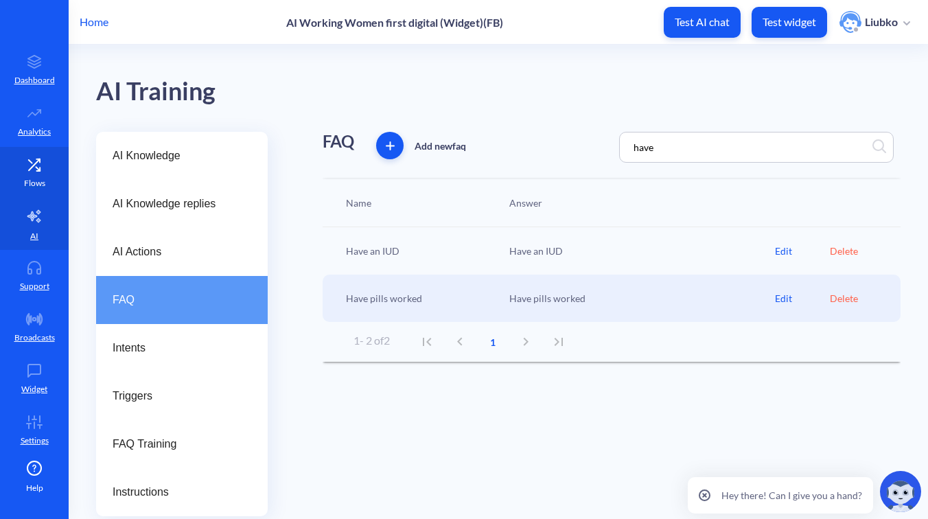
click at [34, 181] on p "Flows" at bounding box center [34, 183] width 21 height 12
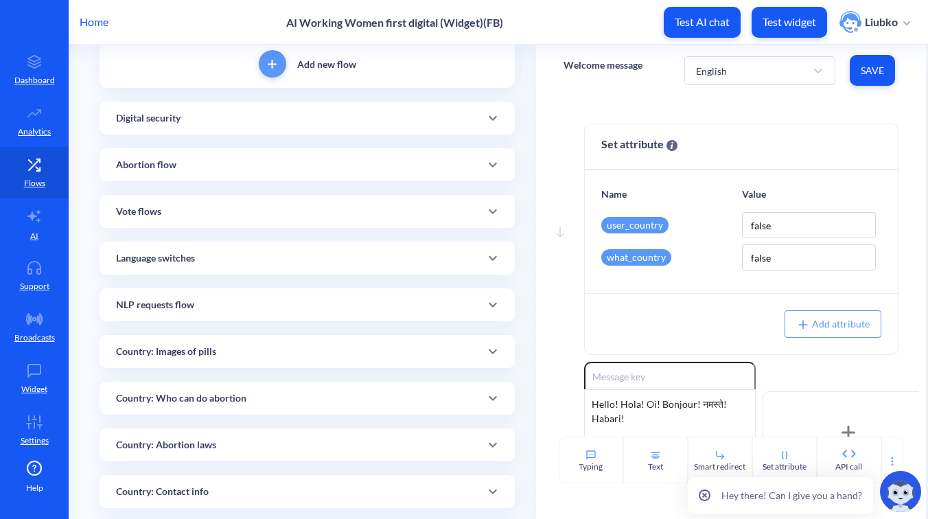
scroll to position [104, 0]
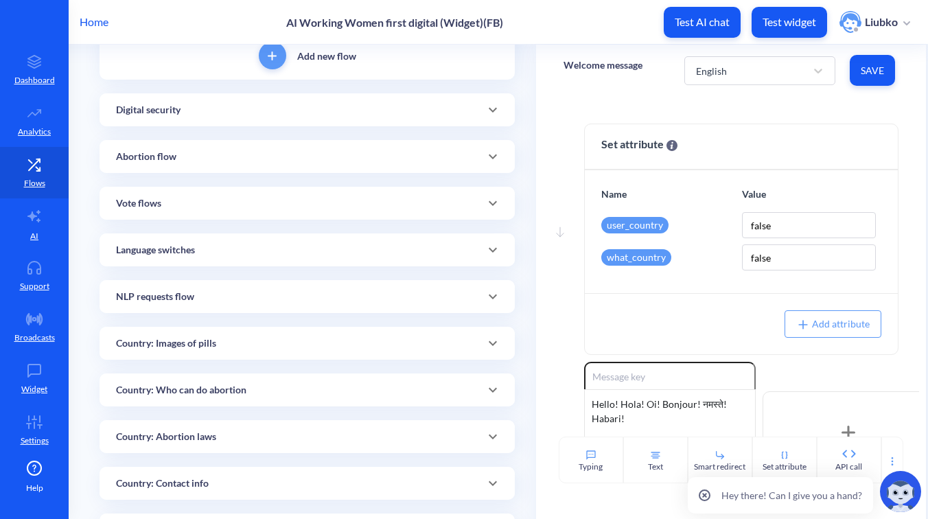
click at [212, 162] on div "Abortion flow" at bounding box center [307, 157] width 382 height 14
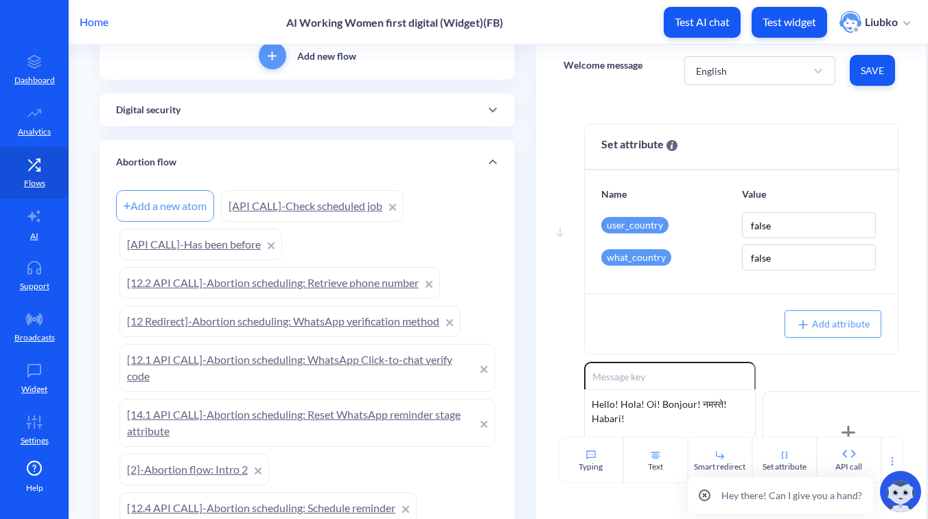
click at [252, 155] on div "Abortion flow" at bounding box center [307, 162] width 382 height 14
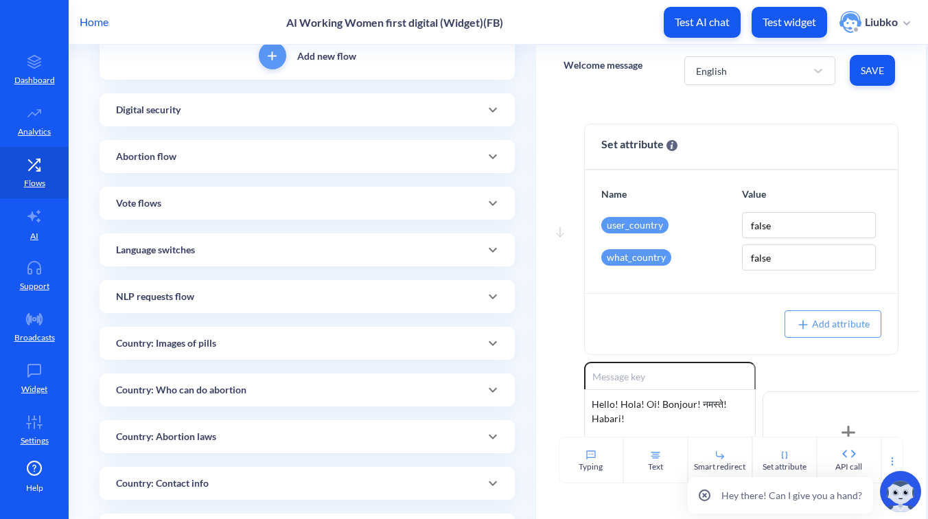
click at [585, 36] on div "Home AI Working Women first digital (Widget)(FB) Test AI chat Test widget Liubko" at bounding box center [464, 22] width 928 height 44
